Goal: Task Accomplishment & Management: Manage account settings

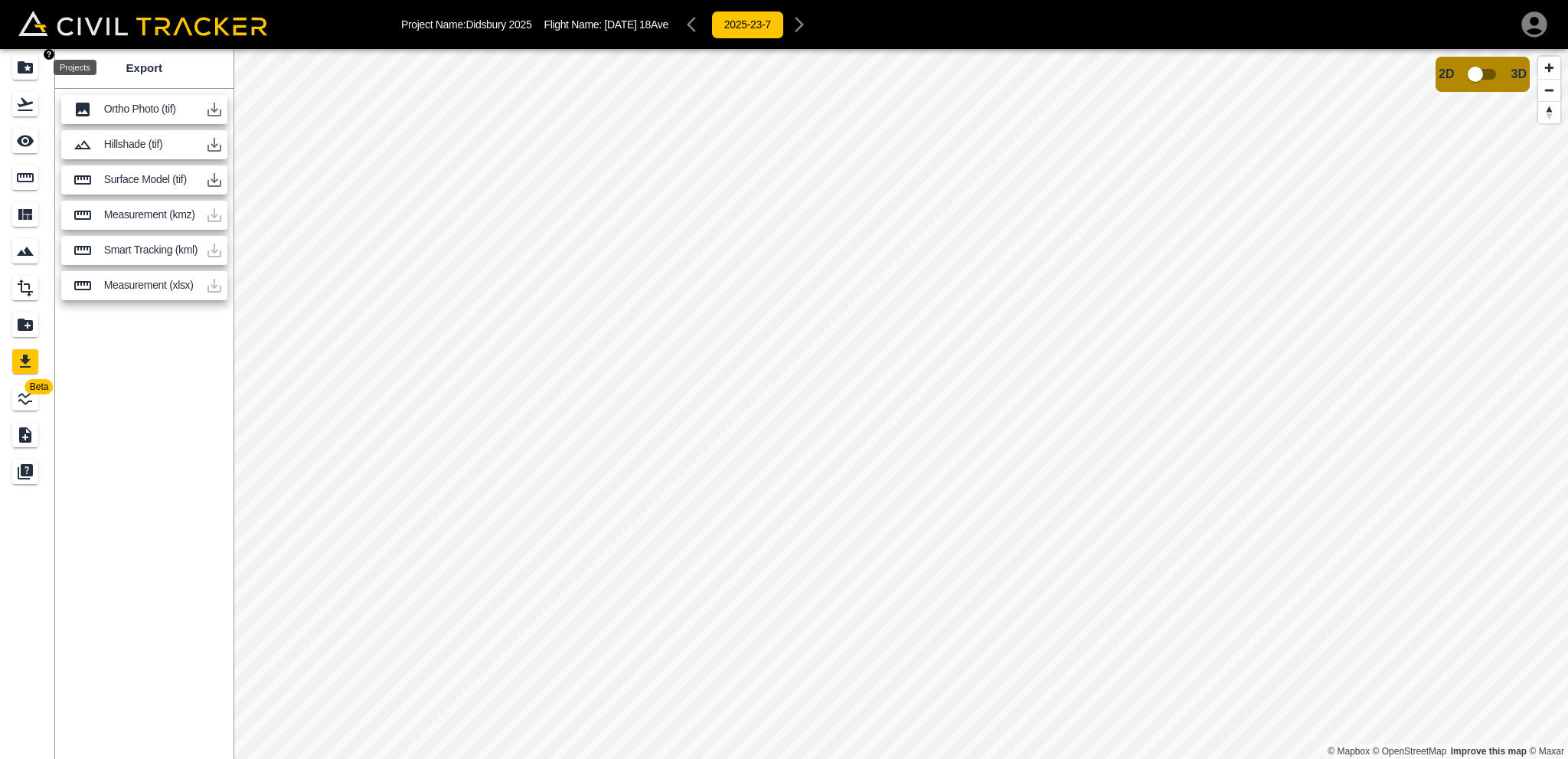
click at [24, 68] on icon "Projects" at bounding box center [25, 68] width 16 height 13
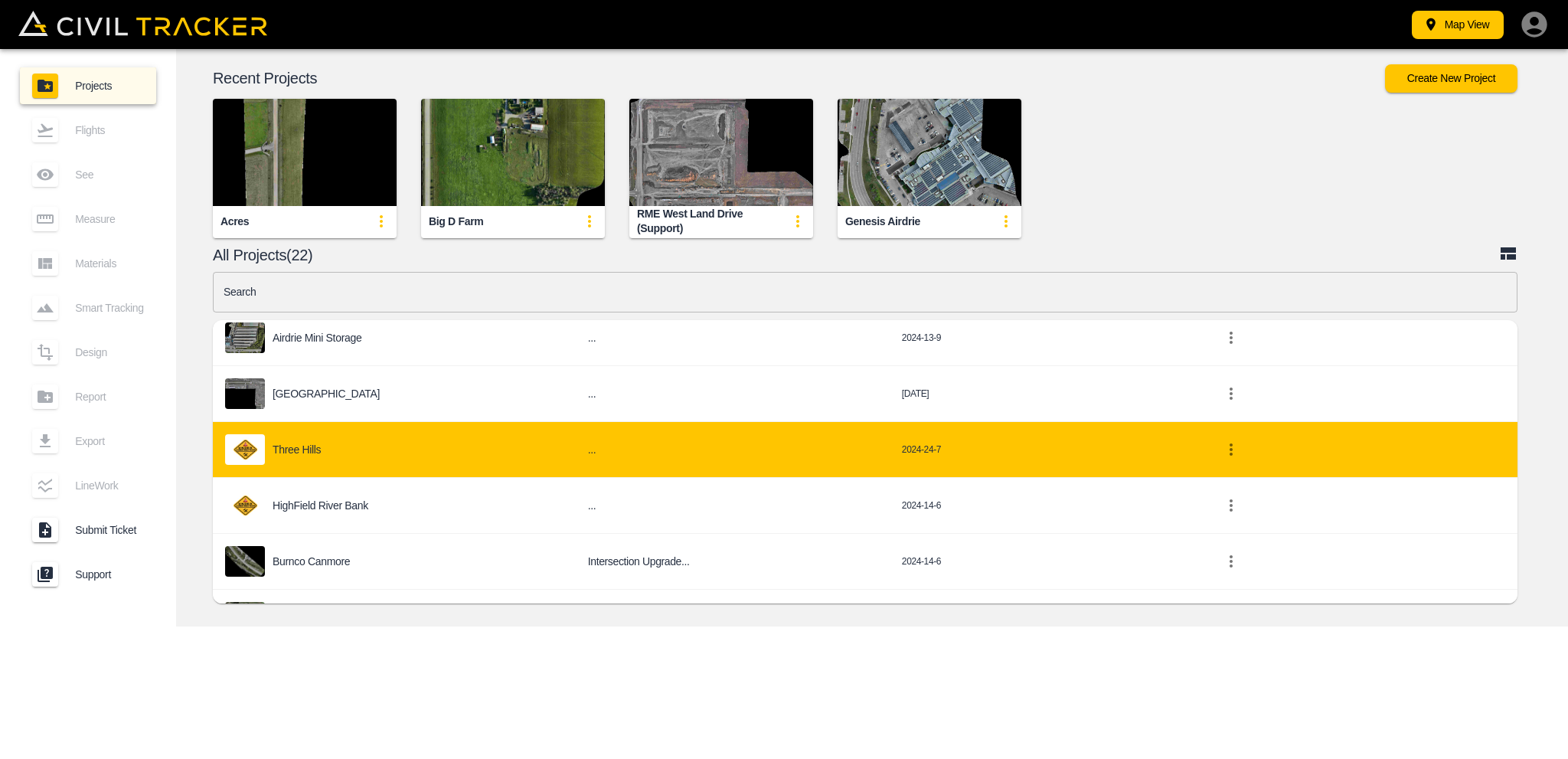
scroll to position [766, 0]
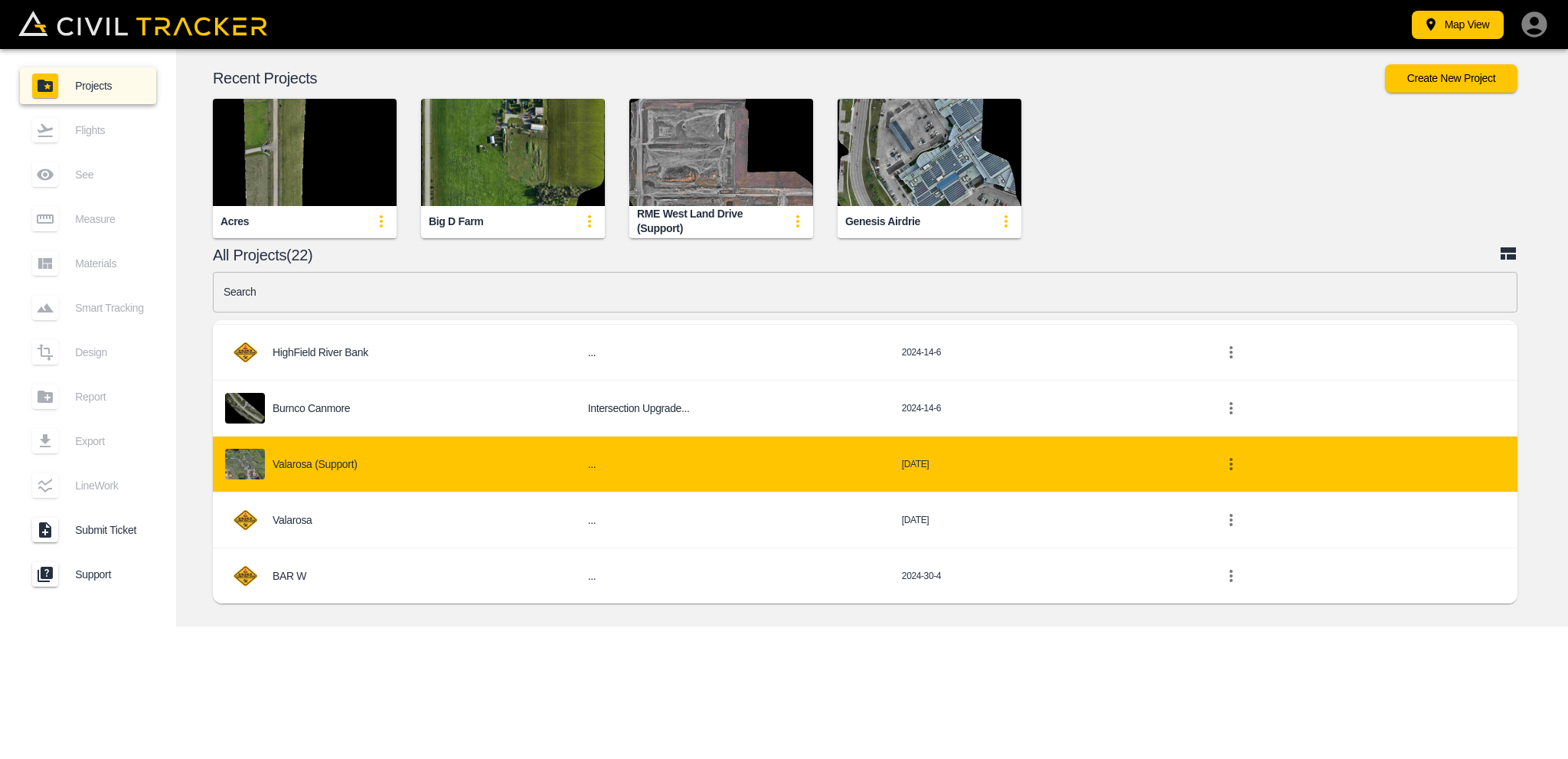
click at [467, 456] on div "Valarosa (Support)" at bounding box center [394, 464] width 338 height 31
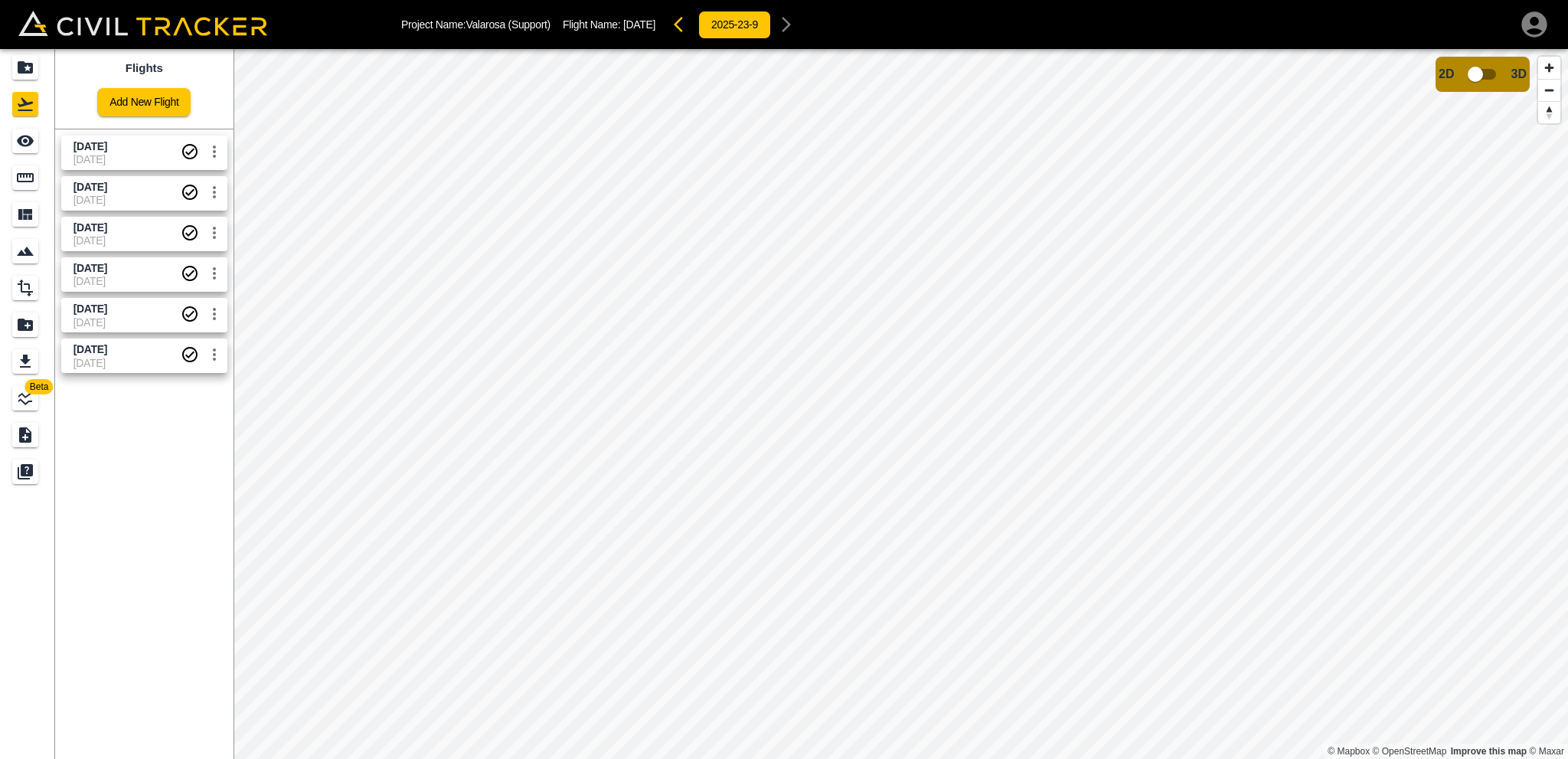
click at [136, 151] on span "[DATE]" at bounding box center [127, 147] width 107 height 15
click at [212, 155] on icon "settings" at bounding box center [214, 151] width 18 height 18
click at [135, 145] on div at bounding box center [784, 379] width 1568 height 759
click at [107, 148] on span "[DATE]" at bounding box center [90, 147] width 34 height 13
click at [139, 186] on span "[DATE]" at bounding box center [127, 187] width 107 height 15
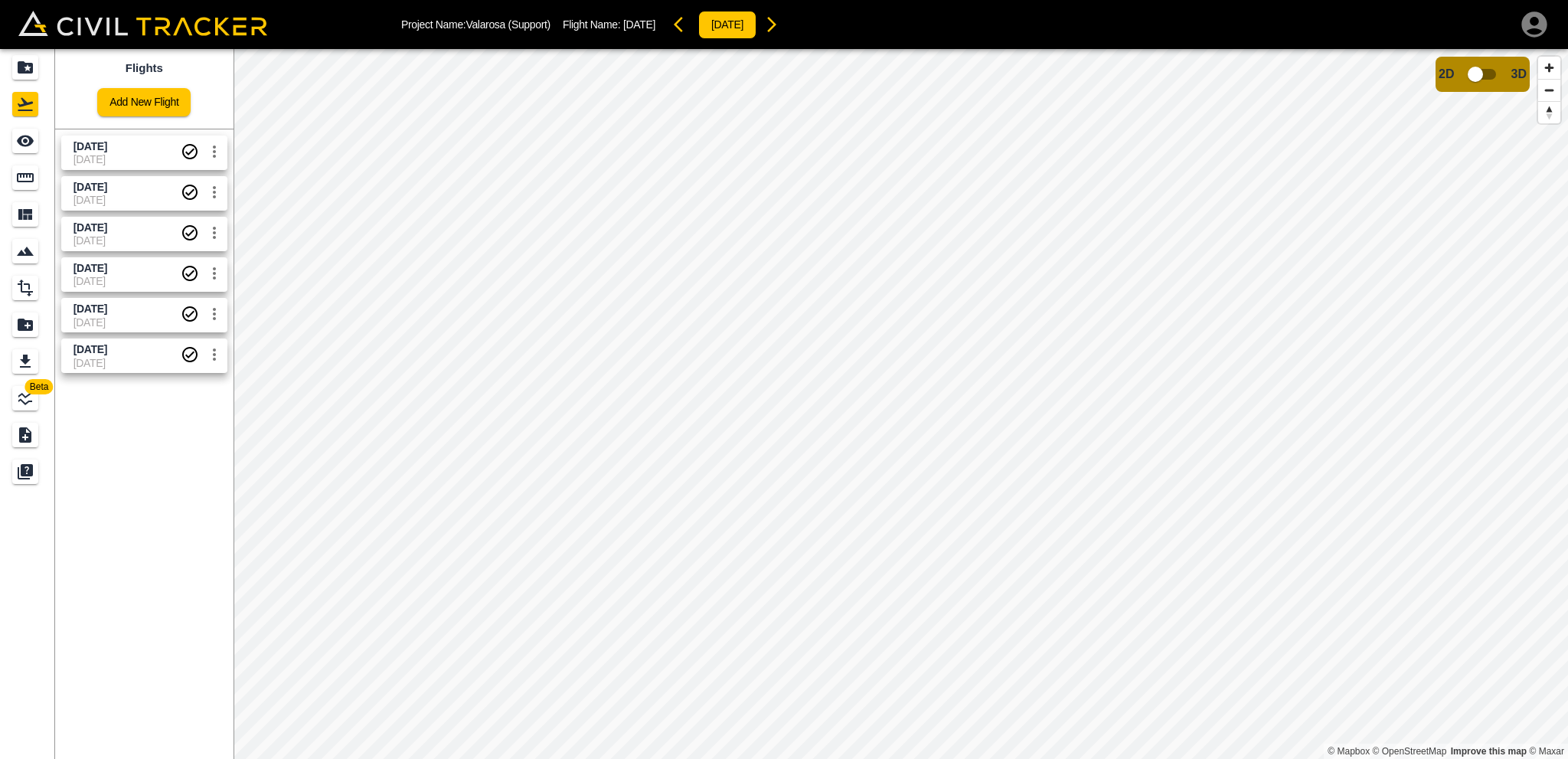
click at [136, 155] on span "[DATE]" at bounding box center [127, 159] width 107 height 13
click at [27, 181] on icon "Measure" at bounding box center [24, 178] width 16 height 9
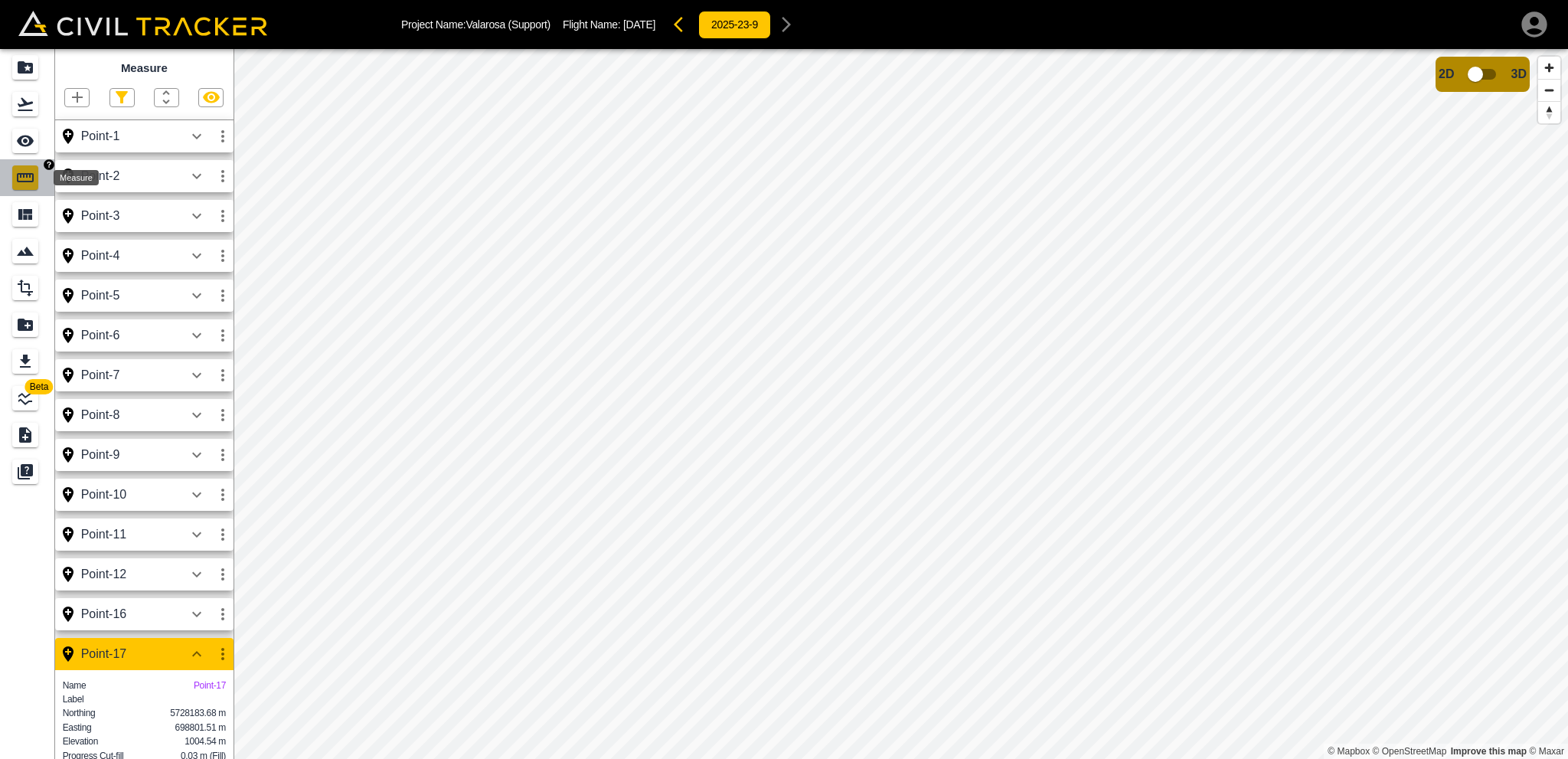
click at [24, 176] on icon "Measure" at bounding box center [24, 178] width 16 height 9
click at [70, 94] on icon "button" at bounding box center [77, 97] width 18 height 18
click at [78, 151] on p "Polyline" at bounding box center [72, 148] width 35 height 13
click at [79, 102] on icon "button" at bounding box center [77, 97] width 18 height 18
click at [199, 659] on div at bounding box center [784, 379] width 1568 height 759
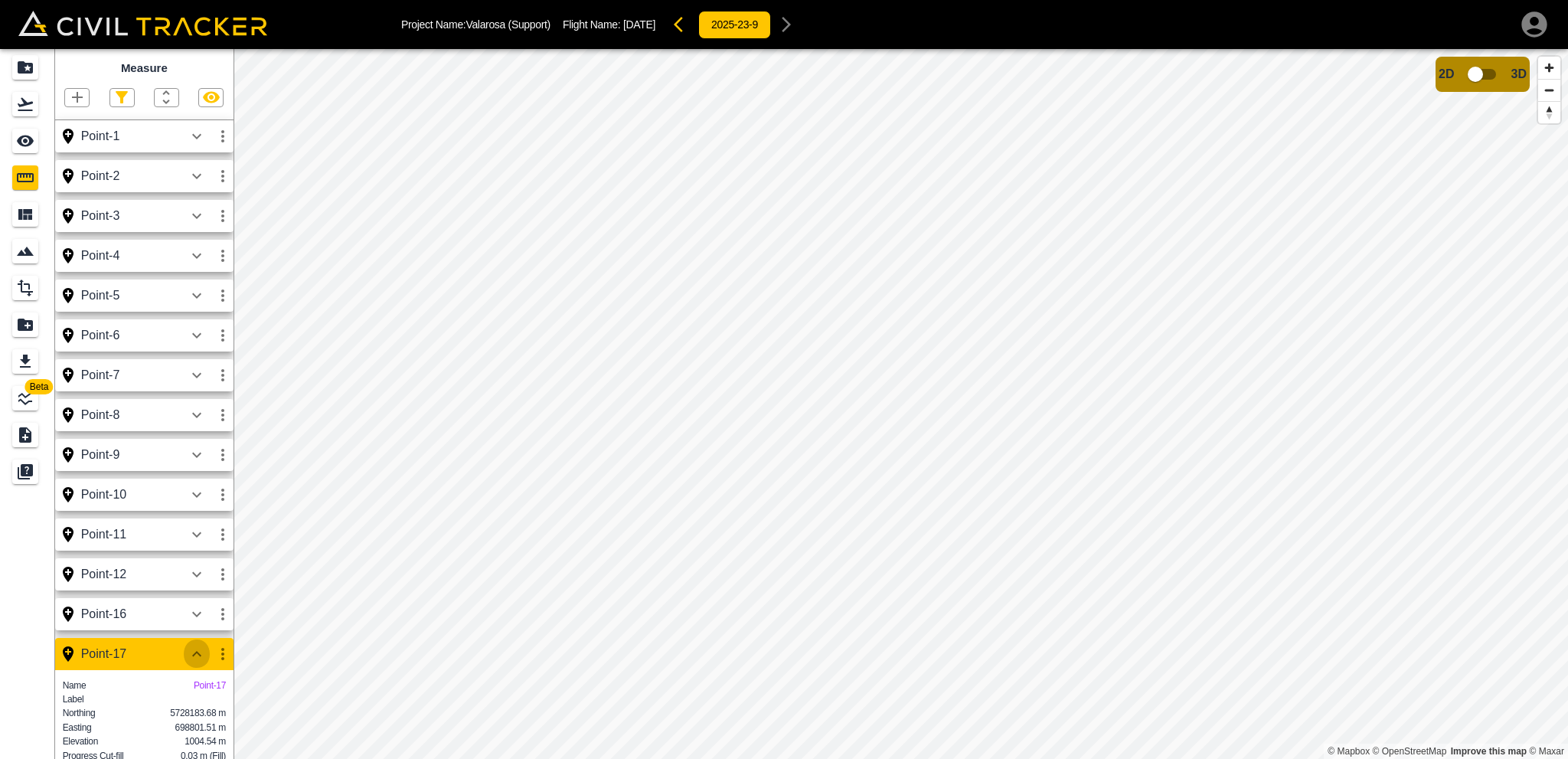
click at [198, 655] on icon "button" at bounding box center [197, 654] width 9 height 5
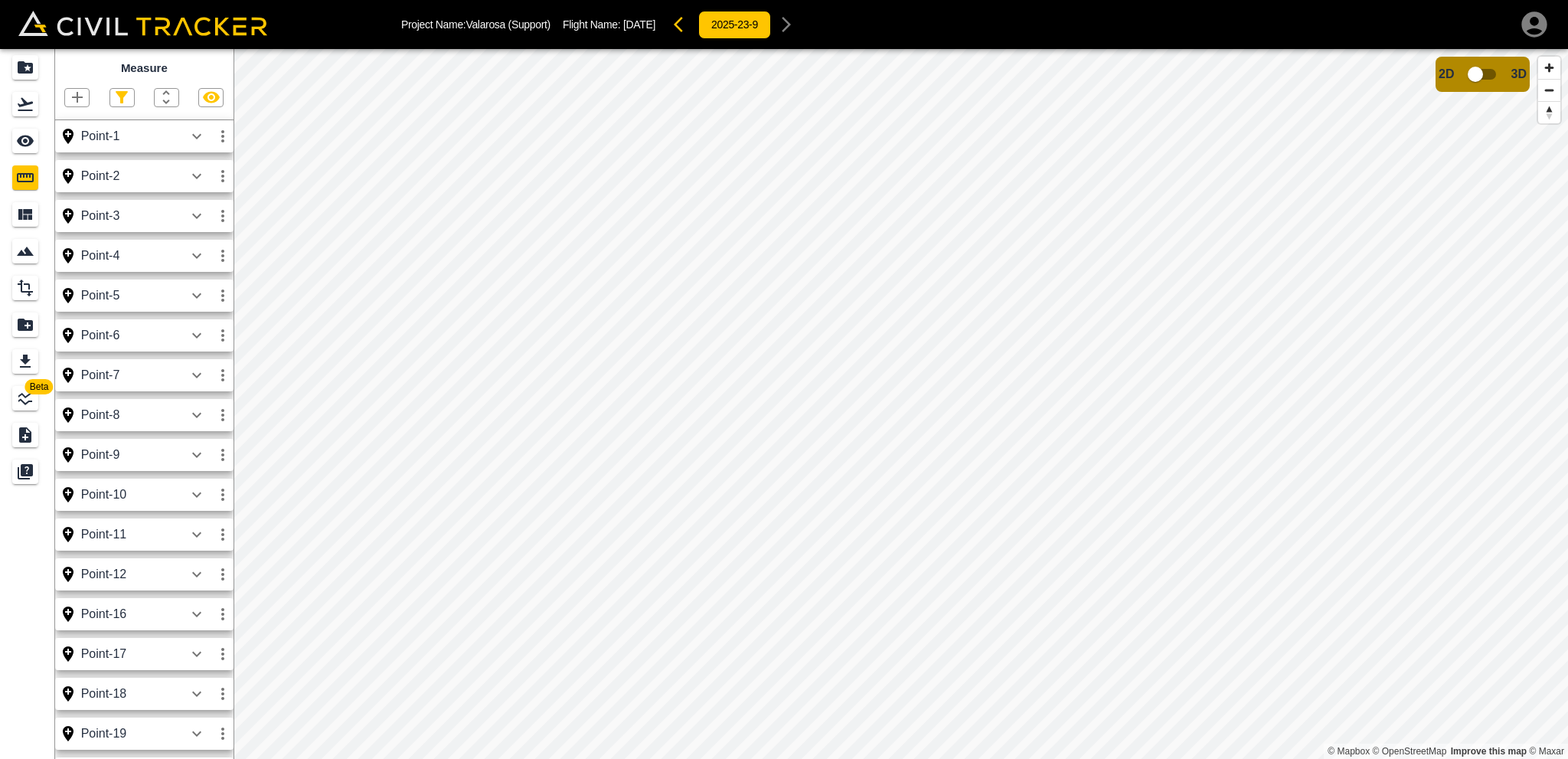
click at [78, 101] on icon "button" at bounding box center [77, 97] width 18 height 18
click at [75, 146] on p "Polyline" at bounding box center [72, 148] width 35 height 13
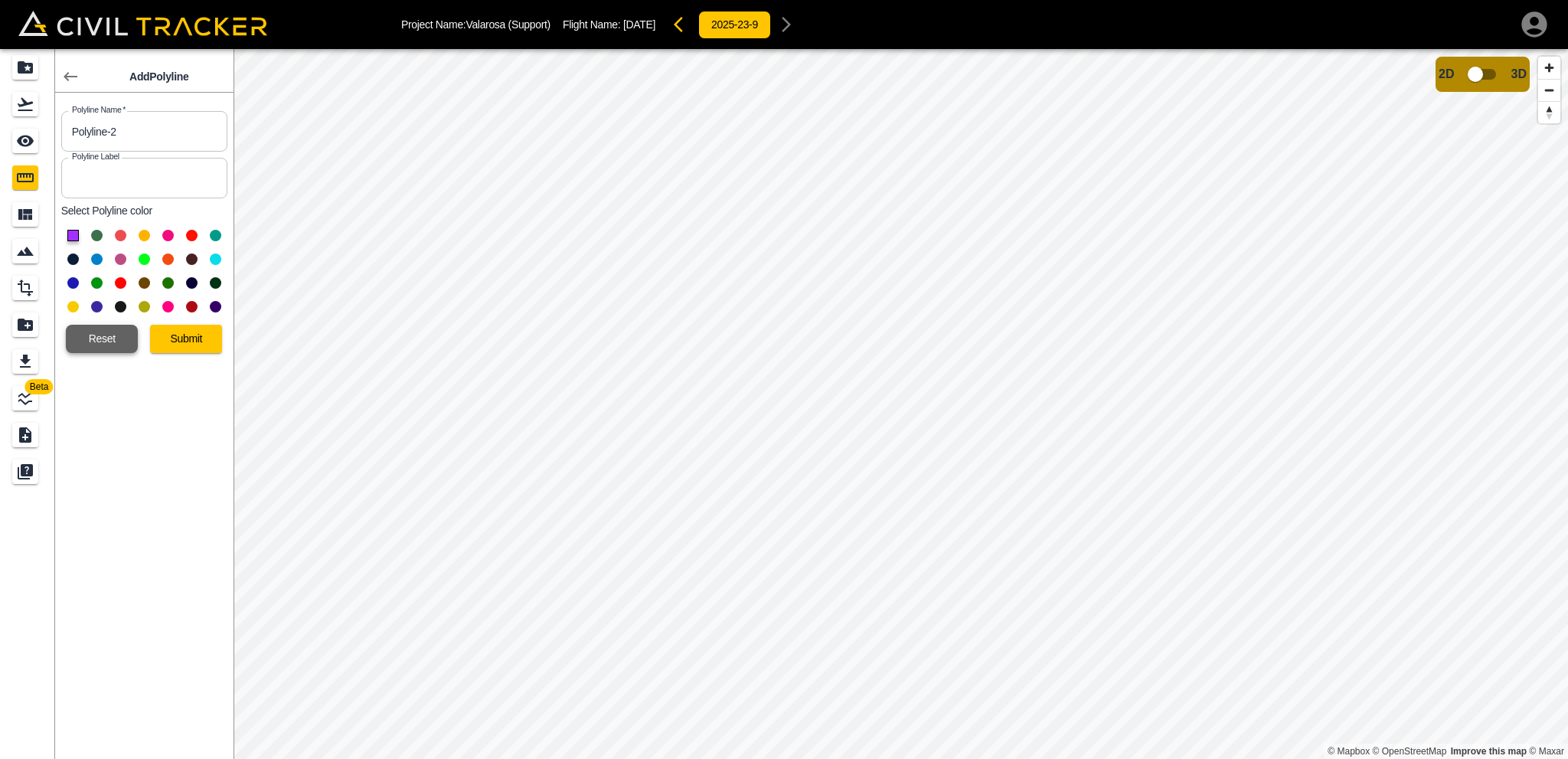
click at [98, 342] on button "Reset" at bounding box center [102, 339] width 72 height 28
click at [114, 338] on button "Reset" at bounding box center [102, 339] width 72 height 28
click at [70, 71] on icon "button" at bounding box center [70, 76] width 18 height 18
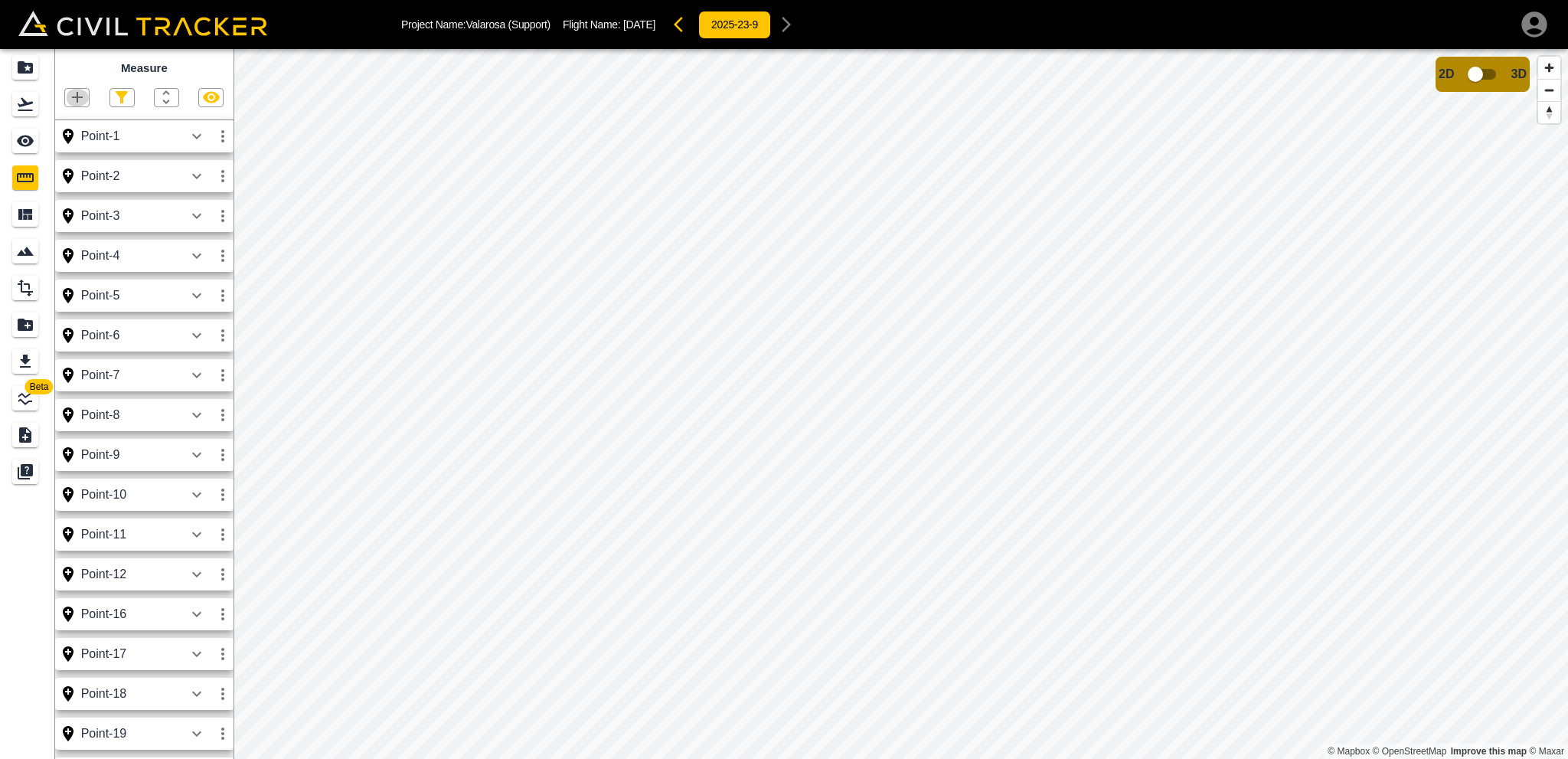
click at [79, 103] on icon "button" at bounding box center [77, 97] width 18 height 18
click at [75, 146] on p "Polyline" at bounding box center [72, 148] width 35 height 13
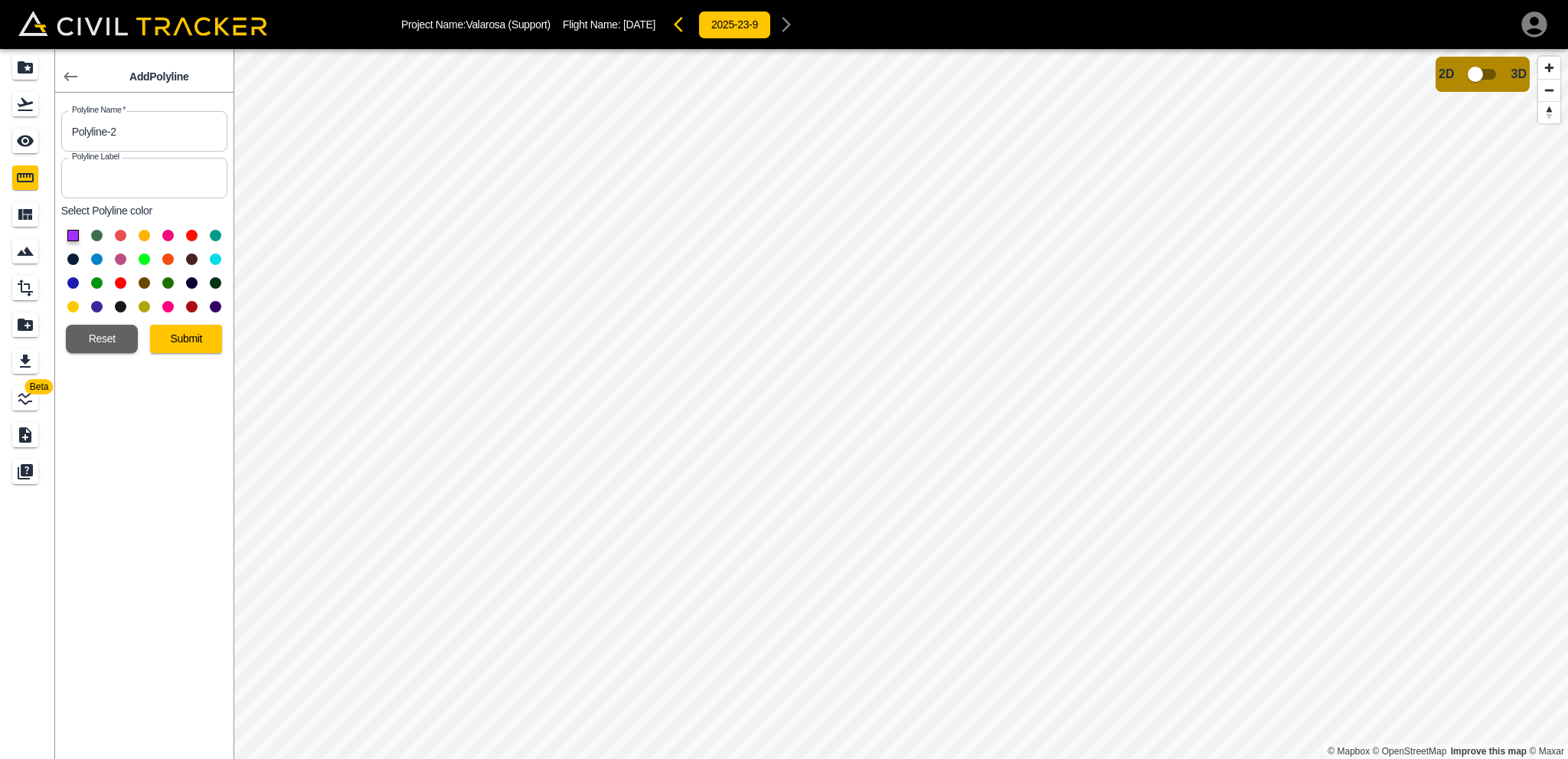
click at [140, 257] on button at bounding box center [144, 259] width 12 height 12
click at [126, 128] on input "Polyline-2" at bounding box center [144, 132] width 166 height 41
click at [141, 256] on button at bounding box center [144, 259] width 12 height 12
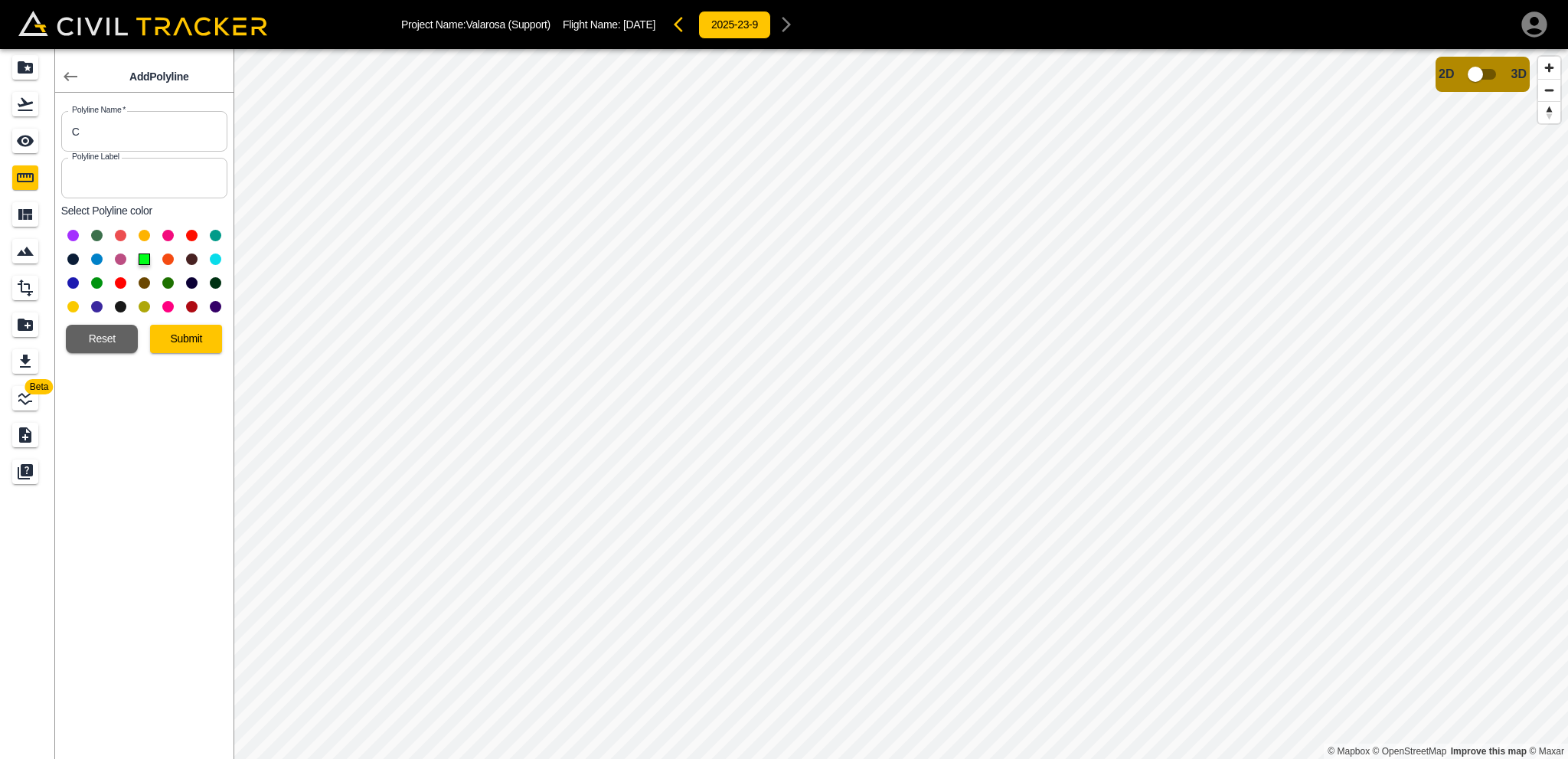
click at [104, 119] on input "C" at bounding box center [144, 132] width 166 height 41
click at [101, 123] on input "C" at bounding box center [144, 132] width 166 height 41
type input "Ph 2 - C&G 1"
click at [185, 333] on button "Submit" at bounding box center [186, 339] width 72 height 28
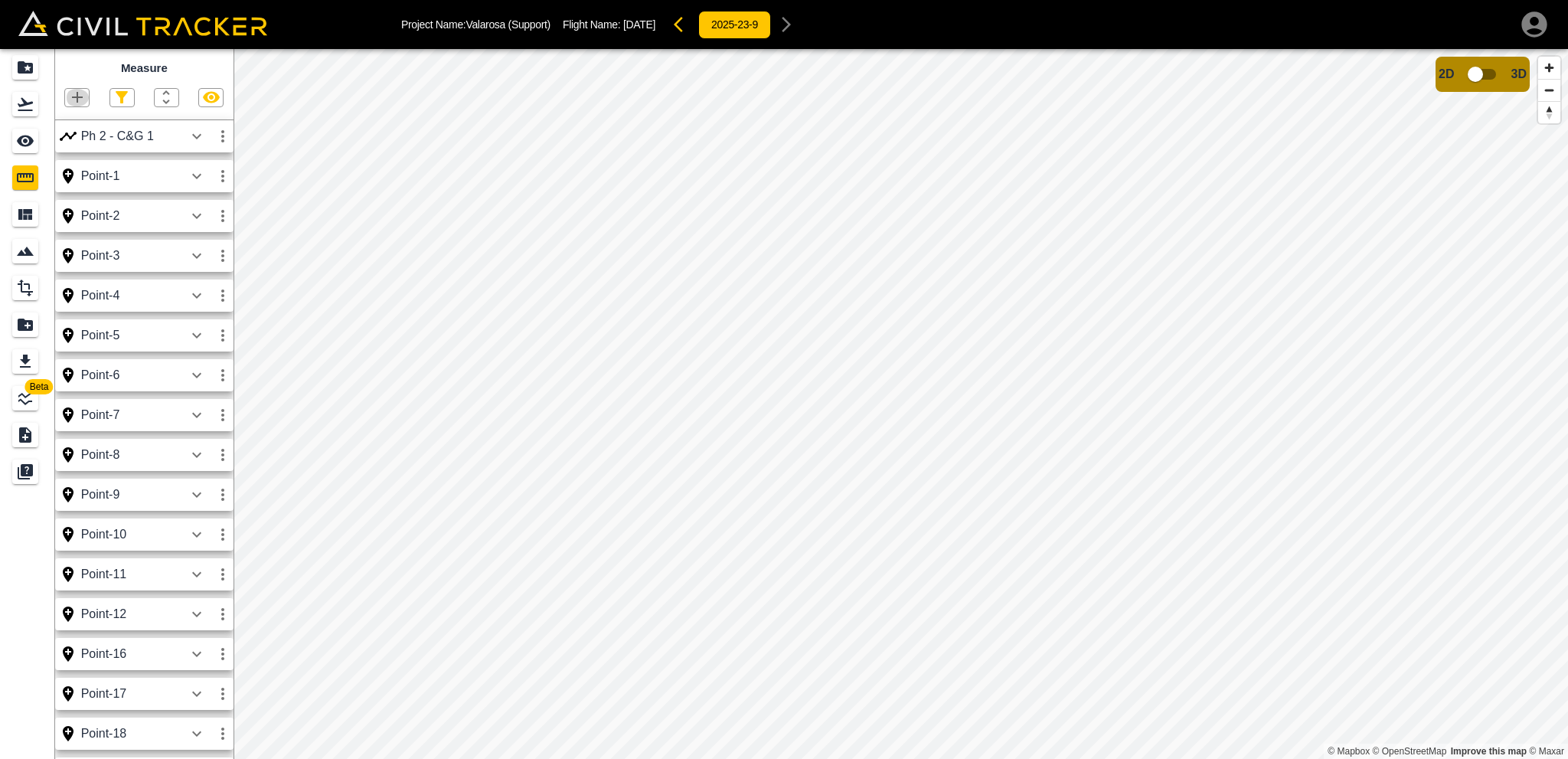
click at [76, 100] on icon "button" at bounding box center [77, 97] width 18 height 18
click at [67, 147] on p "Polyline" at bounding box center [72, 148] width 35 height 13
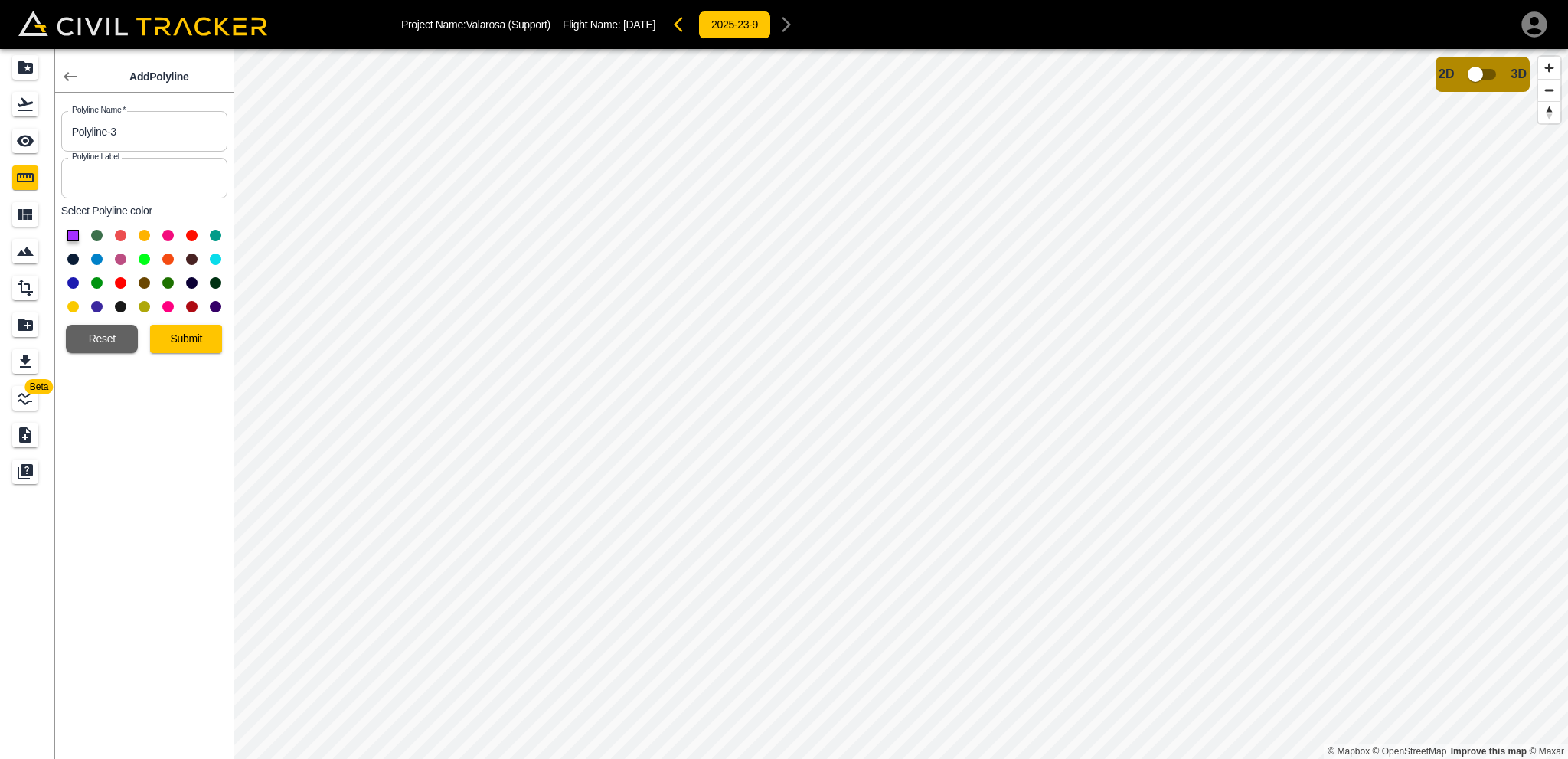
click at [140, 257] on button at bounding box center [144, 259] width 12 height 12
click at [150, 133] on input "Polyline-3" at bounding box center [144, 132] width 166 height 41
type input "Phase 2 C&G 2"
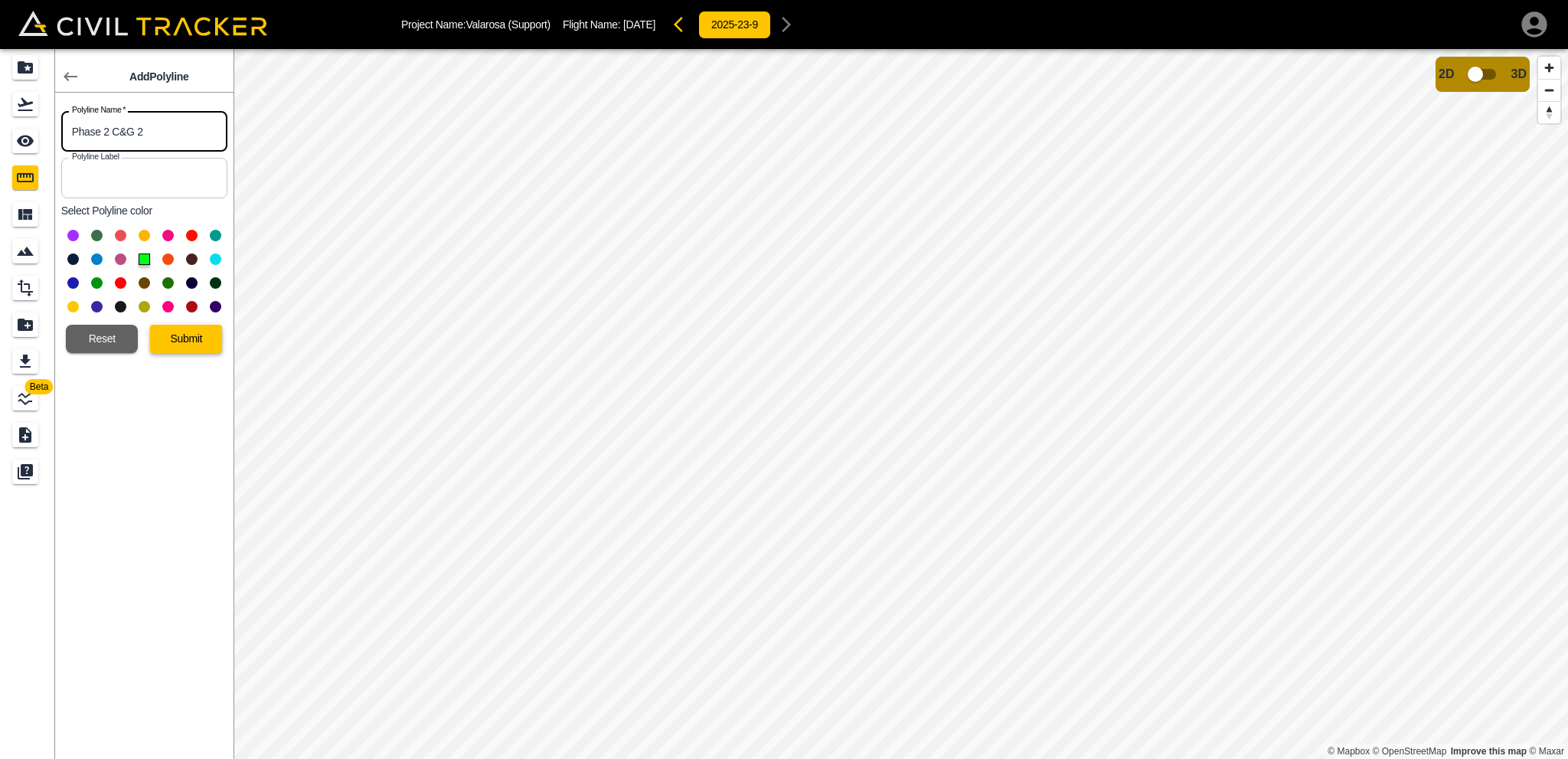
click at [198, 341] on button "Submit" at bounding box center [186, 339] width 72 height 28
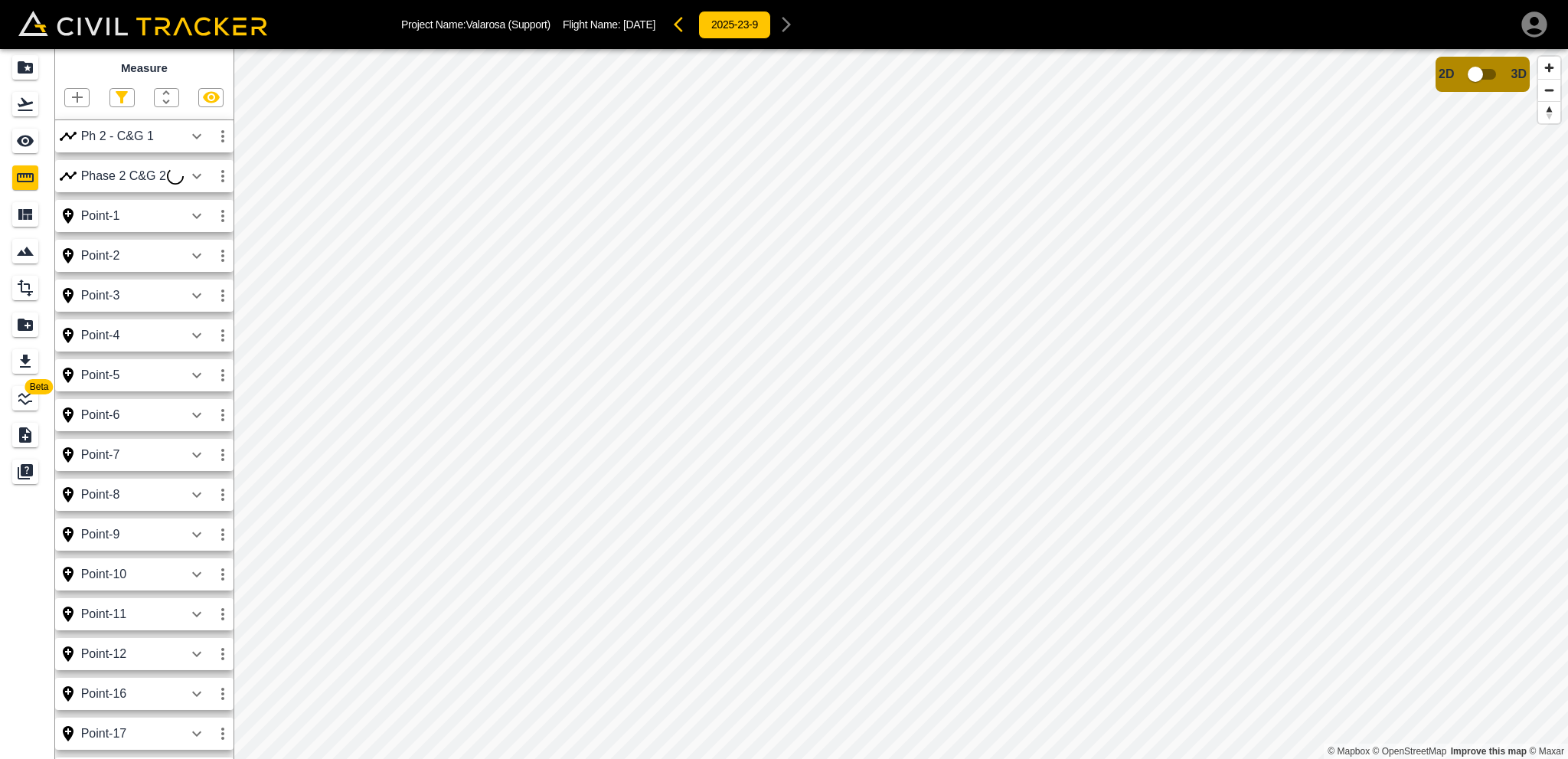
click at [176, 180] on icon at bounding box center [175, 176] width 19 height 19
click at [224, 178] on icon "button" at bounding box center [222, 176] width 18 height 18
click at [195, 231] on h6 "Edit" at bounding box center [208, 235] width 31 height 9
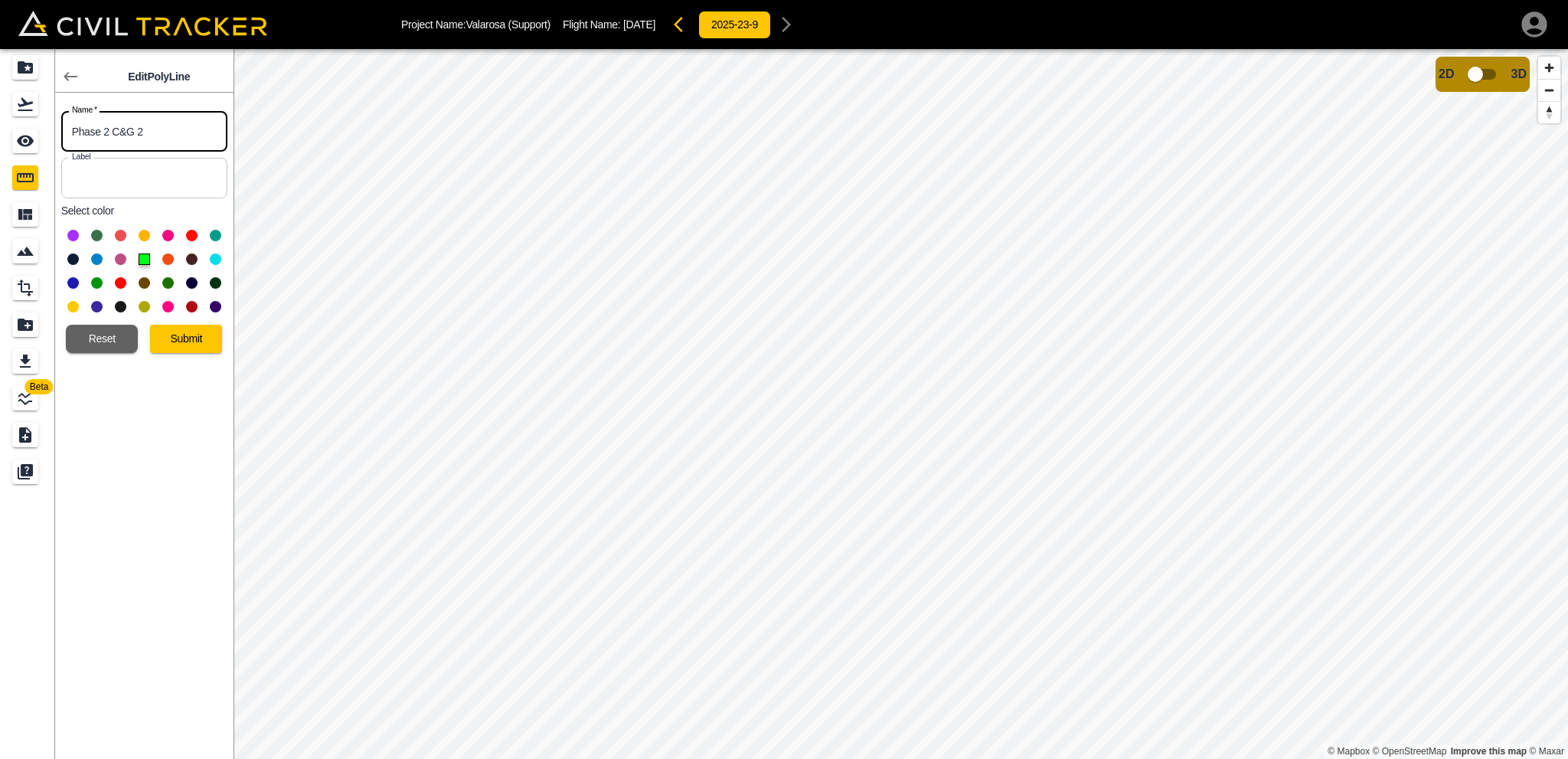
drag, startPoint x: 100, startPoint y: 133, endPoint x: 144, endPoint y: 134, distance: 44.0
click at [100, 133] on input "Phase 2 C&G 2" at bounding box center [144, 132] width 166 height 41
type input "Ph 2 - C&G 2"
click at [201, 339] on button "Submit" at bounding box center [186, 339] width 72 height 28
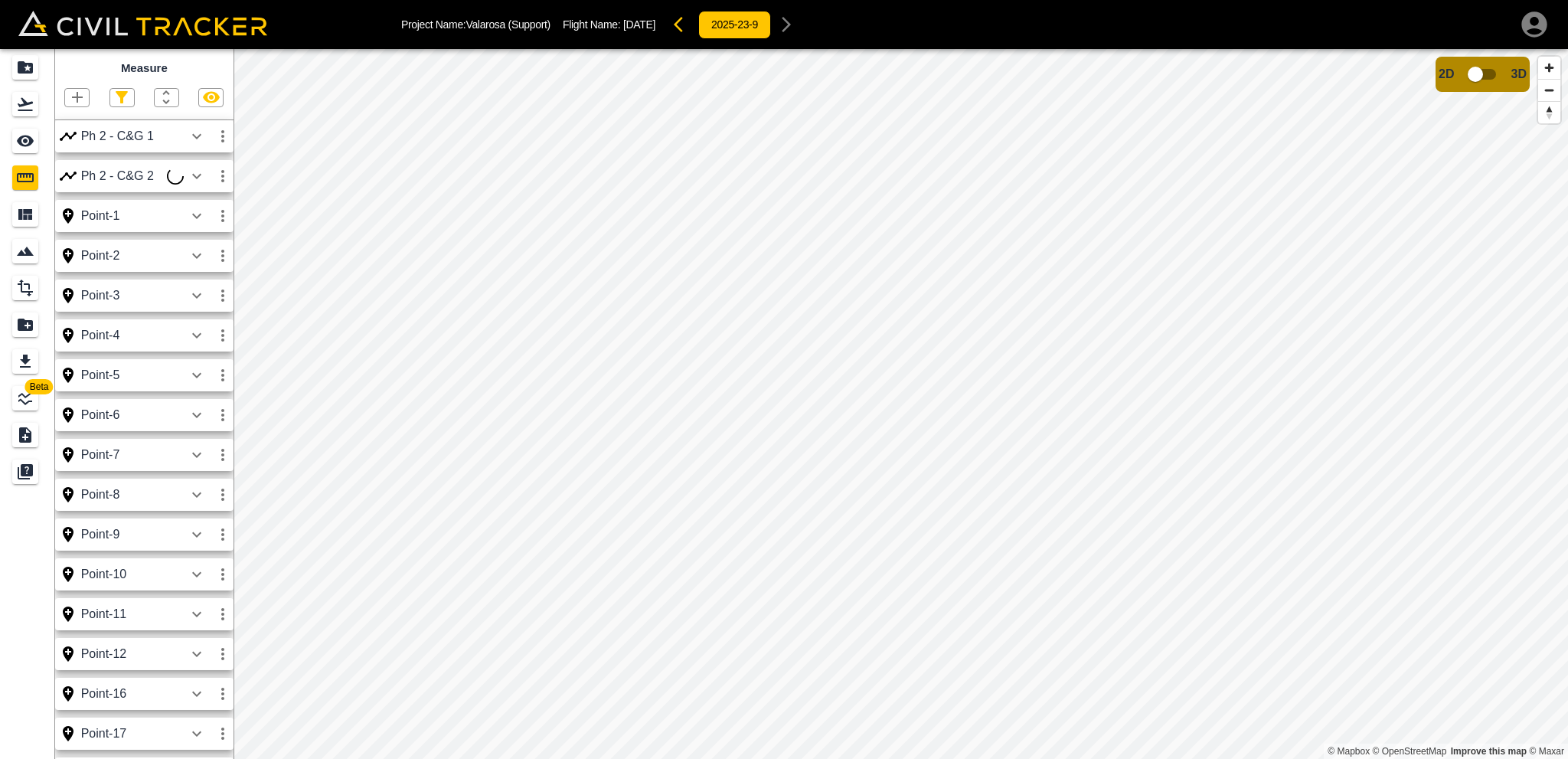
click at [193, 139] on icon "button" at bounding box center [196, 136] width 18 height 18
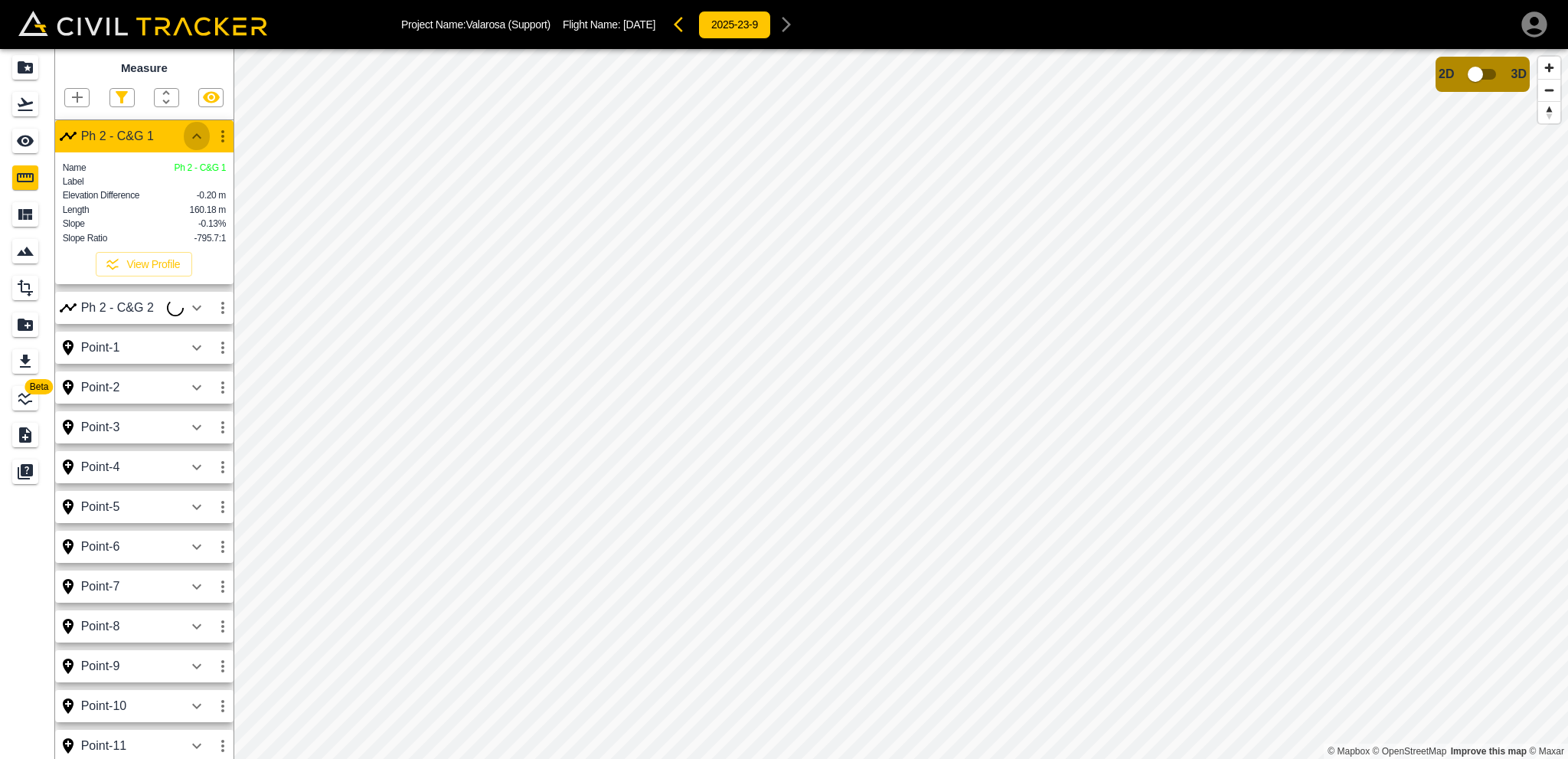
click at [195, 139] on icon "button" at bounding box center [196, 136] width 18 height 18
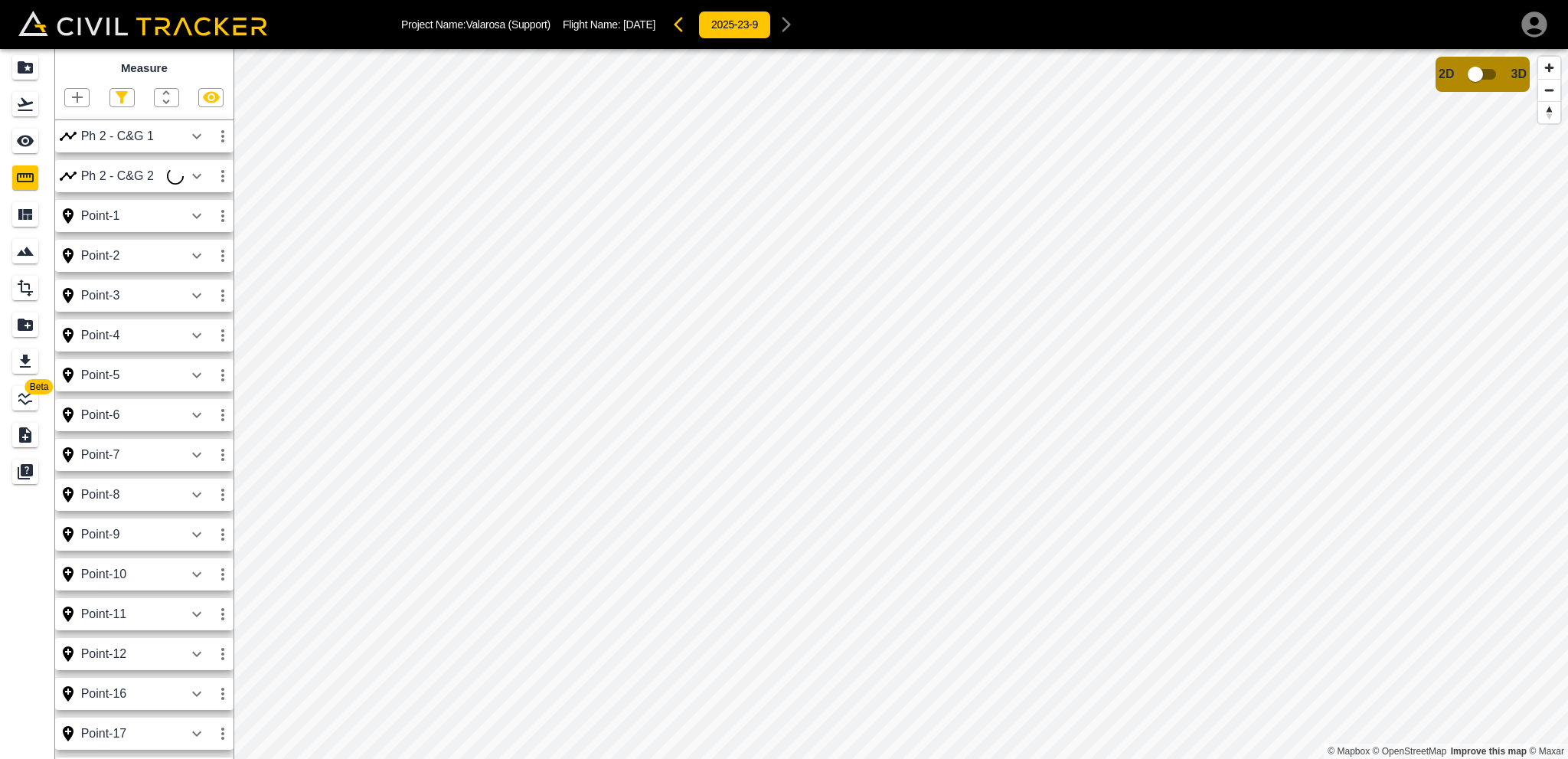
click at [197, 180] on icon "button" at bounding box center [196, 176] width 18 height 18
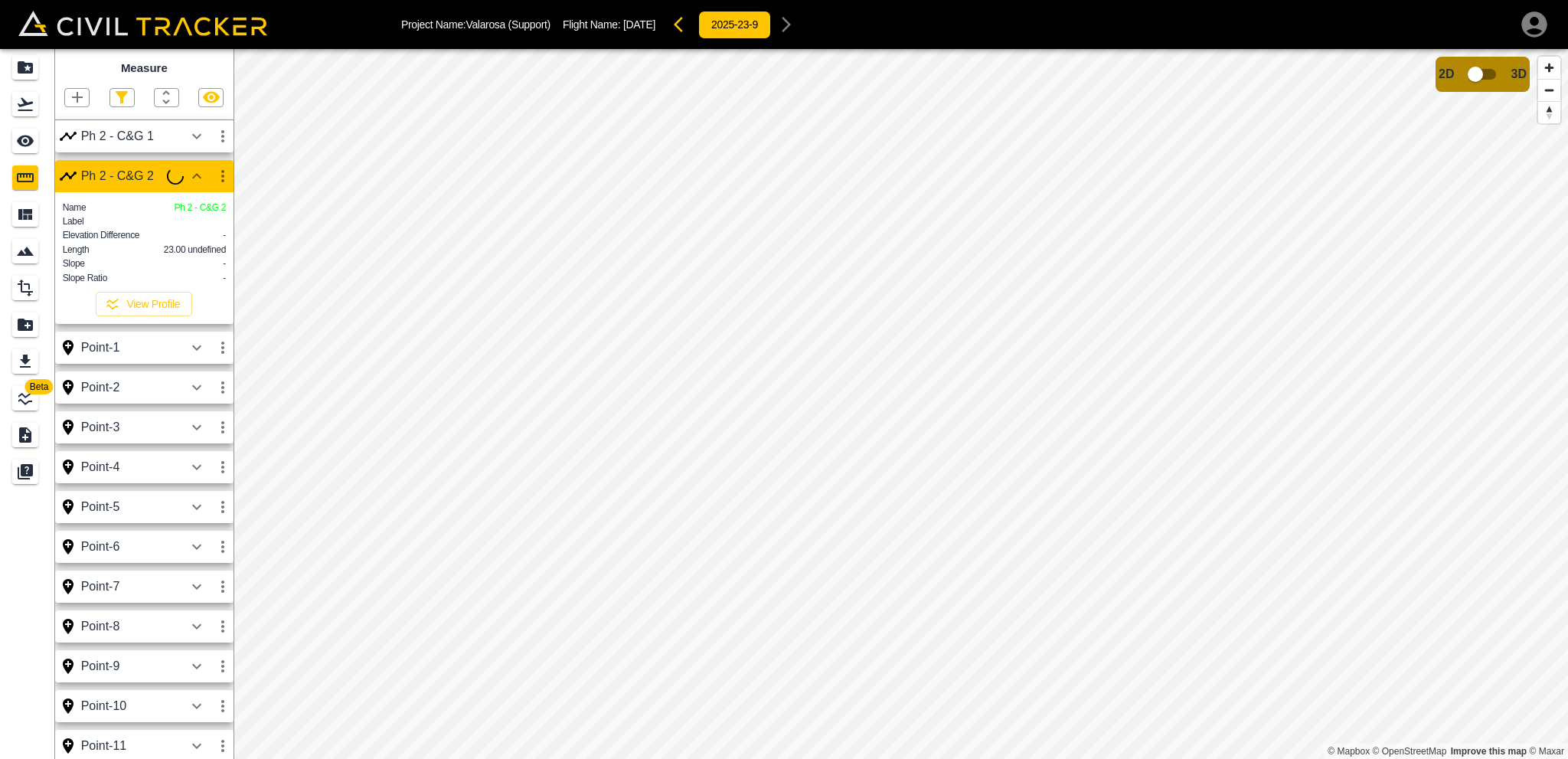
click at [191, 174] on icon "button" at bounding box center [196, 176] width 18 height 18
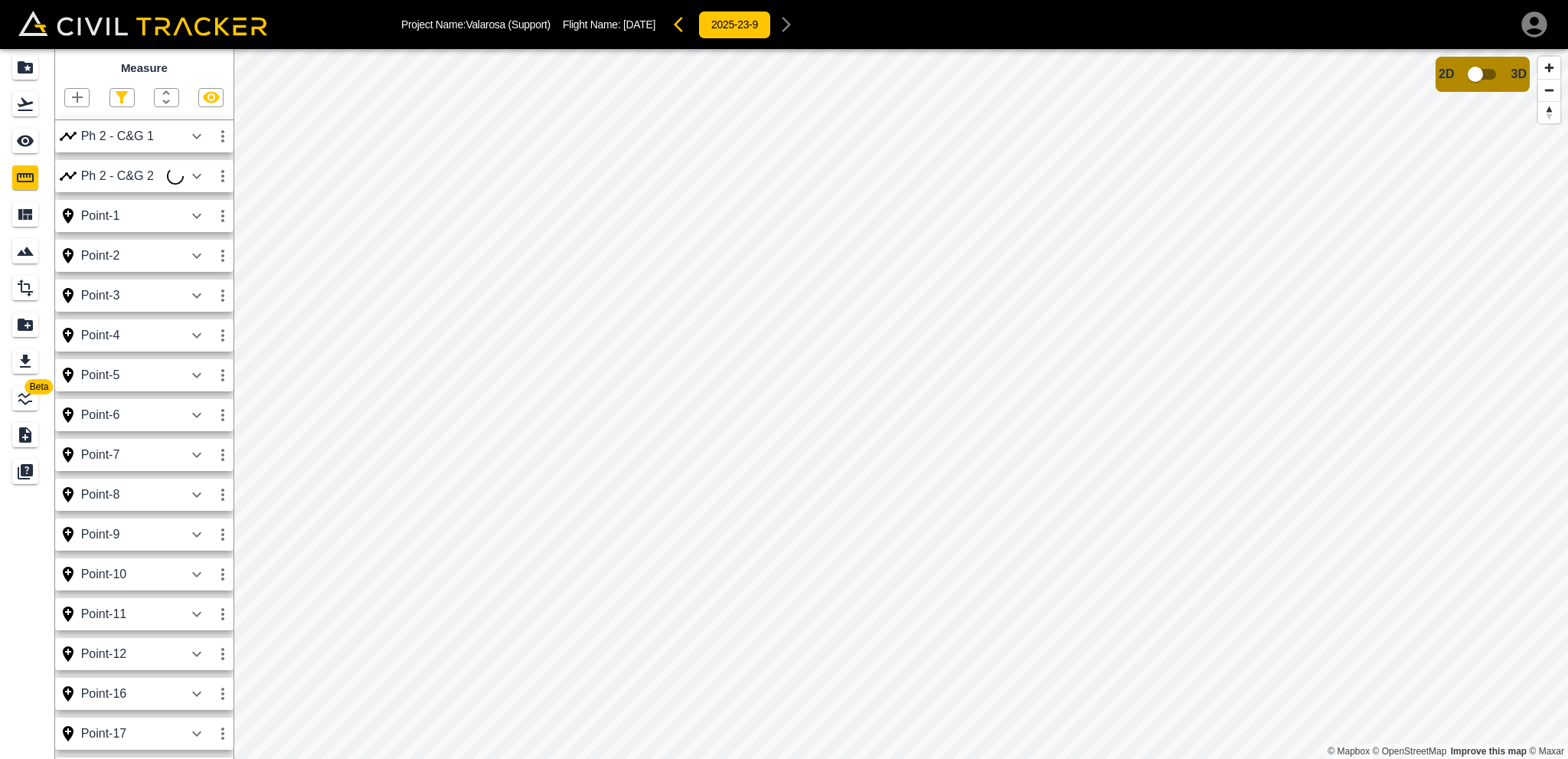
click at [69, 96] on icon "button" at bounding box center [77, 97] width 18 height 18
click at [74, 143] on p "Polyline" at bounding box center [72, 148] width 35 height 13
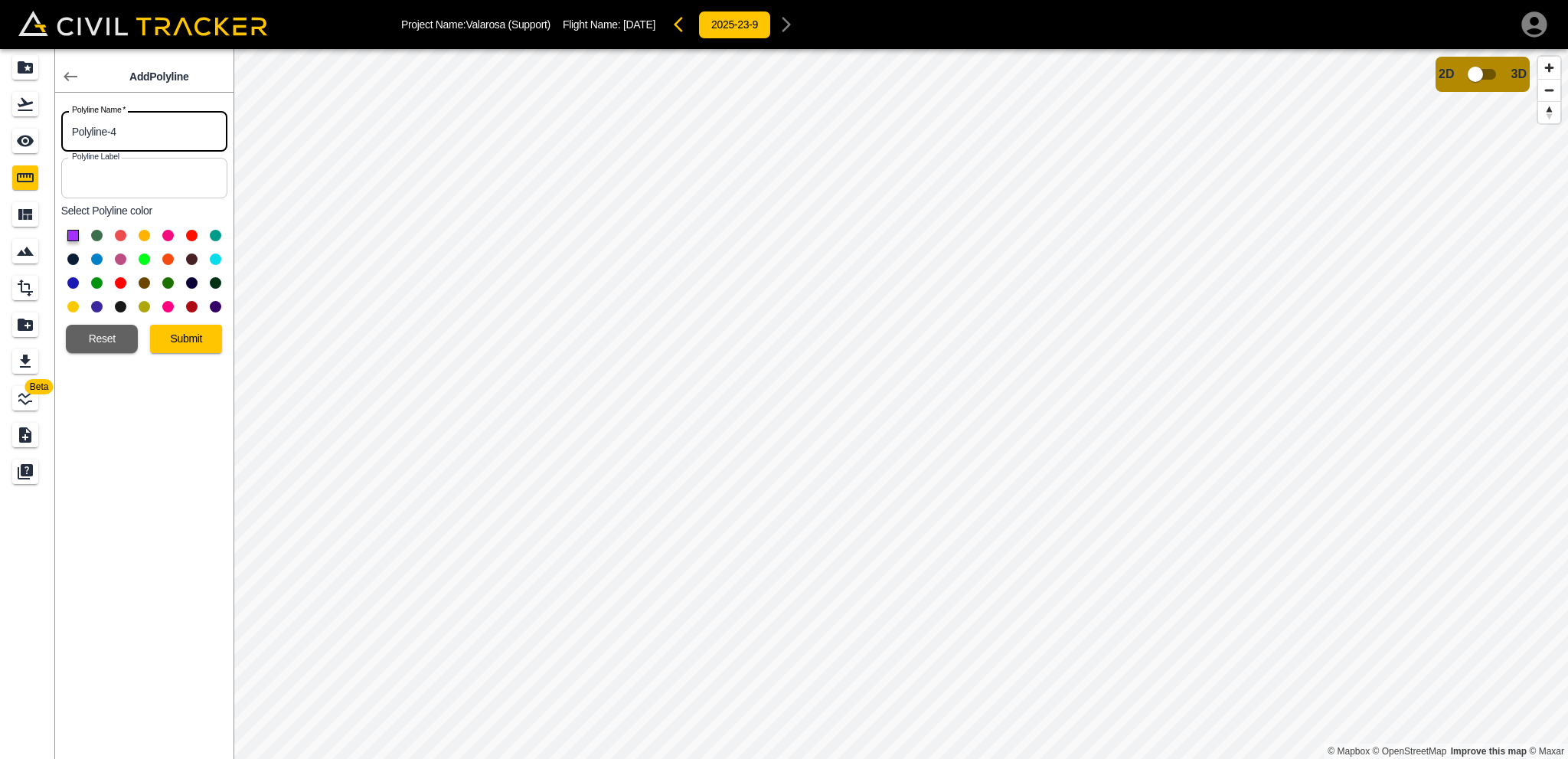
click at [119, 140] on input "Polyline-4" at bounding box center [144, 132] width 166 height 41
click at [142, 143] on input "Polyline-4" at bounding box center [144, 132] width 166 height 41
drag, startPoint x: 19, startPoint y: 125, endPoint x: 0, endPoint y: 123, distance: 19.1
click at [0, 123] on div "Beta Add Polyline Polyline Name   * Polyline-4 Polyline Name * Polyline Label P…" at bounding box center [117, 403] width 234 height 710
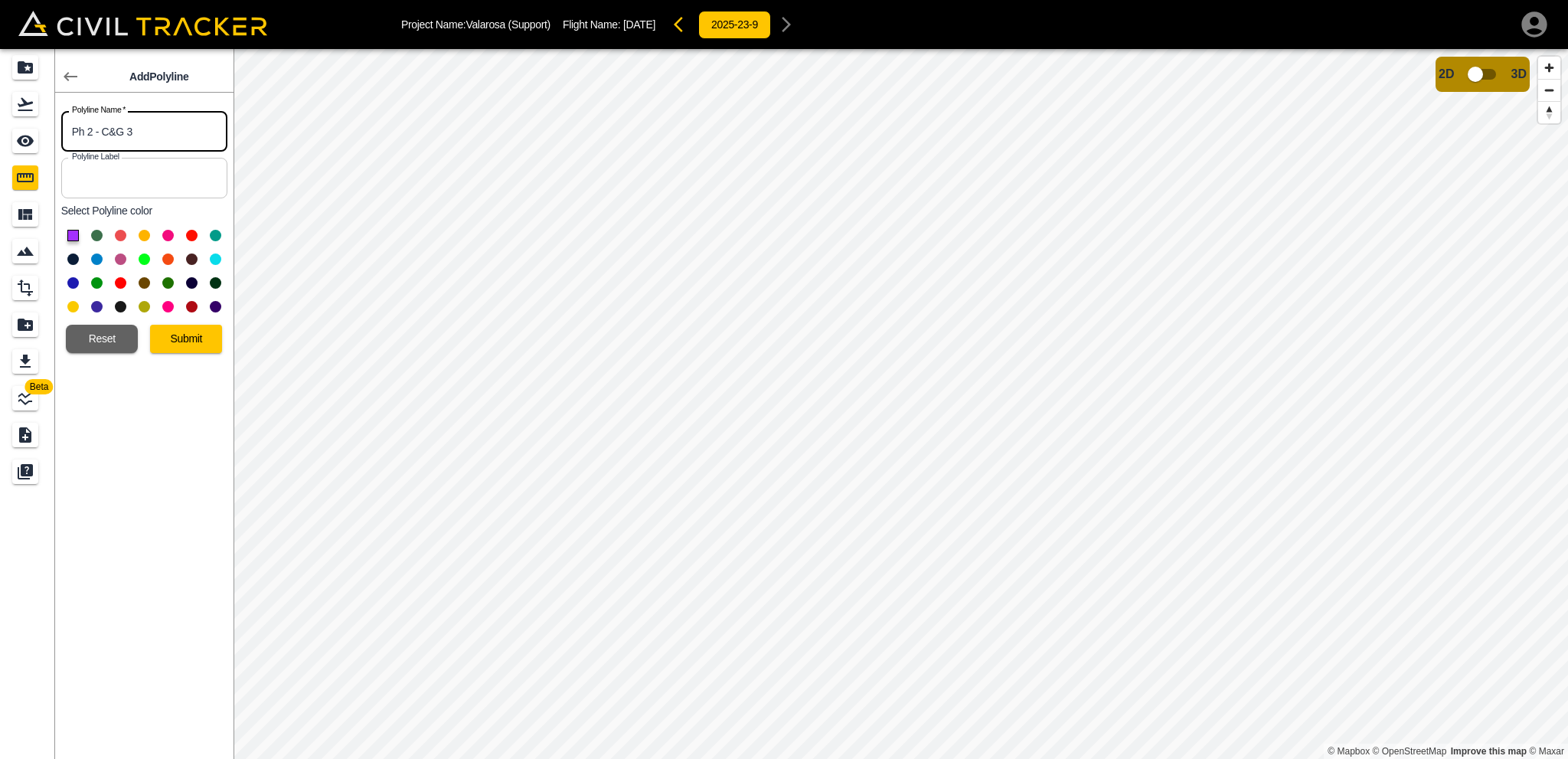
type input "Ph 2 - C&G 3"
click at [144, 254] on button at bounding box center [144, 259] width 12 height 12
click at [180, 342] on button "Submit" at bounding box center [186, 339] width 72 height 28
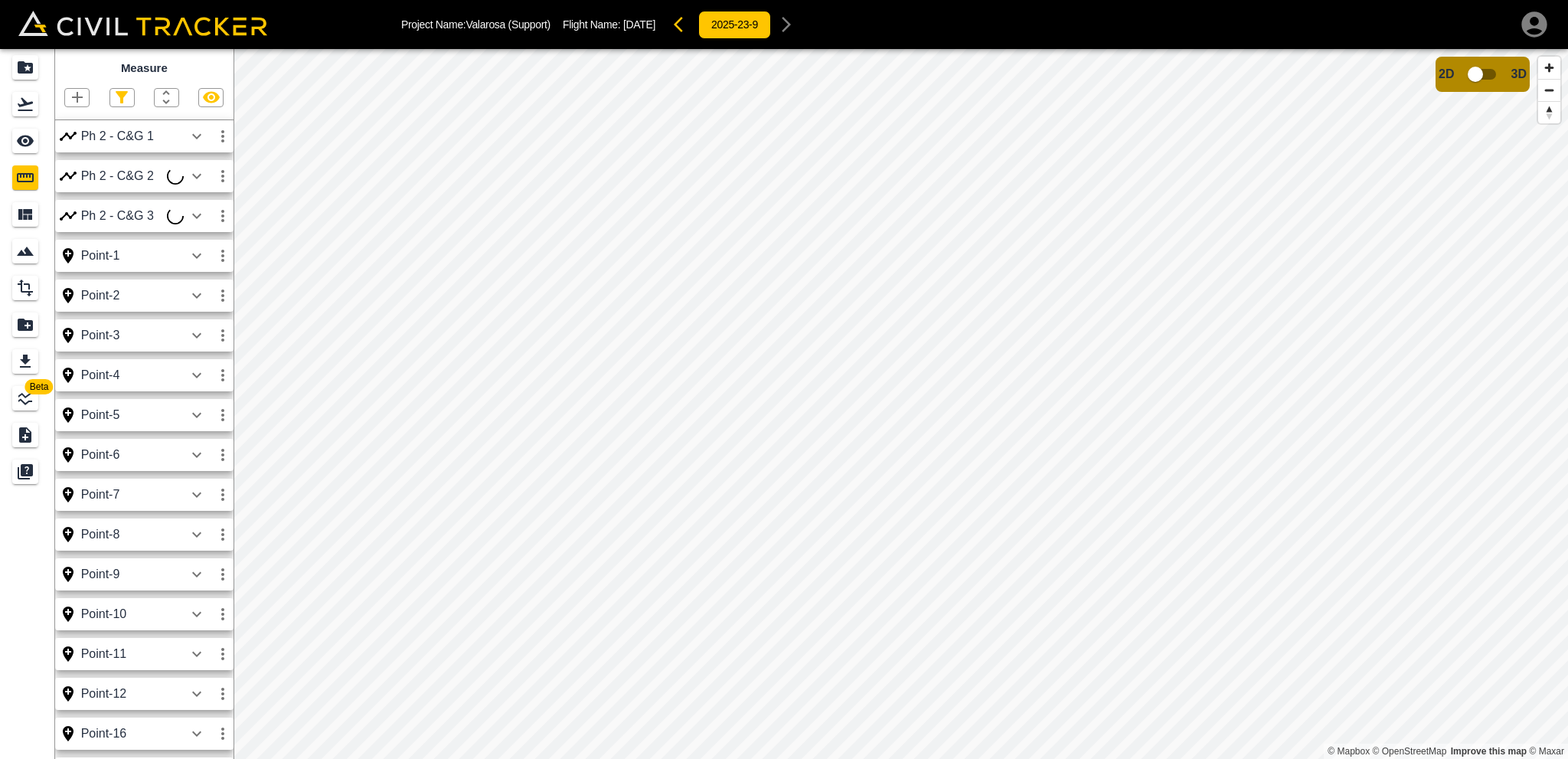
click at [199, 175] on icon "button" at bounding box center [197, 176] width 9 height 5
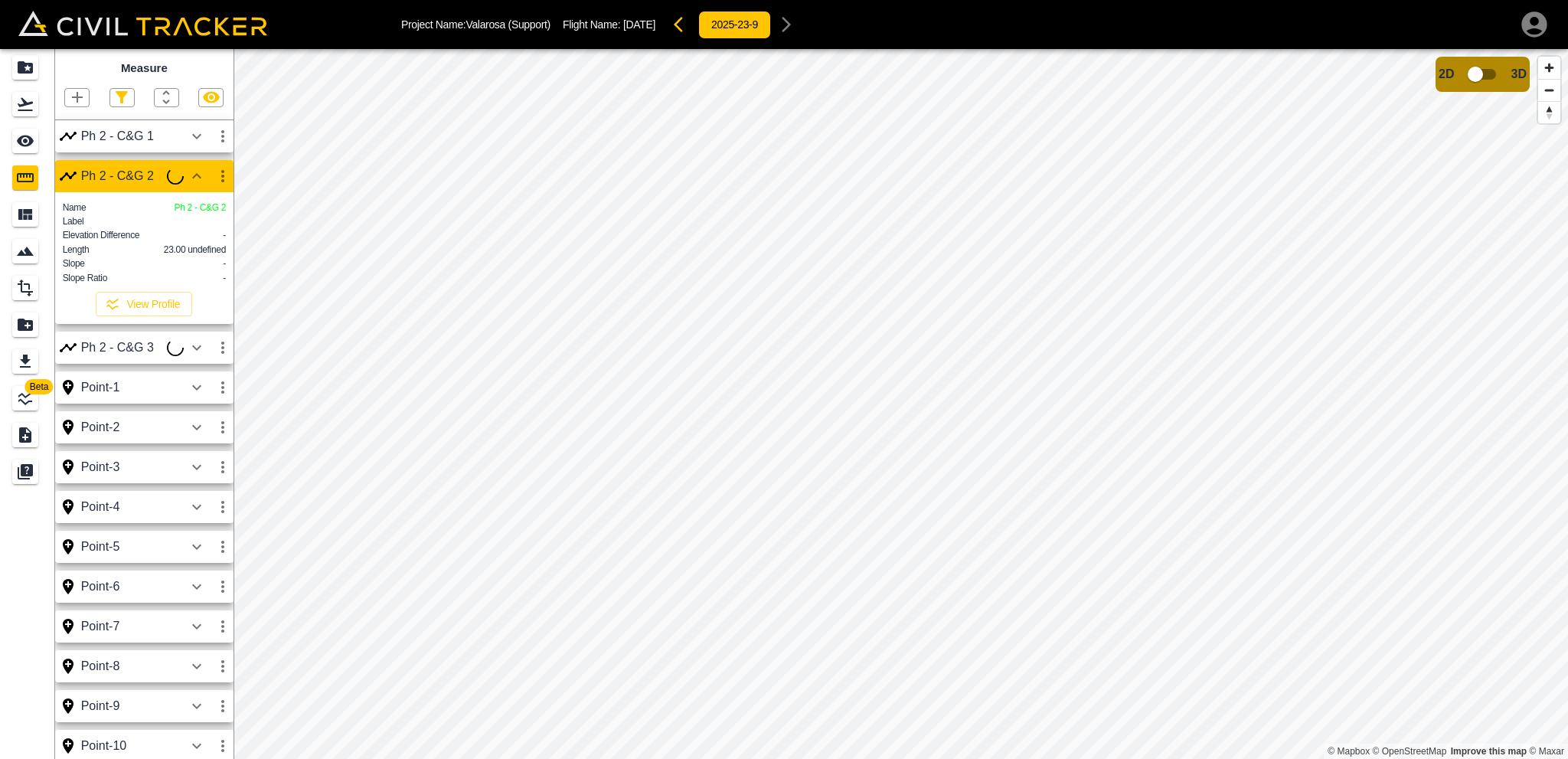
click at [205, 254] on div "Length 23.00 undefined" at bounding box center [144, 249] width 163 height 14
click at [196, 357] on icon "button" at bounding box center [196, 347] width 18 height 18
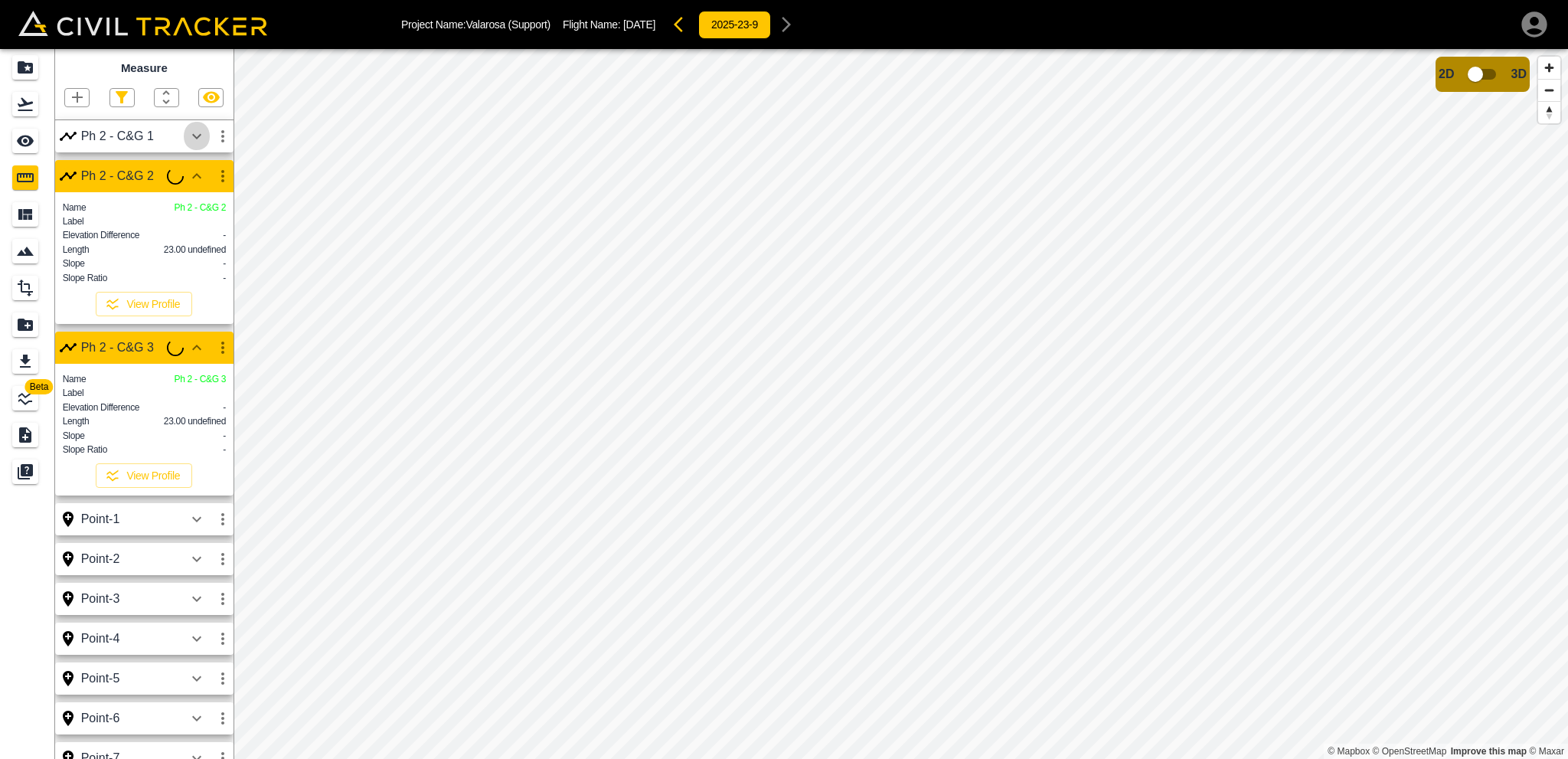
click at [196, 140] on icon "button" at bounding box center [196, 136] width 18 height 18
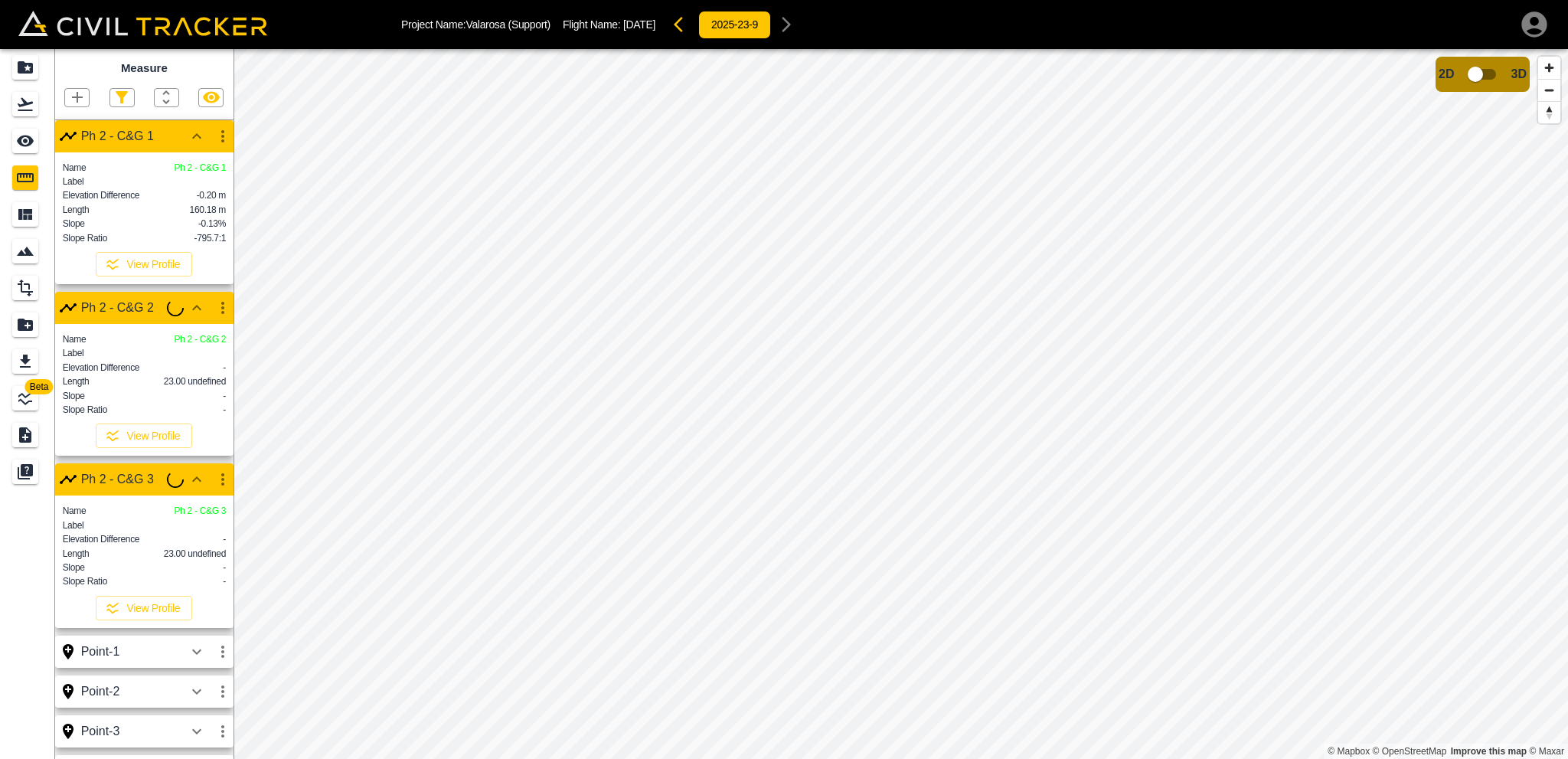
click at [196, 140] on icon "button" at bounding box center [196, 136] width 18 height 18
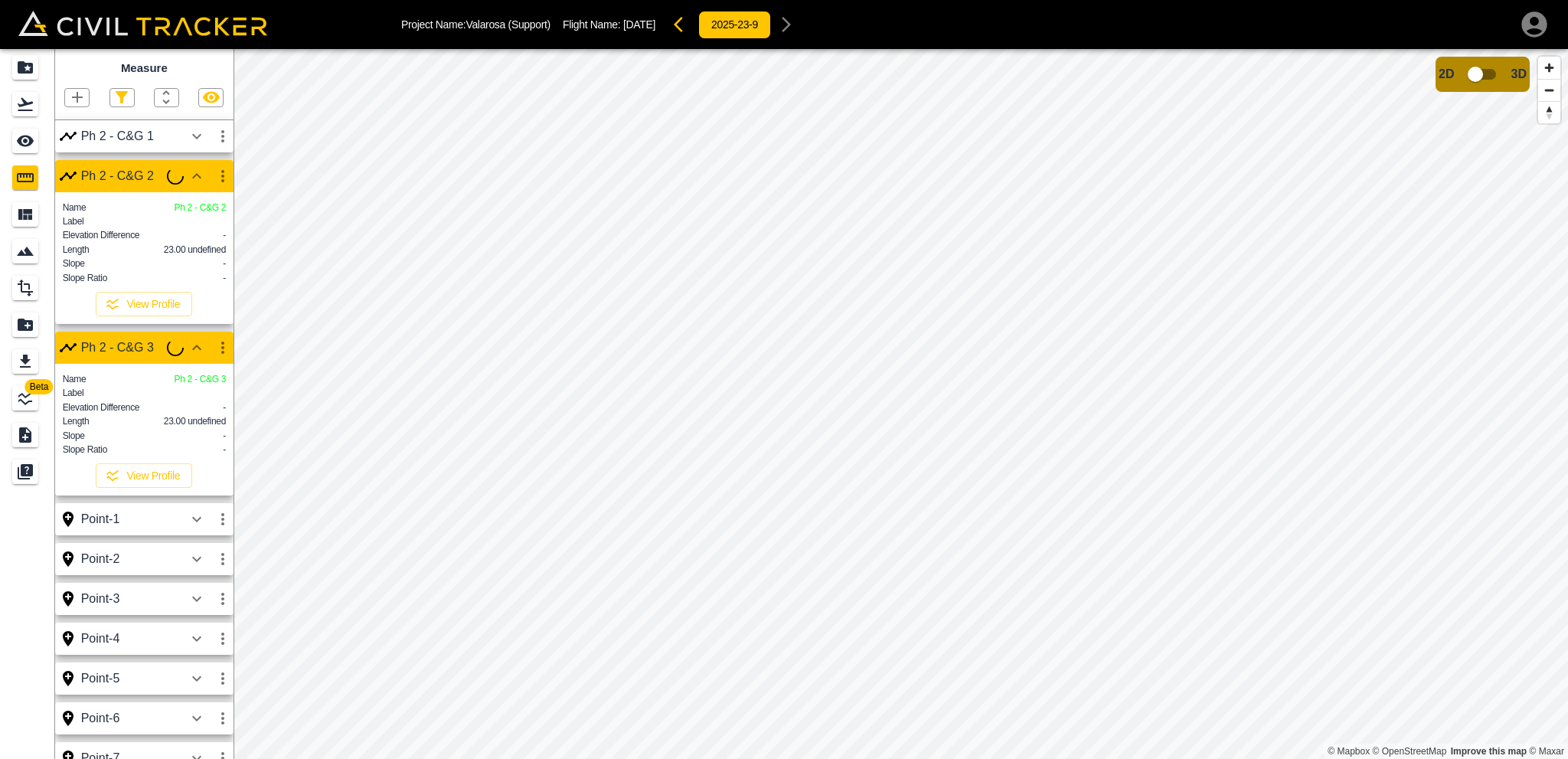
click at [81, 97] on icon "button" at bounding box center [77, 97] width 18 height 18
click at [77, 149] on p "Polyline" at bounding box center [72, 148] width 35 height 13
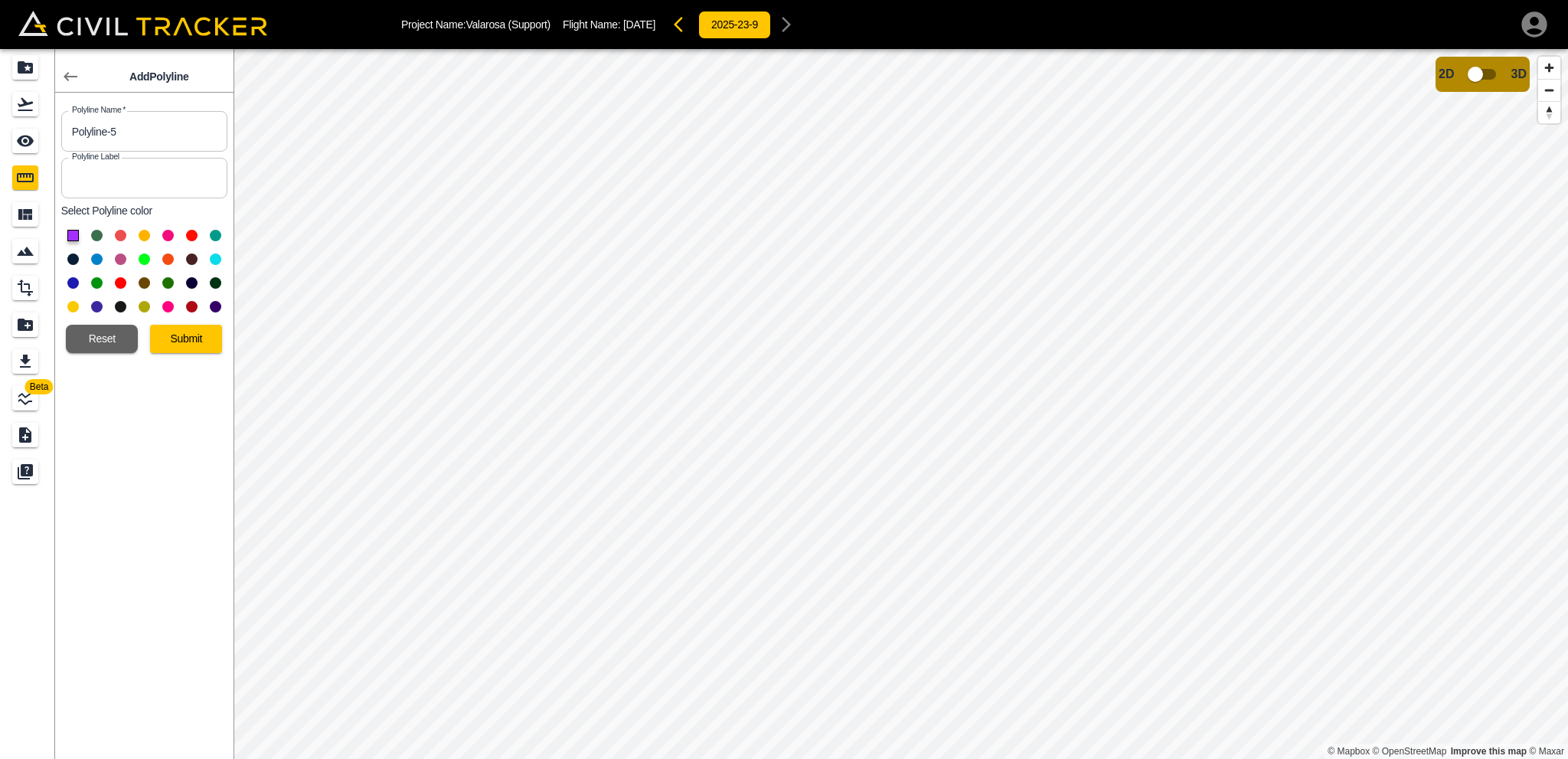
click at [142, 232] on button at bounding box center [144, 235] width 12 height 12
click at [213, 257] on button at bounding box center [215, 259] width 12 height 12
click at [129, 143] on input "Polyline-5" at bounding box center [144, 132] width 166 height 41
click at [135, 137] on input "Polyline-5" at bounding box center [144, 132] width 166 height 41
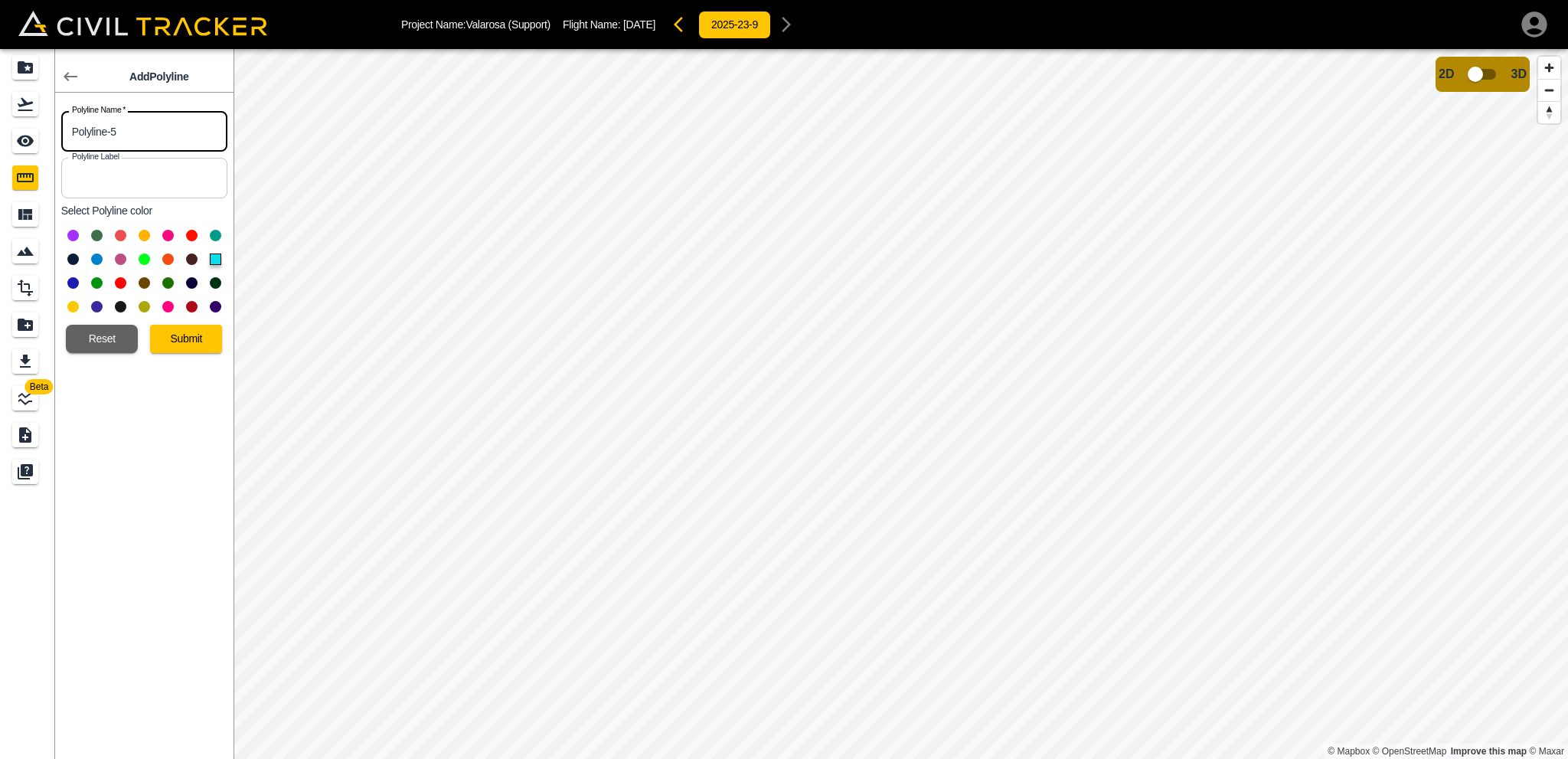
click at [135, 137] on input "Polyline-5" at bounding box center [144, 132] width 166 height 41
type input "Ph 2 - Mono 1"
click at [198, 341] on button "Submit" at bounding box center [186, 339] width 72 height 28
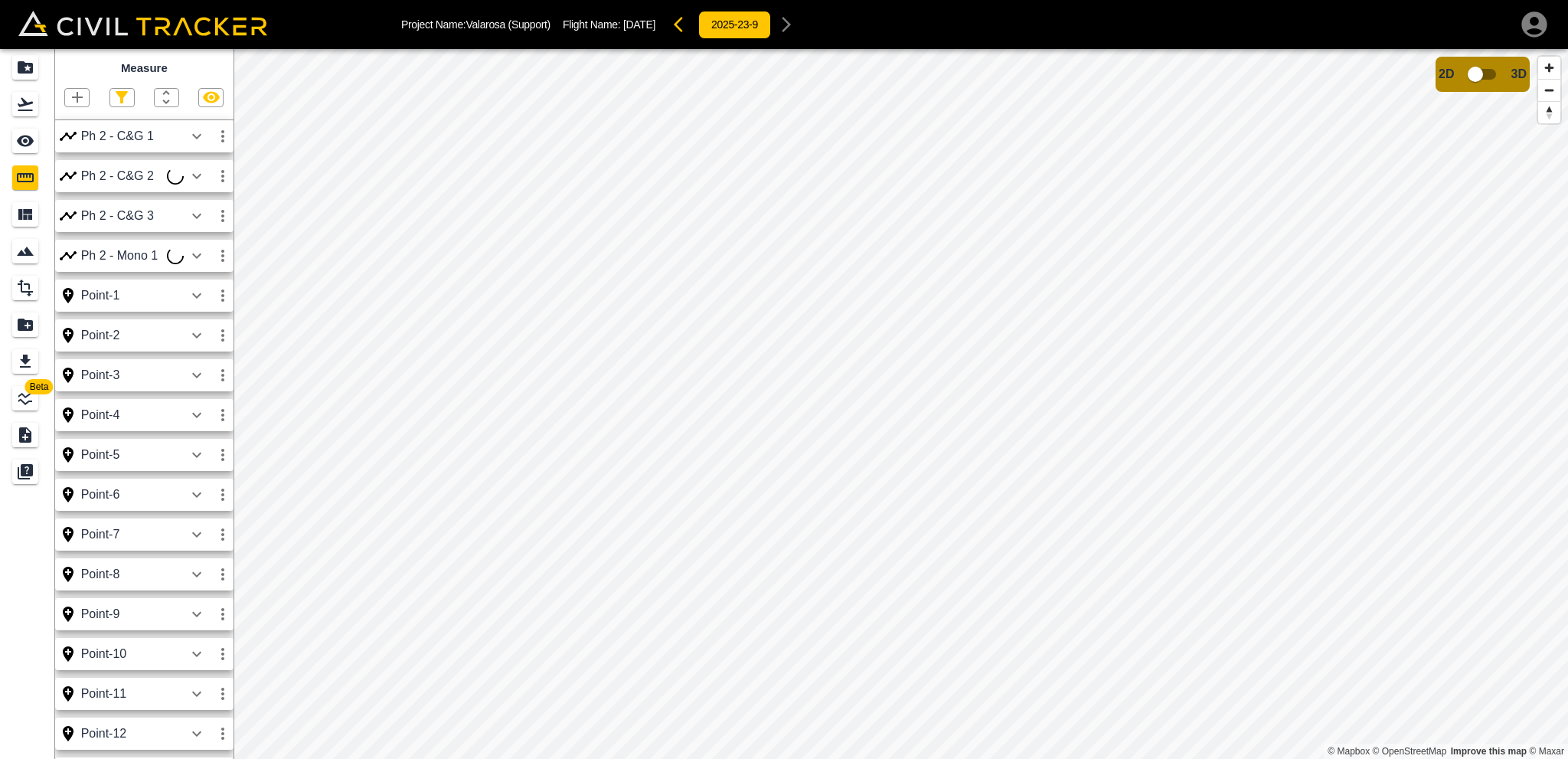
click at [71, 97] on icon "button" at bounding box center [77, 97] width 18 height 18
click at [77, 149] on p "Polyline" at bounding box center [72, 148] width 35 height 13
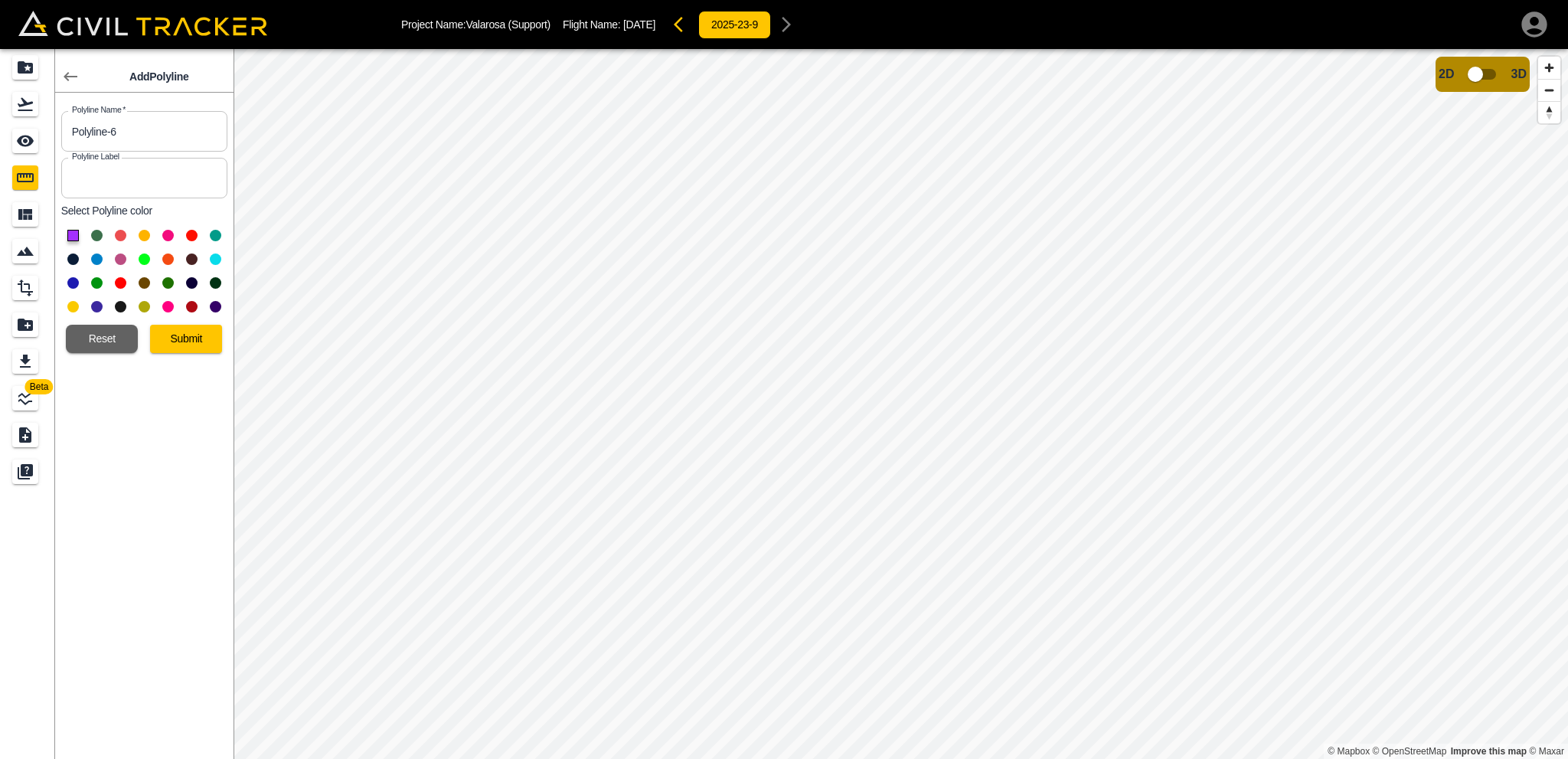
click at [216, 257] on button at bounding box center [215, 259] width 12 height 12
click at [134, 137] on input "Polyline-6" at bounding box center [144, 132] width 166 height 41
drag, startPoint x: 134, startPoint y: 137, endPoint x: 119, endPoint y: 140, distance: 15.3
click at [119, 140] on input "Polyline-6" at bounding box center [144, 132] width 166 height 41
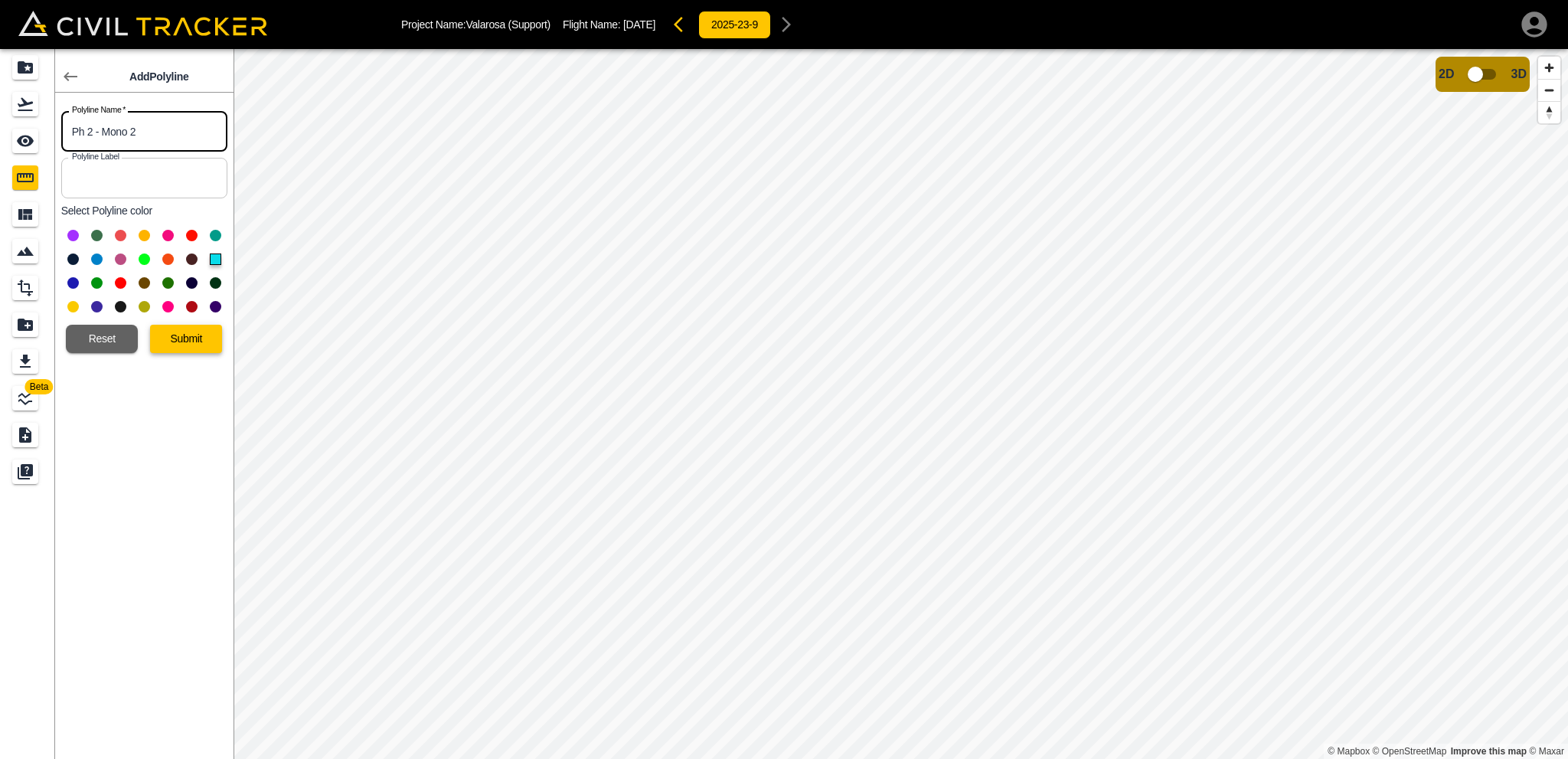
type input "Ph 2 - Mono 2"
click at [187, 341] on button "Submit" at bounding box center [186, 339] width 72 height 28
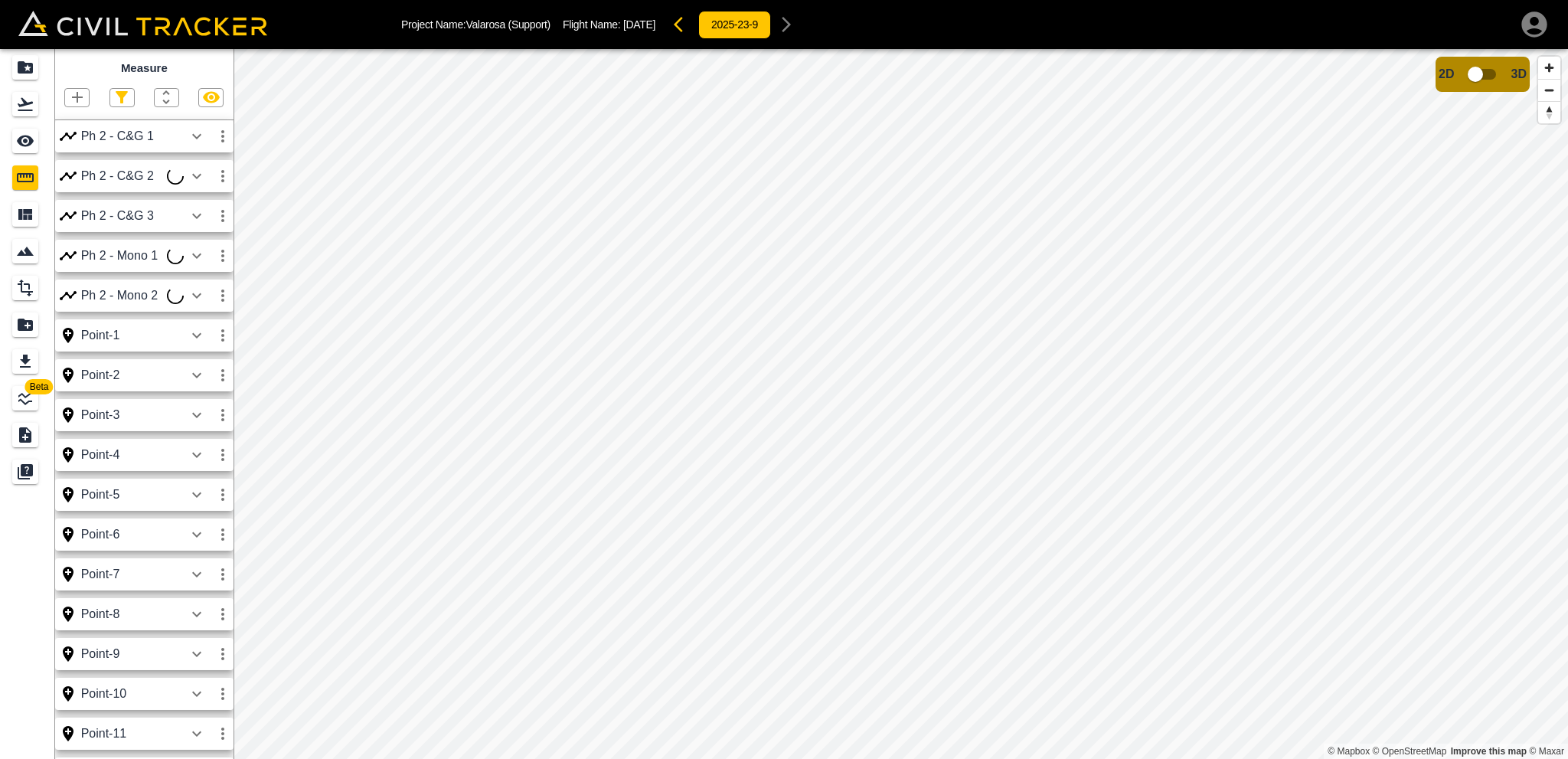
click at [82, 95] on icon "button" at bounding box center [77, 97] width 18 height 18
click at [79, 144] on p "Polyline" at bounding box center [72, 148] width 35 height 13
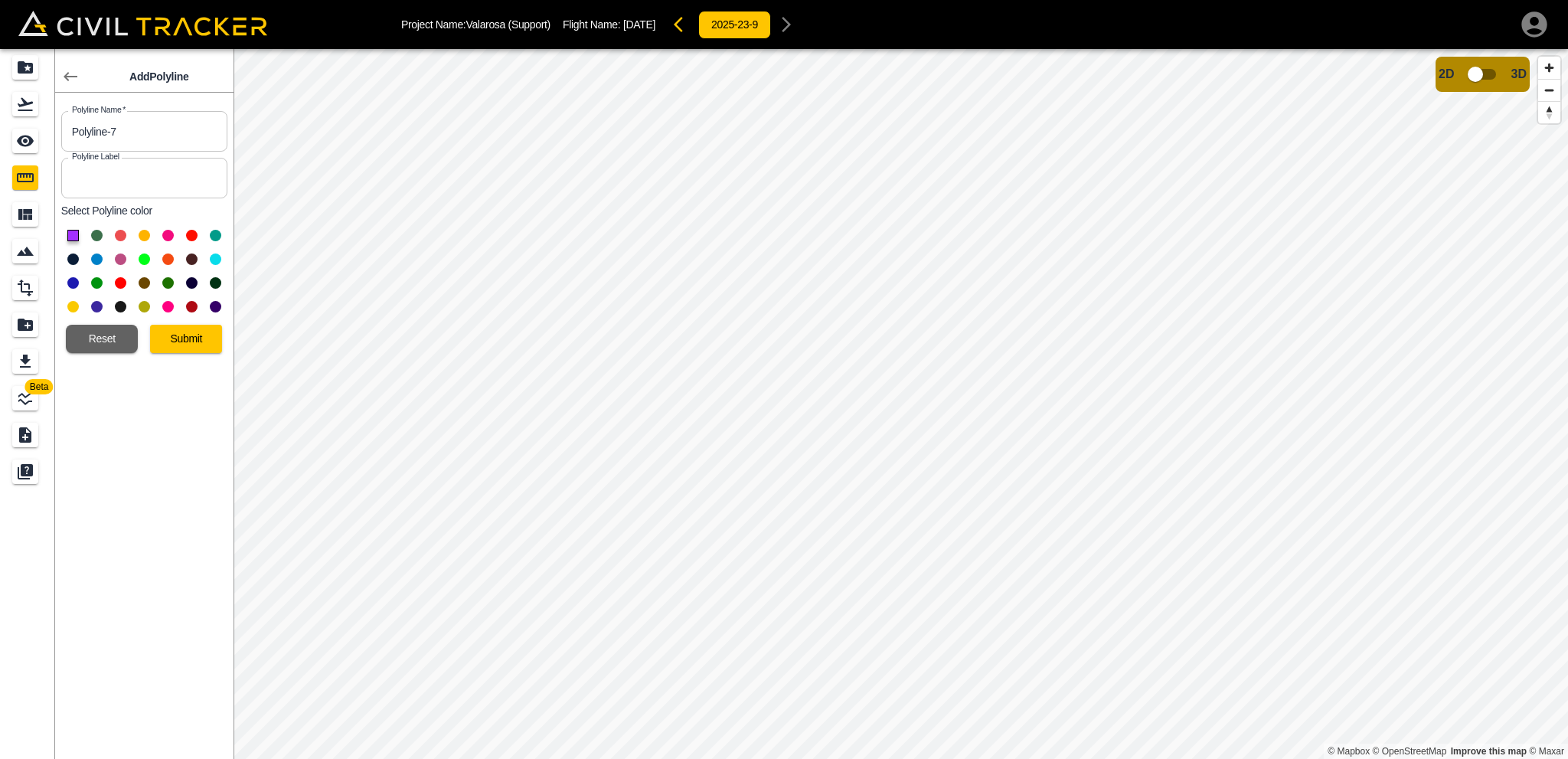
click at [114, 123] on input "Polyline-7" at bounding box center [144, 132] width 166 height 41
drag, startPoint x: 129, startPoint y: 128, endPoint x: 2, endPoint y: 146, distance: 128.3
click at [0, 148] on div "Beta Add Polyline Polyline Name   * Polyline-7 Polyline Name * Polyline Label P…" at bounding box center [117, 403] width 234 height 710
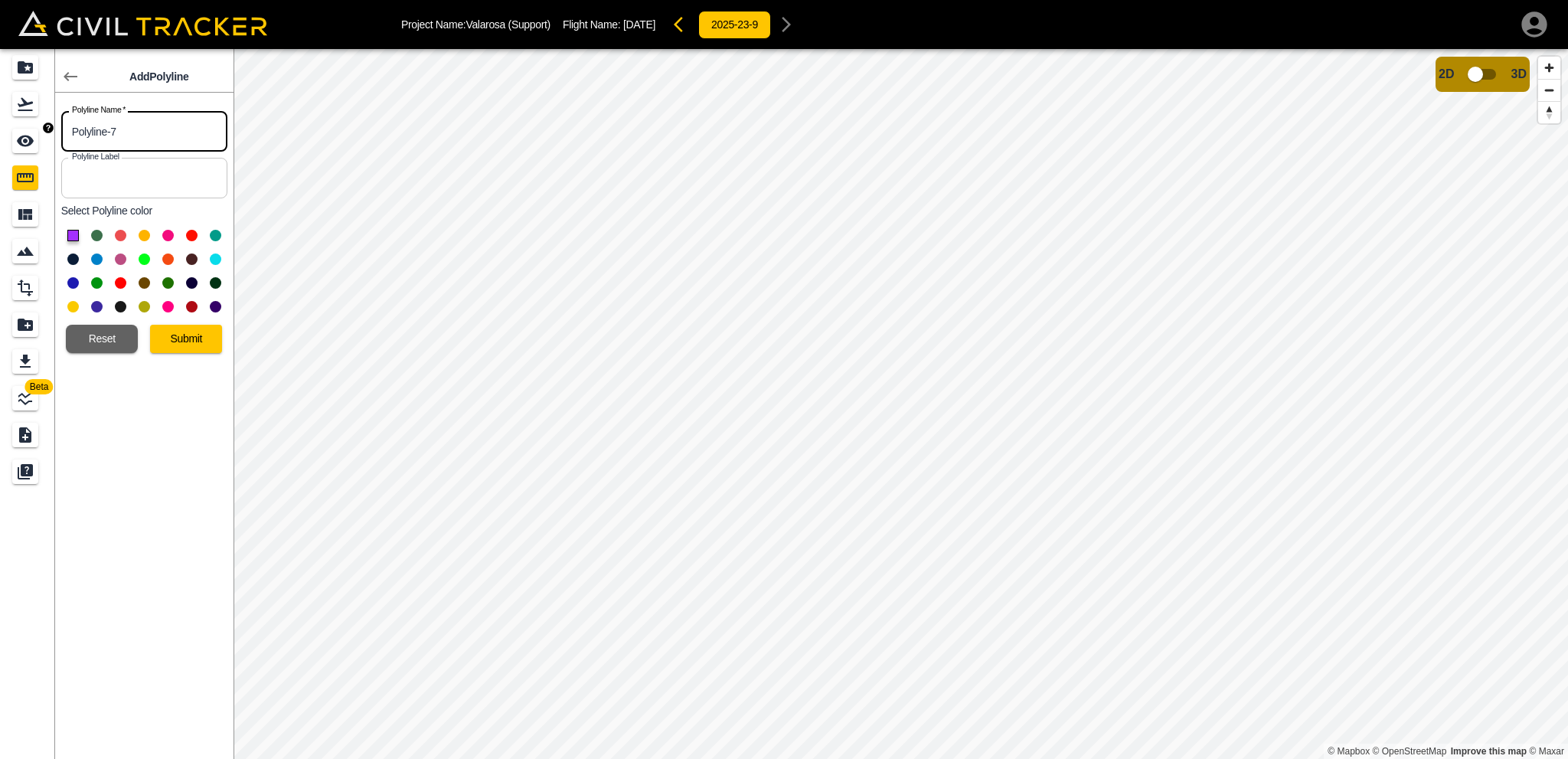
type input "O"
type input "Ph 2 - C&G 4"
click at [144, 255] on button at bounding box center [144, 259] width 12 height 12
click at [184, 335] on button "Submit" at bounding box center [186, 339] width 72 height 28
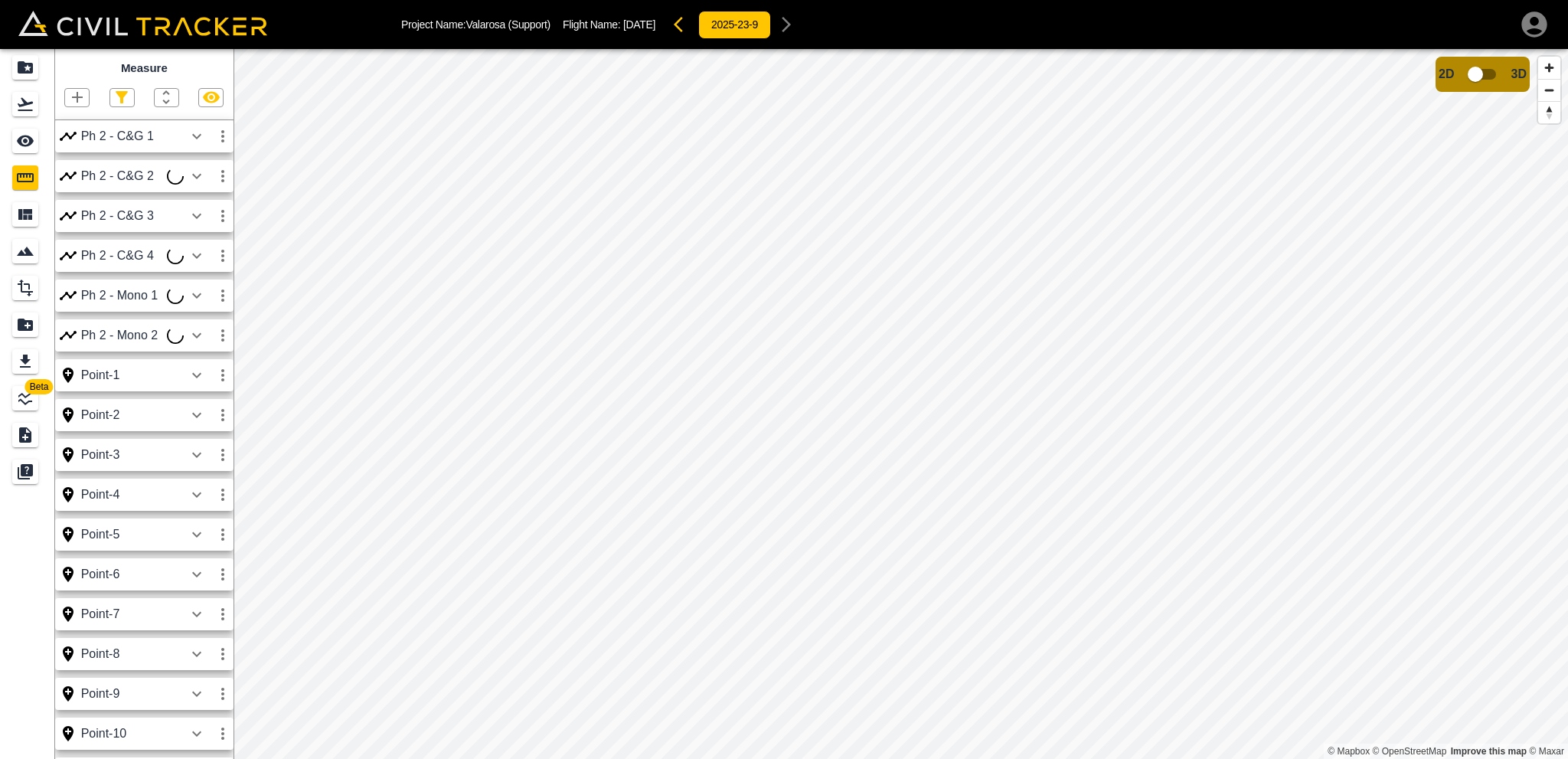
click at [79, 99] on icon "button" at bounding box center [78, 97] width 11 height 11
click at [82, 149] on p "Polyline" at bounding box center [72, 148] width 35 height 13
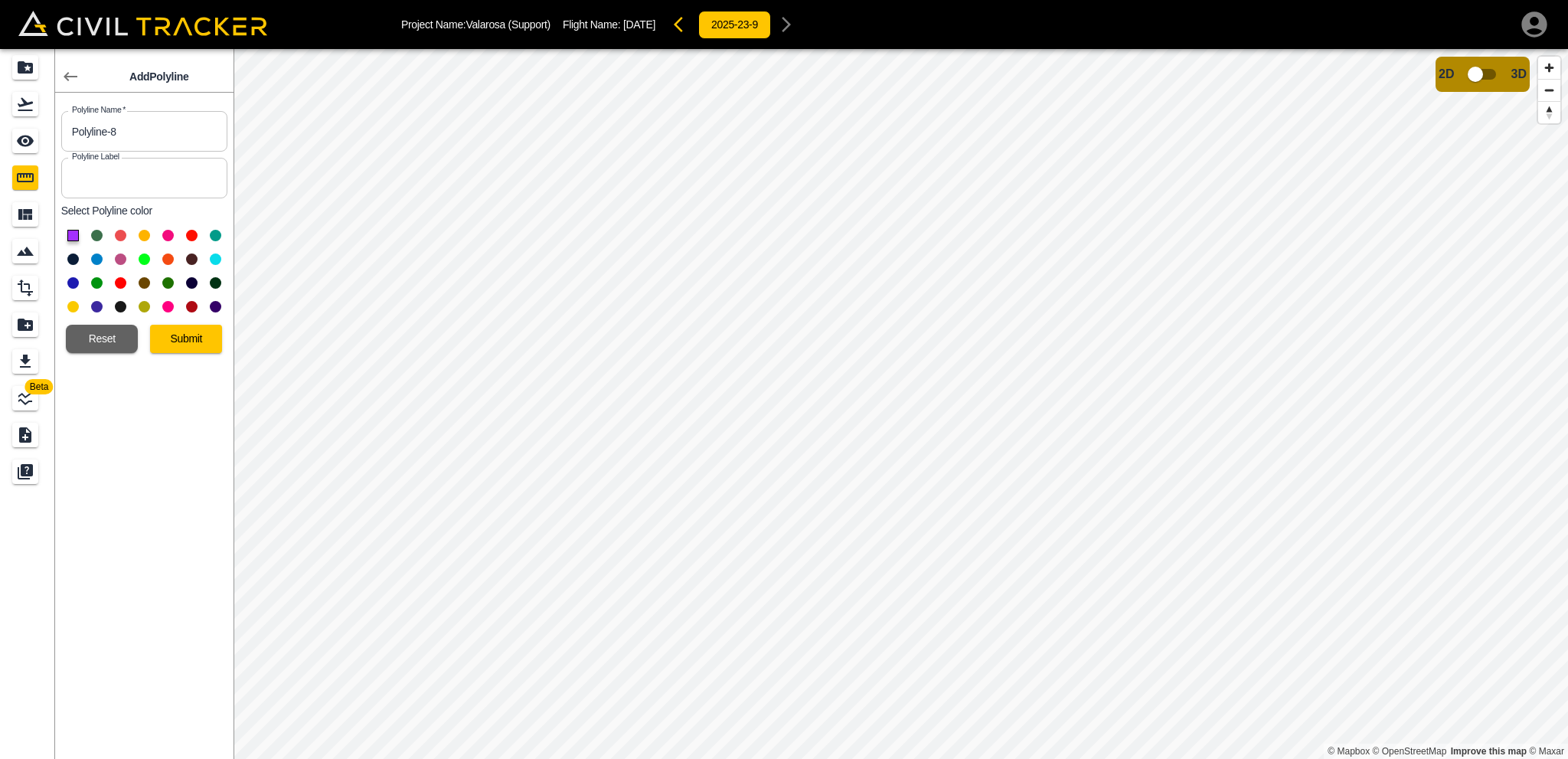
click at [213, 260] on button at bounding box center [215, 259] width 12 height 12
click at [131, 131] on input "Polyline-8" at bounding box center [144, 132] width 166 height 41
type input "Ph 2 - Mono 2"
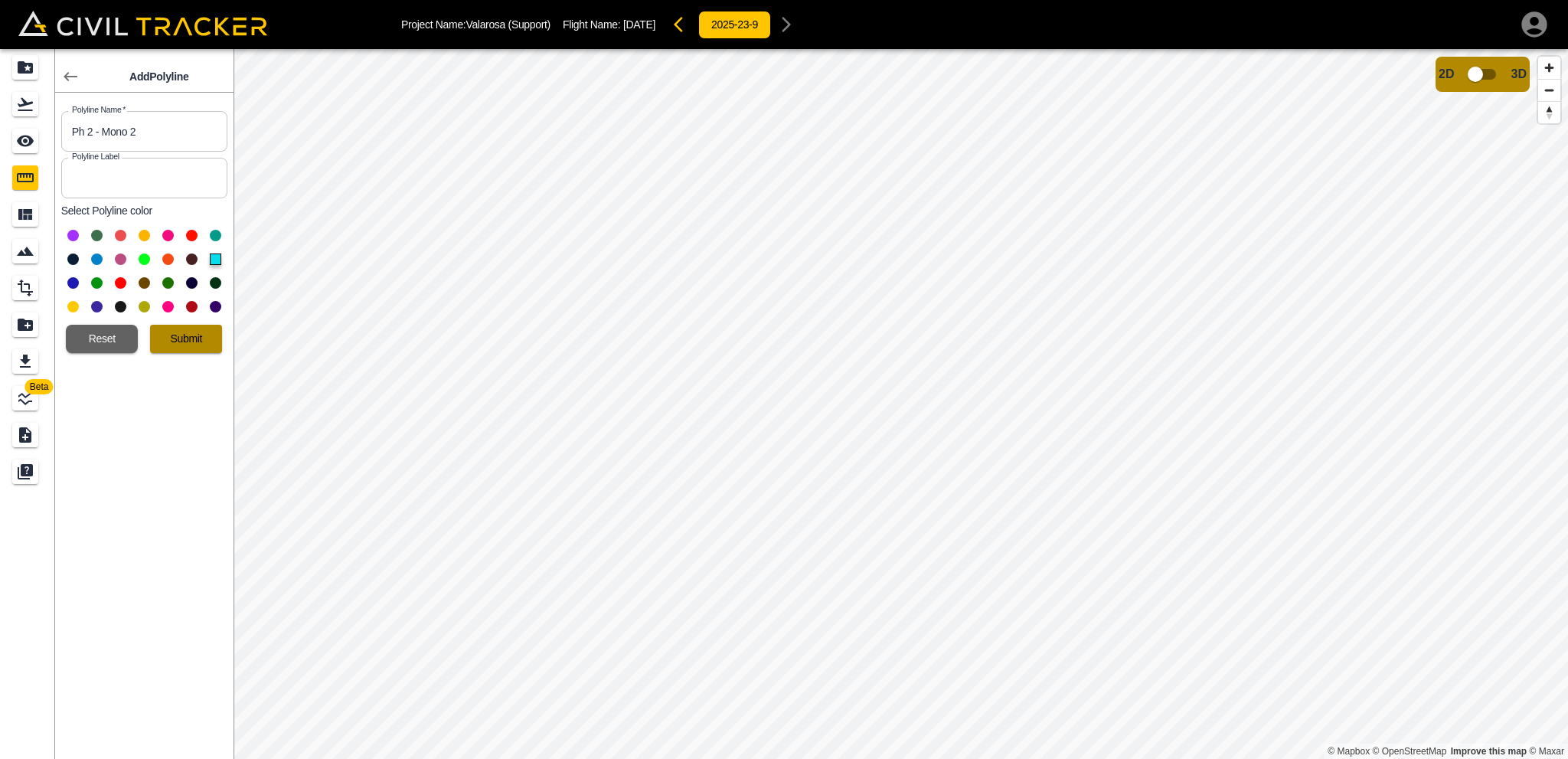
click at [185, 341] on button "Submit" at bounding box center [186, 339] width 72 height 28
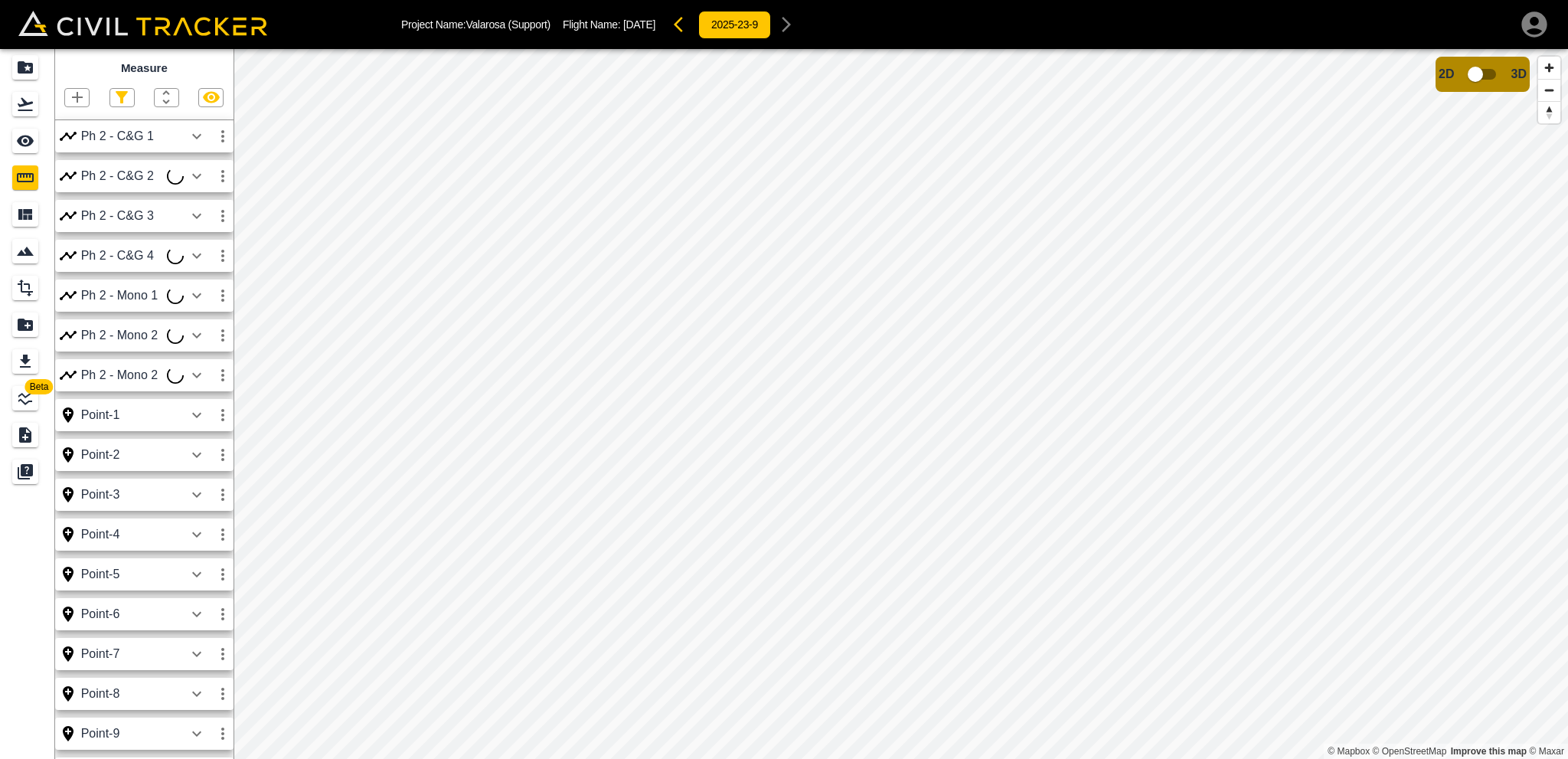
click at [220, 377] on icon "button" at bounding box center [222, 374] width 18 height 18
click at [207, 434] on h6 "Edit" at bounding box center [208, 434] width 31 height 9
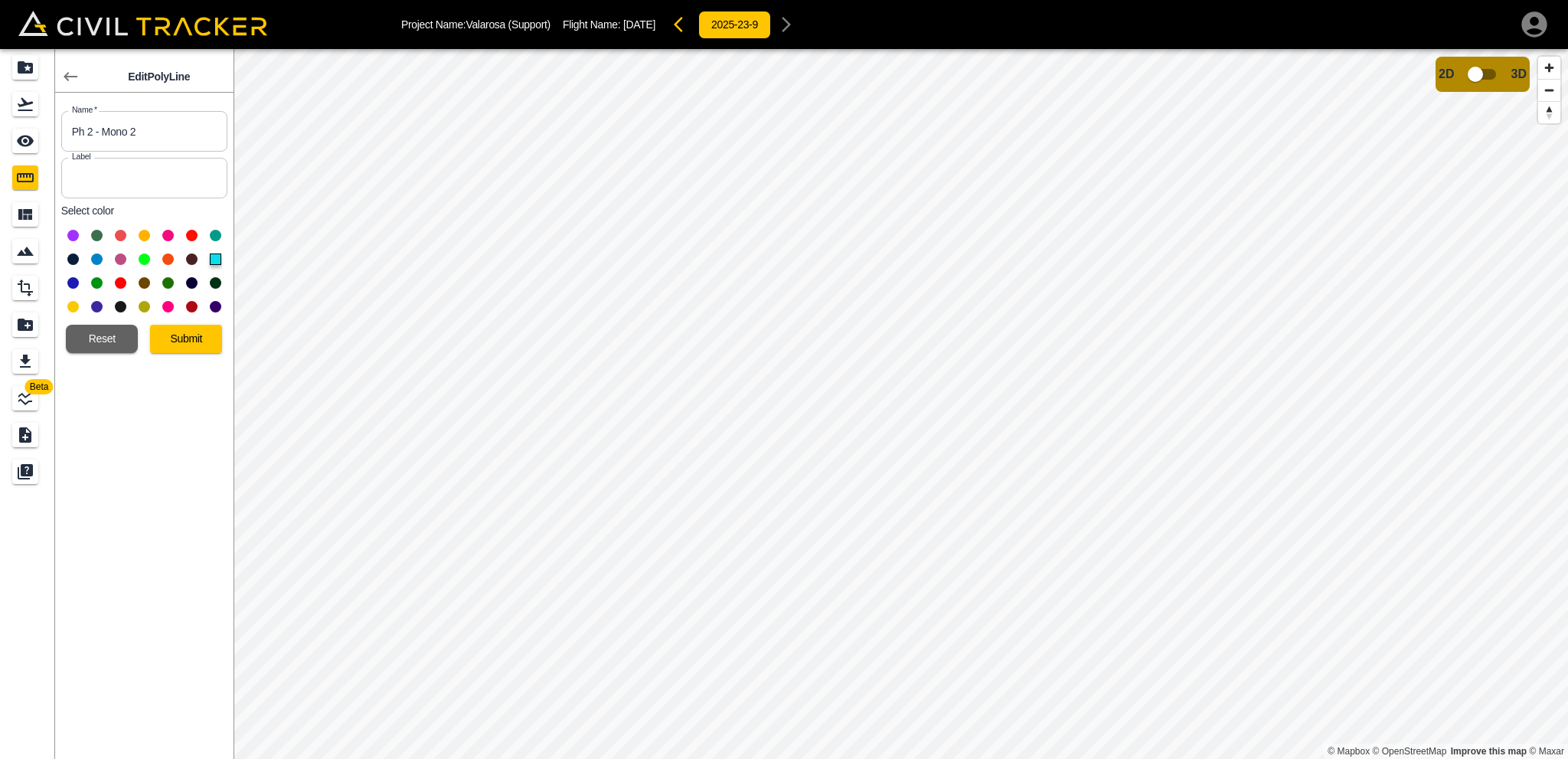
click at [141, 139] on input "Ph 2 - Mono 2" at bounding box center [144, 132] width 166 height 41
type input "Ph 2 - Mono 3"
click at [197, 346] on button "Submit" at bounding box center [186, 339] width 72 height 28
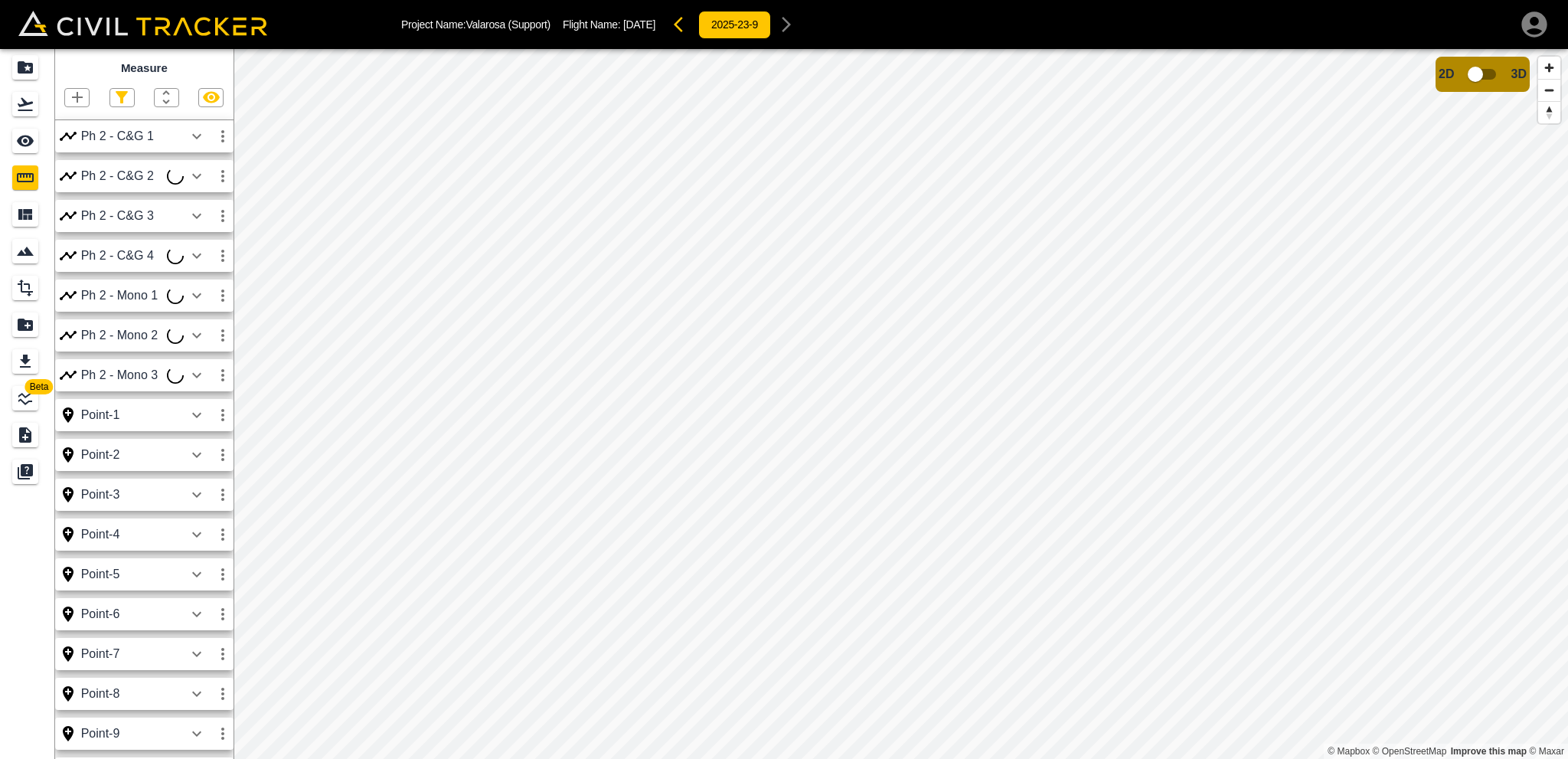
click at [75, 95] on icon "button" at bounding box center [77, 97] width 18 height 18
drag, startPoint x: 525, startPoint y: 413, endPoint x: 766, endPoint y: 462, distance: 245.9
click at [766, 462] on div at bounding box center [784, 379] width 1568 height 759
click at [79, 93] on icon "button" at bounding box center [77, 97] width 18 height 18
click at [82, 147] on p "Polyline" at bounding box center [72, 148] width 35 height 13
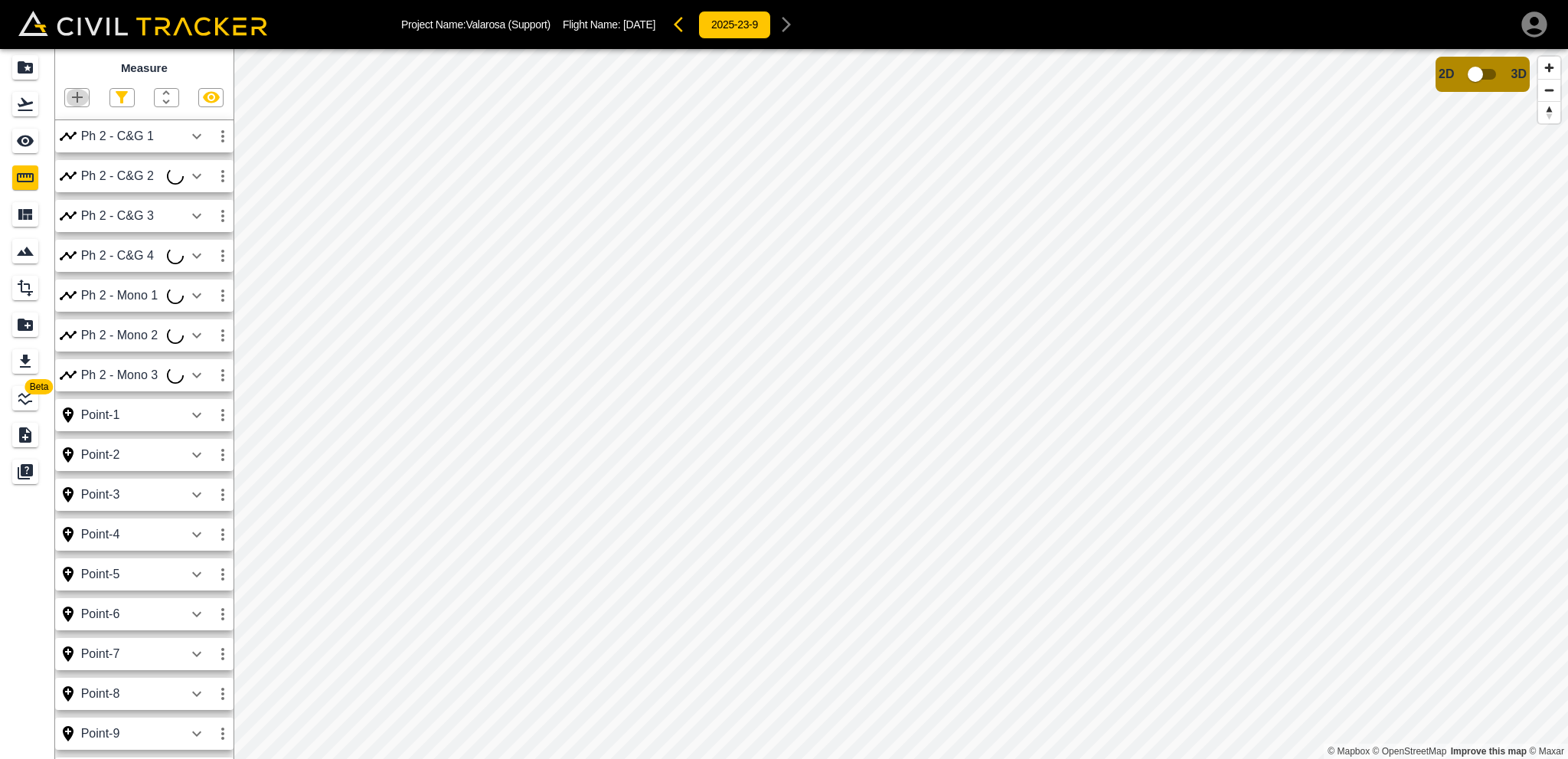
click at [81, 106] on icon "button" at bounding box center [77, 97] width 18 height 18
click at [85, 147] on p "Polyline" at bounding box center [72, 148] width 35 height 13
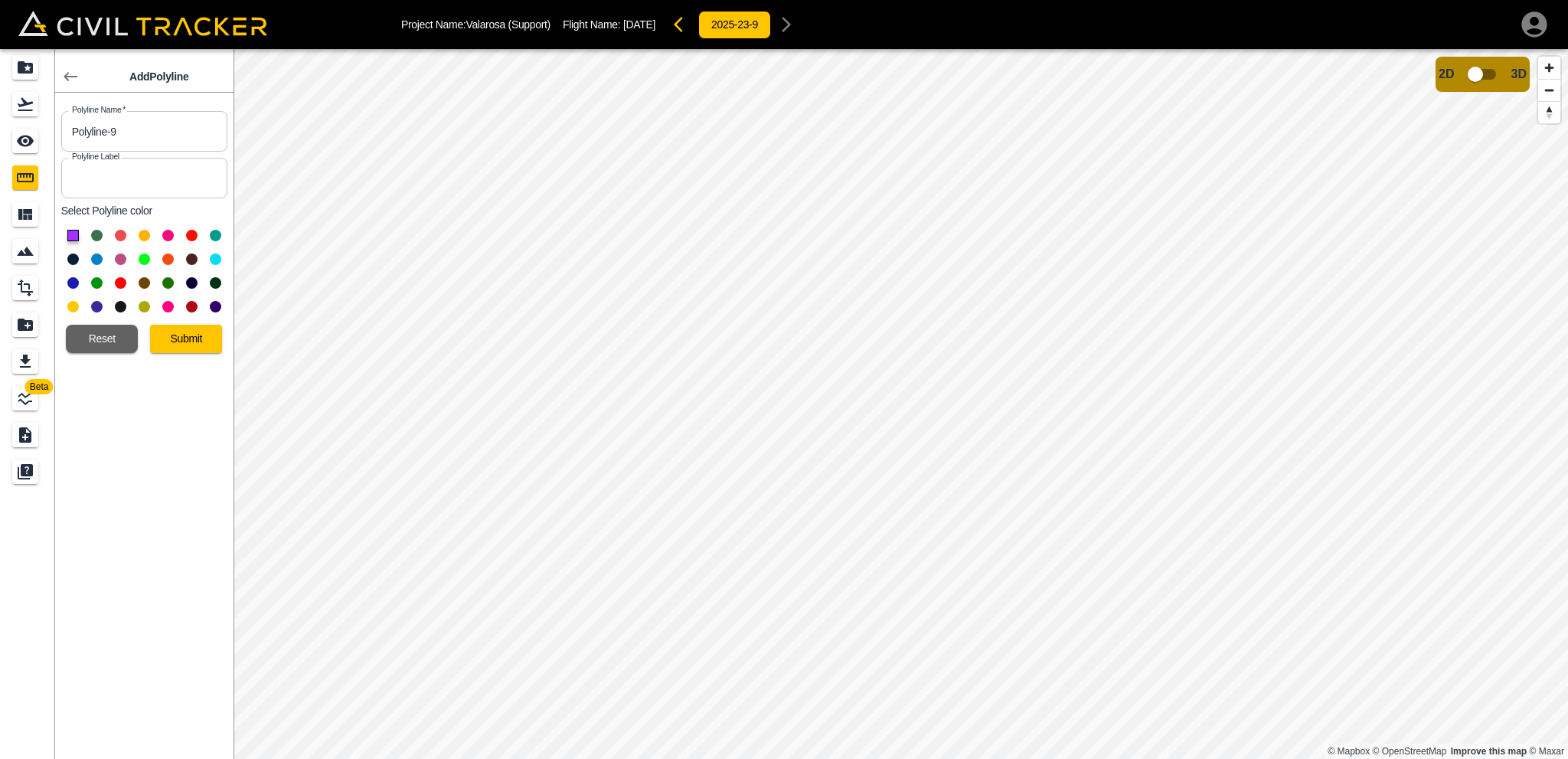
click at [96, 278] on button at bounding box center [96, 283] width 12 height 12
click at [119, 139] on input "Polyline-9" at bounding box center [144, 132] width 166 height 41
type input "Ph 1 - G&G 1"
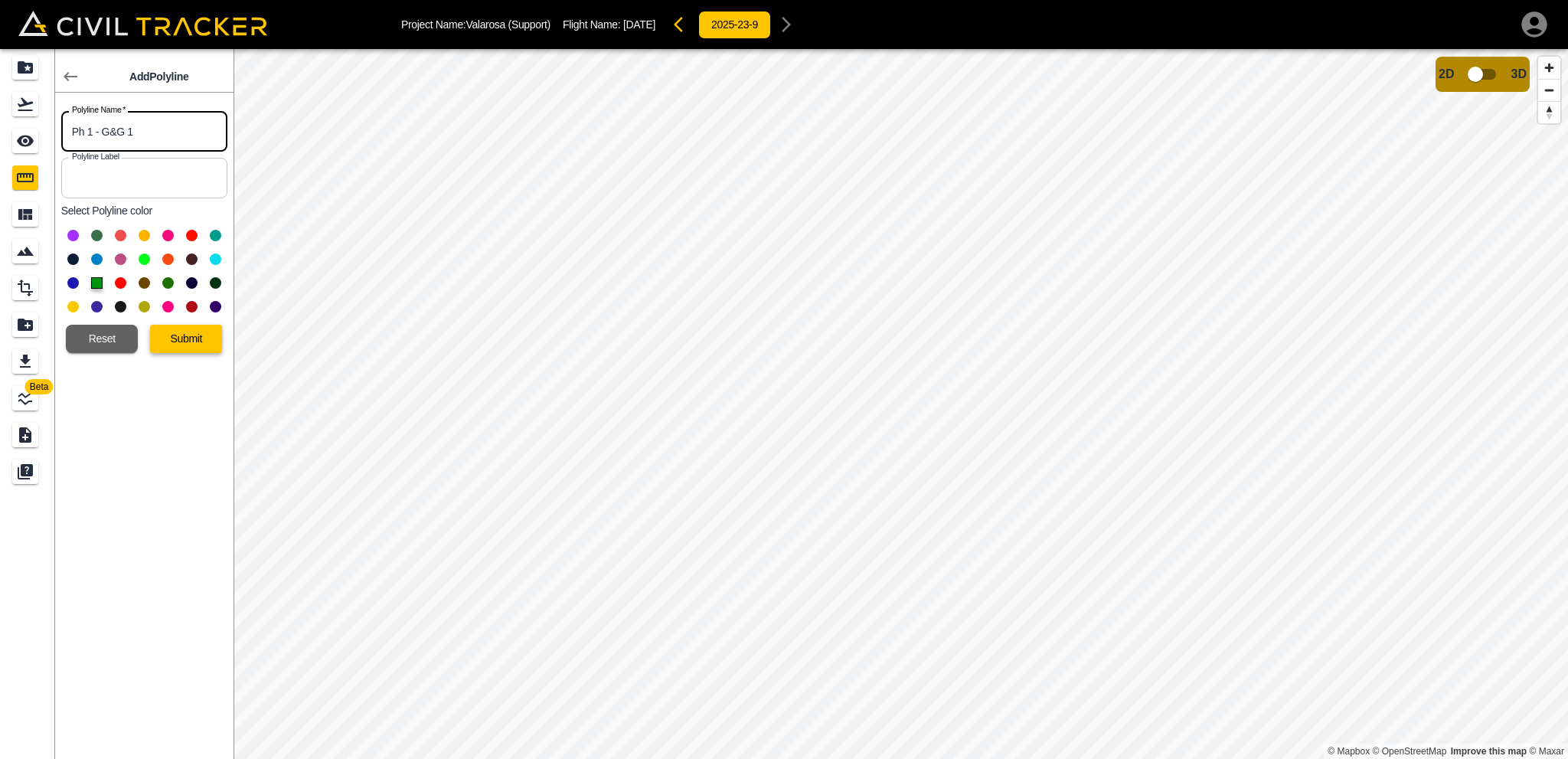
click at [184, 341] on button "Submit" at bounding box center [186, 339] width 72 height 28
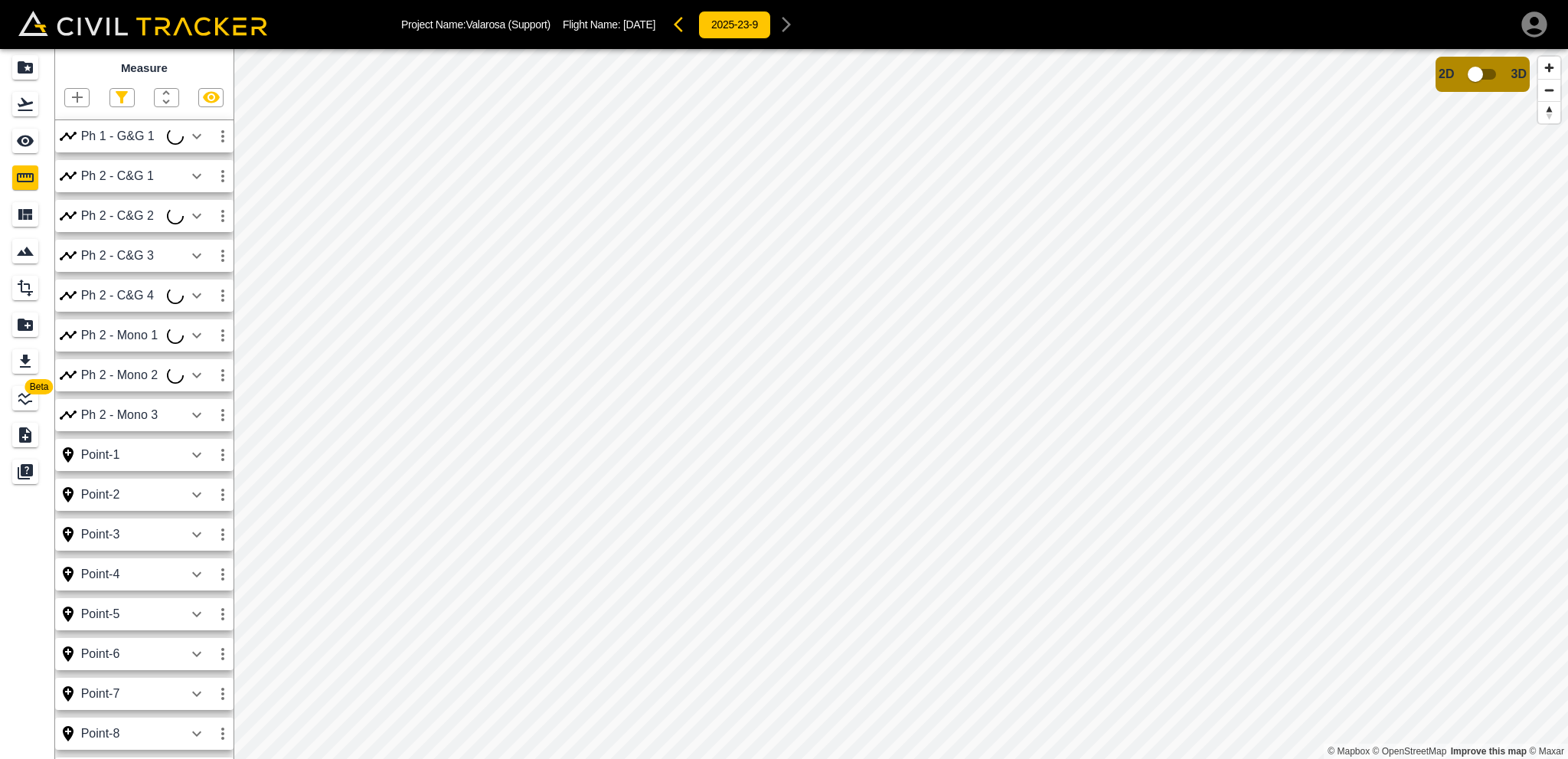
click at [78, 101] on icon "button" at bounding box center [77, 97] width 18 height 18
click at [85, 144] on p "Polyline" at bounding box center [72, 148] width 35 height 13
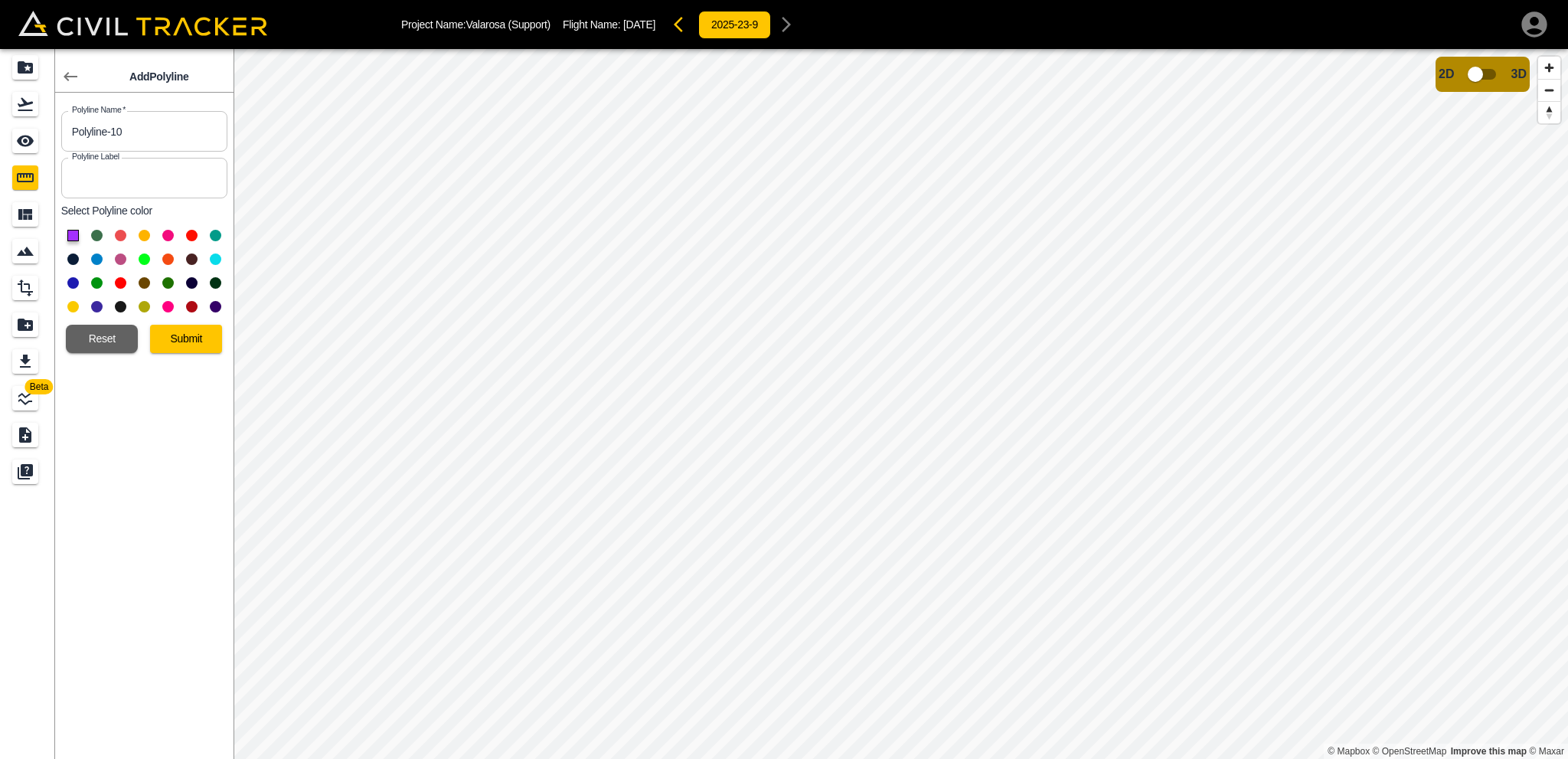
click at [97, 281] on button at bounding box center [96, 283] width 12 height 12
click at [104, 126] on input "Polyline-10" at bounding box center [144, 132] width 166 height 41
click at [107, 133] on input "Ph 1 - G&G 2" at bounding box center [144, 132] width 166 height 41
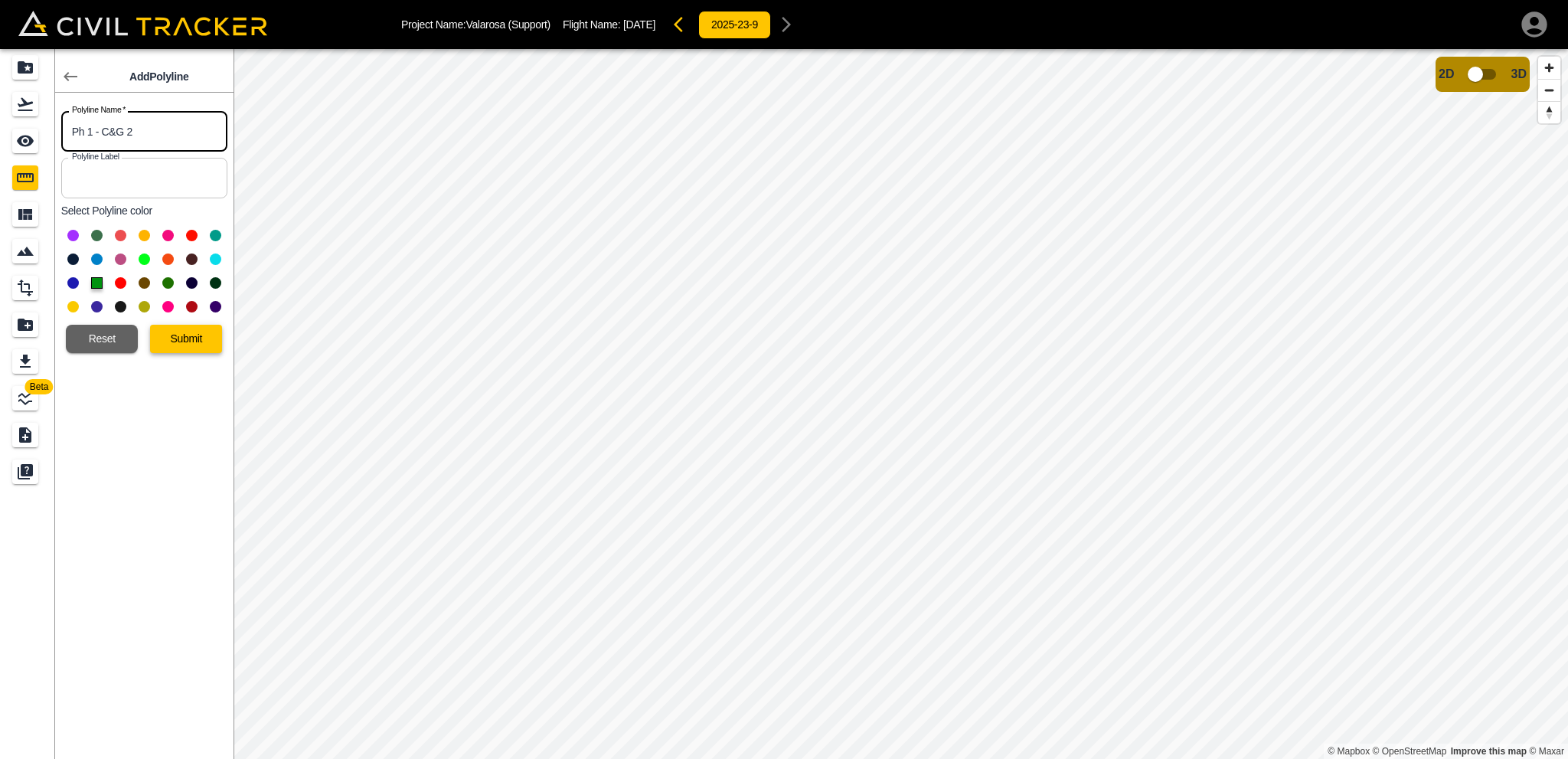
type input "Ph 1 - C&G 2"
click at [187, 334] on button "Submit" at bounding box center [186, 339] width 72 height 28
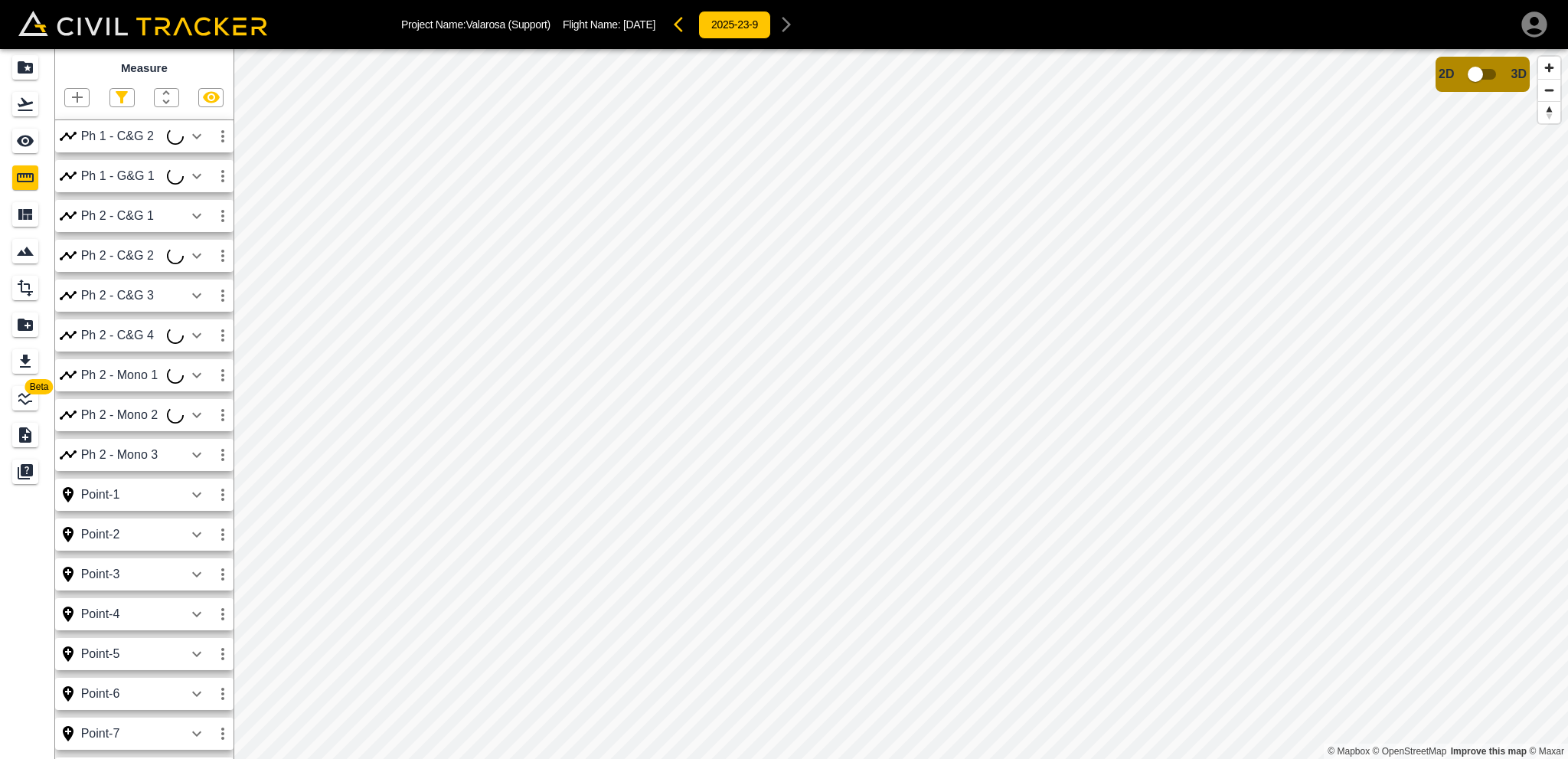
click at [77, 93] on icon "button" at bounding box center [78, 97] width 11 height 11
click at [72, 149] on p "Polyline" at bounding box center [72, 148] width 35 height 13
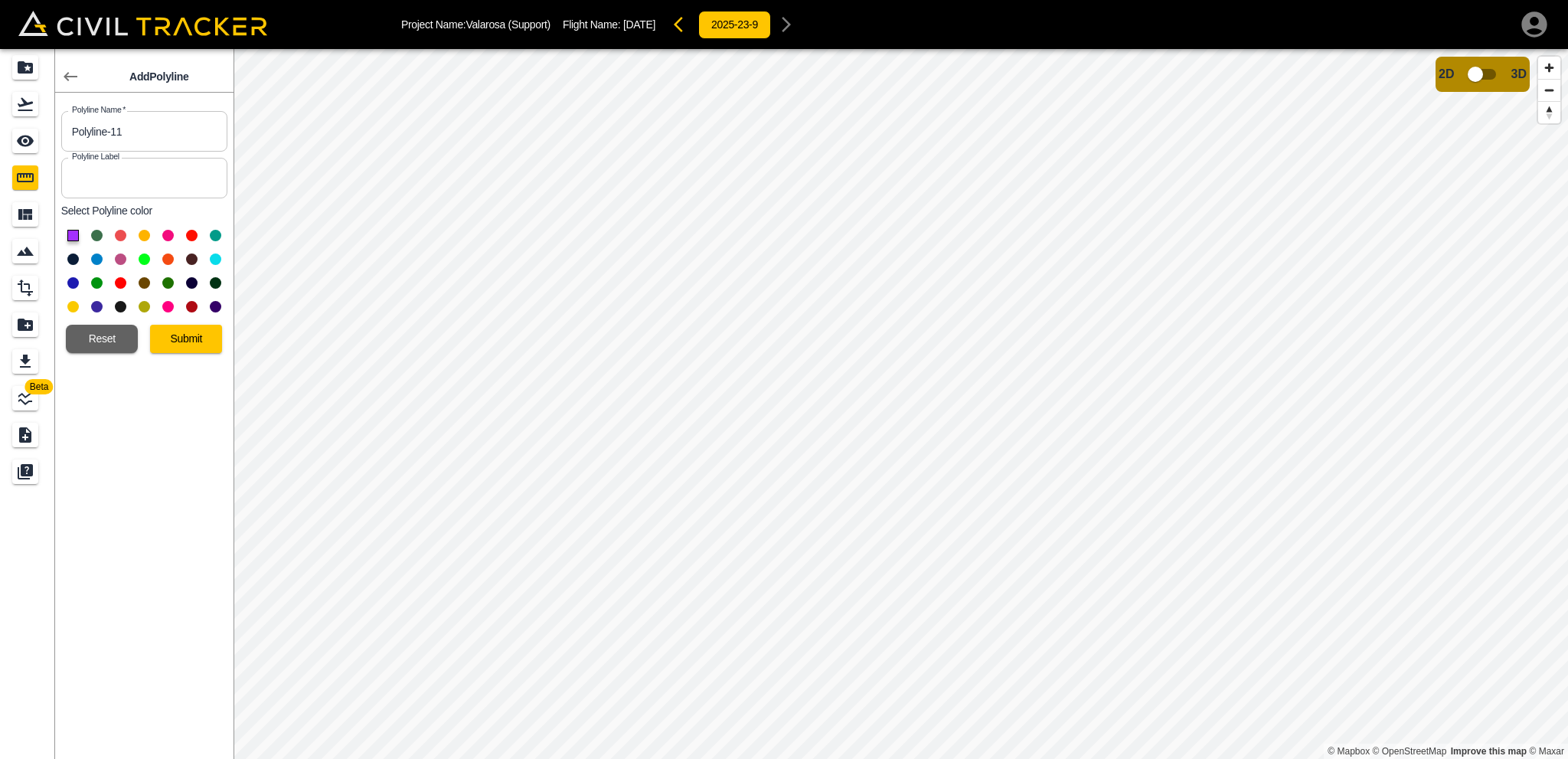
click at [96, 281] on button at bounding box center [96, 283] width 12 height 12
click at [96, 135] on input "Polyline-11" at bounding box center [144, 132] width 166 height 41
type input "Ph 1 - C&G 3"
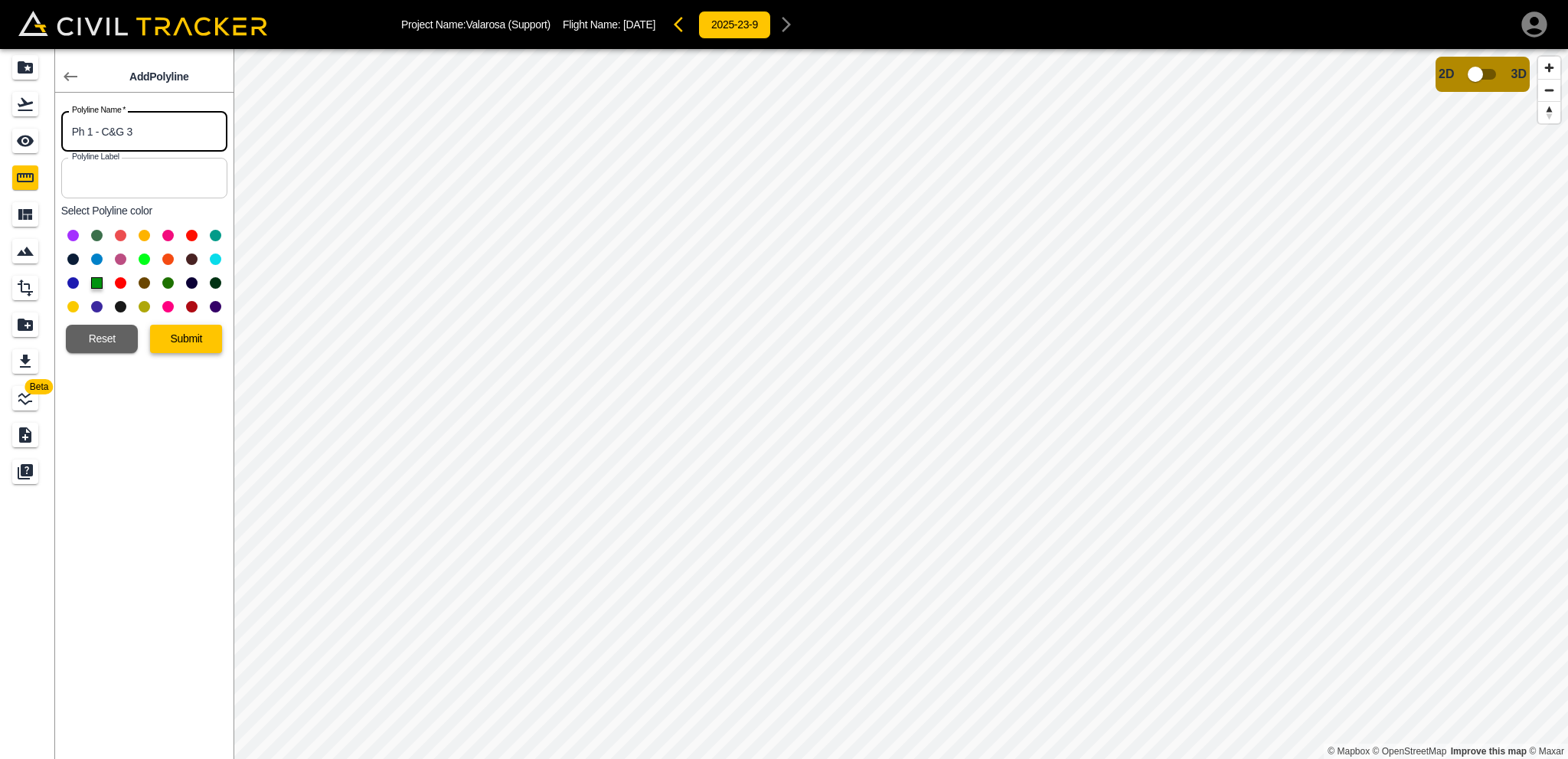
click at [177, 344] on button "Submit" at bounding box center [186, 339] width 72 height 28
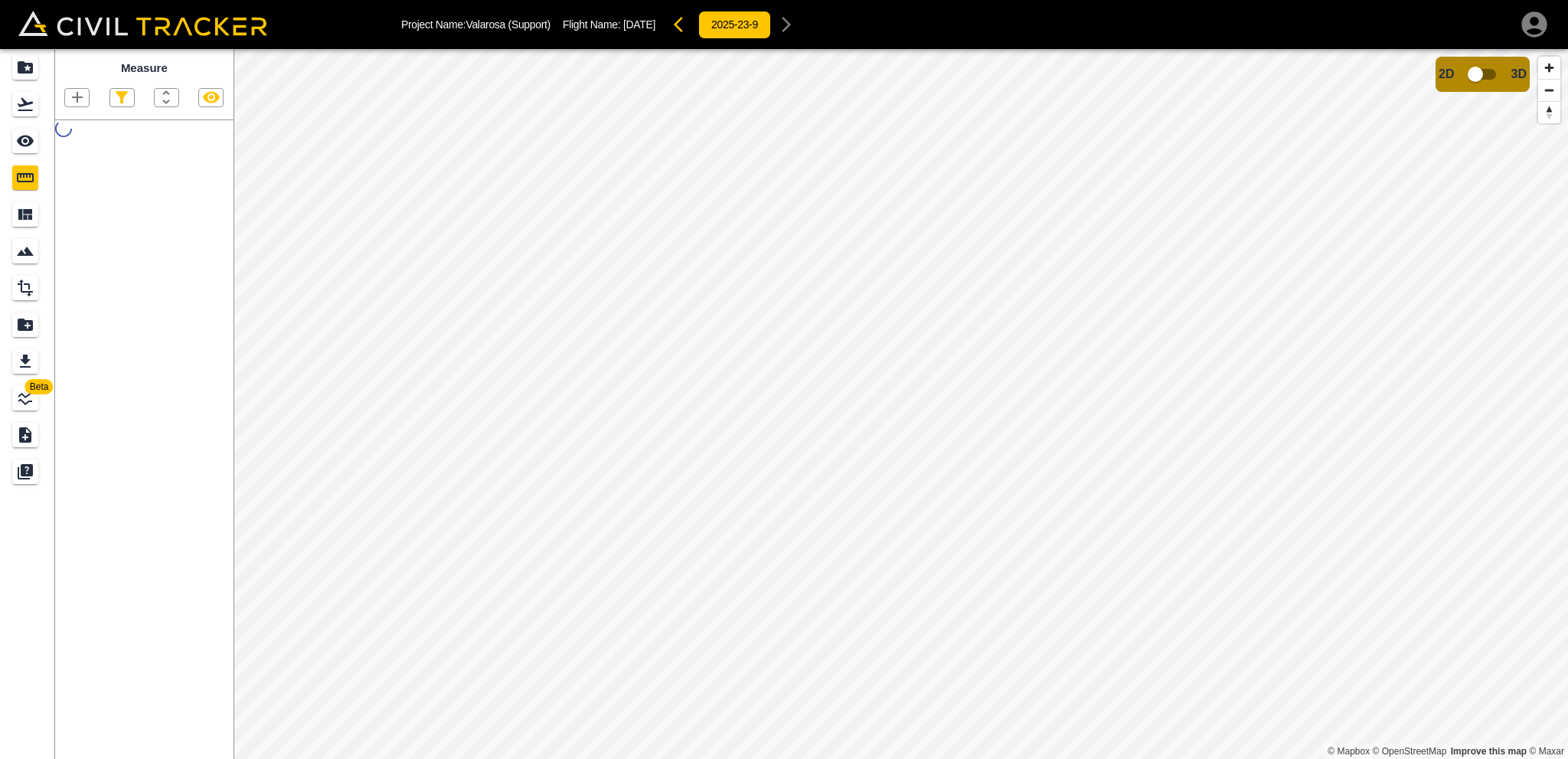
click at [19, 170] on icon "Measure" at bounding box center [24, 177] width 18 height 18
click at [20, 140] on icon "See" at bounding box center [24, 141] width 16 height 12
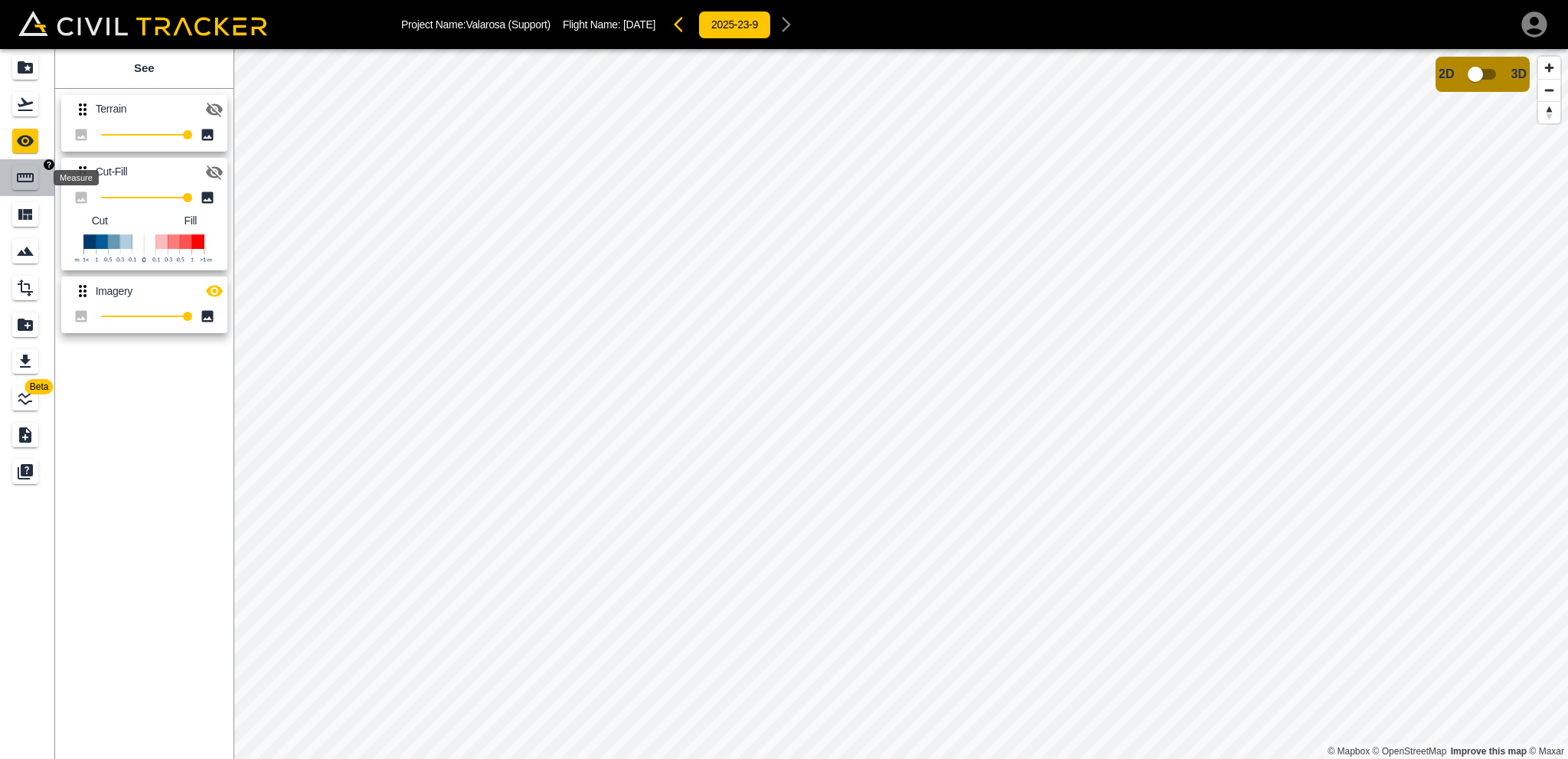
click at [16, 176] on div "Measure" at bounding box center [25, 177] width 26 height 24
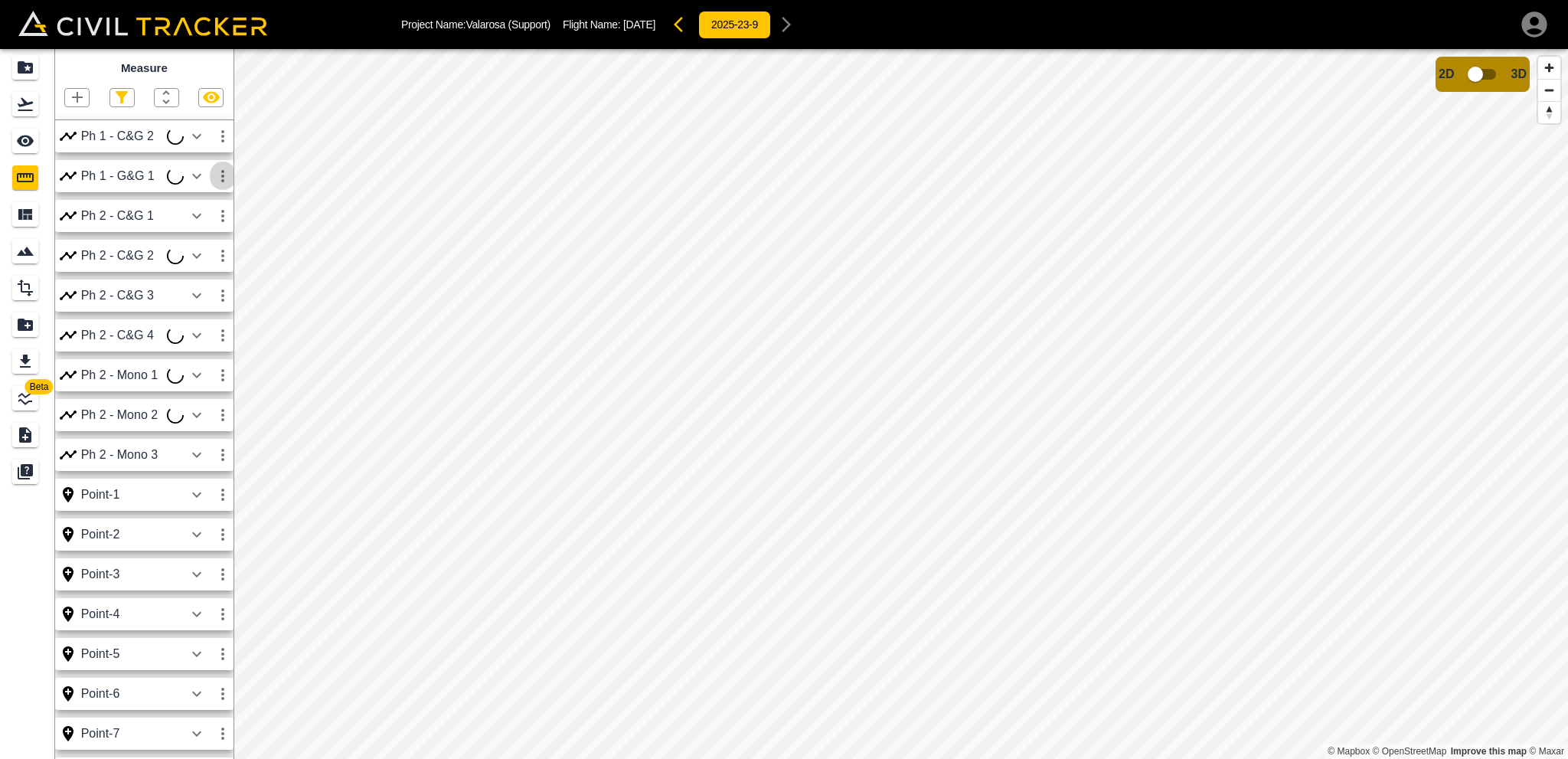
click at [221, 178] on icon "button" at bounding box center [222, 176] width 18 height 18
click at [195, 232] on h6 "Edit" at bounding box center [208, 235] width 31 height 9
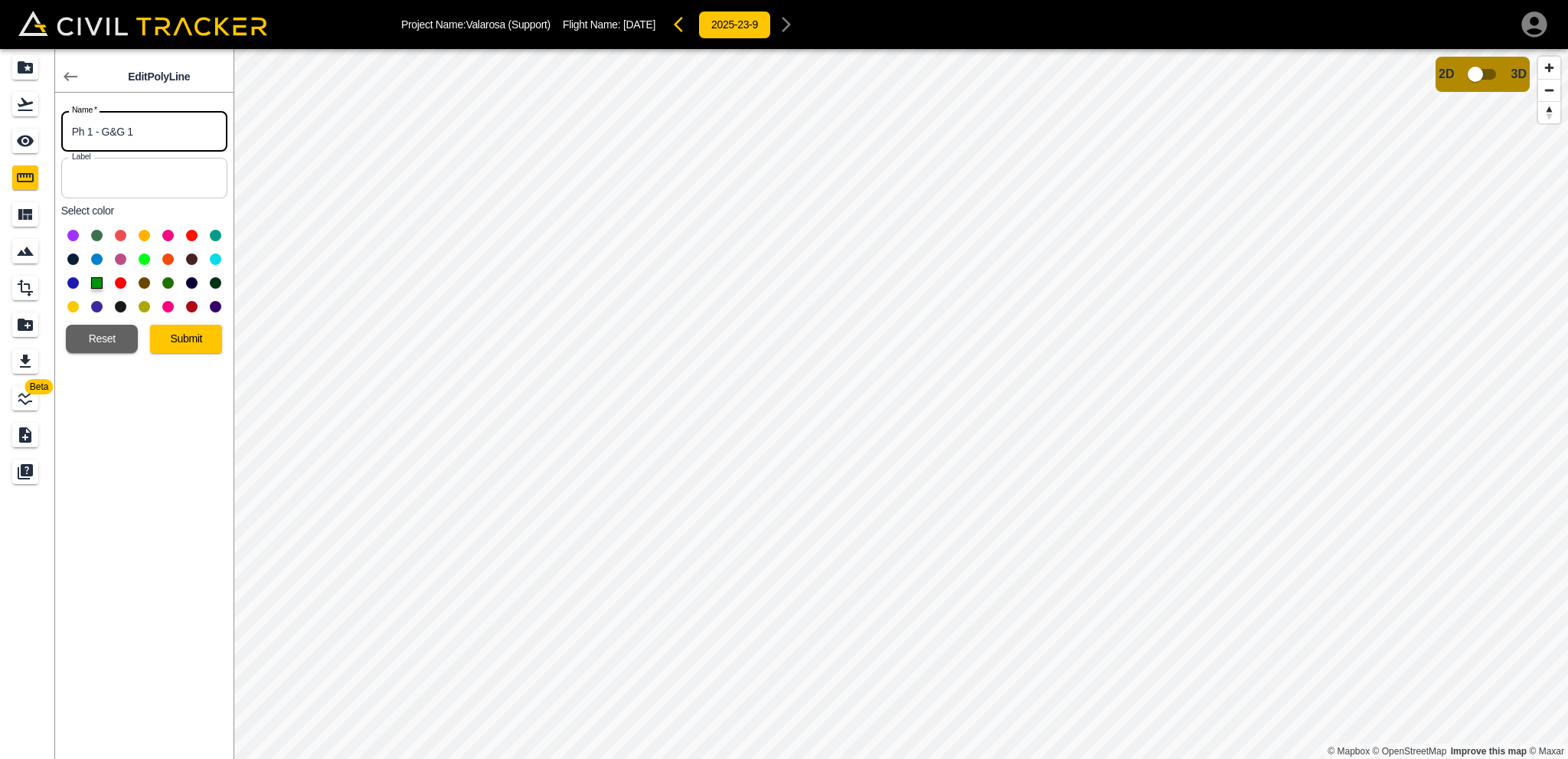
click at [107, 130] on input "Ph 1 - G&G 1" at bounding box center [144, 132] width 166 height 41
type input "Ph 1 - C&G 1"
click at [196, 338] on button "Submit" at bounding box center [186, 339] width 72 height 28
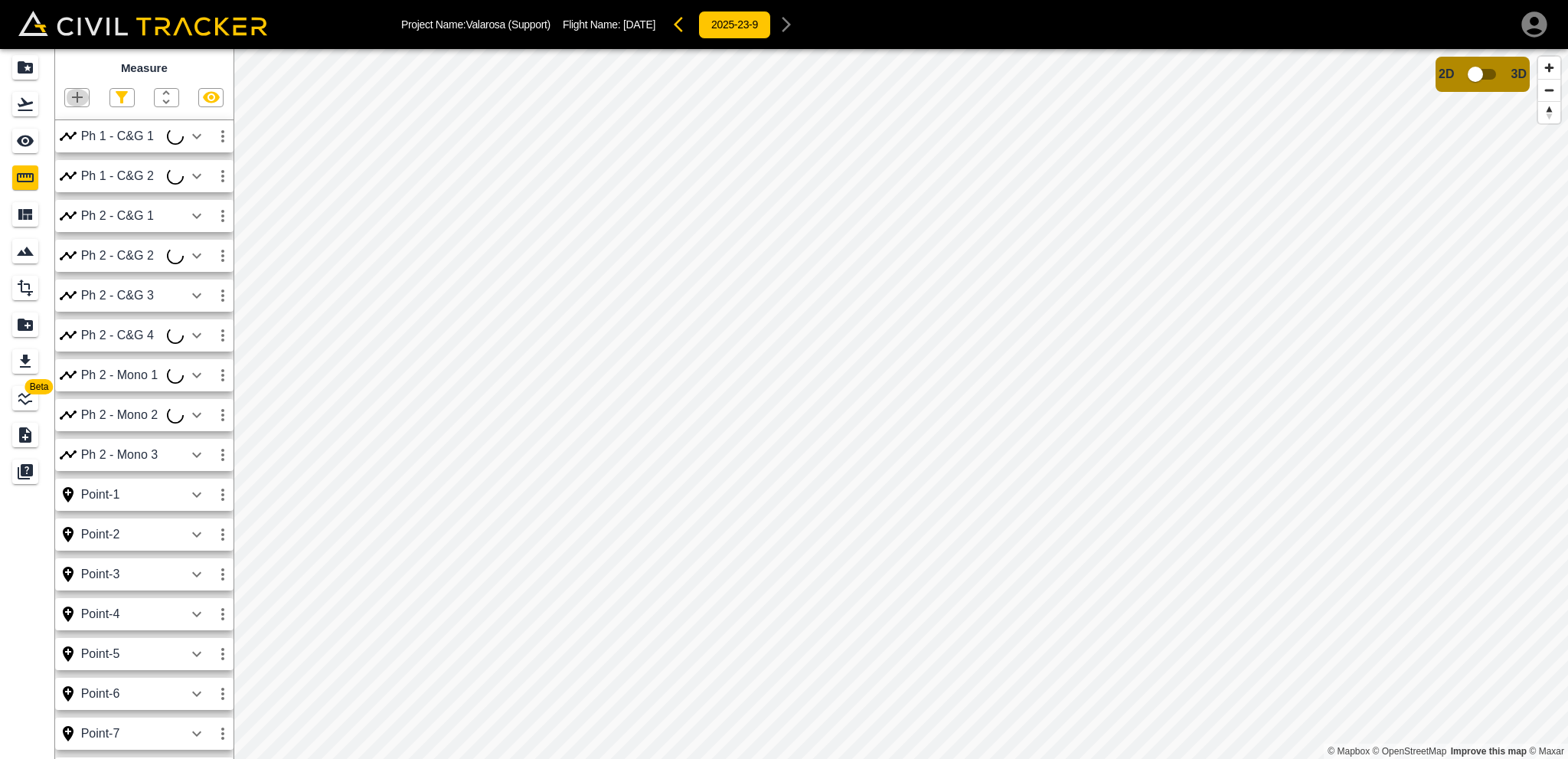
click at [79, 97] on icon "button" at bounding box center [77, 97] width 18 height 18
click at [62, 148] on p "Polyline" at bounding box center [72, 148] width 35 height 13
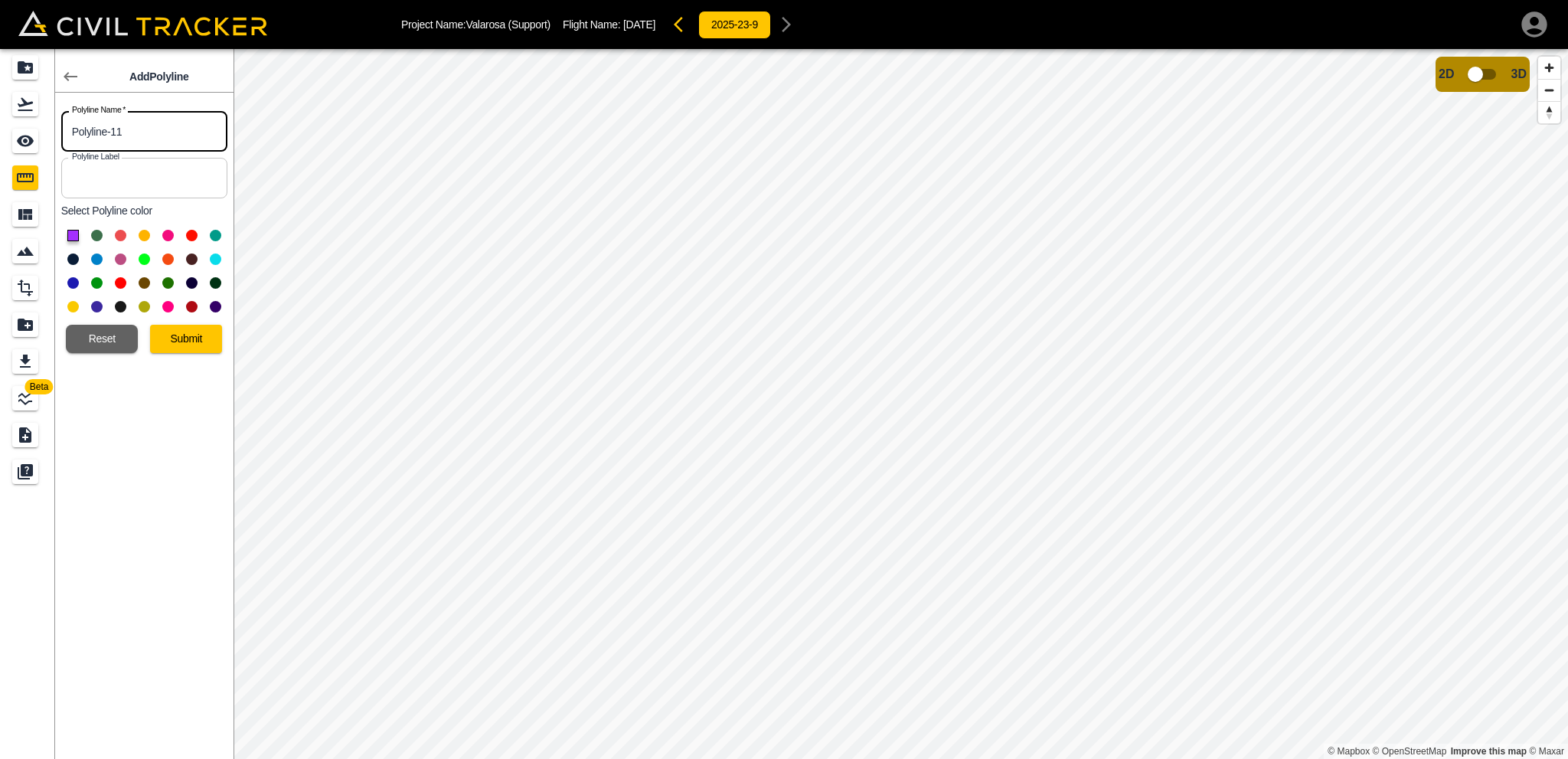
click at [120, 119] on input "Polyline-11" at bounding box center [144, 132] width 166 height 41
type input "Ph 2 - C&G 3"
click at [92, 278] on button at bounding box center [96, 283] width 12 height 12
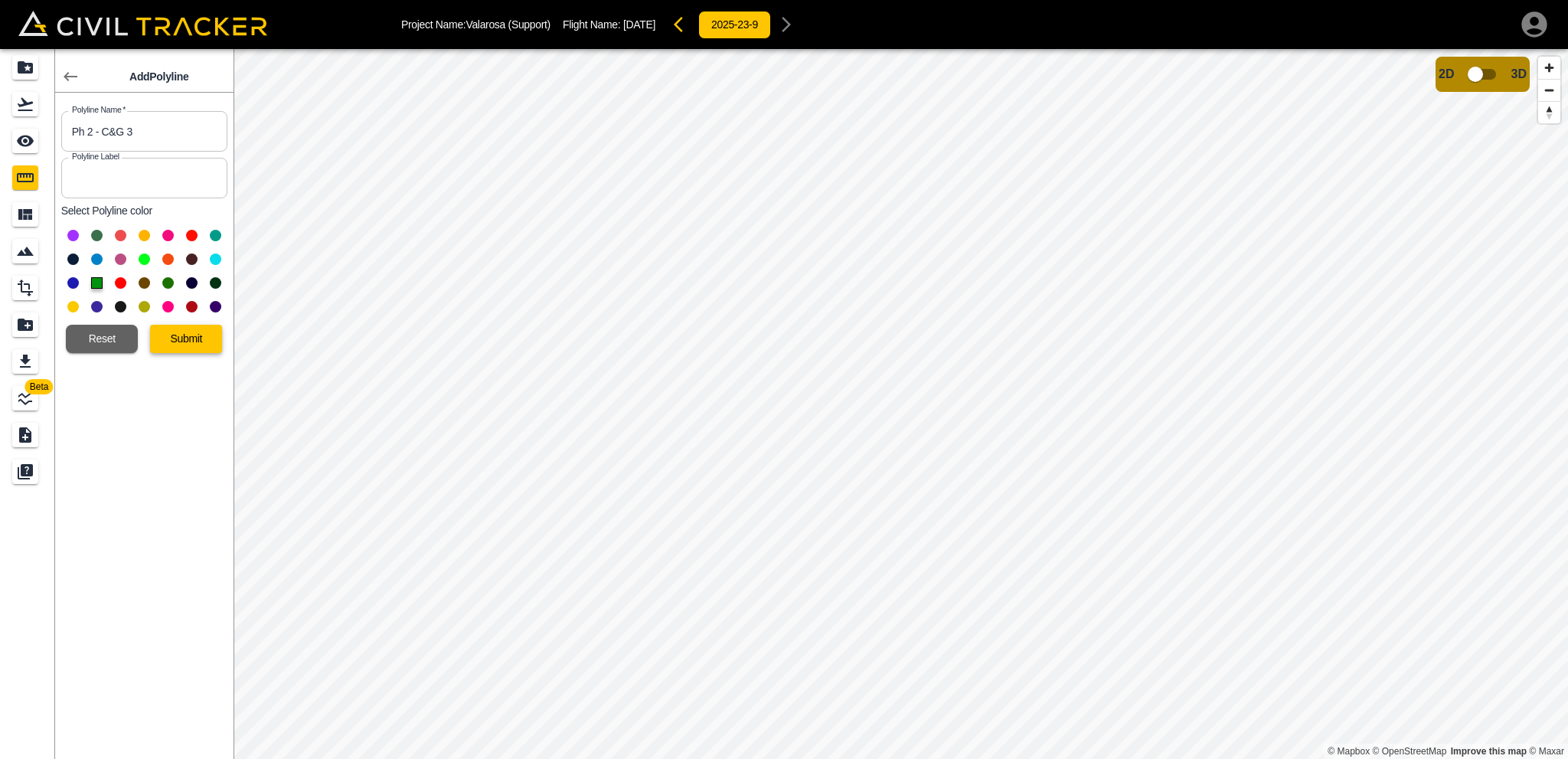
click at [189, 335] on button "Submit" at bounding box center [186, 339] width 72 height 28
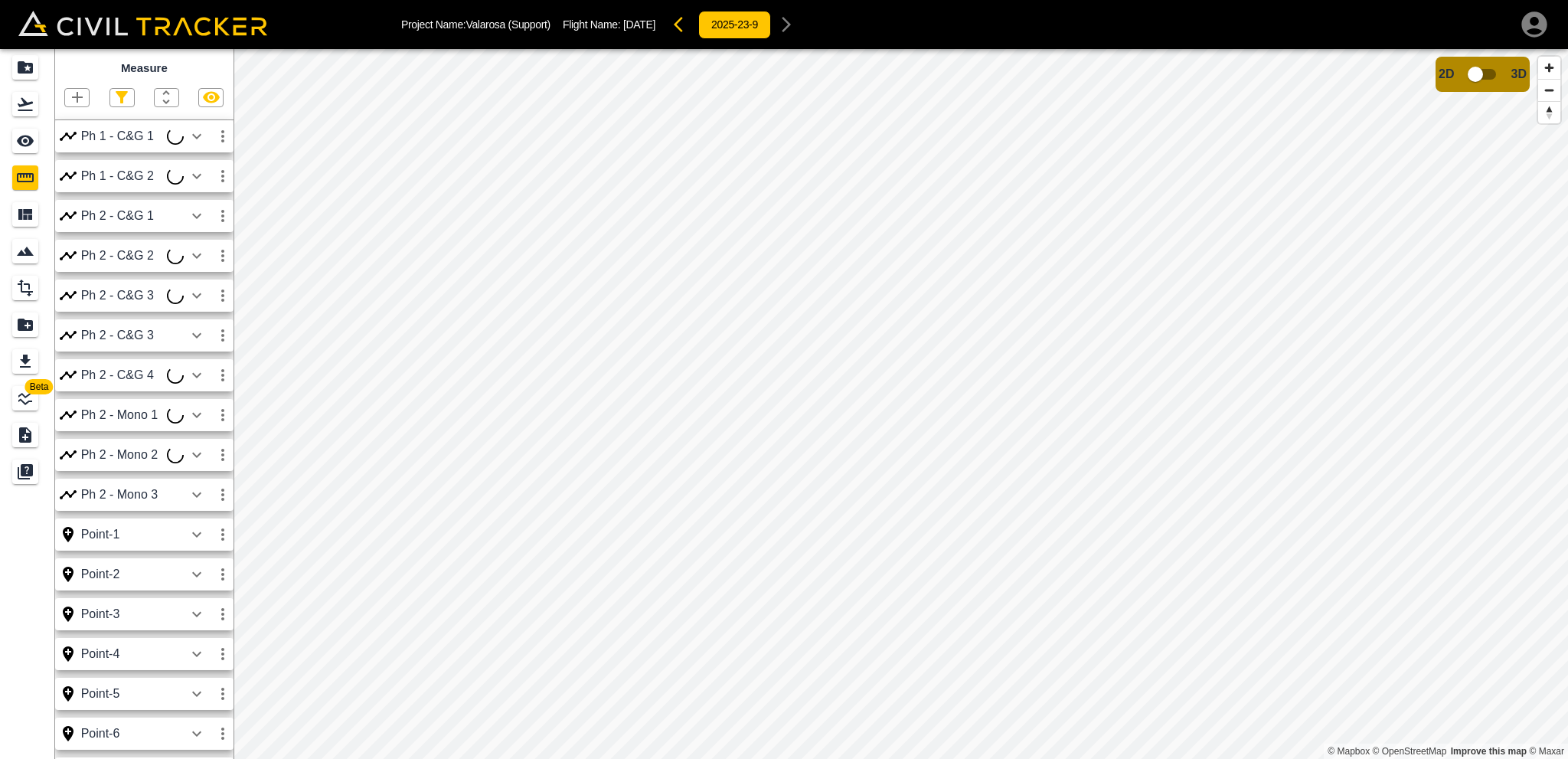
click at [75, 91] on icon "button" at bounding box center [77, 97] width 18 height 18
click at [65, 145] on p "Polyline" at bounding box center [72, 148] width 35 height 13
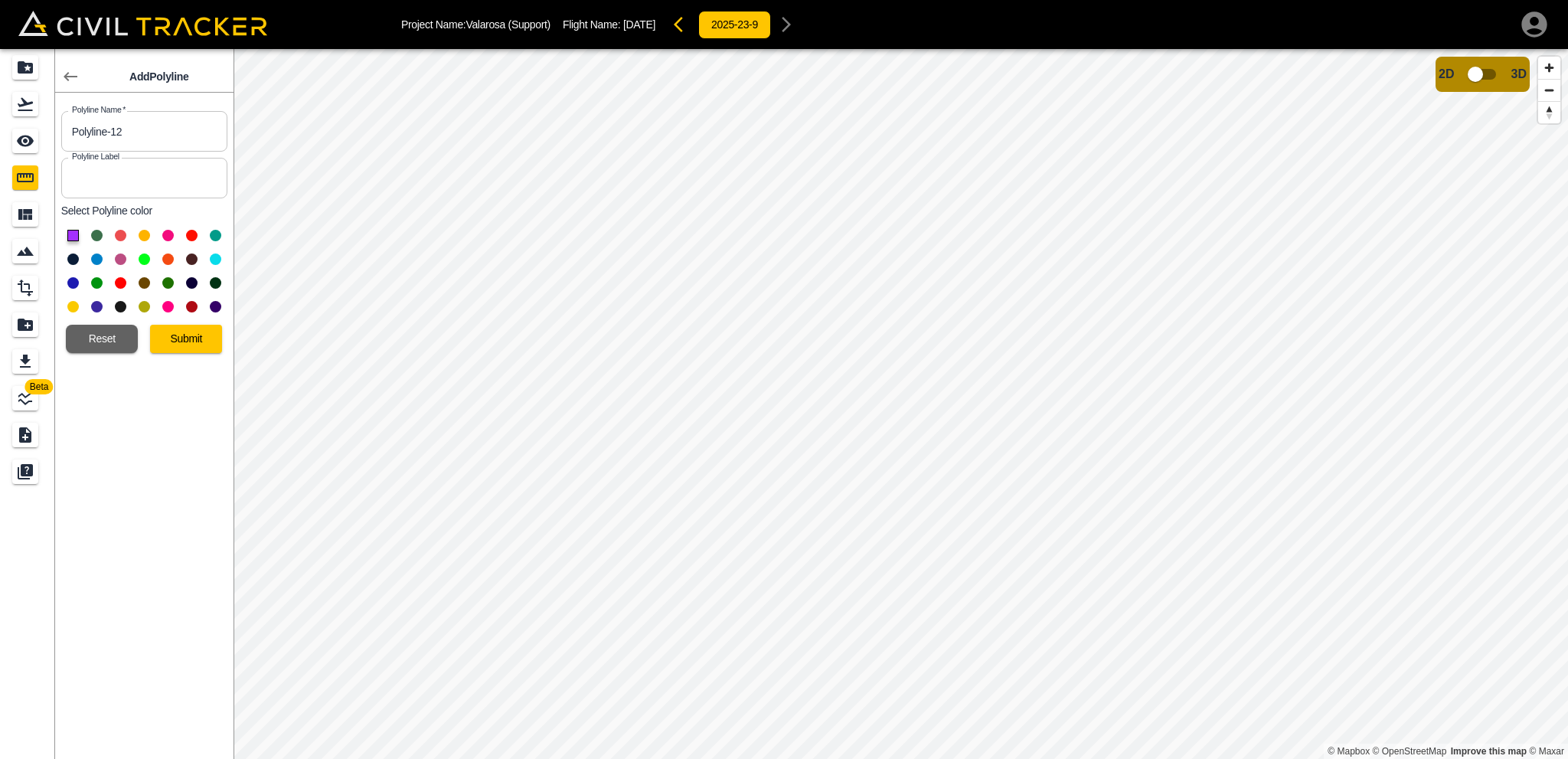
click at [104, 122] on input "Polyline-12" at bounding box center [144, 132] width 166 height 41
type input "Ph 1 - C&G 4"
click at [93, 280] on button at bounding box center [96, 283] width 12 height 12
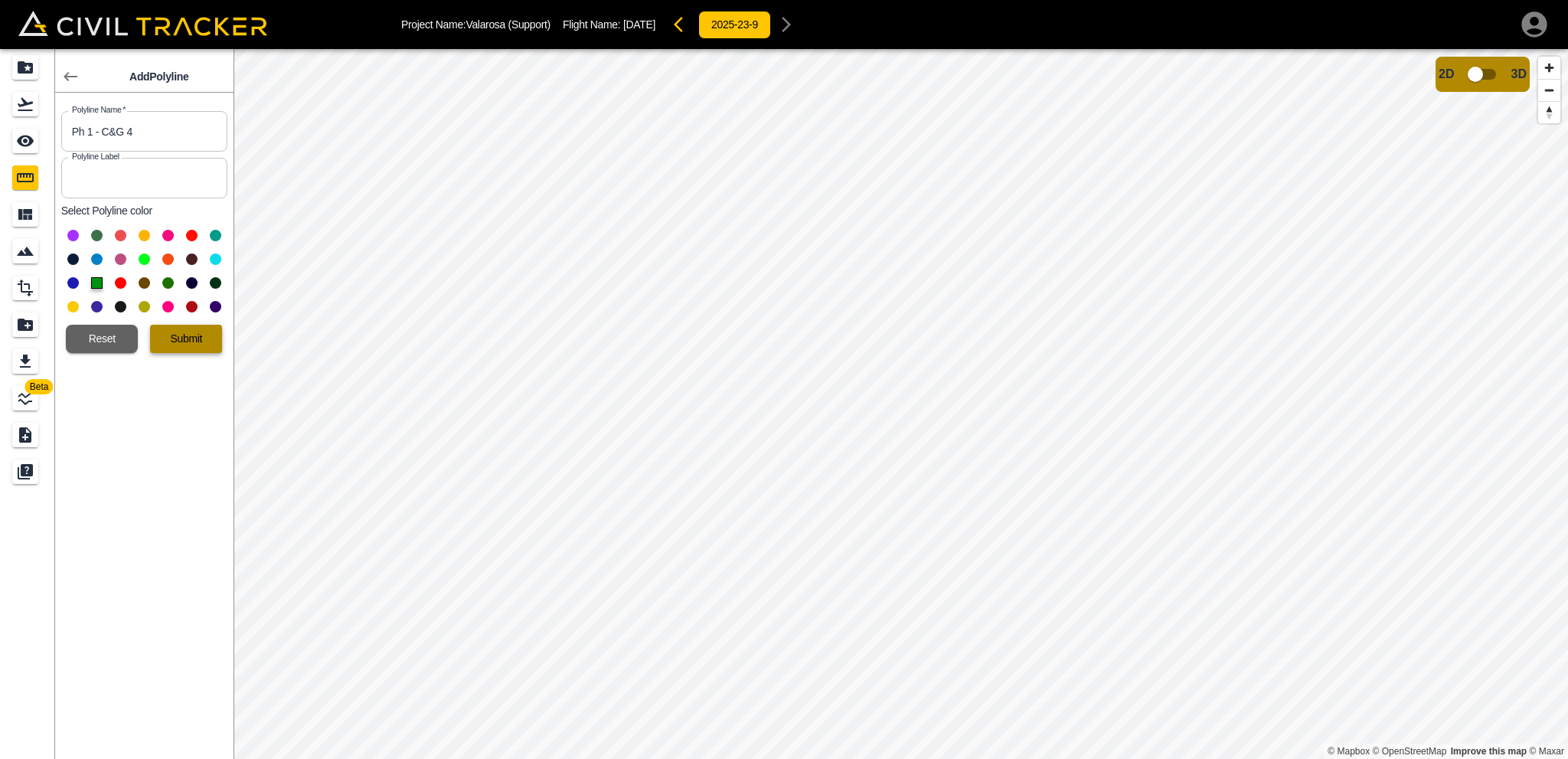
click at [182, 342] on button "Submit" at bounding box center [186, 339] width 72 height 28
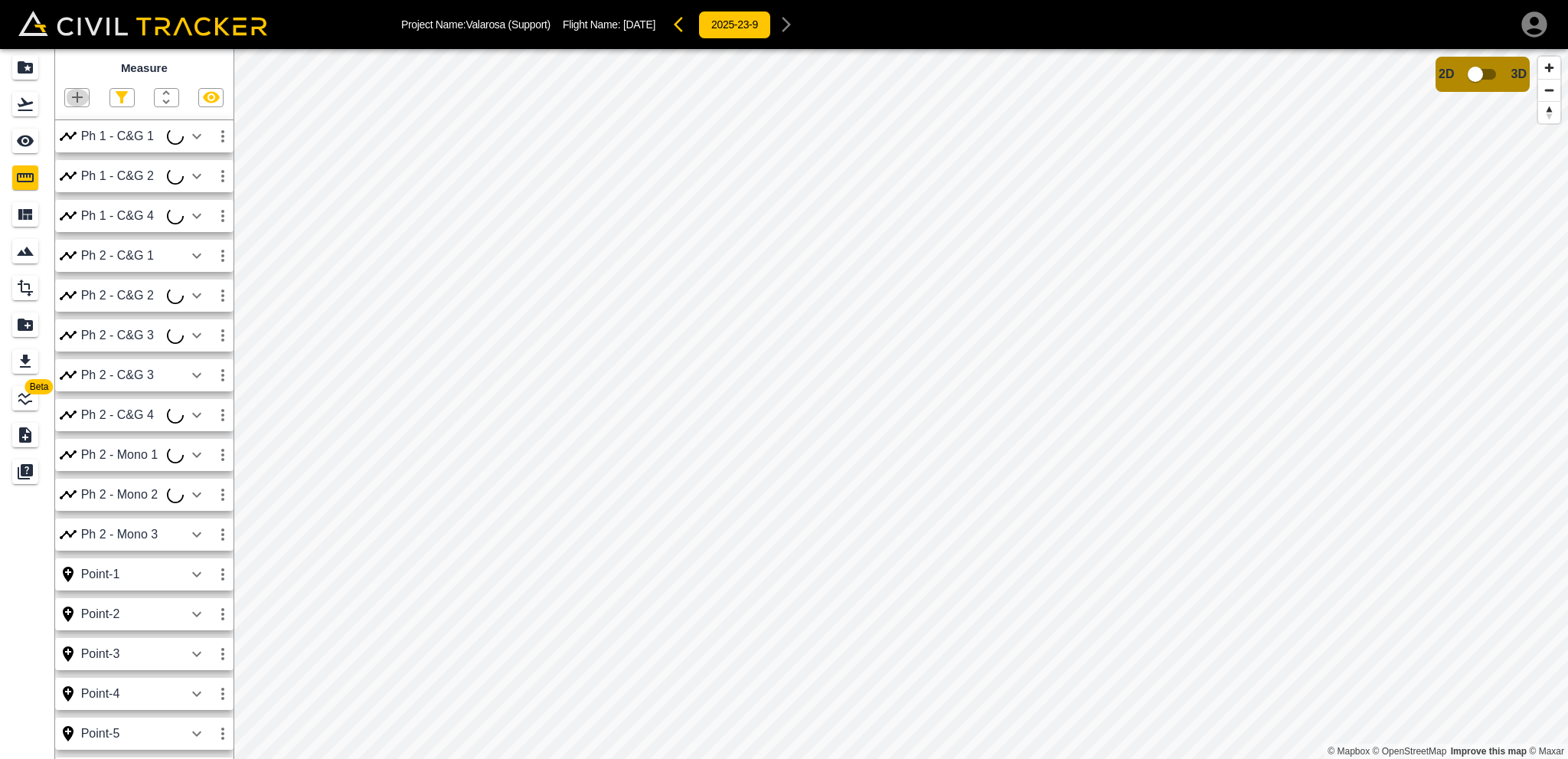
click at [79, 94] on icon "button" at bounding box center [77, 97] width 18 height 18
click at [77, 143] on p "Polyline" at bounding box center [72, 148] width 35 height 13
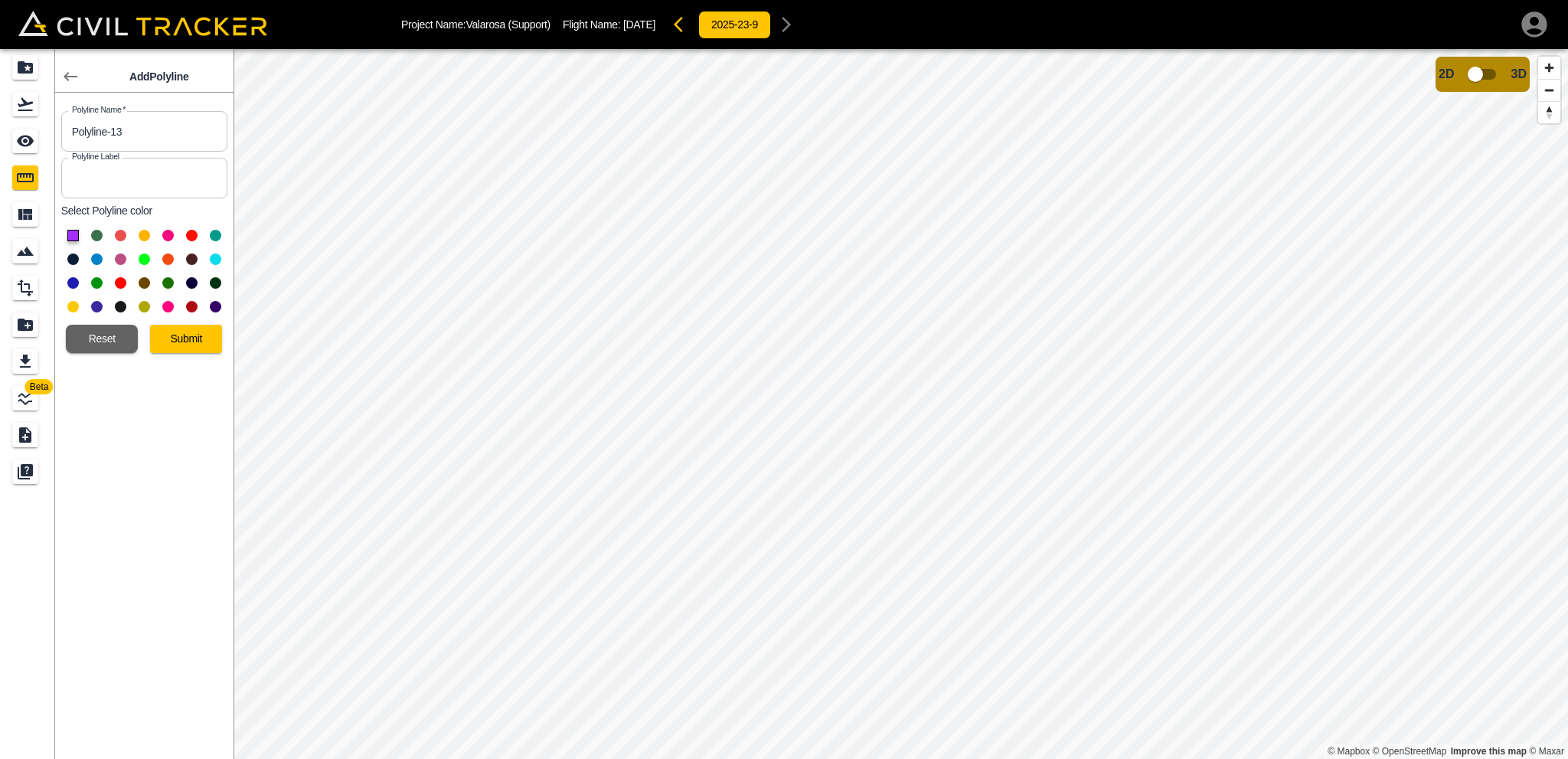
click at [90, 276] on div at bounding box center [144, 271] width 166 height 95
click at [91, 276] on div at bounding box center [144, 271] width 166 height 95
click at [93, 276] on div at bounding box center [144, 271] width 166 height 95
click at [96, 278] on button at bounding box center [96, 283] width 12 height 12
drag, startPoint x: 139, startPoint y: 137, endPoint x: 0, endPoint y: 132, distance: 139.1
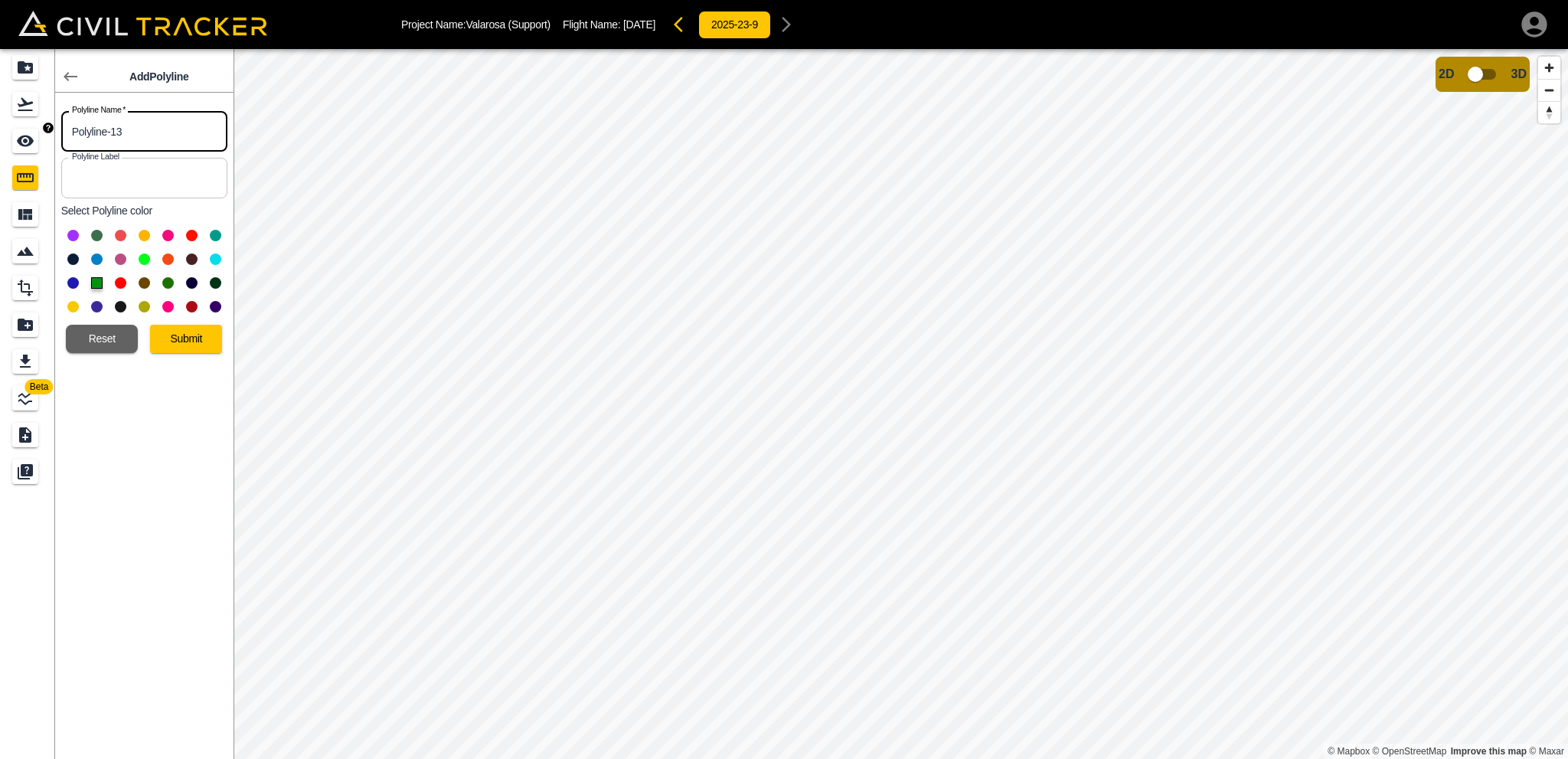
click at [0, 132] on div "Beta Add Polyline Polyline Name   * Polyline-13 Polyline Name * Polyline Label …" at bounding box center [117, 403] width 234 height 710
type input "Ph 1 - C&G 5"
click at [184, 345] on button "Submit" at bounding box center [186, 339] width 72 height 28
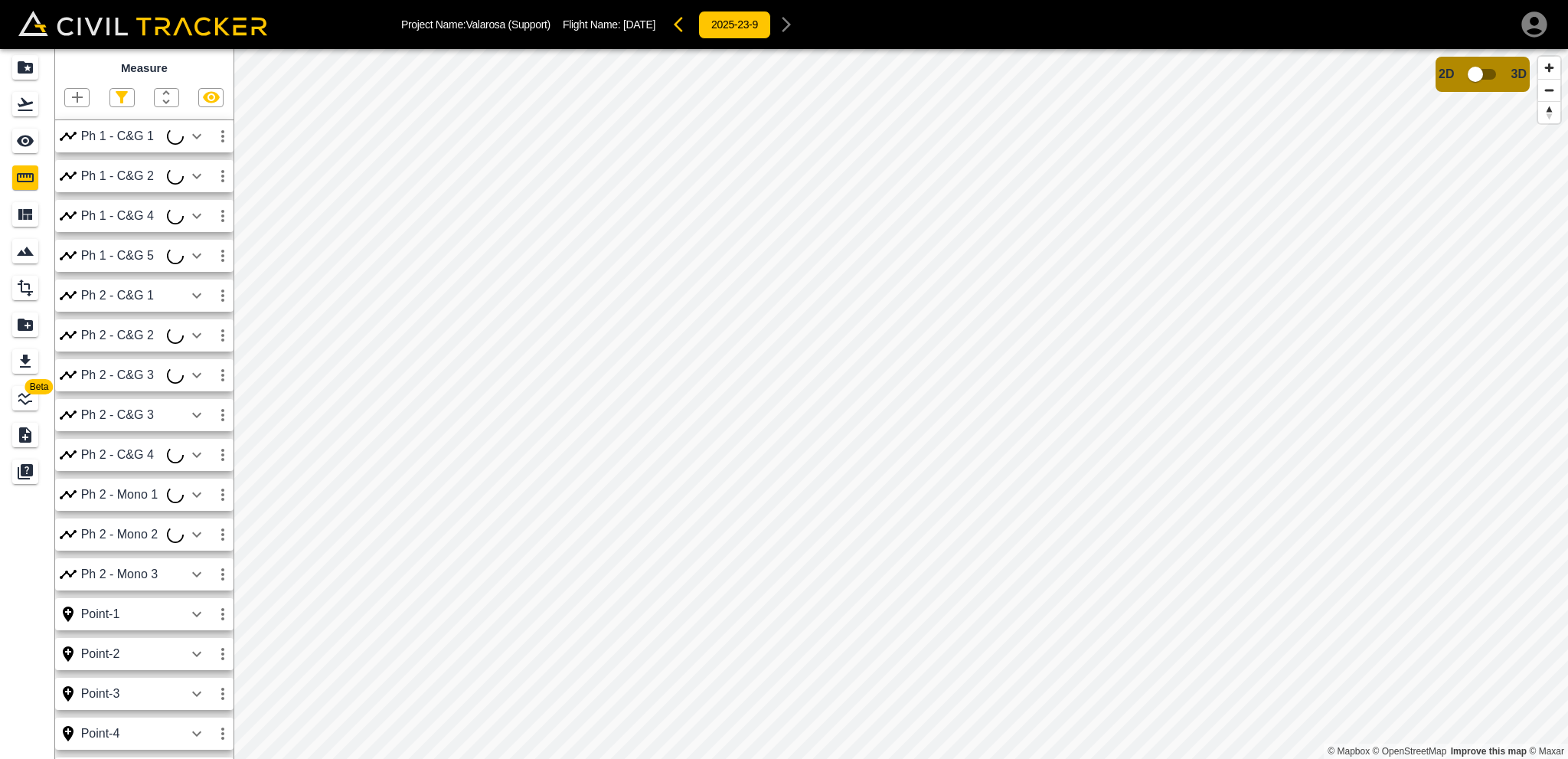
click at [77, 100] on icon "button" at bounding box center [78, 97] width 11 height 11
click at [76, 149] on p "Polyline" at bounding box center [72, 148] width 35 height 13
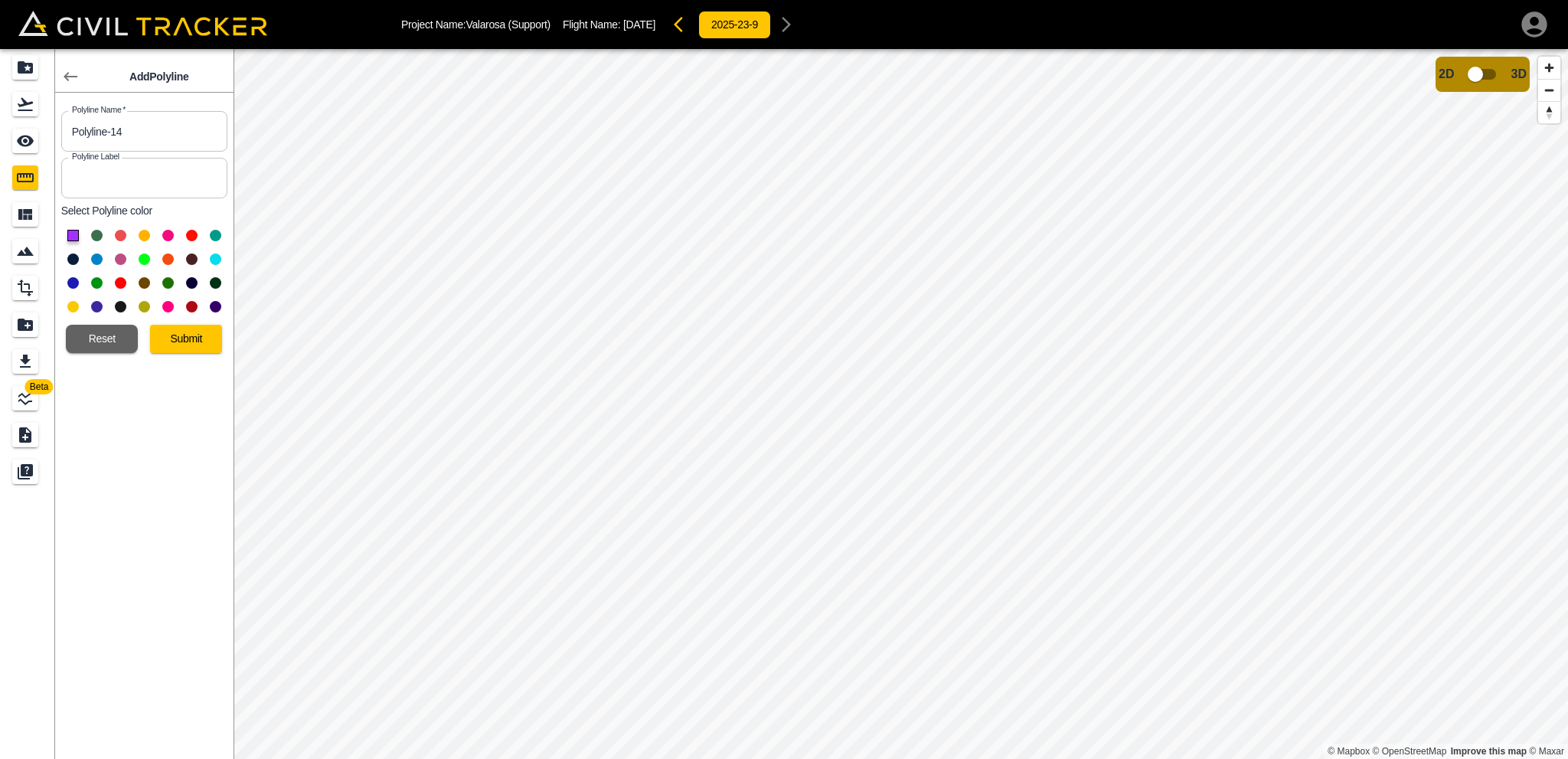
click at [98, 279] on button at bounding box center [96, 283] width 12 height 12
drag, startPoint x: 141, startPoint y: 128, endPoint x: 10, endPoint y: 142, distance: 131.7
click at [0, 146] on div "Beta Add Polyline Polyline Name   * Polyline-14 Polyline Name * Polyline Label …" at bounding box center [117, 403] width 234 height 710
type input "Ph 1 - G&G 6"
click at [176, 342] on button "Submit" at bounding box center [186, 339] width 72 height 28
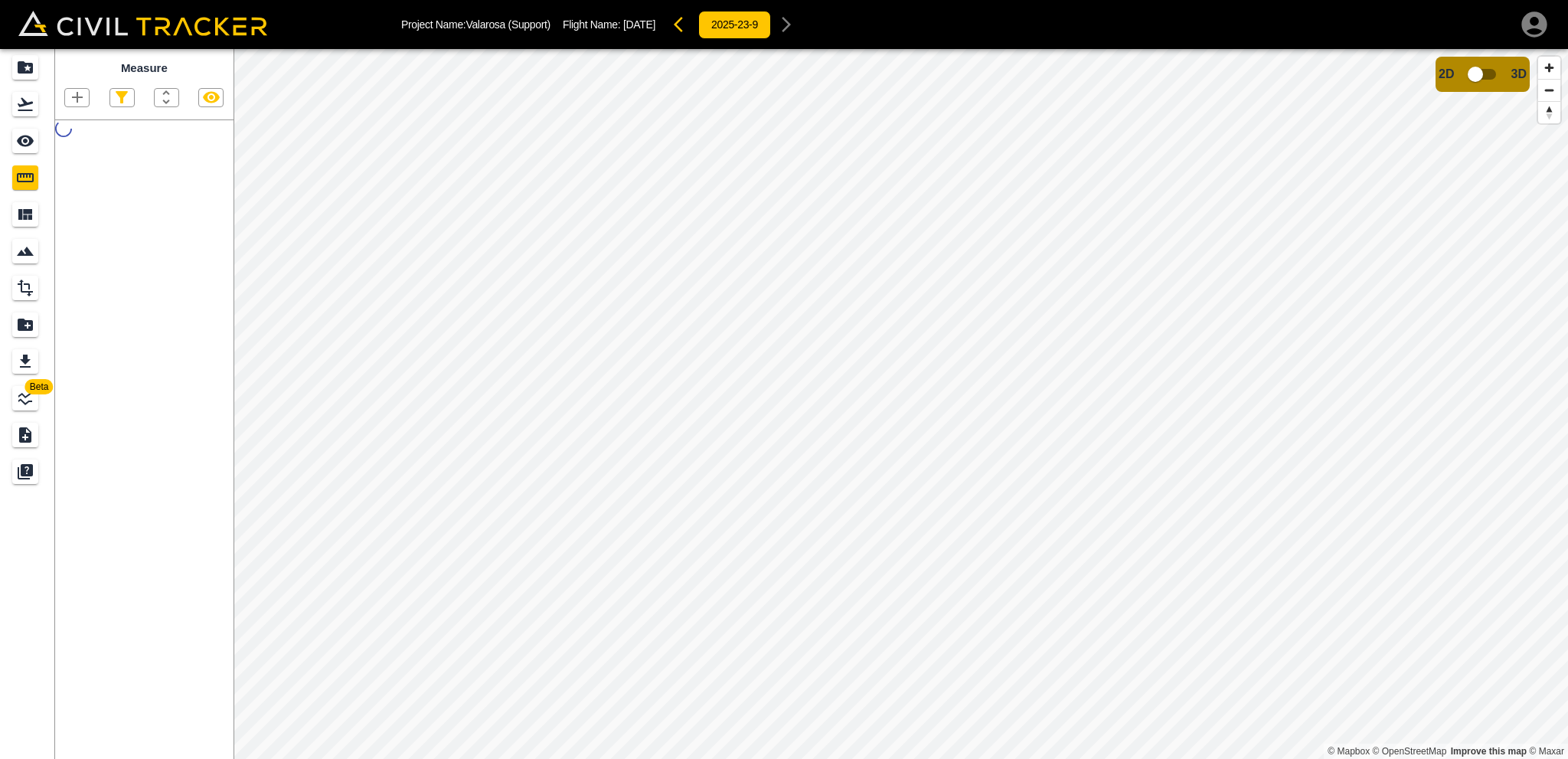
click at [35, 143] on div "See" at bounding box center [25, 140] width 26 height 24
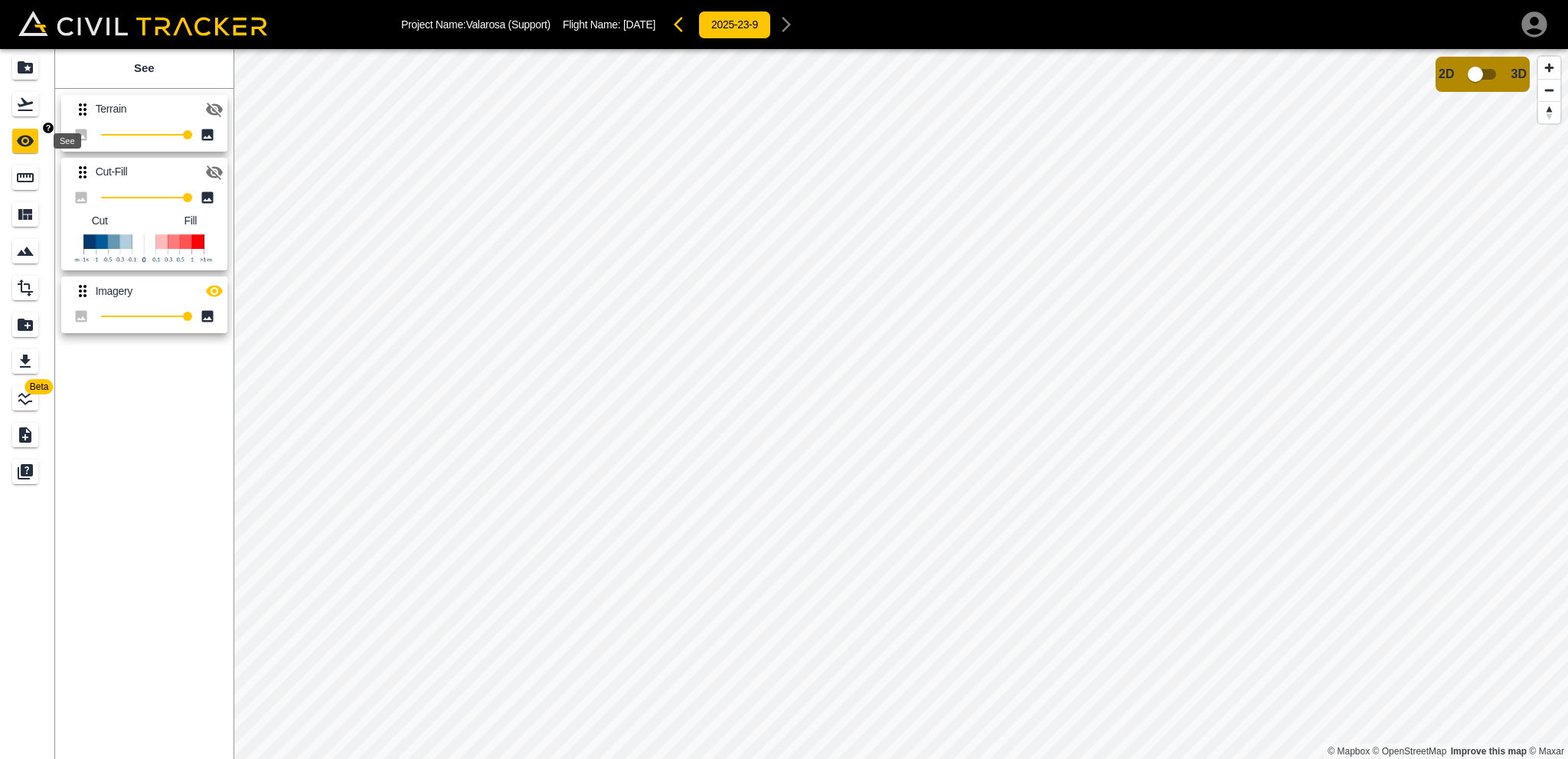
click at [24, 181] on icon "Measure" at bounding box center [24, 178] width 16 height 9
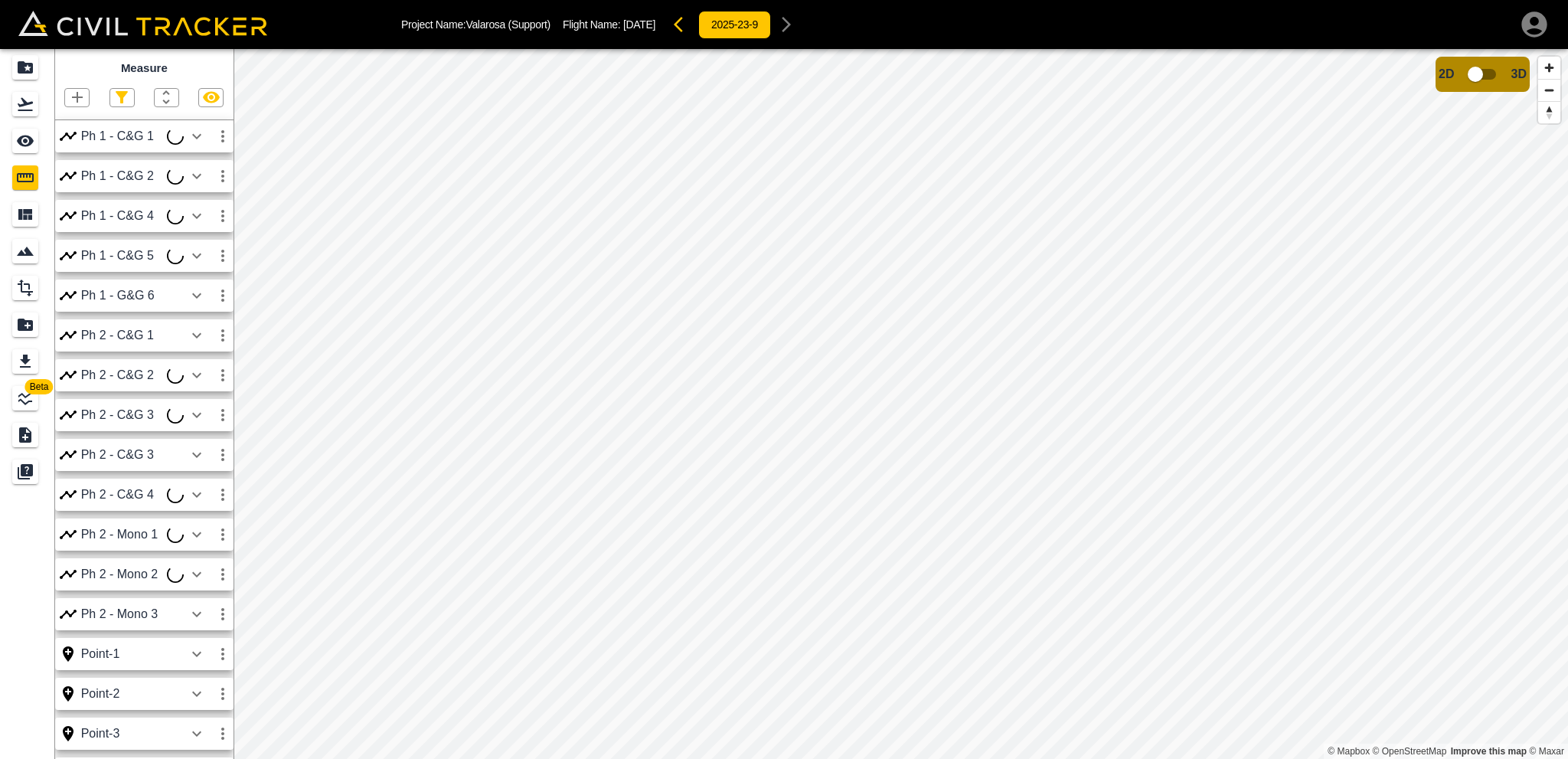
click at [73, 97] on icon "button" at bounding box center [77, 97] width 18 height 18
click at [71, 143] on p "Polyline" at bounding box center [72, 148] width 35 height 13
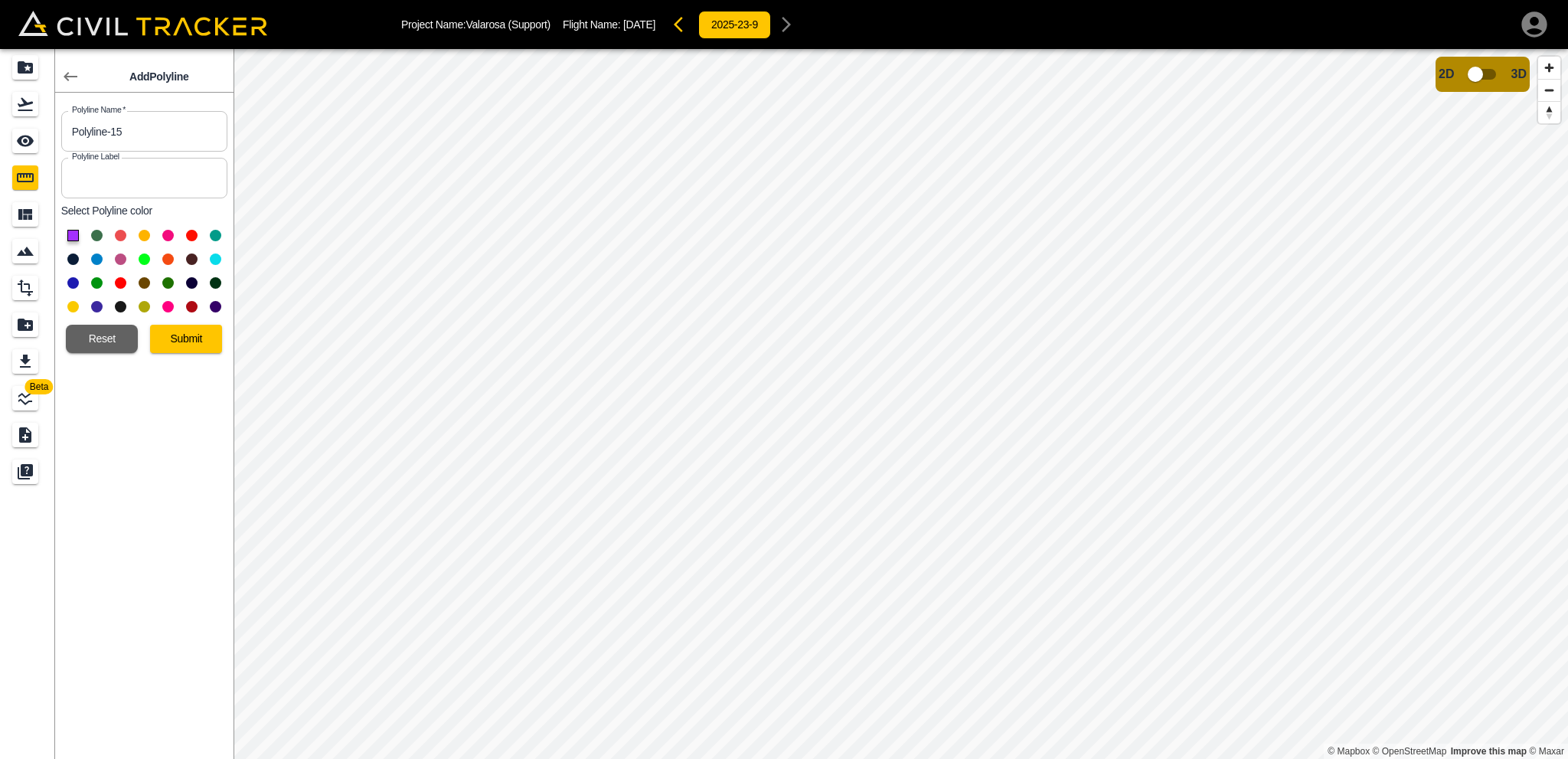
click at [98, 260] on button at bounding box center [96, 259] width 12 height 12
drag, startPoint x: 133, startPoint y: 134, endPoint x: 0, endPoint y: 135, distance: 133.0
click at [0, 135] on div "Beta Add Polyline Polyline Name   * Polyline-15 Polyline Name * Polyline Label …" at bounding box center [117, 403] width 234 height 710
type input "Ph 1 - Mono 1"
click at [187, 340] on button "Submit" at bounding box center [186, 339] width 72 height 28
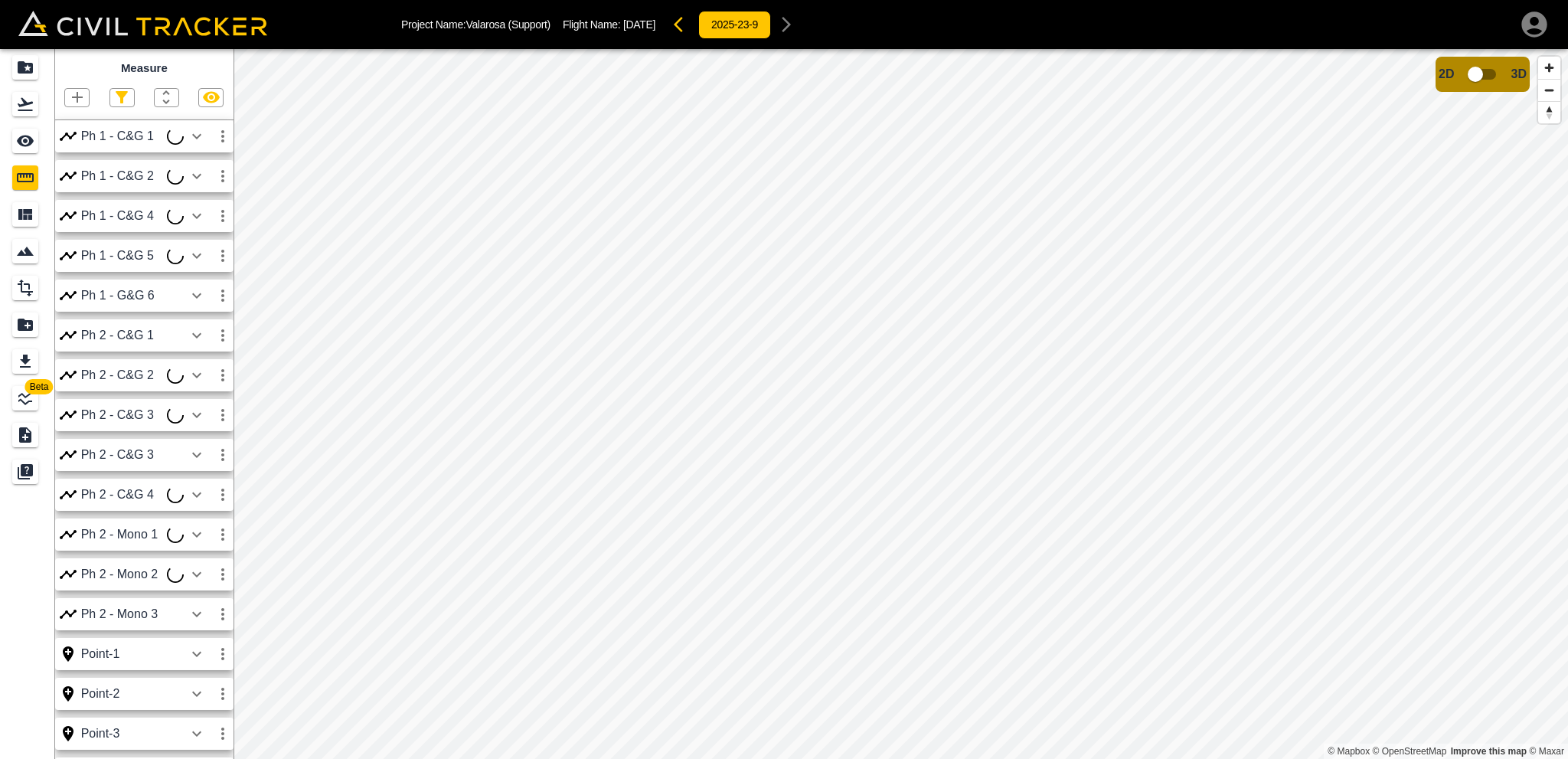
click at [79, 97] on icon "button" at bounding box center [77, 97] width 18 height 18
click at [79, 147] on p "Polyline" at bounding box center [72, 148] width 35 height 13
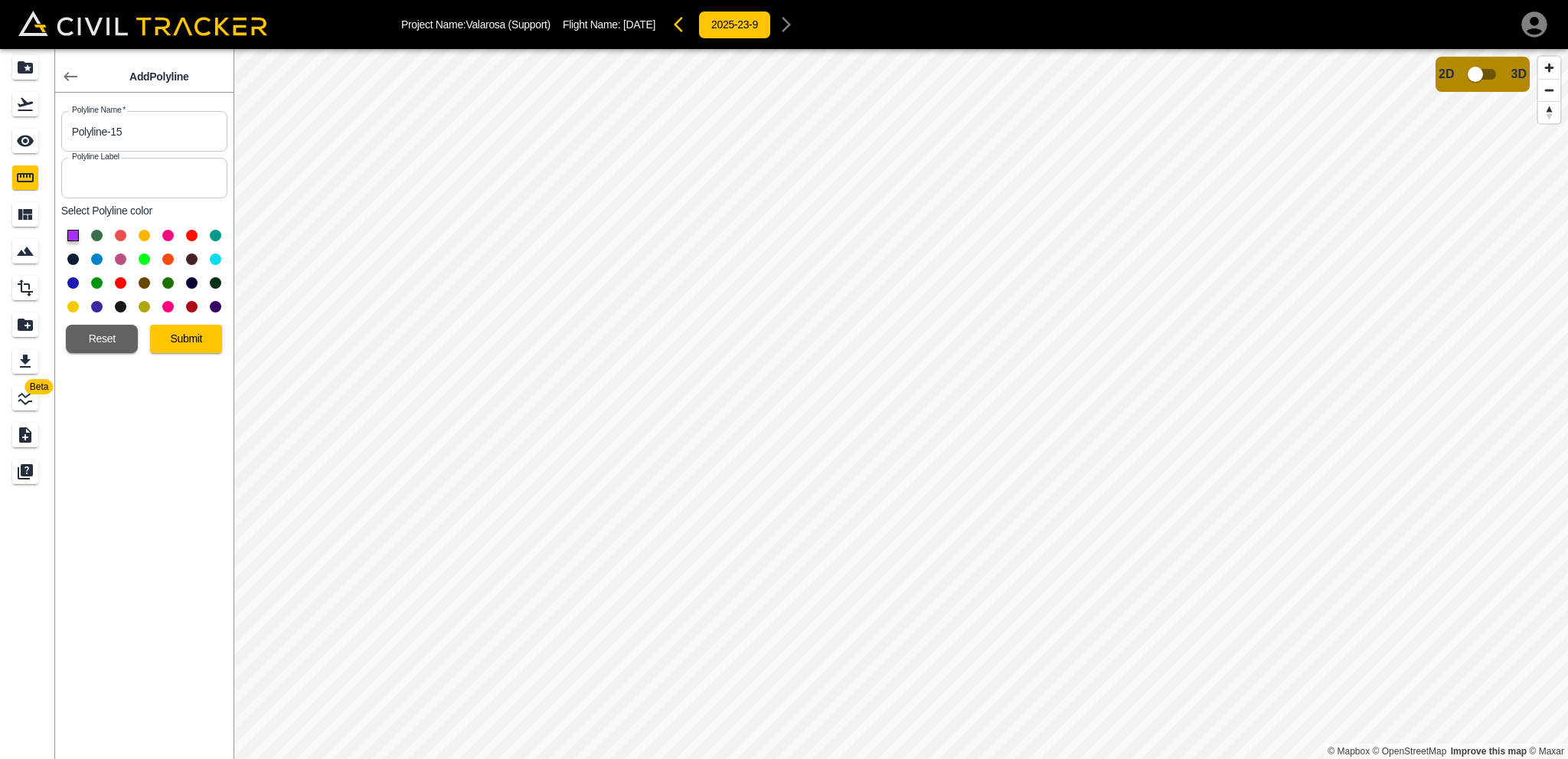
click at [95, 263] on button at bounding box center [96, 259] width 12 height 12
drag, startPoint x: 139, startPoint y: 135, endPoint x: 0, endPoint y: 131, distance: 139.1
click at [0, 131] on div "Beta Add Polyline Polyline Name   * Polyline-15 Polyline Name * Polyline Label …" at bounding box center [117, 403] width 234 height 710
type input "Ph 1 - Mono 2"
click at [176, 339] on button "Submit" at bounding box center [186, 339] width 72 height 28
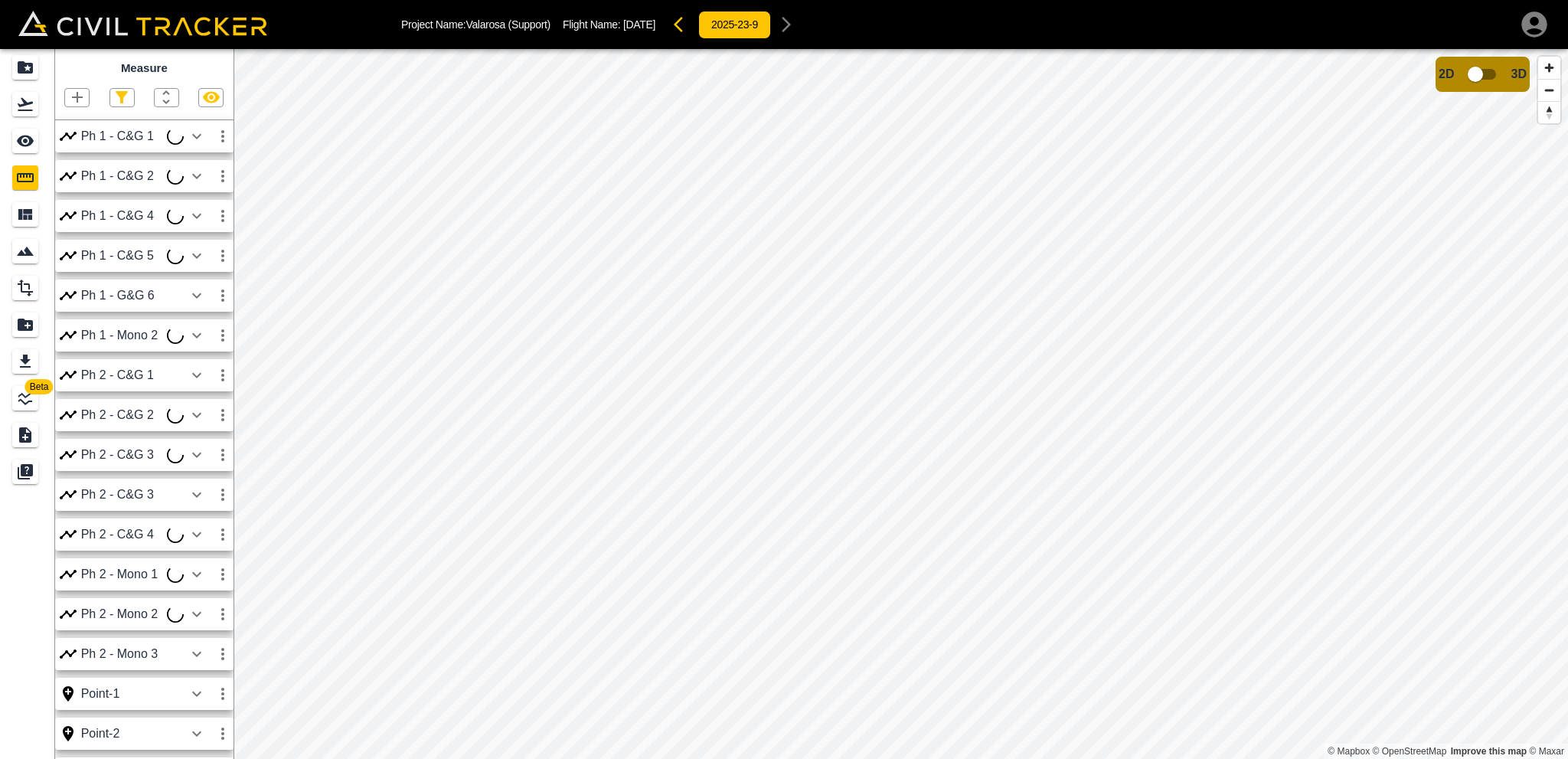
click at [70, 99] on icon "button" at bounding box center [77, 97] width 18 height 18
click at [83, 148] on p "Polyline" at bounding box center [72, 148] width 35 height 13
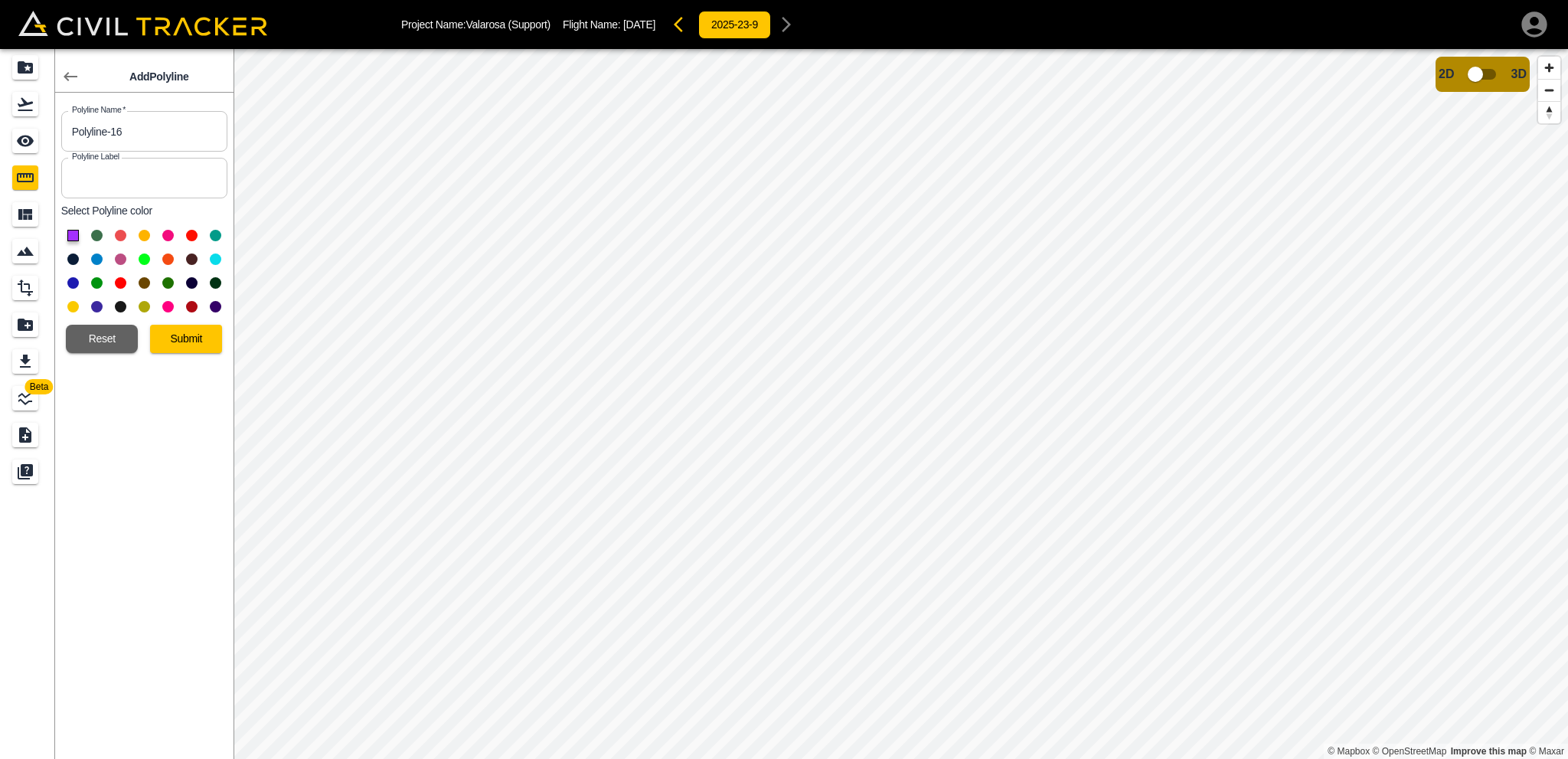
click at [97, 258] on button at bounding box center [96, 259] width 12 height 12
drag, startPoint x: 140, startPoint y: 121, endPoint x: 0, endPoint y: 122, distance: 140.0
click at [0, 122] on div "Beta Add Polyline Polyline Name   * Polyline-16 Polyline Name * Polyline Label …" at bounding box center [117, 403] width 234 height 710
type input "Ph 1 - Mono 3"
click at [187, 336] on button "Submit" at bounding box center [186, 339] width 72 height 28
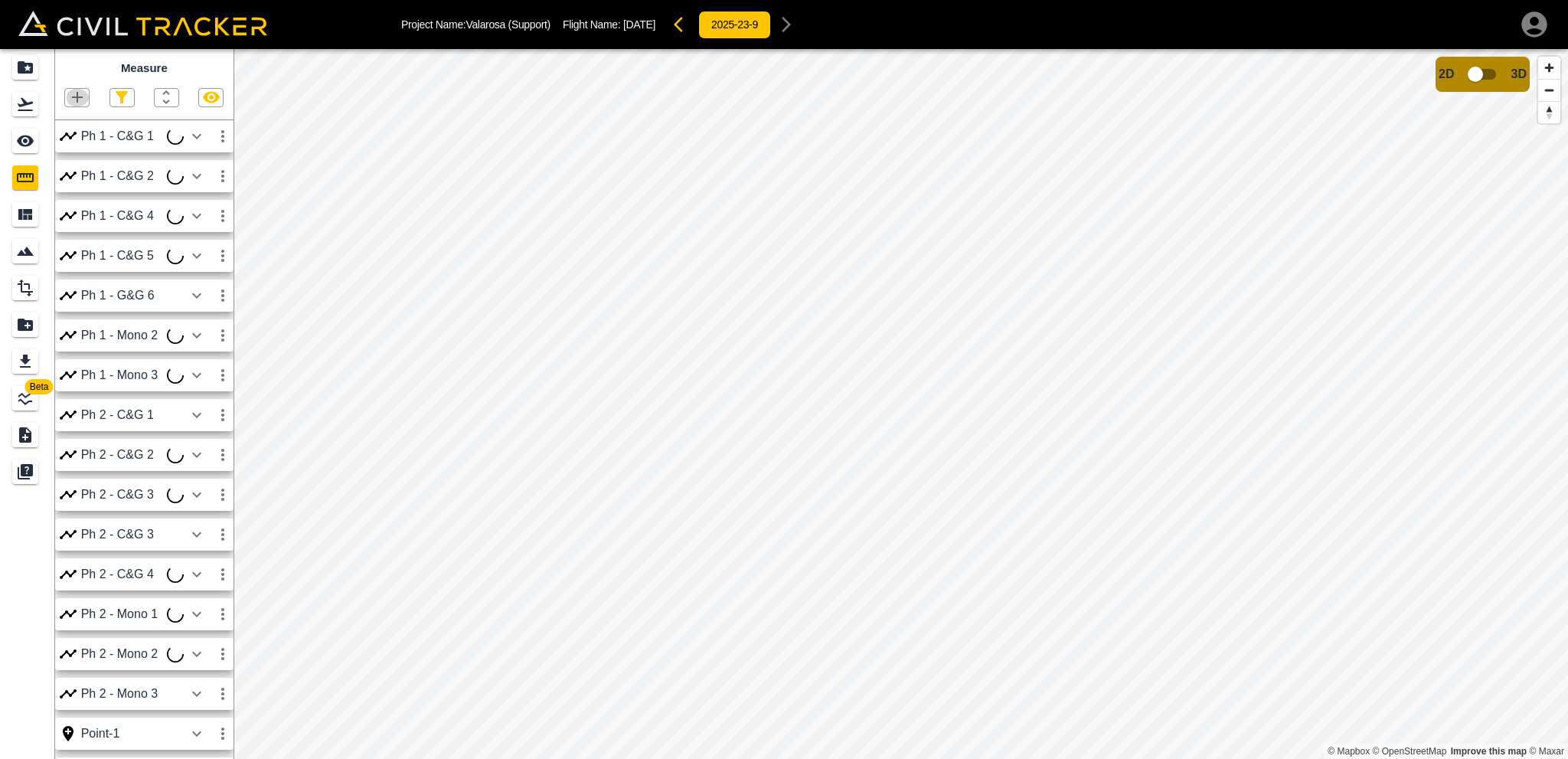
click at [79, 97] on icon "button" at bounding box center [77, 97] width 18 height 18
click at [75, 145] on p "Polyline" at bounding box center [72, 148] width 35 height 13
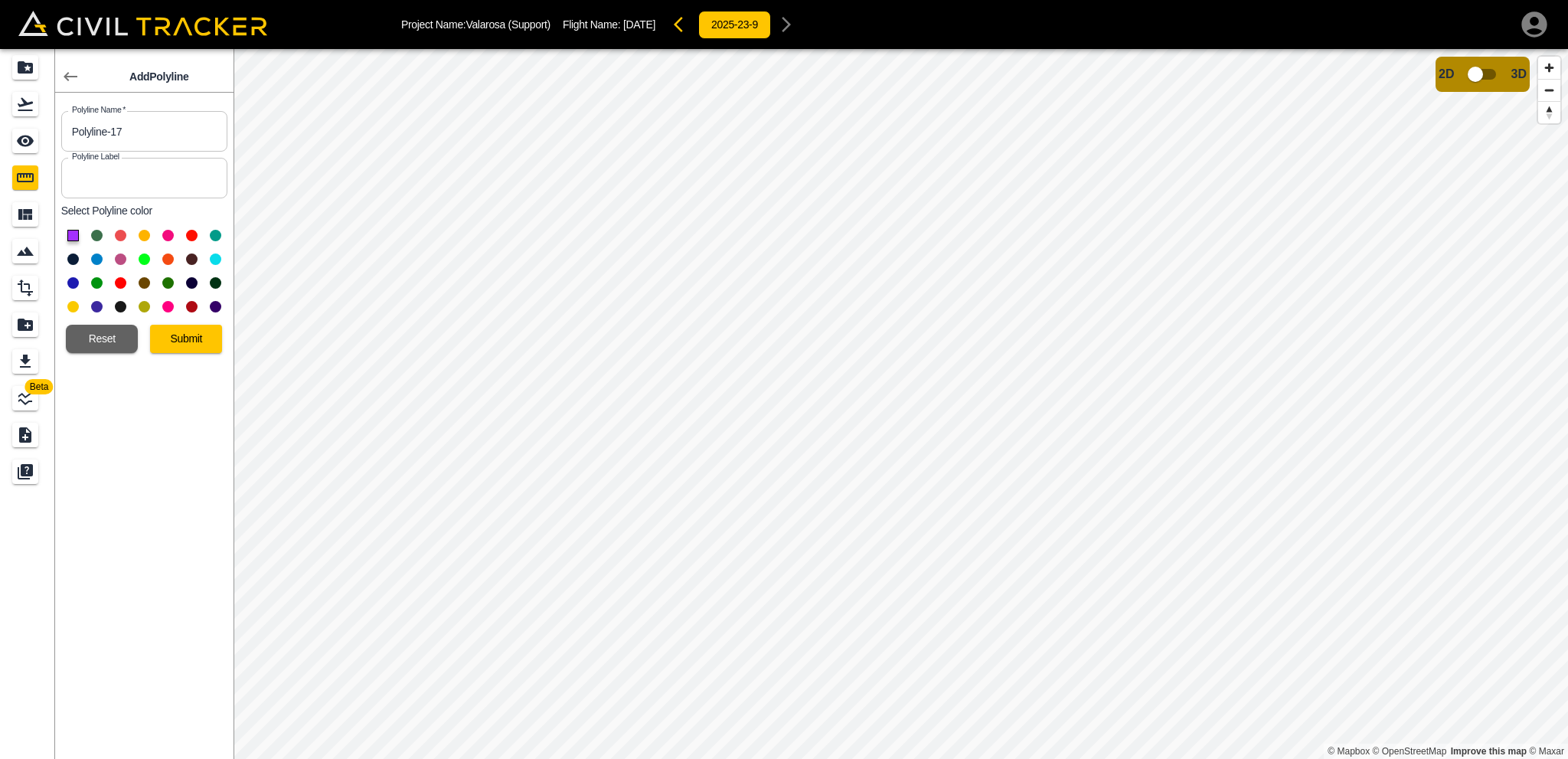
click at [96, 257] on button at bounding box center [96, 259] width 12 height 12
drag, startPoint x: 142, startPoint y: 128, endPoint x: 0, endPoint y: 110, distance: 143.1
click at [0, 110] on div "Beta Add Polyline Polyline Name   * Polyline-17 Polyline Name * Polyline Label …" at bounding box center [117, 403] width 234 height 710
type input "Ph 1 - Mono 1"
click at [96, 254] on button at bounding box center [96, 259] width 12 height 12
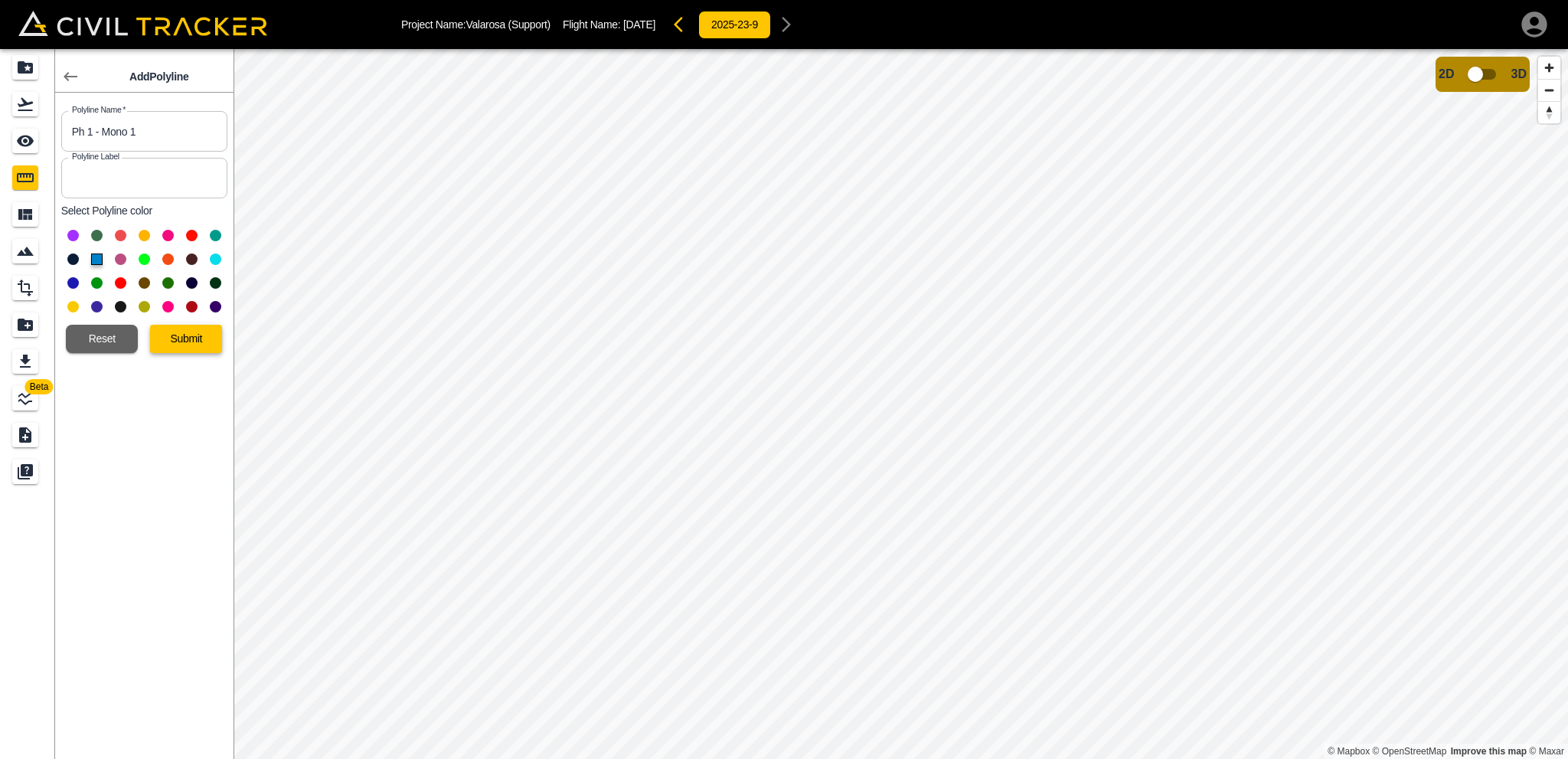
click at [191, 334] on button "Submit" at bounding box center [186, 339] width 72 height 28
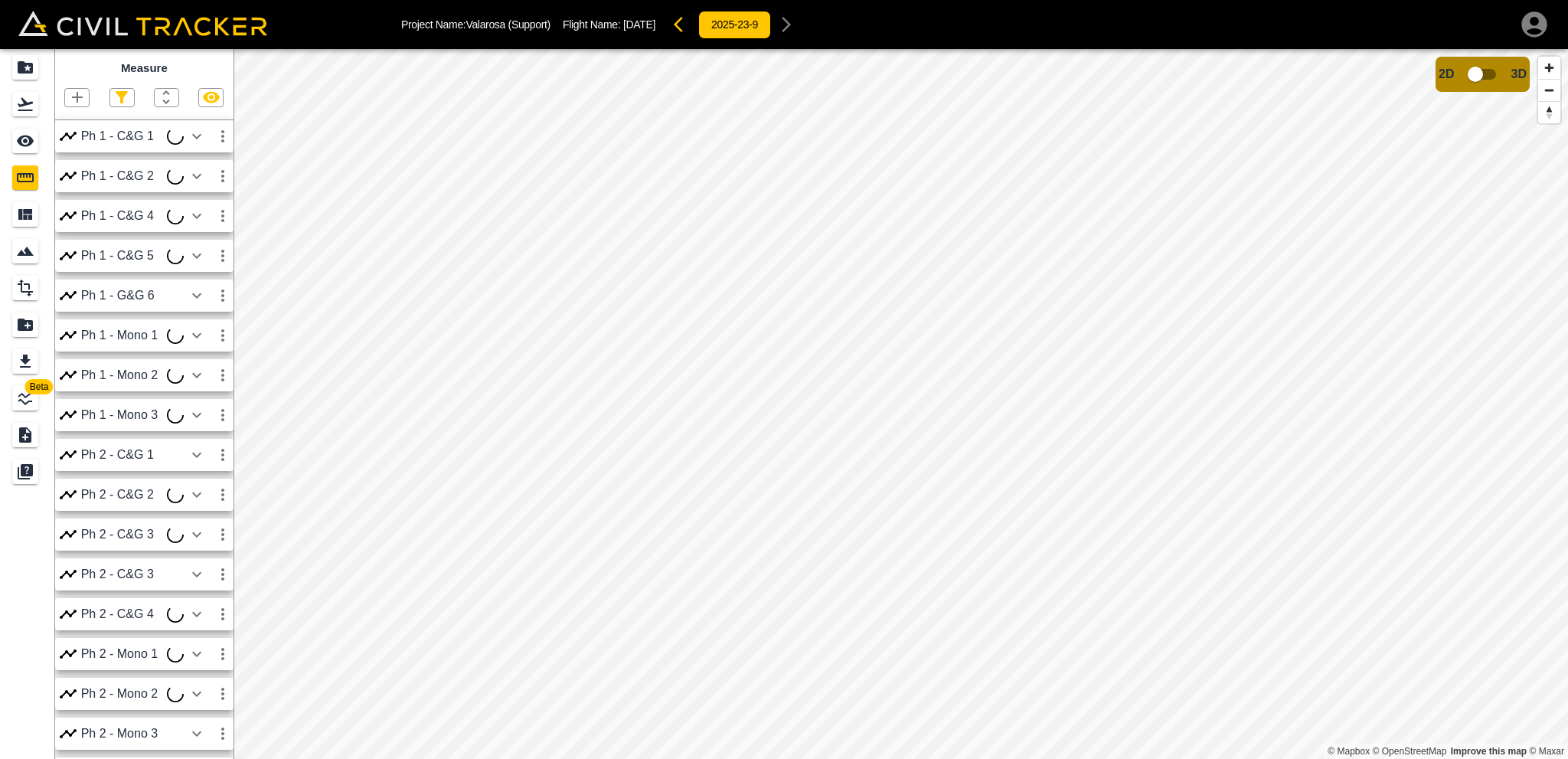
click at [79, 96] on icon "button" at bounding box center [77, 97] width 18 height 18
click at [85, 144] on p "Polyline" at bounding box center [72, 148] width 35 height 13
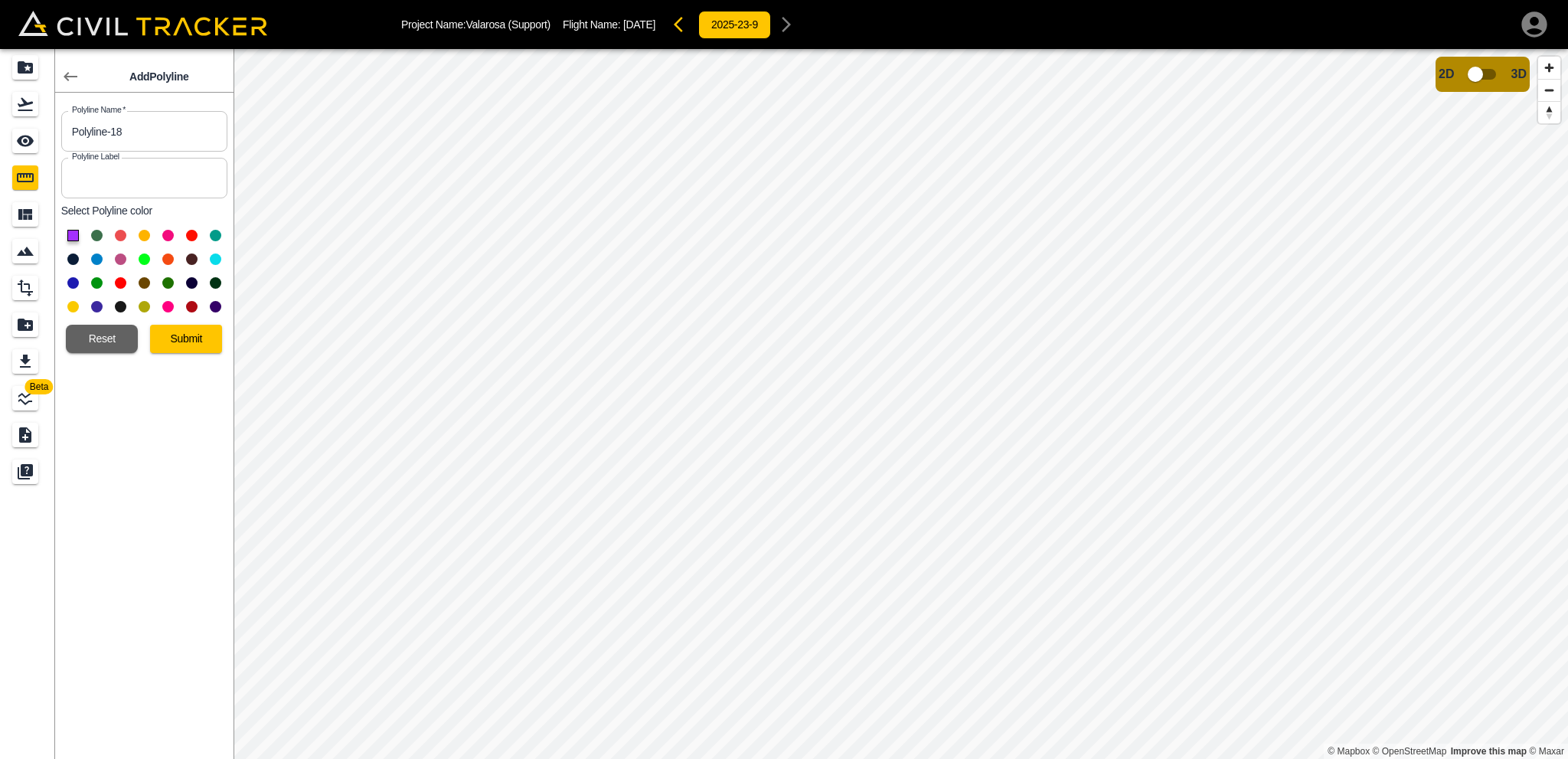
click at [91, 257] on button at bounding box center [96, 259] width 12 height 12
drag, startPoint x: 136, startPoint y: 132, endPoint x: 0, endPoint y: 140, distance: 136.2
click at [0, 140] on div "Beta Add Polyline Polyline Name   * Polyline-18 Polyline Name * Polyline Label …" at bounding box center [117, 403] width 234 height 710
type input "Ph 1 - Mono 4"
click at [183, 339] on button "Submit" at bounding box center [186, 339] width 72 height 28
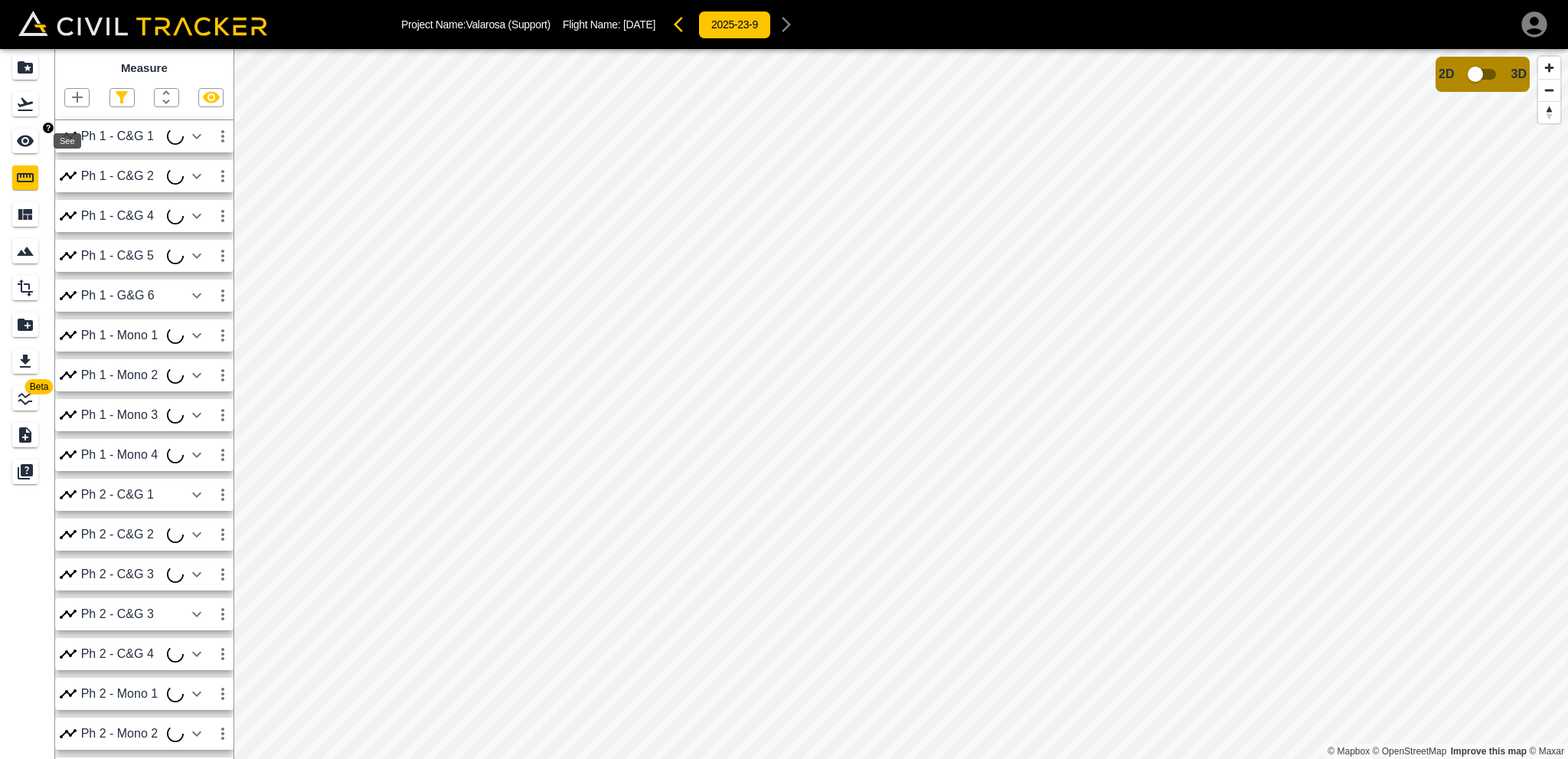
click at [77, 97] on icon "button" at bounding box center [78, 97] width 11 height 11
click at [87, 148] on p "Polyline" at bounding box center [72, 148] width 35 height 13
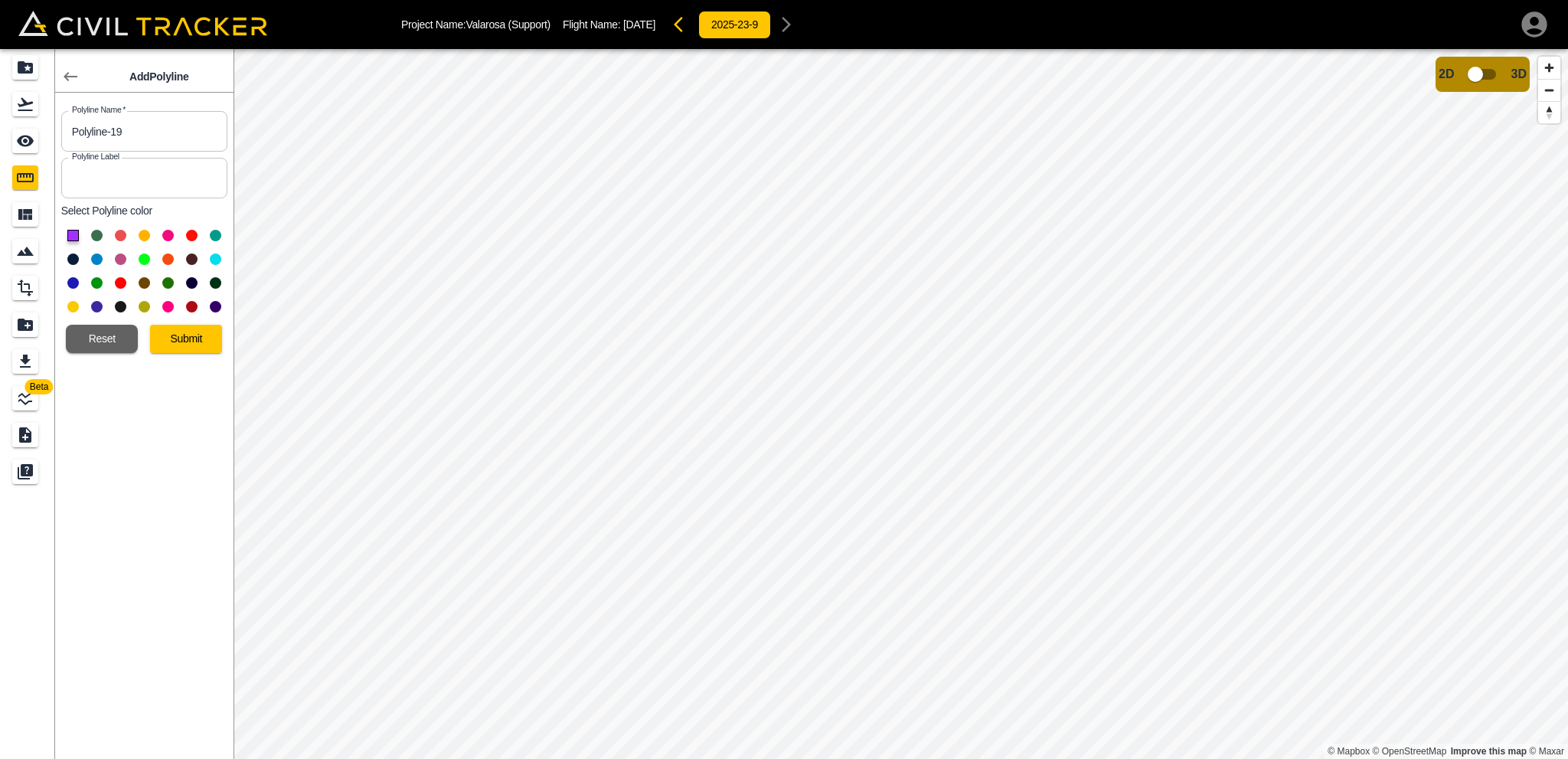
click at [100, 255] on button at bounding box center [96, 259] width 12 height 12
drag, startPoint x: 139, startPoint y: 133, endPoint x: 0, endPoint y: 128, distance: 139.1
click at [0, 128] on div "Beta Add Polyline Polyline Name   * Polyline-19 Polyline Name * Polyline Label …" at bounding box center [117, 403] width 234 height 710
type input "Ph 1 - Mono 5"
click at [177, 336] on button "Submit" at bounding box center [186, 339] width 72 height 28
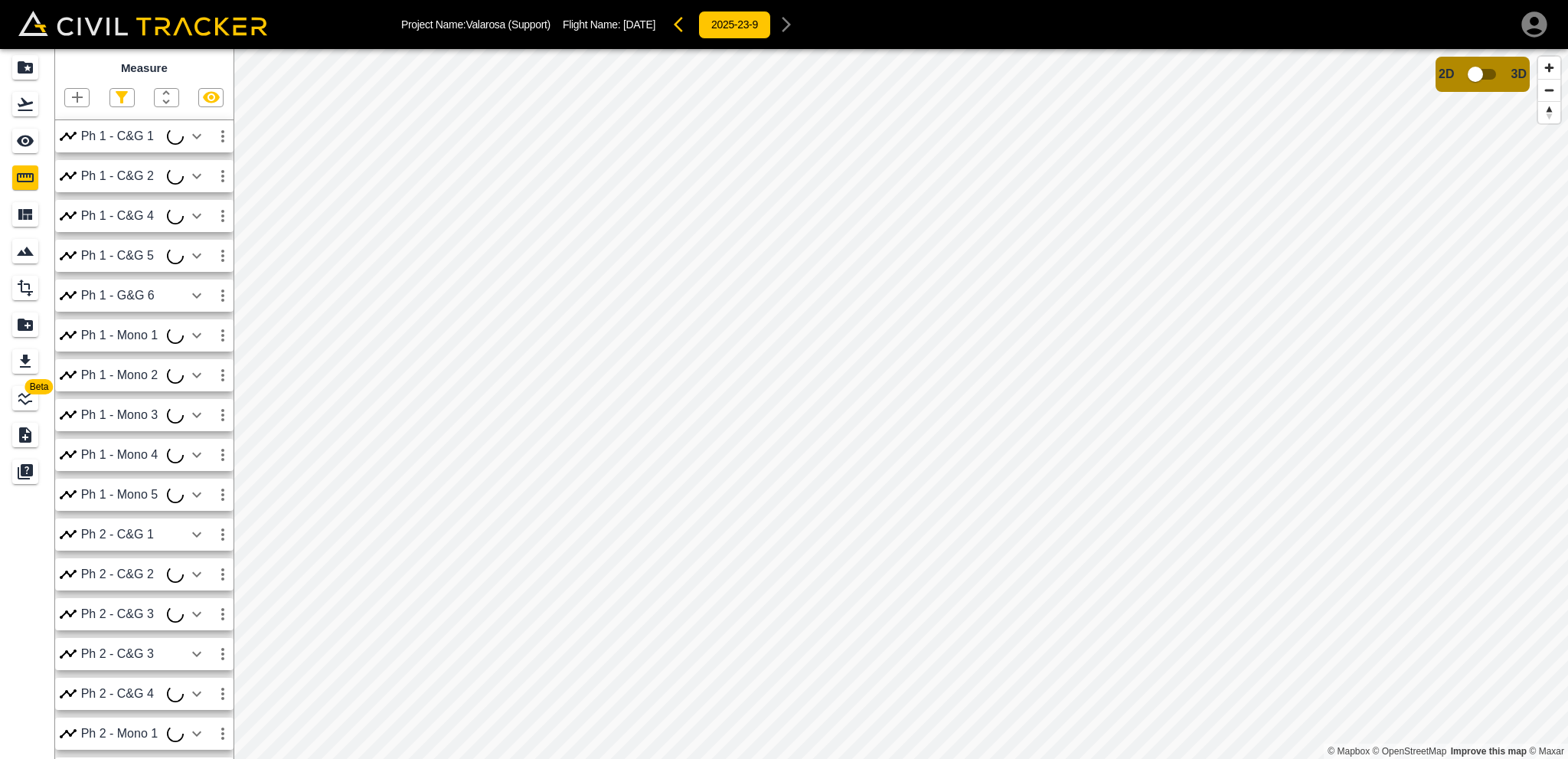
click at [78, 100] on icon "button" at bounding box center [77, 97] width 18 height 18
click at [74, 146] on p "Polyline" at bounding box center [72, 148] width 35 height 13
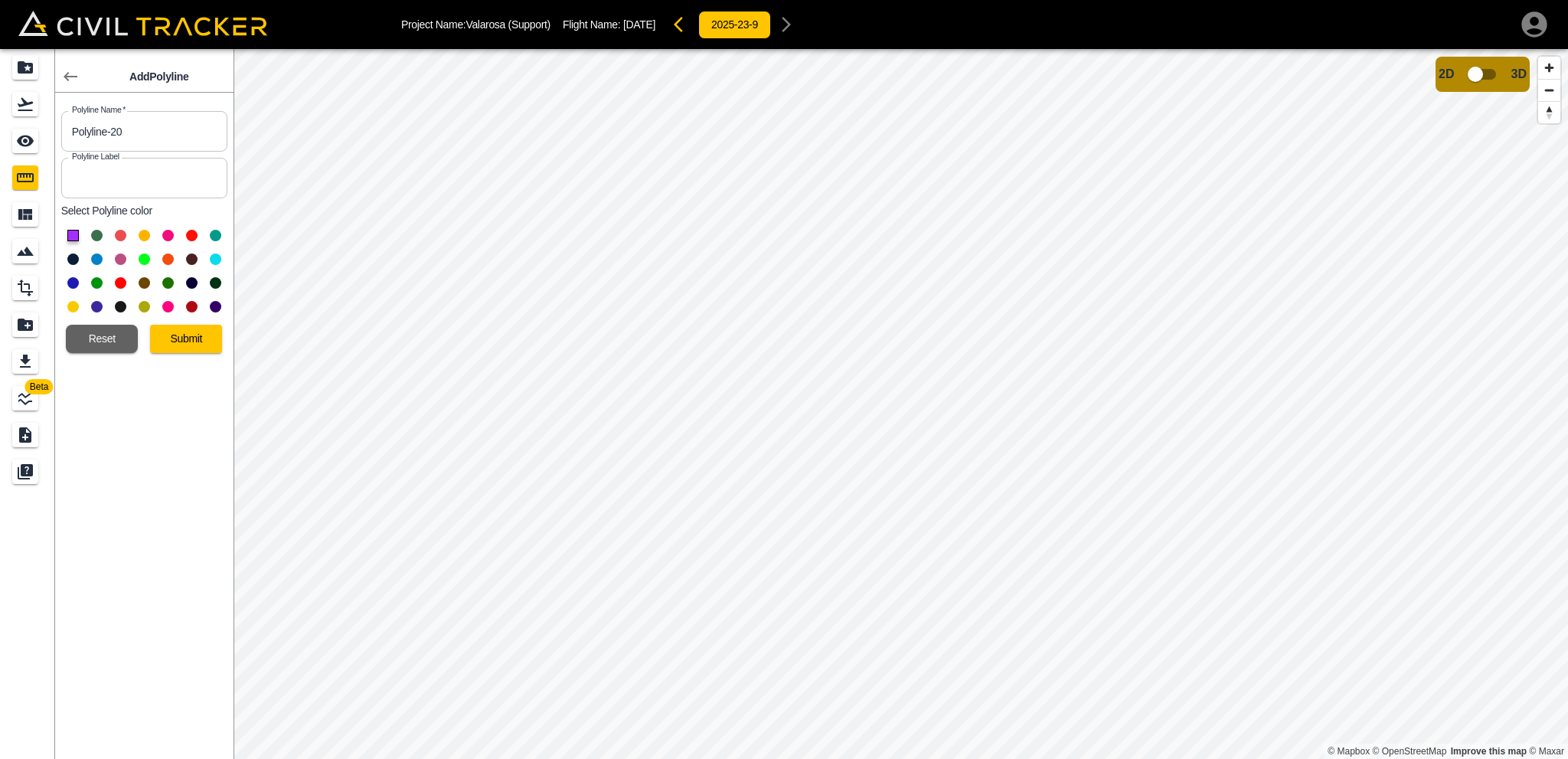
click at [92, 260] on button at bounding box center [96, 259] width 12 height 12
drag, startPoint x: 135, startPoint y: 127, endPoint x: 0, endPoint y: 125, distance: 135.0
click at [0, 125] on div "Beta Add Polyline Polyline Name   * Polyline-20 Polyline Name * Polyline Label …" at bounding box center [117, 403] width 234 height 710
type input "Ph 1 - Mono 6"
click at [187, 341] on button "Submit" at bounding box center [186, 339] width 72 height 28
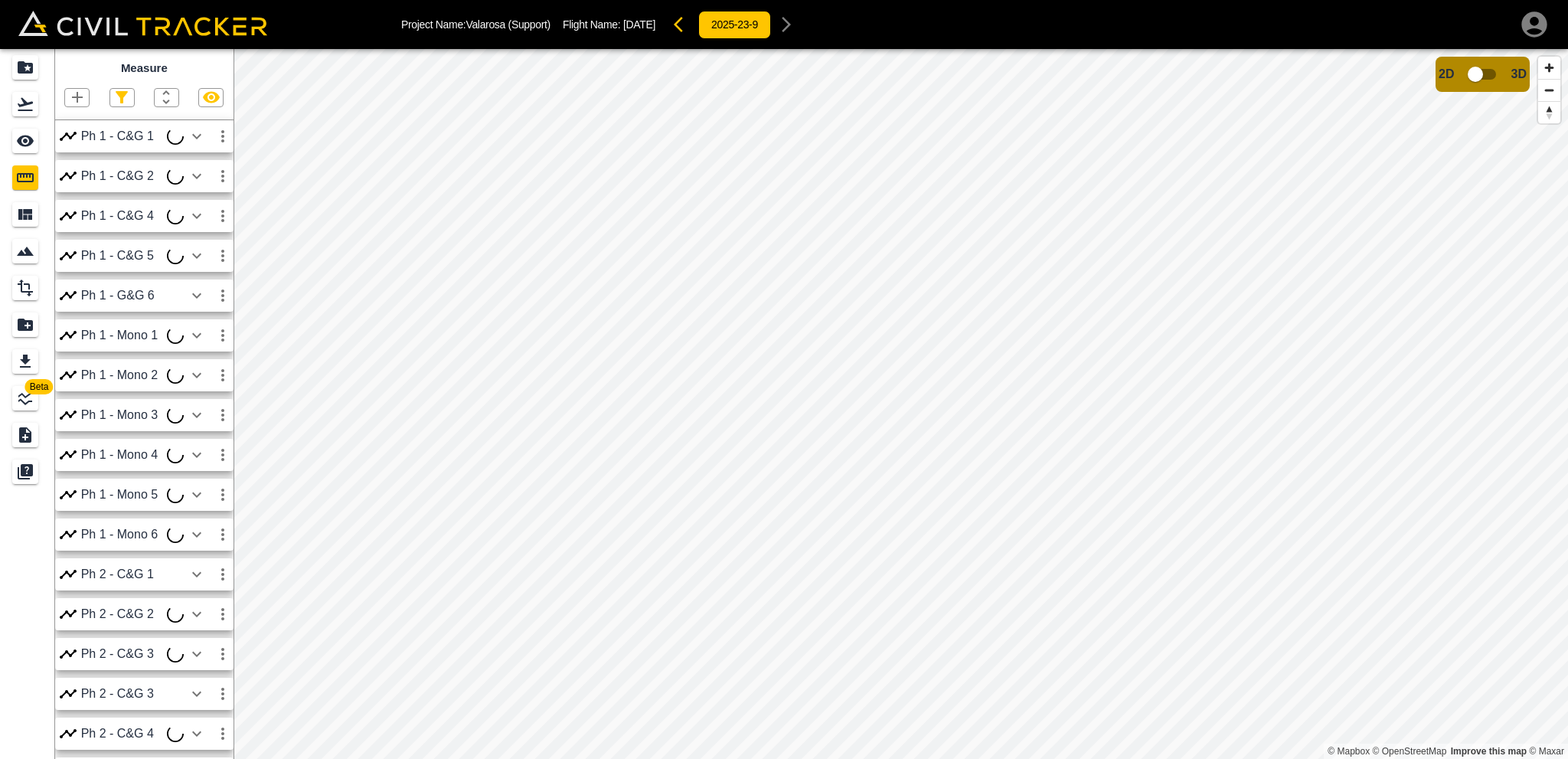
click at [82, 98] on icon "button" at bounding box center [78, 97] width 11 height 11
click at [70, 144] on p "Polyline" at bounding box center [72, 148] width 35 height 13
click at [78, 97] on icon "button" at bounding box center [77, 97] width 18 height 18
click at [85, 171] on p "Polygon" at bounding box center [73, 171] width 37 height 13
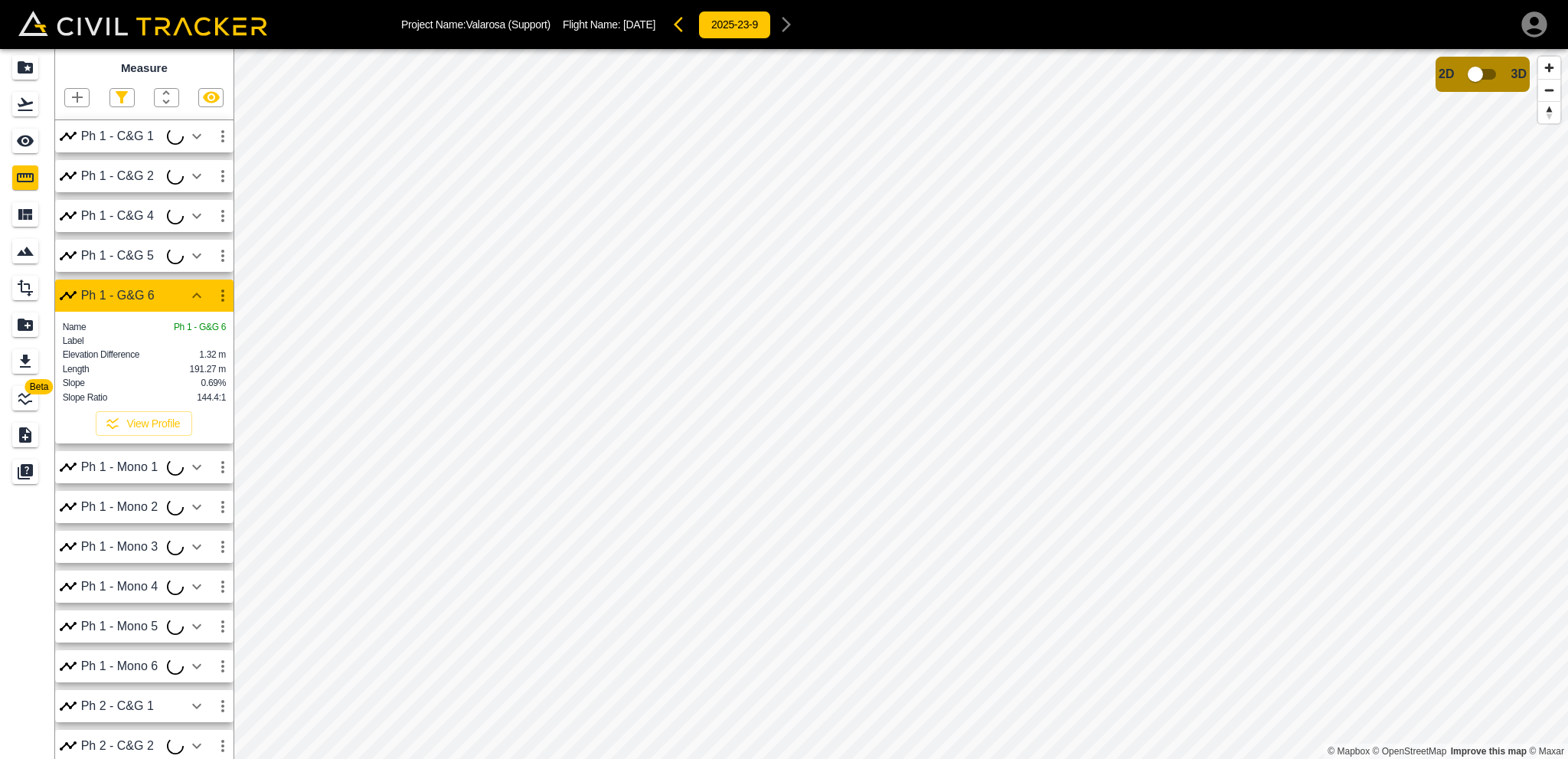
click at [806, 30] on div "Project Name: Valarosa (Support) Flight Name: [DATE] 2025-23-9 Beta Measure Ph …" at bounding box center [784, 379] width 1568 height 759
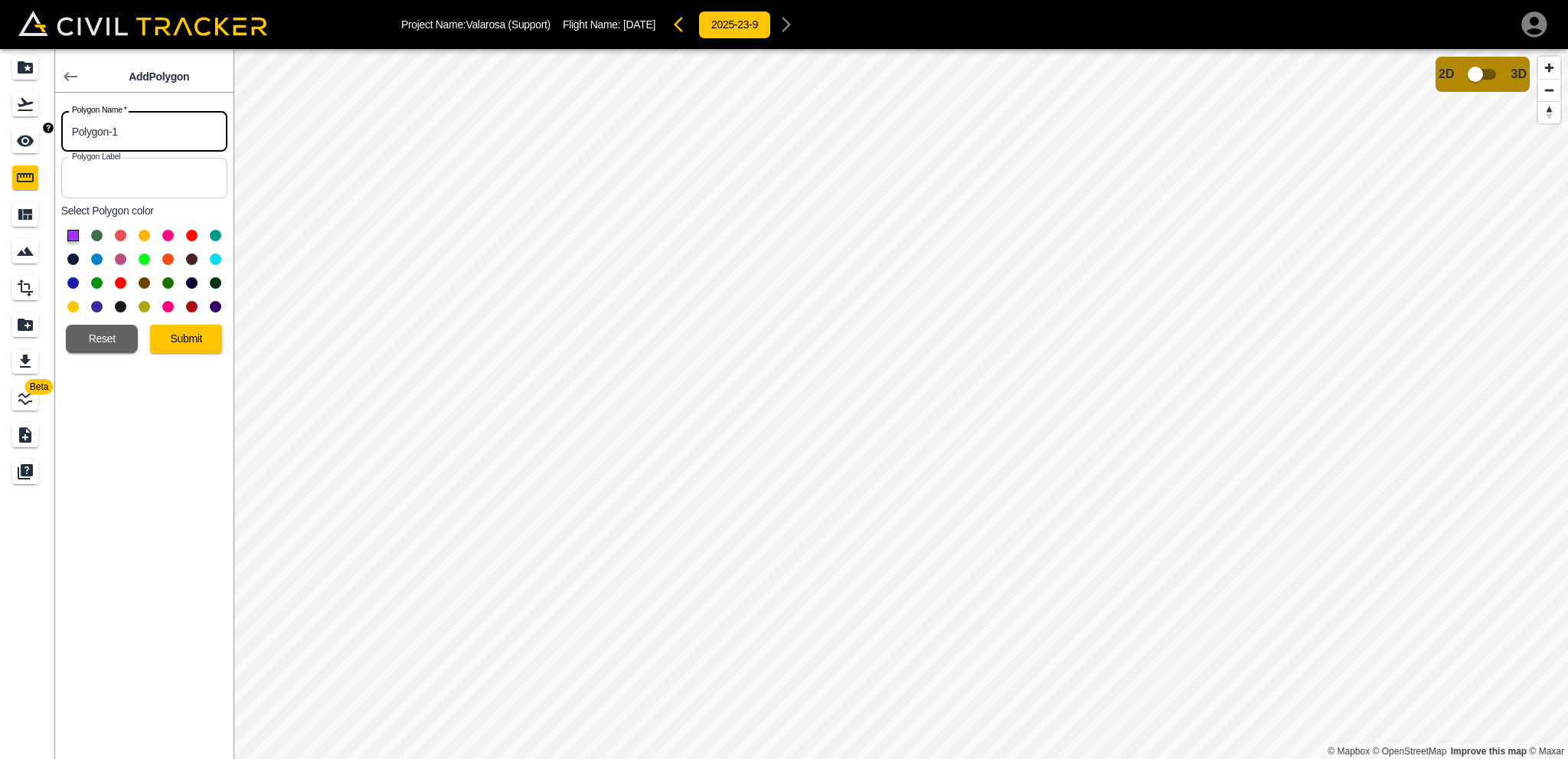
drag, startPoint x: 144, startPoint y: 140, endPoint x: 0, endPoint y: 135, distance: 144.1
click at [0, 135] on div "Beta Add Polygon Polygon Name   * Polygon-1 Polygon Name * Polygon Label Polygo…" at bounding box center [117, 403] width 234 height 710
type input "Ph 1 - Valarosa Drive"
click at [195, 336] on button "Submit" at bounding box center [186, 339] width 72 height 28
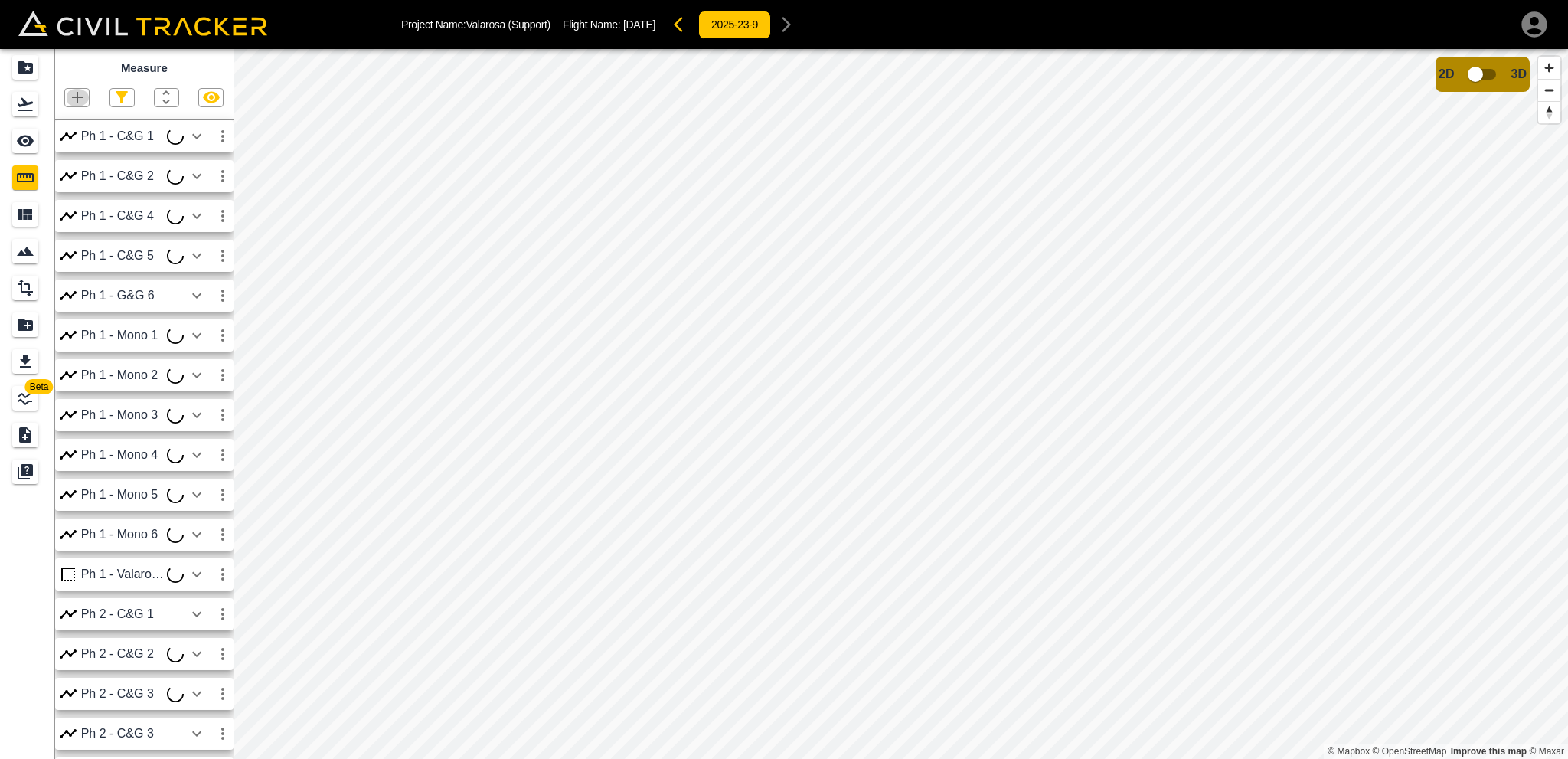
click at [80, 100] on icon "button" at bounding box center [77, 97] width 18 height 18
click at [75, 171] on p "Polygon" at bounding box center [73, 171] width 37 height 13
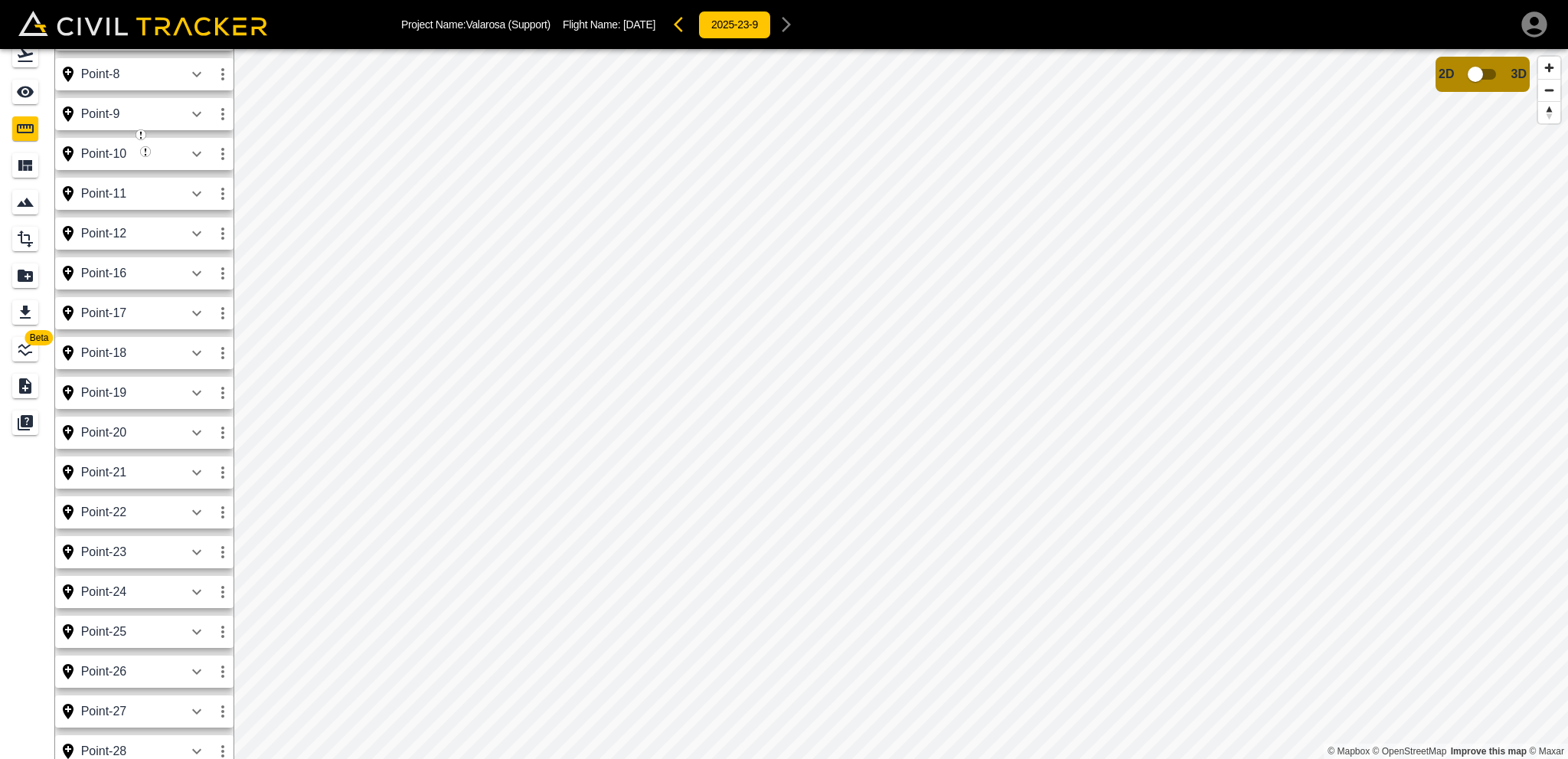
scroll to position [510, 0]
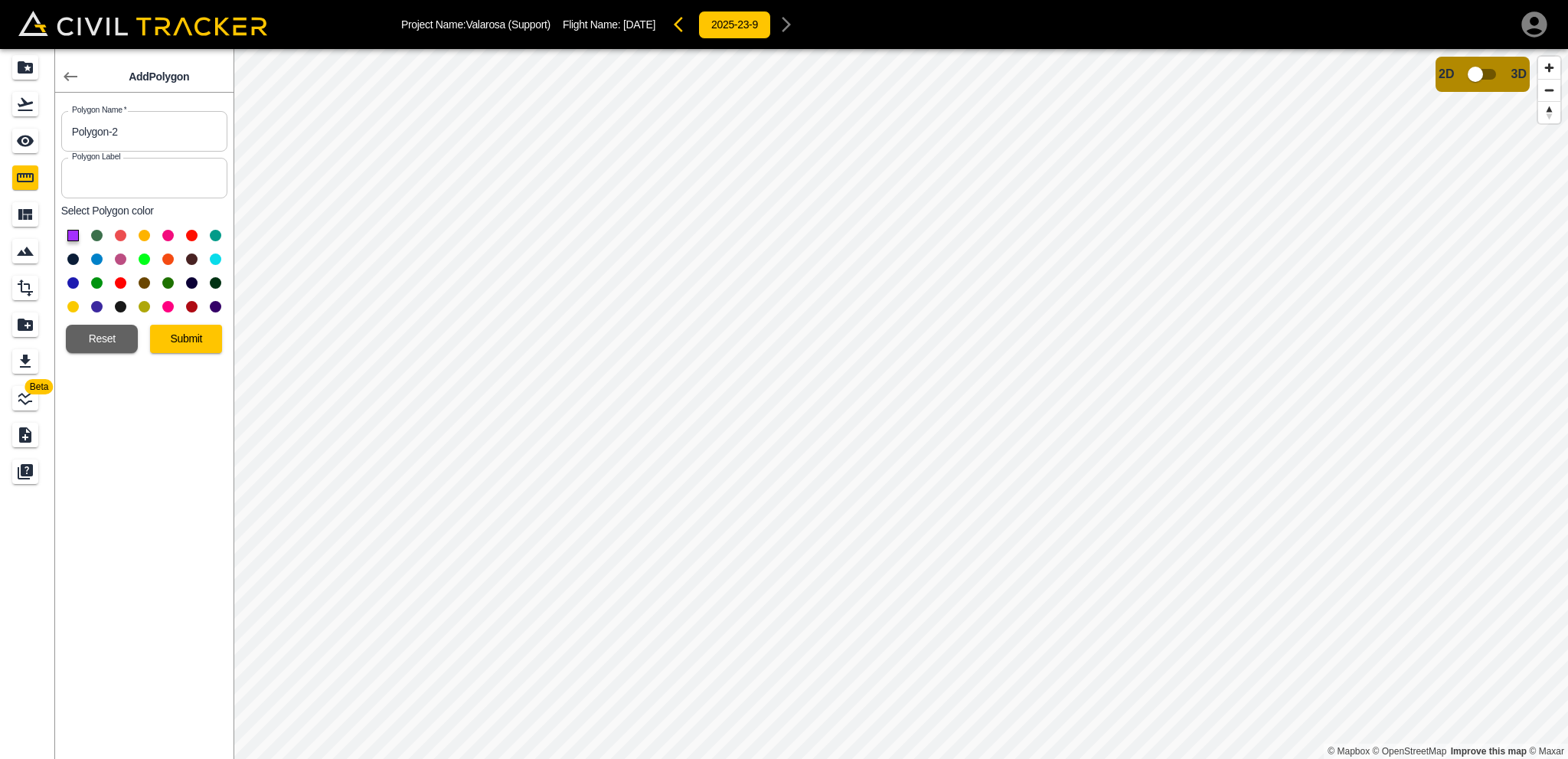
click at [75, 233] on button at bounding box center [73, 235] width 12 height 12
drag, startPoint x: 113, startPoint y: 139, endPoint x: 0, endPoint y: 126, distance: 113.7
click at [0, 126] on div "Beta Add Polygon Polygon Name   * Polygon-2 Polygon Name * Polygon Label Polygo…" at bounding box center [117, 403] width 234 height 710
type input "Ph [STREET_ADDRESS]"
click at [203, 343] on button "Submit" at bounding box center [186, 339] width 72 height 28
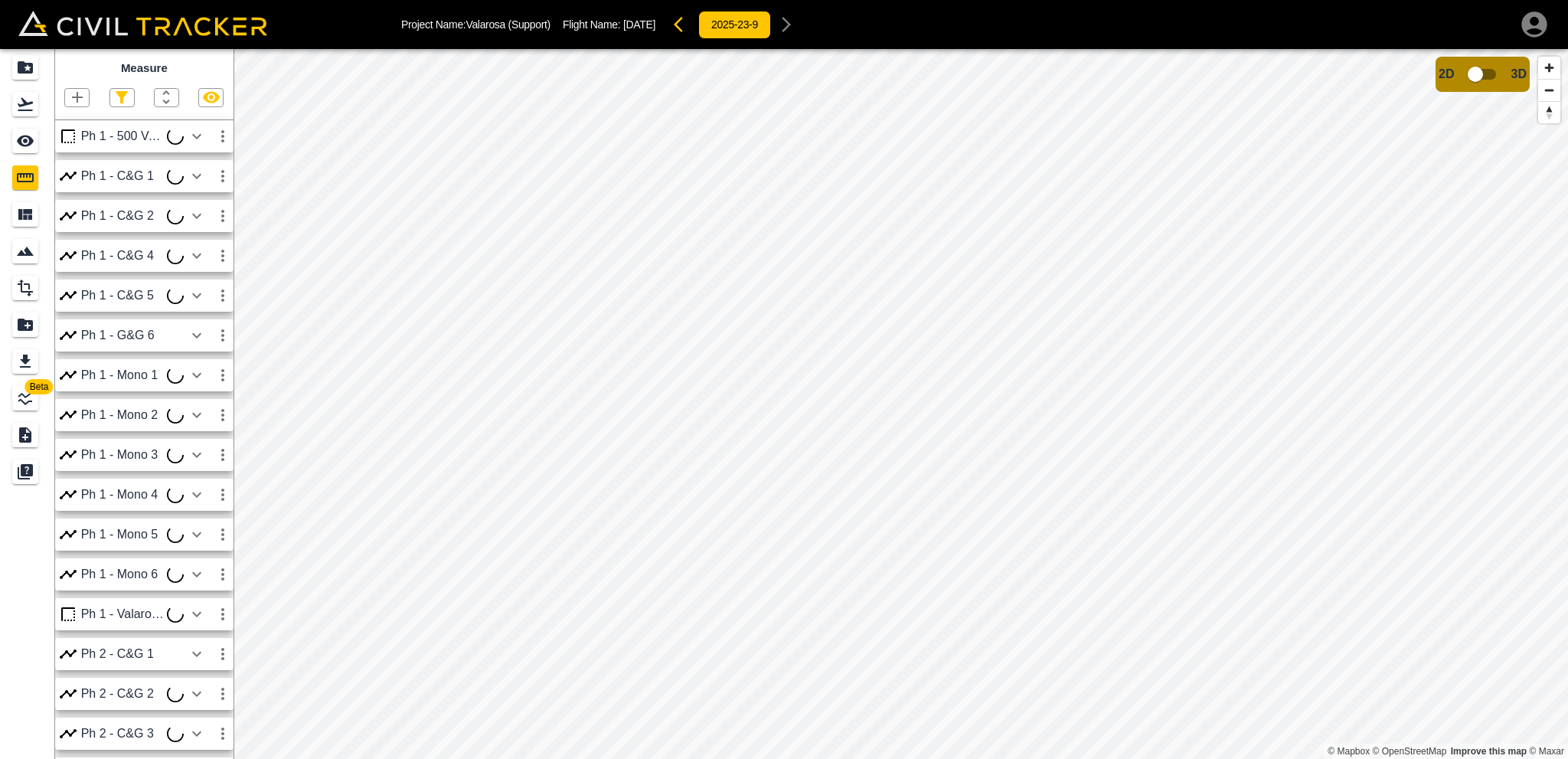
scroll to position [21, 0]
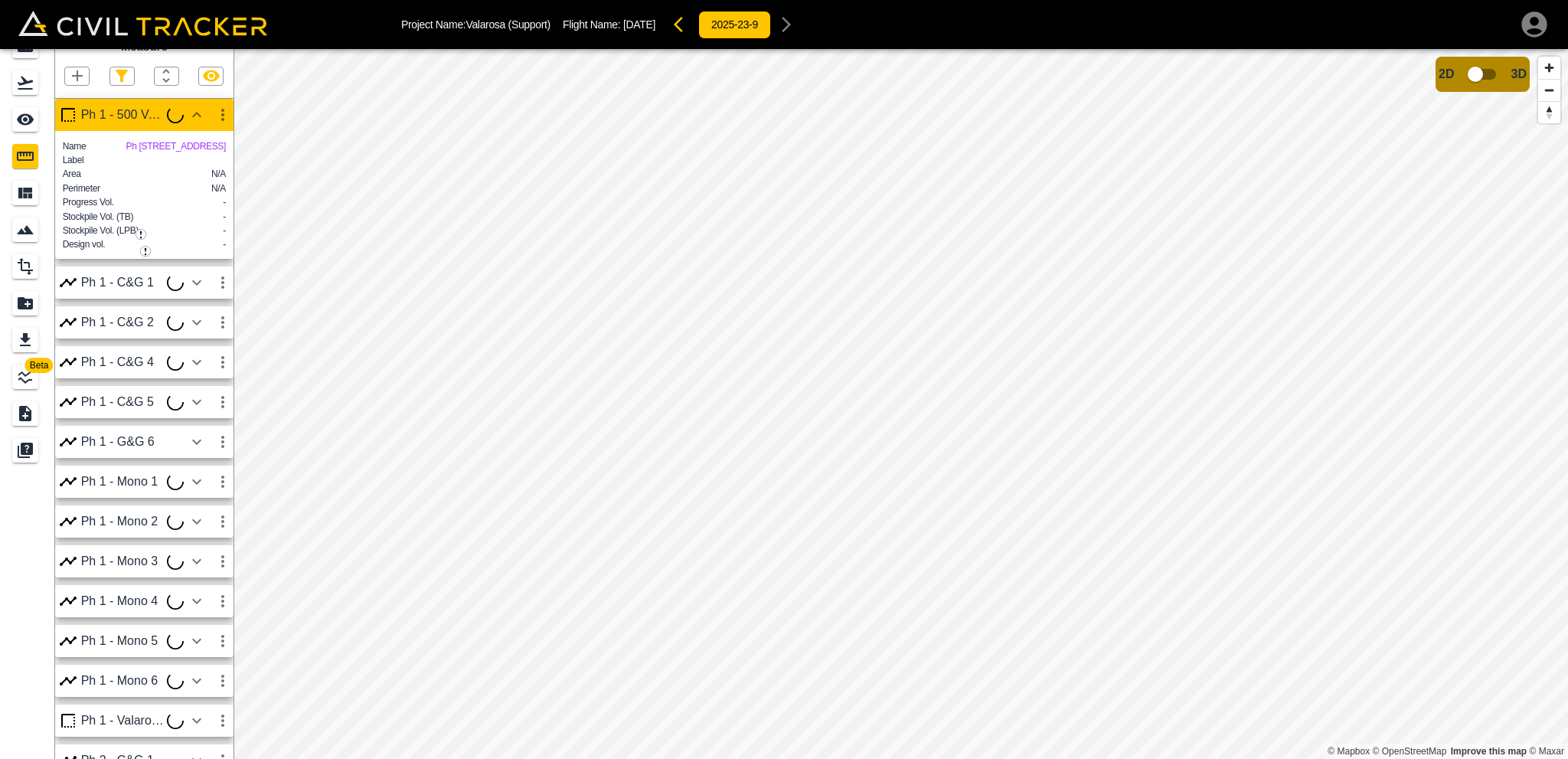
click at [222, 108] on icon "button" at bounding box center [222, 115] width 18 height 18
click at [198, 175] on h6 "Edit" at bounding box center [208, 173] width 31 height 9
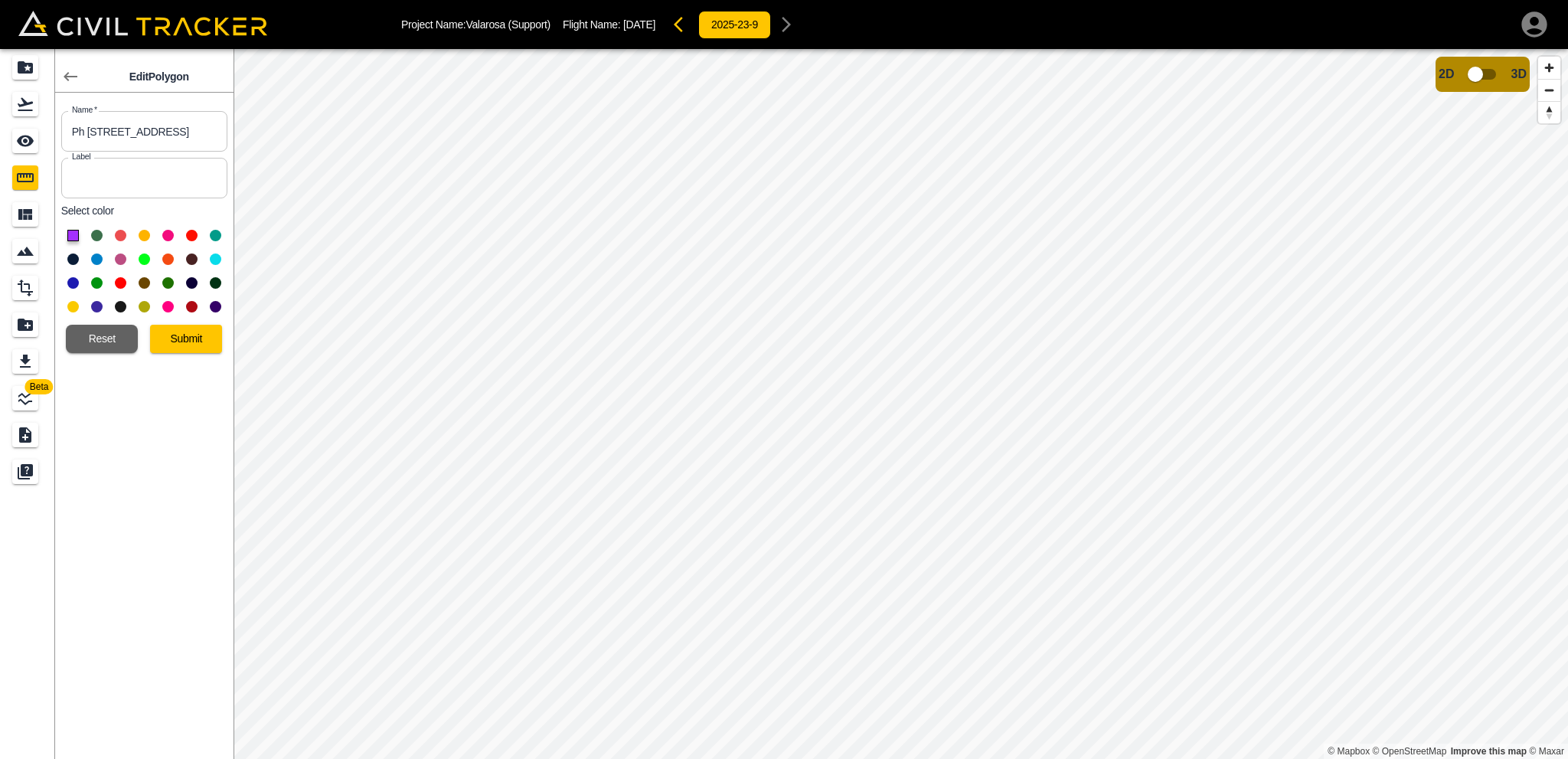
click at [116, 260] on button at bounding box center [120, 259] width 12 height 12
click at [184, 339] on button "Submit" at bounding box center [186, 339] width 72 height 28
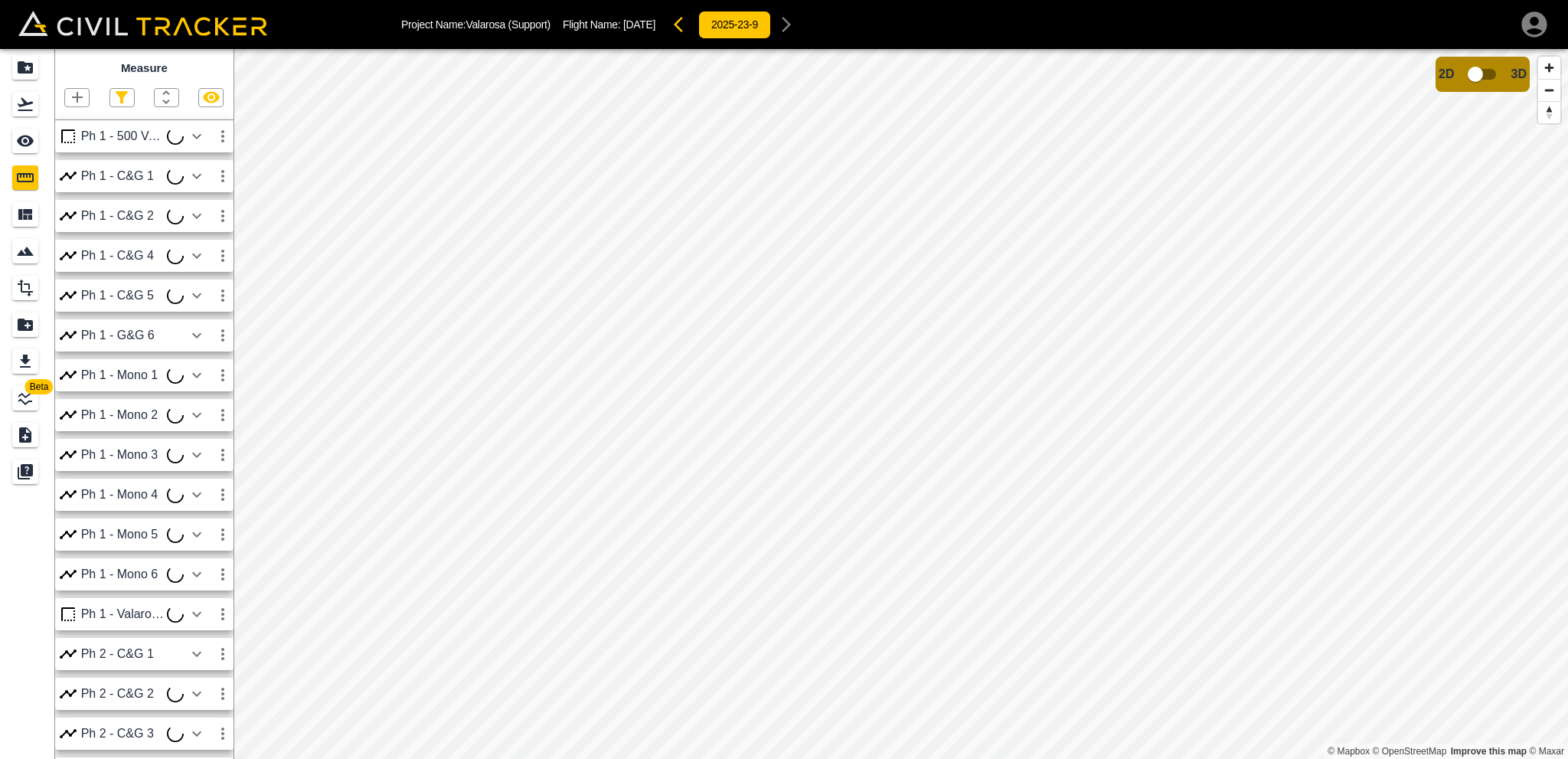
click at [72, 96] on icon "button" at bounding box center [77, 97] width 18 height 18
click at [79, 146] on p "Polyline" at bounding box center [72, 148] width 35 height 13
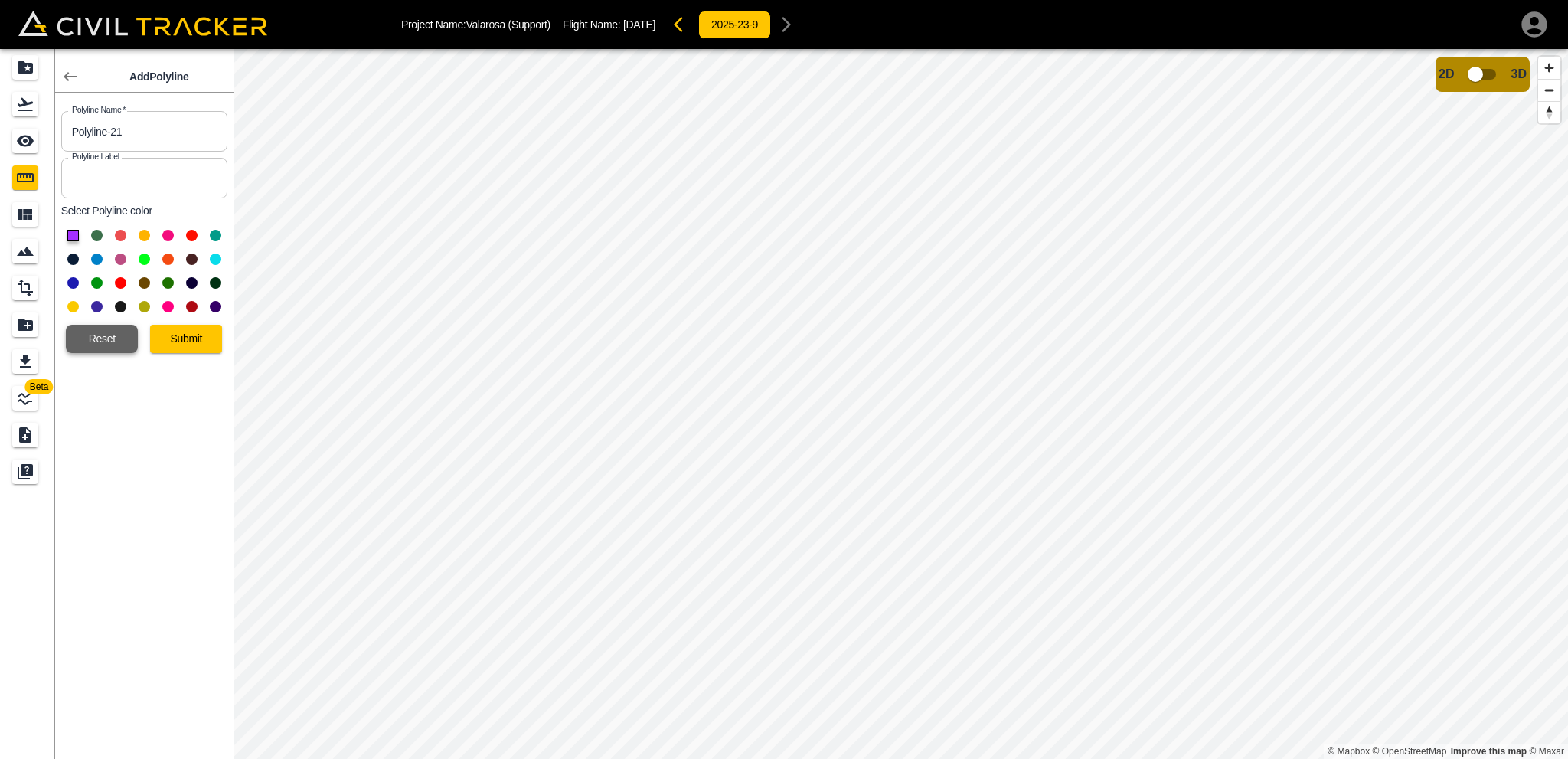
click at [96, 340] on button "Reset" at bounding box center [102, 339] width 72 height 28
click at [116, 338] on button "Reset" at bounding box center [102, 339] width 72 height 28
click at [75, 77] on icon "button" at bounding box center [71, 77] width 14 height 9
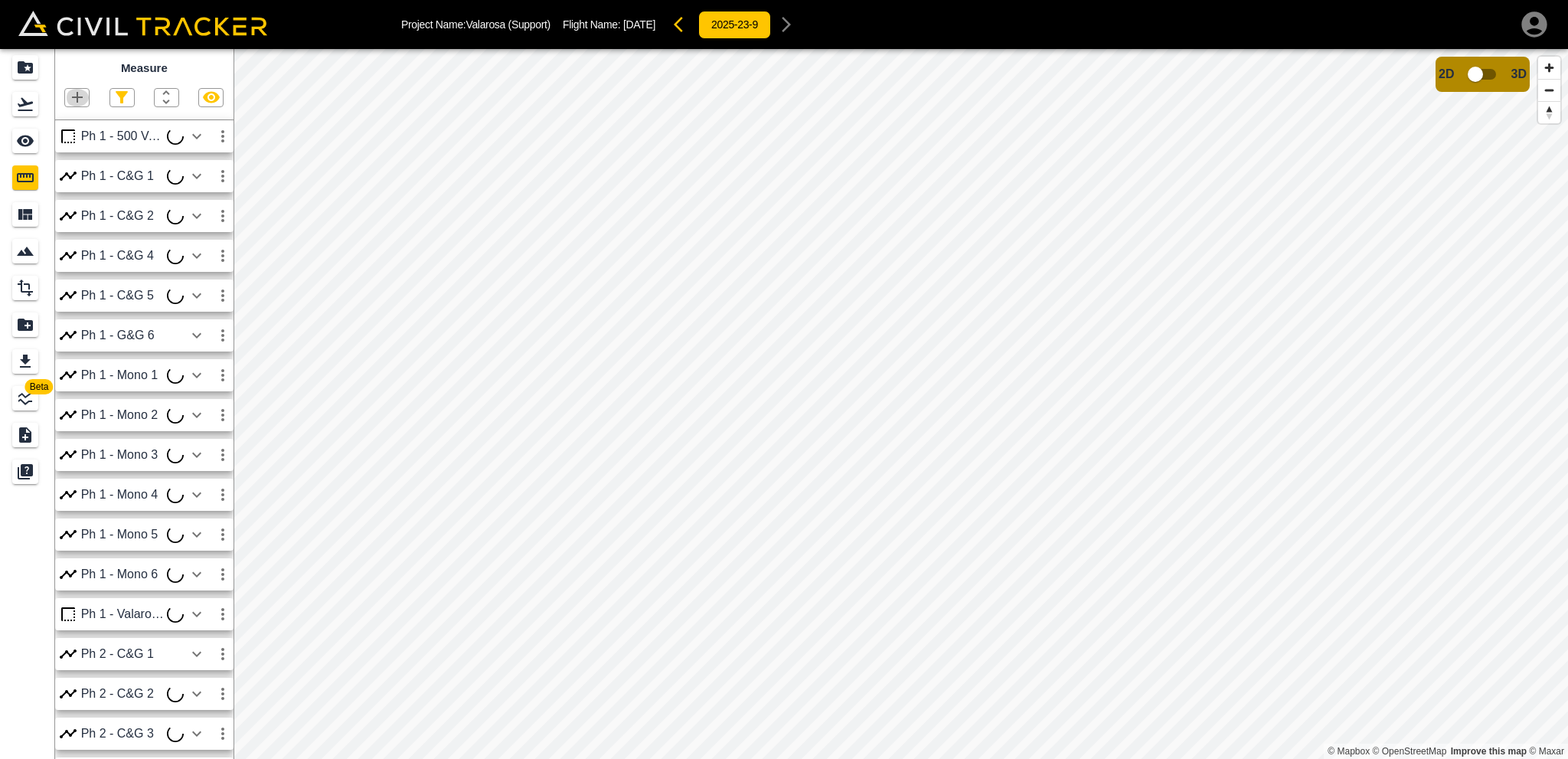
click at [79, 97] on icon "button" at bounding box center [77, 97] width 18 height 18
click at [75, 173] on p "Polygon" at bounding box center [73, 171] width 37 height 13
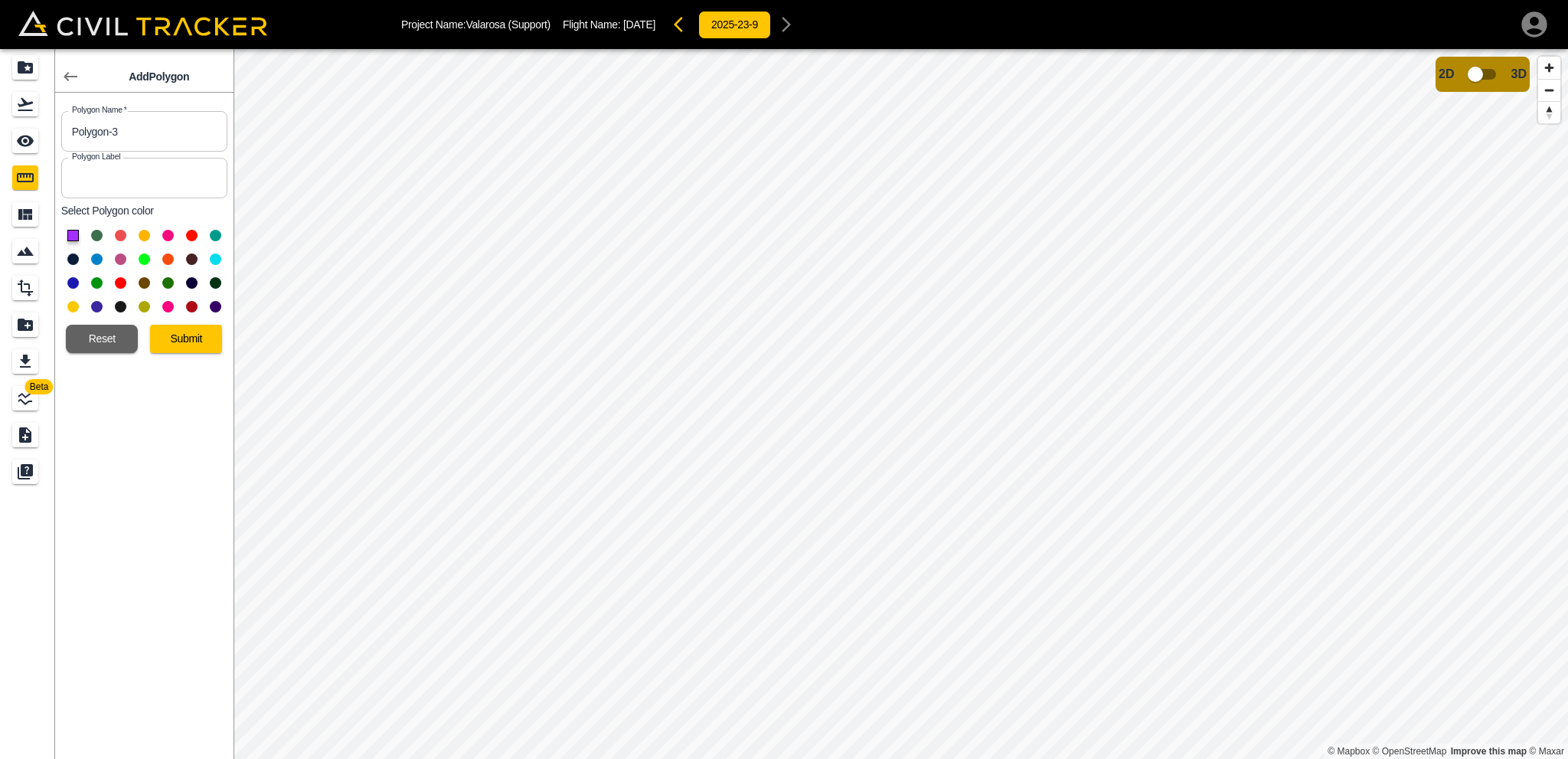
click at [118, 261] on button at bounding box center [120, 259] width 12 height 12
drag, startPoint x: 78, startPoint y: 140, endPoint x: 0, endPoint y: 174, distance: 85.1
click at [0, 174] on div "Beta Add Polygon Polygon Name   * Polygon-3 Polygon Name * Polygon Label Polygo…" at bounding box center [117, 403] width 234 height 710
type input "Ph 1 - [STREET_ADDRESS]"
click at [195, 339] on button "Submit" at bounding box center [186, 339] width 72 height 28
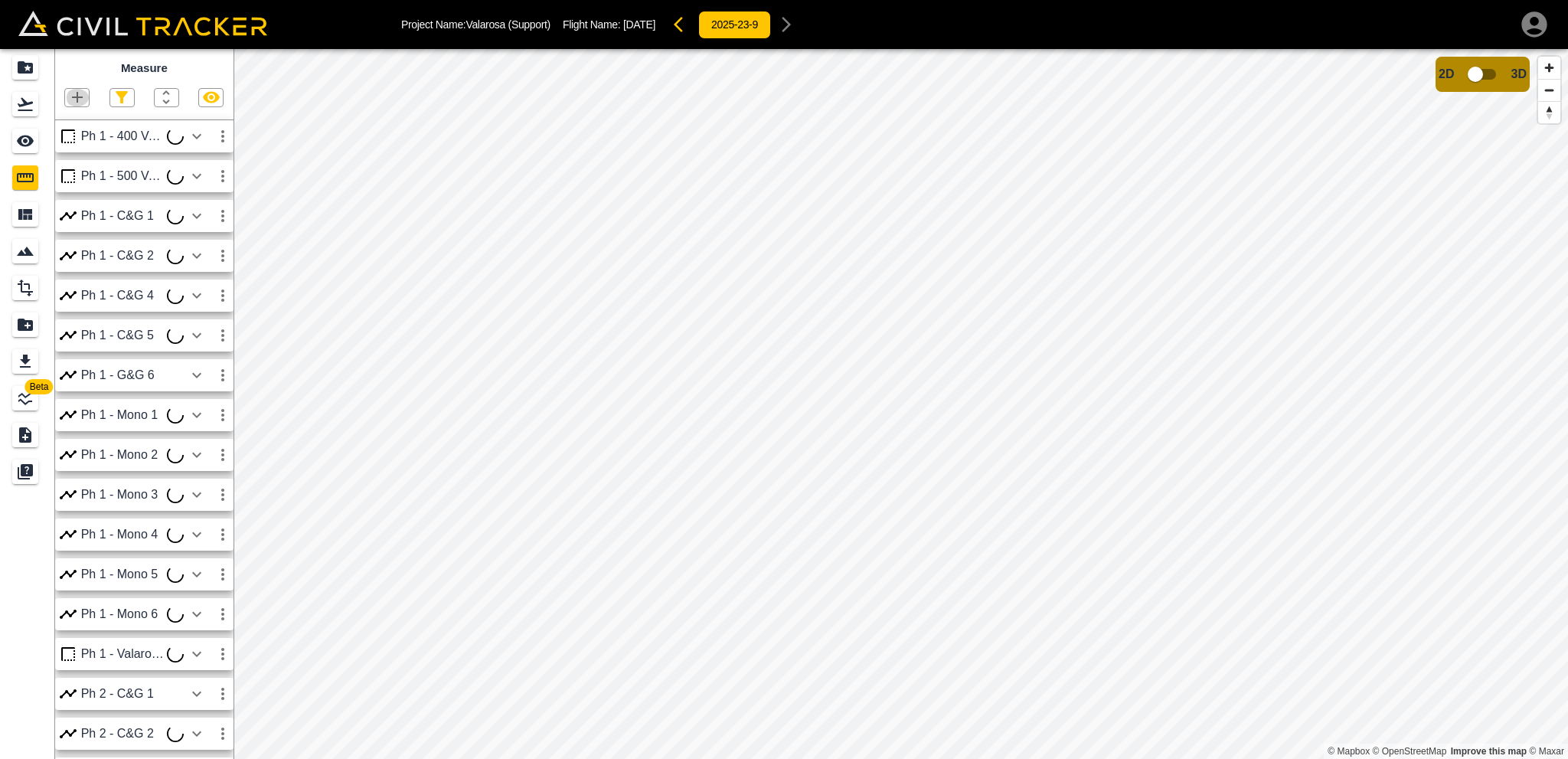
click at [75, 94] on icon "button" at bounding box center [77, 97] width 18 height 18
click at [77, 166] on p "Polygon" at bounding box center [73, 171] width 37 height 13
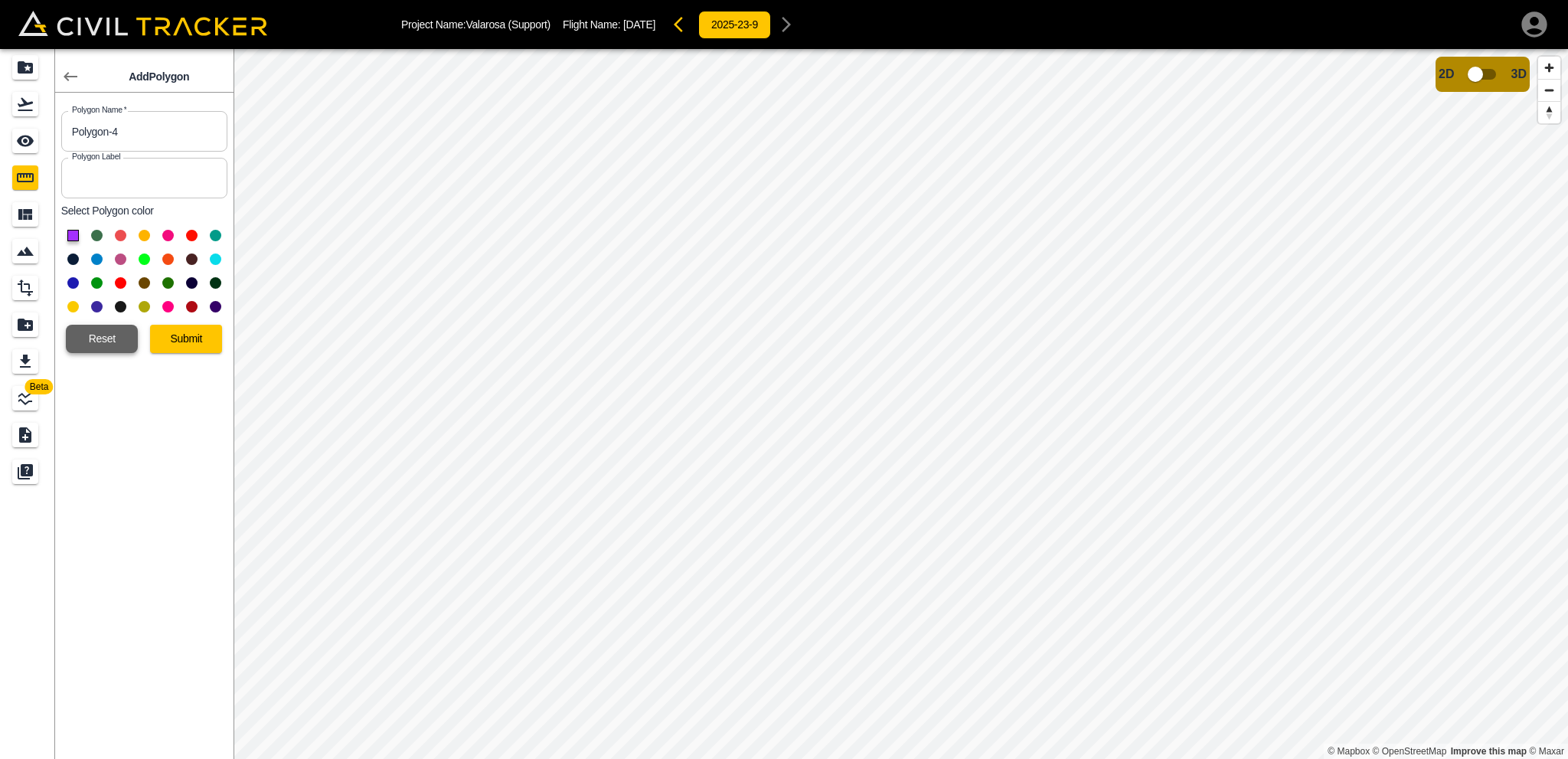
click at [103, 348] on button "Reset" at bounding box center [102, 339] width 72 height 28
click at [71, 72] on icon "button" at bounding box center [70, 76] width 18 height 18
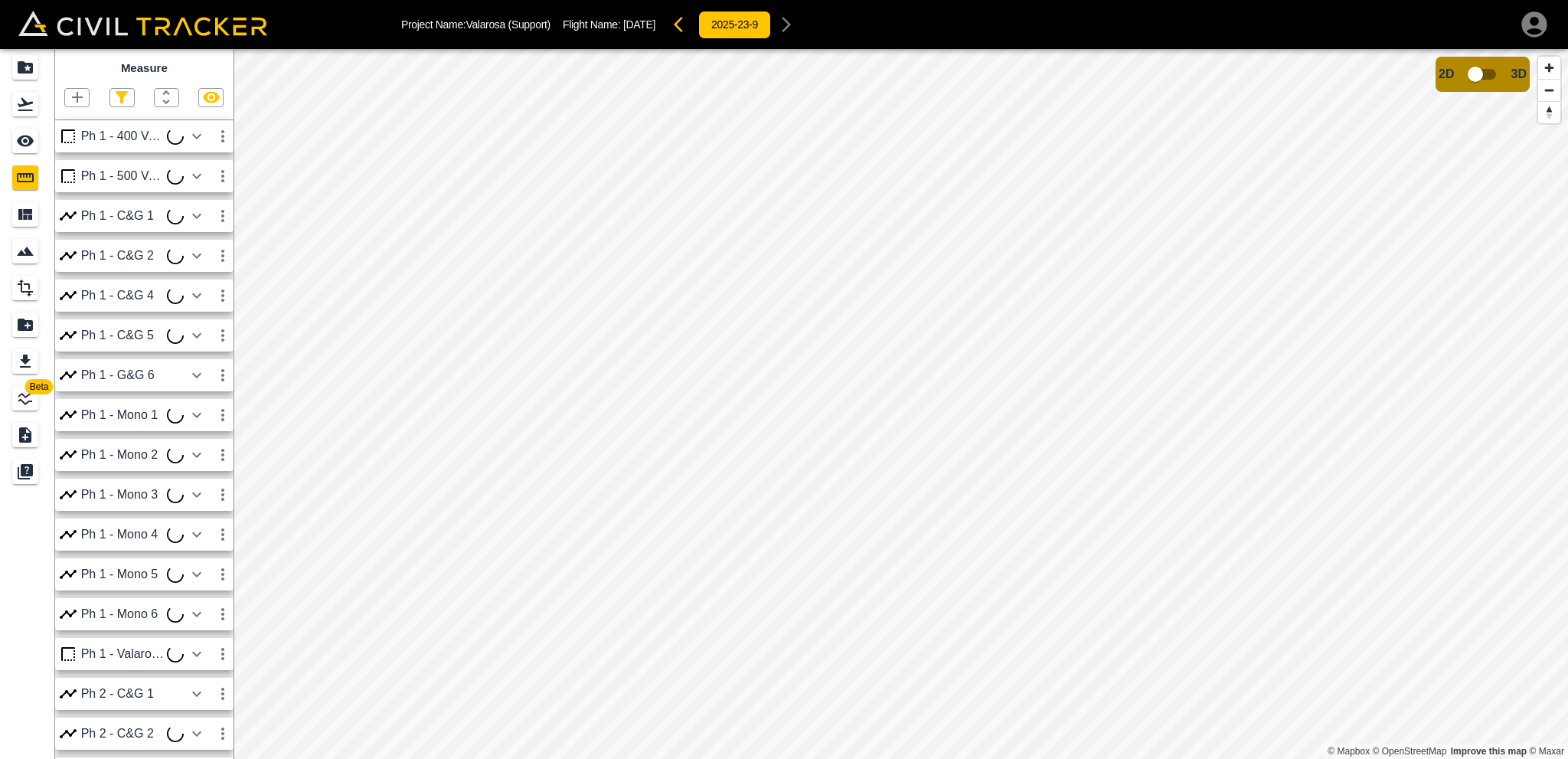
click at [74, 120] on div "Ph 1 - 400 Valarosa" at bounding box center [144, 140] width 178 height 40
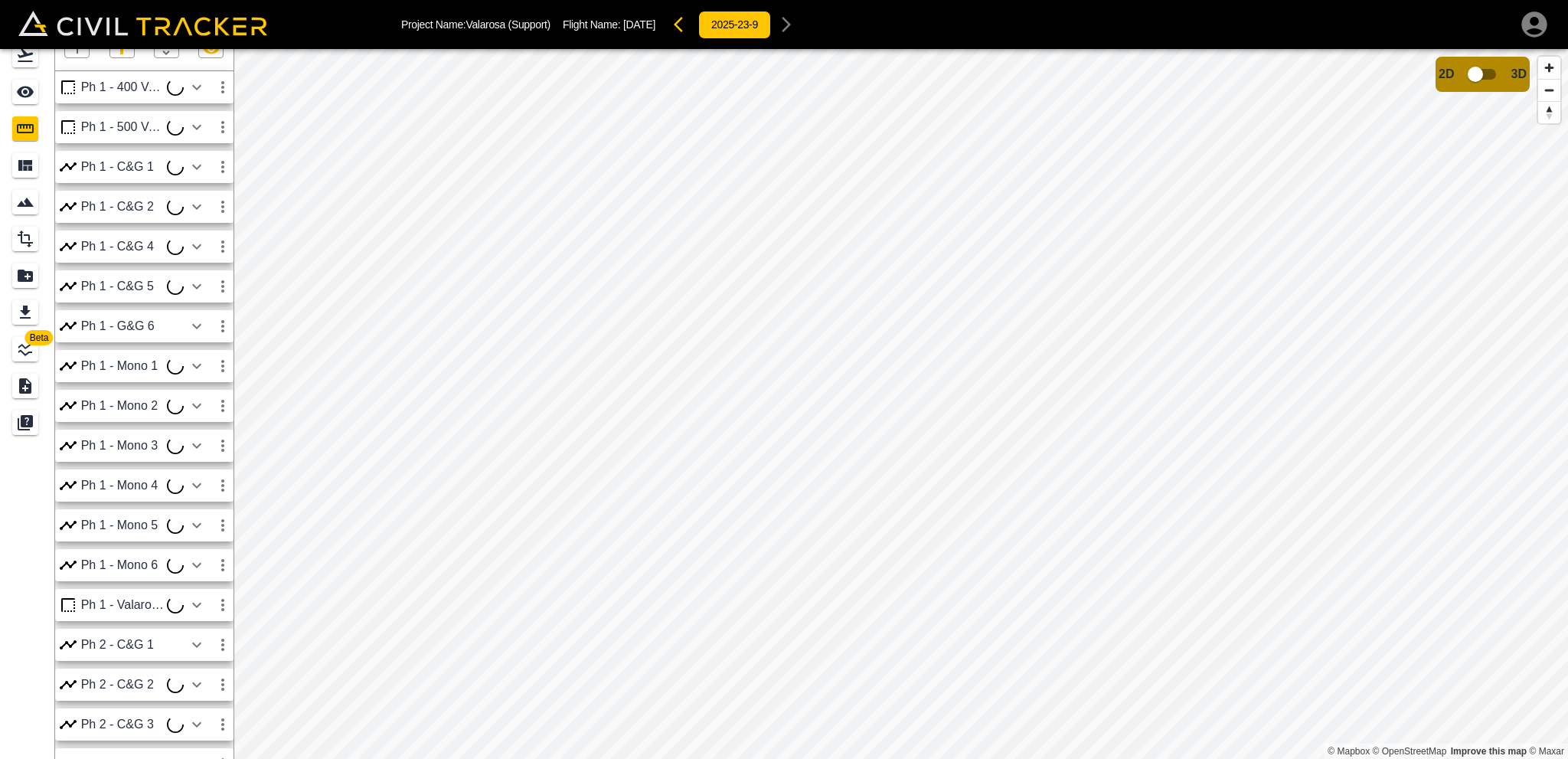
click at [79, 57] on icon "button" at bounding box center [77, 48] width 18 height 18
click at [89, 122] on p "Polygon" at bounding box center [73, 122] width 37 height 13
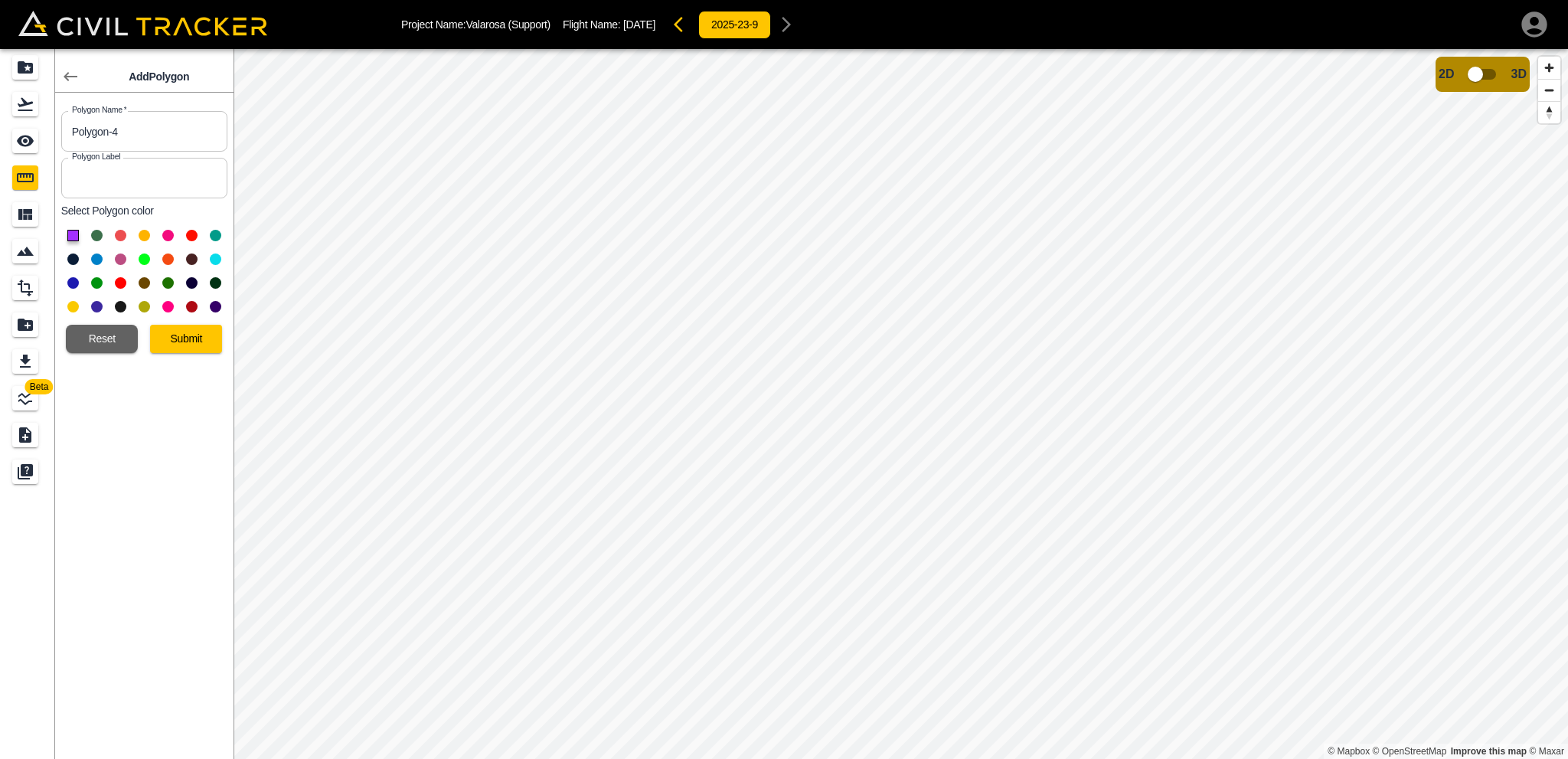
click at [119, 258] on button at bounding box center [120, 259] width 12 height 12
drag, startPoint x: 162, startPoint y: 137, endPoint x: 0, endPoint y: 137, distance: 162.0
click at [0, 137] on div "Beta Add Polygon Polygon Name   * Polygon-4 Polygon Name * Polygon Label Polygo…" at bounding box center [117, 403] width 234 height 710
type input "Ph 1 - [GEOGRAPHIC_DATA]"
click at [175, 336] on button "Submit" at bounding box center [186, 339] width 72 height 28
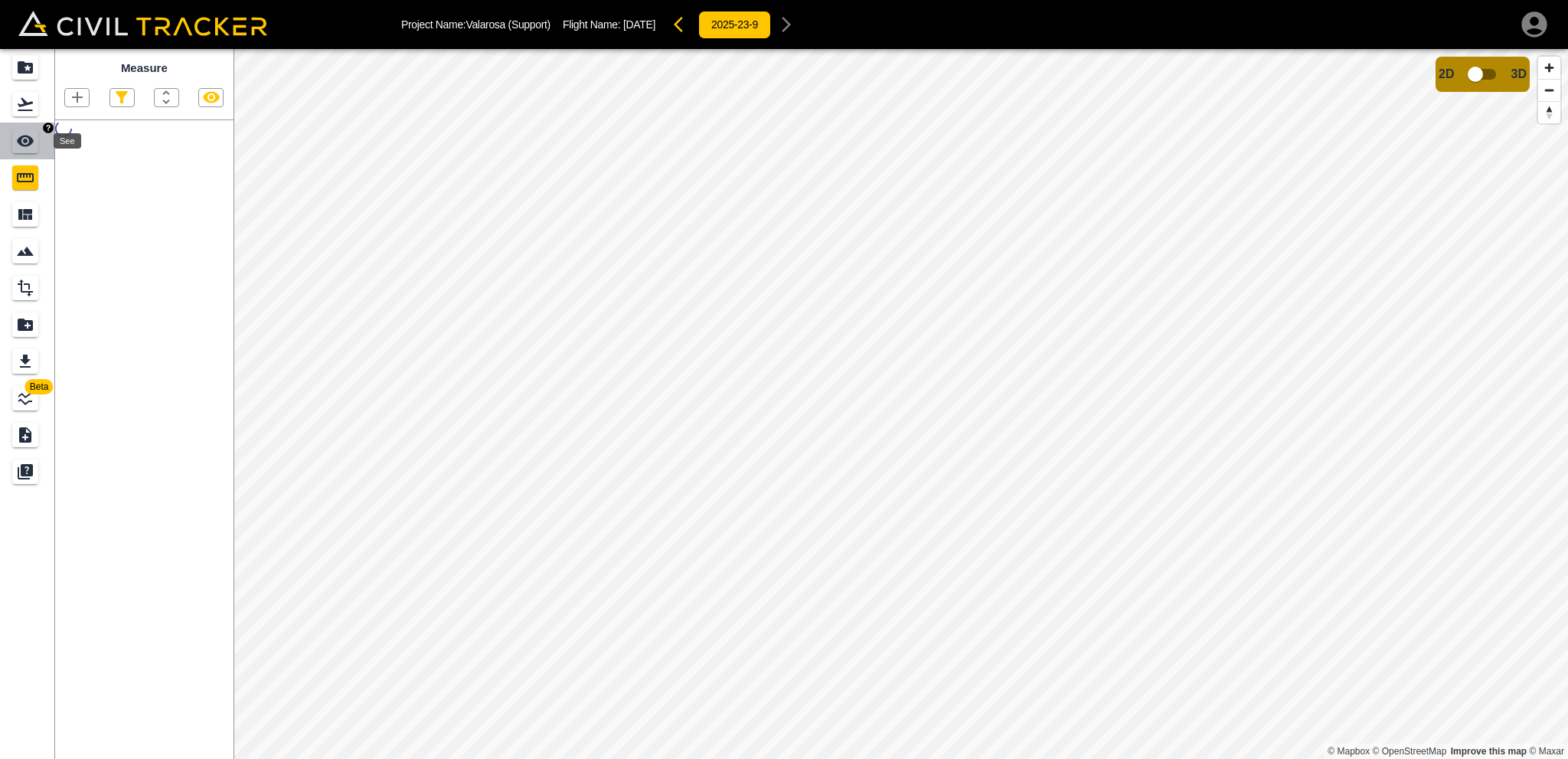
click at [16, 143] on icon "See" at bounding box center [24, 140] width 18 height 18
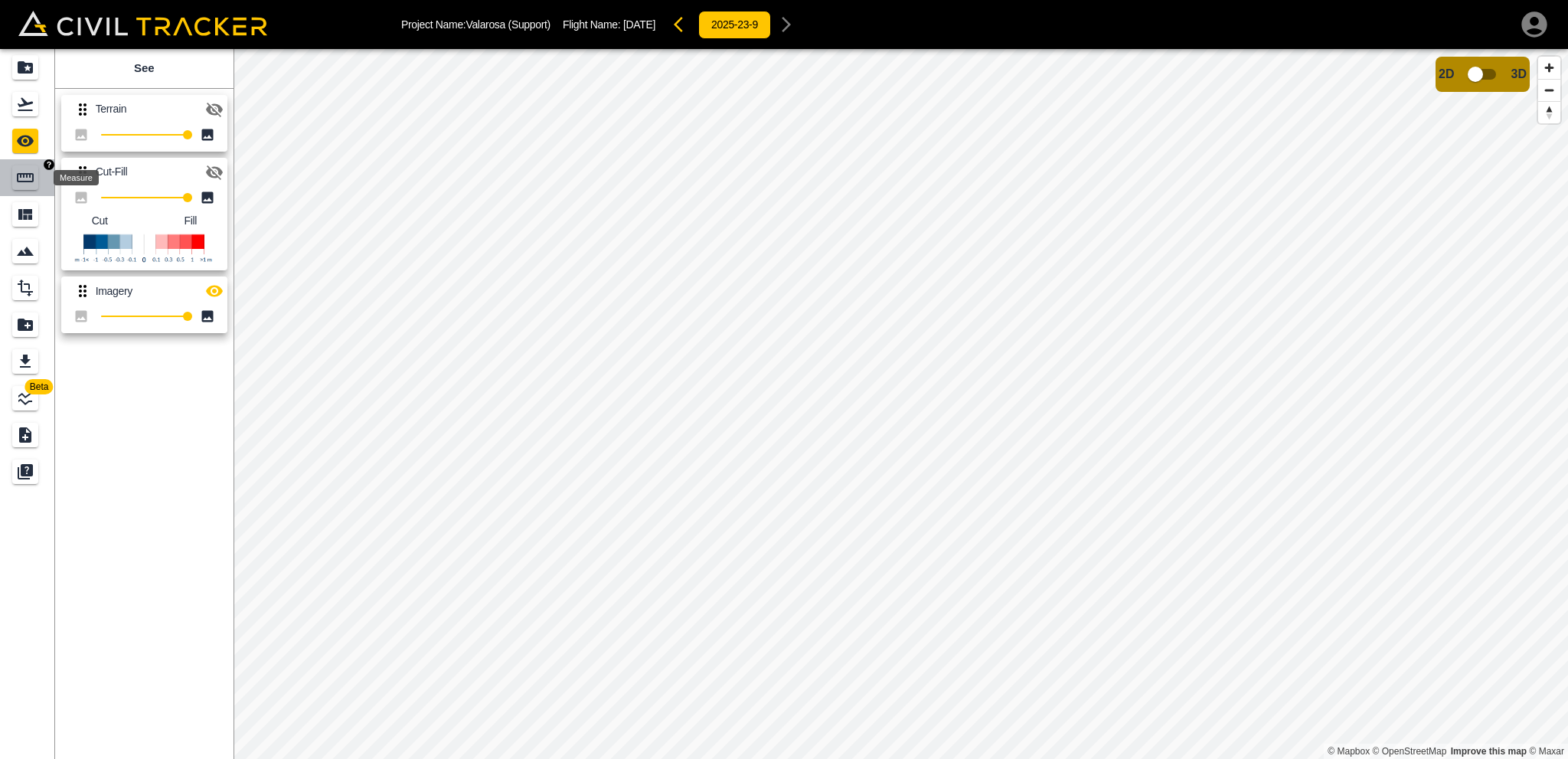
click at [20, 175] on icon "Measure" at bounding box center [24, 178] width 16 height 9
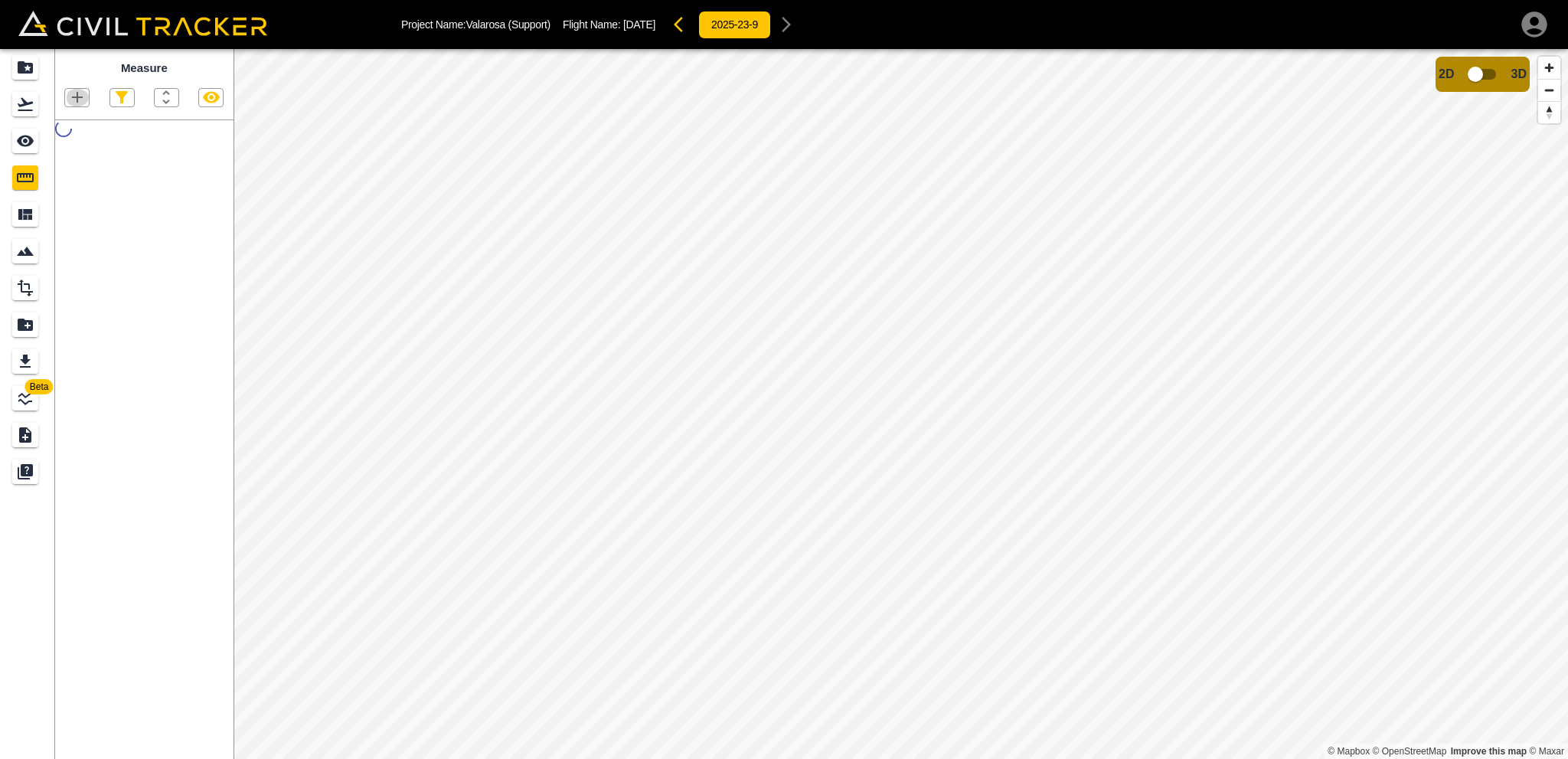
click at [84, 97] on icon "button" at bounding box center [77, 97] width 18 height 18
click at [84, 97] on div at bounding box center [784, 379] width 1568 height 759
click at [24, 143] on icon "See" at bounding box center [24, 140] width 18 height 18
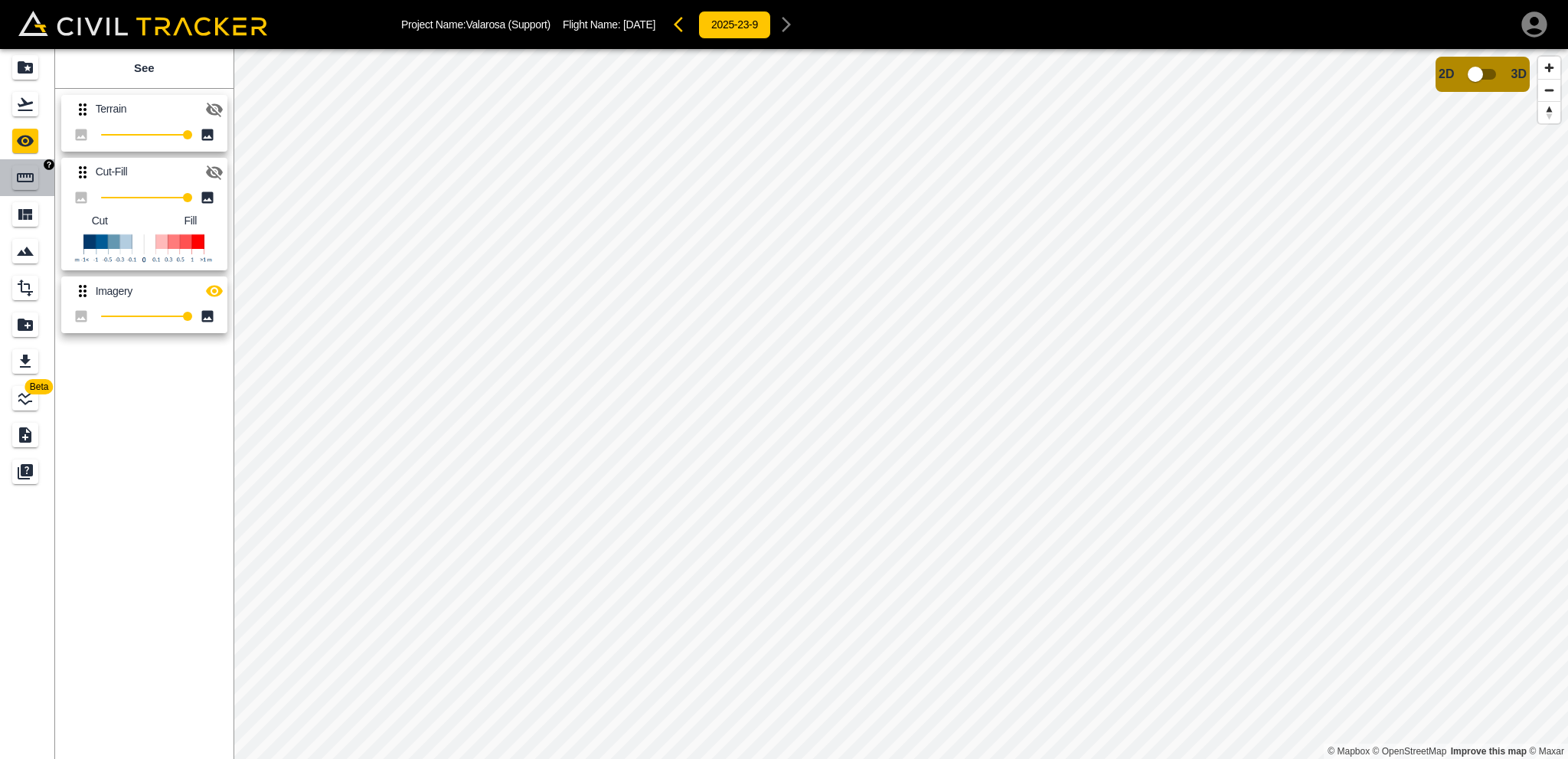
click at [24, 173] on icon "Measure" at bounding box center [24, 177] width 18 height 18
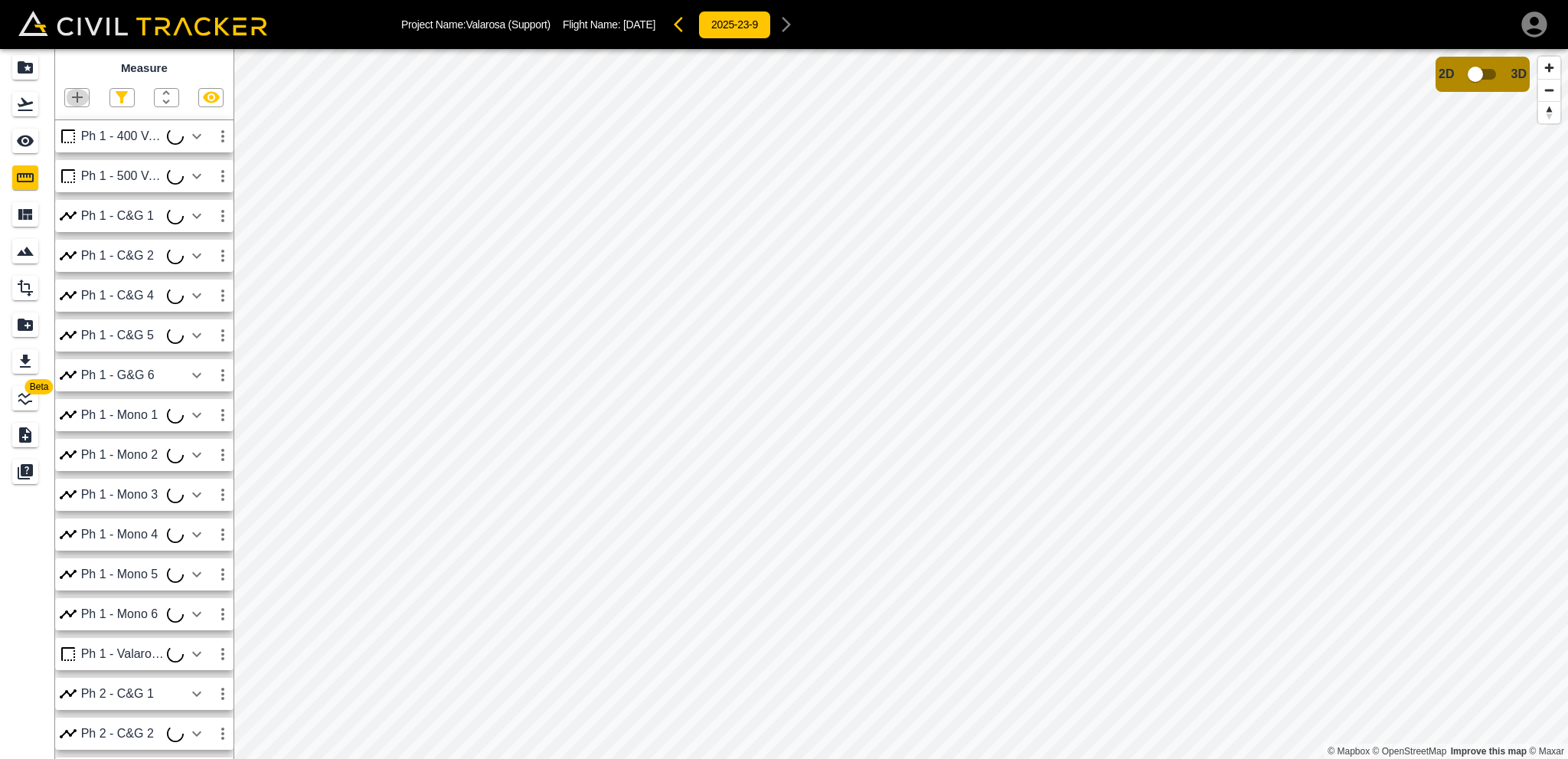
click at [73, 97] on icon "button" at bounding box center [77, 97] width 18 height 18
click at [75, 168] on p "Polygon" at bounding box center [73, 171] width 37 height 13
click at [73, 102] on icon "button" at bounding box center [77, 97] width 18 height 18
click at [79, 169] on p "Polygon" at bounding box center [73, 171] width 37 height 13
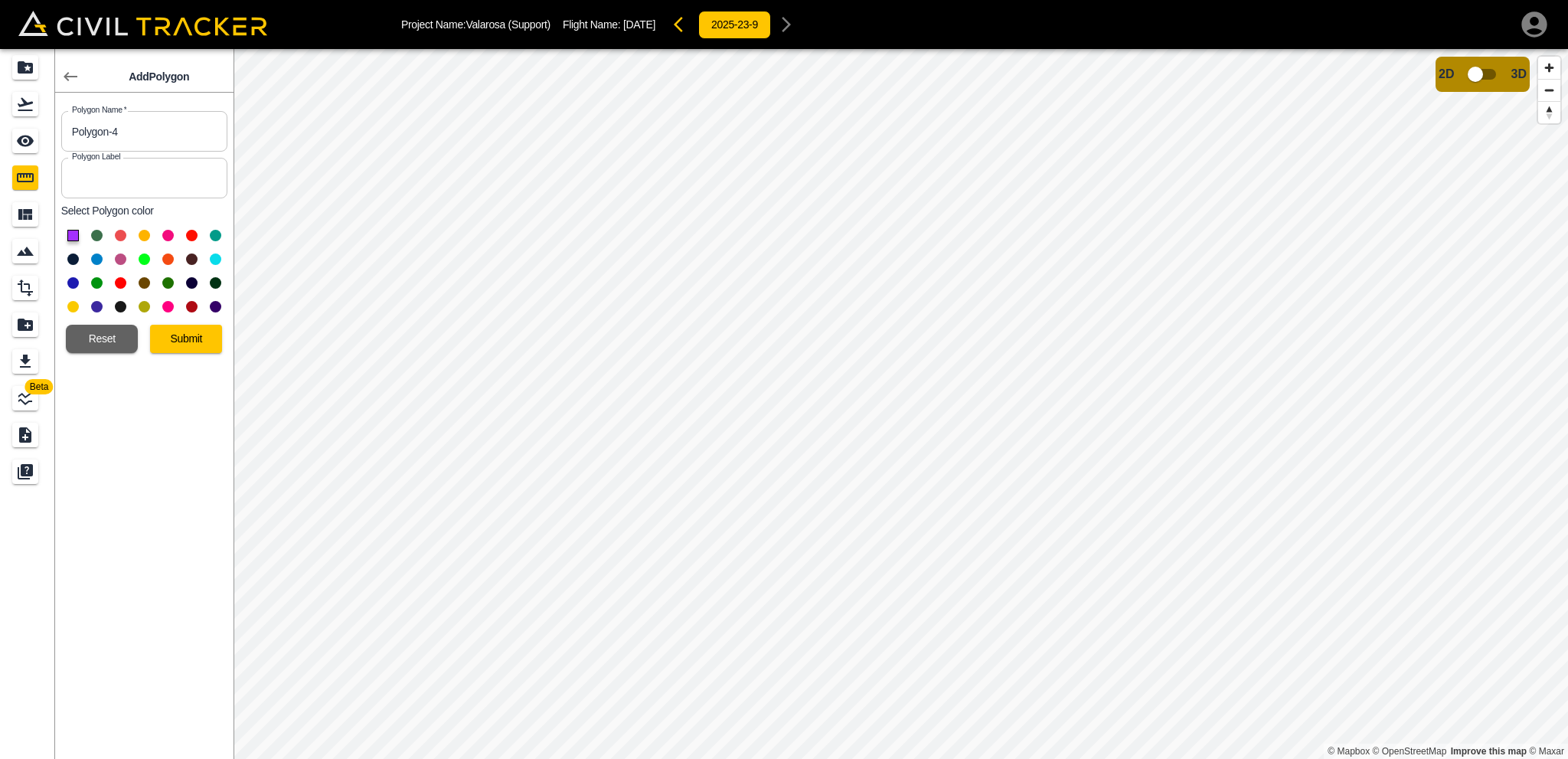
click at [123, 261] on button at bounding box center [120, 259] width 12 height 12
drag, startPoint x: 153, startPoint y: 130, endPoint x: 0, endPoint y: 134, distance: 153.1
click at [0, 134] on div "Beta Add Polygon Polygon Name   * Polygon-4 Polygon Name * Polygon Label Polygo…" at bounding box center [117, 403] width 234 height 710
type input "C"
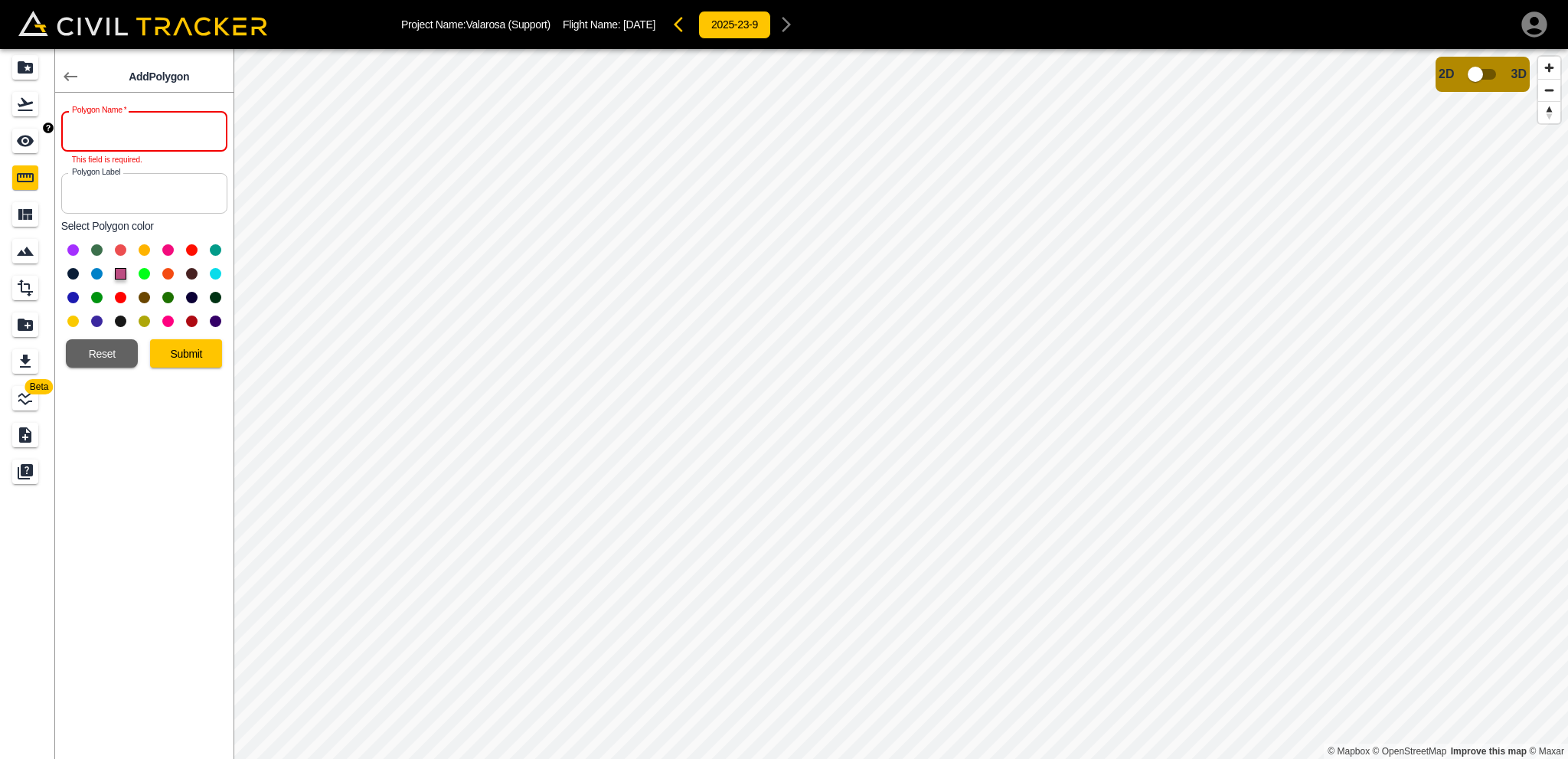
type input "V"
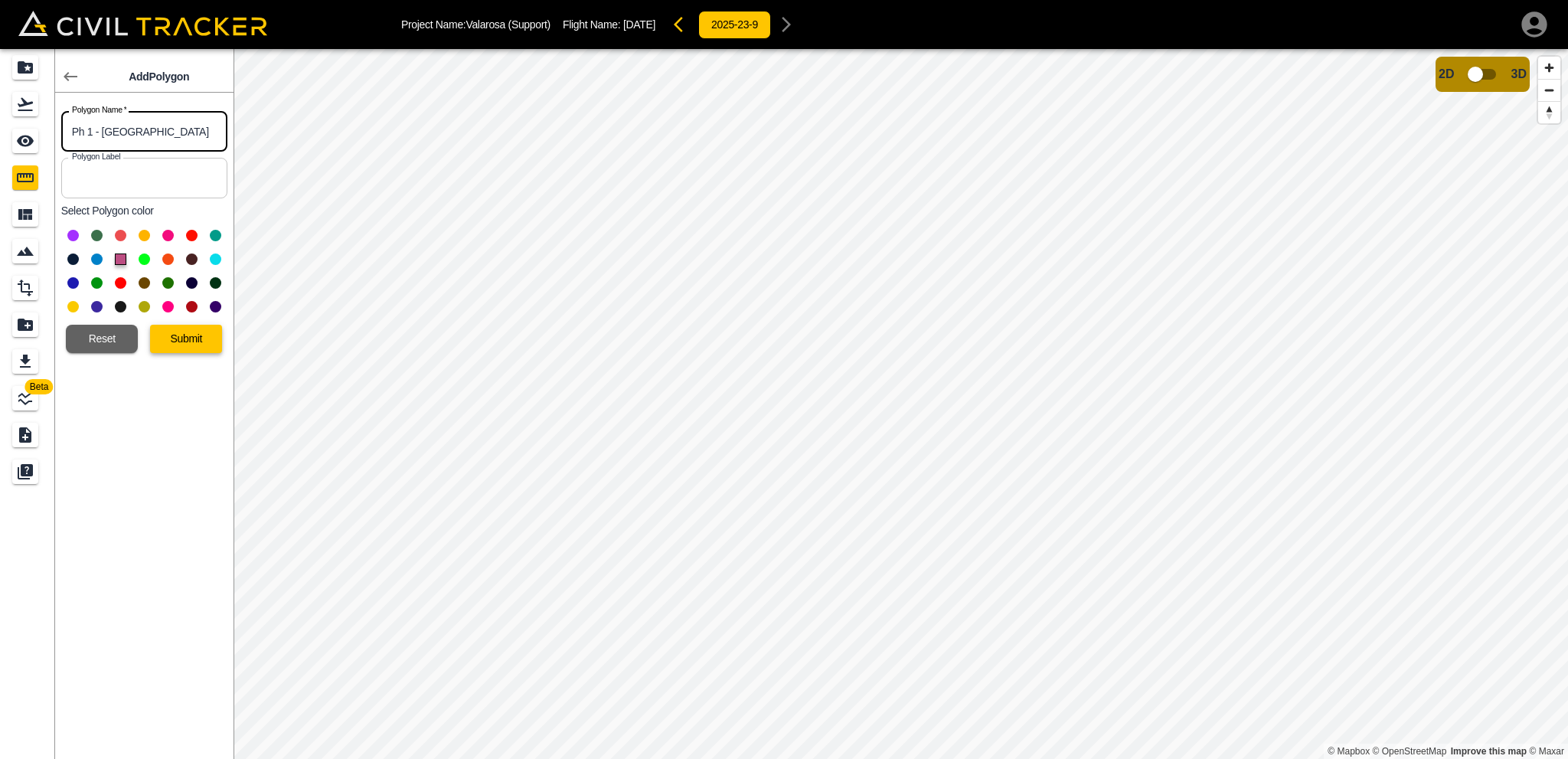
type input "Ph 1 - [GEOGRAPHIC_DATA]"
click at [195, 340] on button "Submit" at bounding box center [186, 339] width 72 height 28
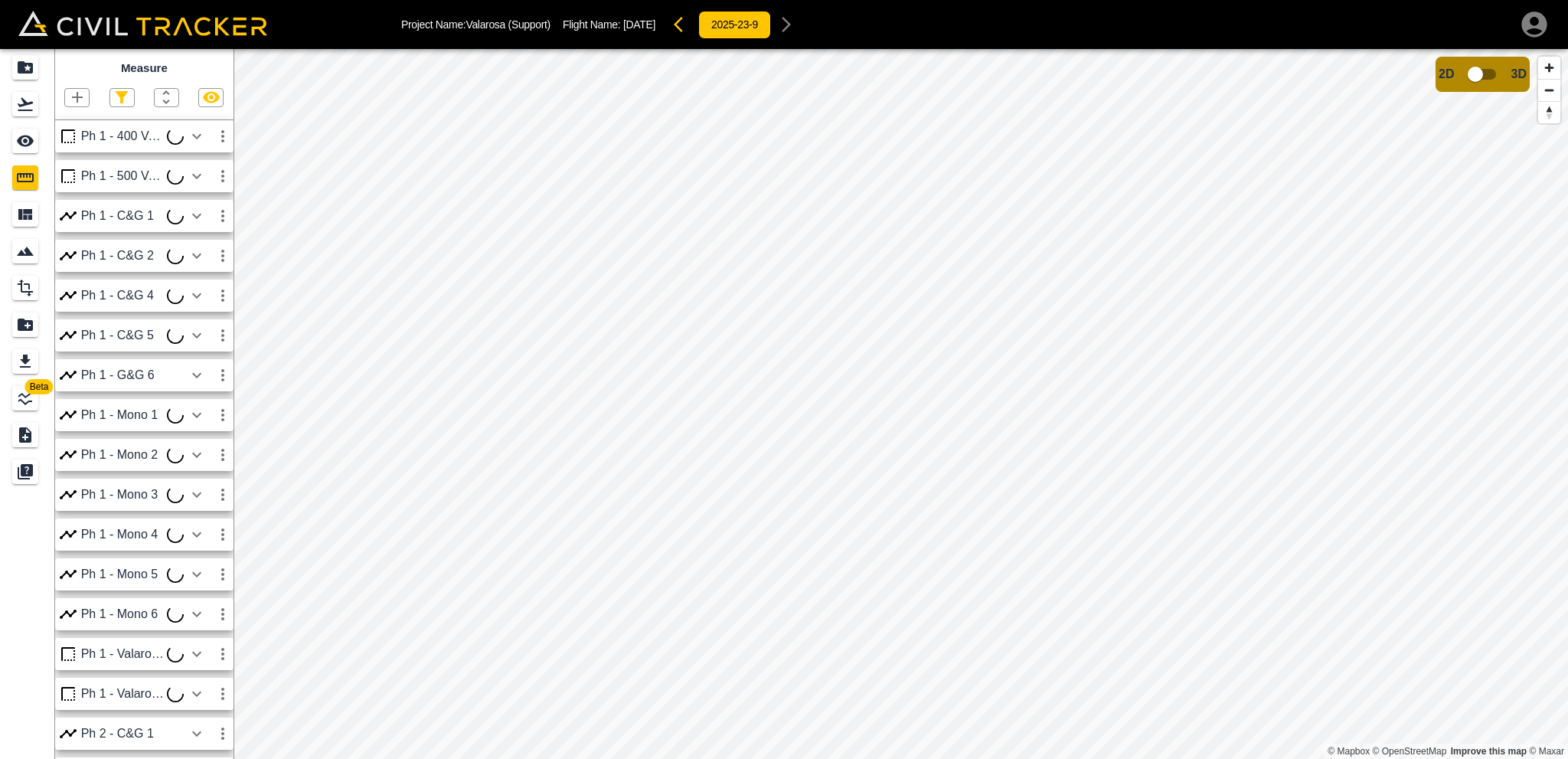
click at [88, 93] on div at bounding box center [77, 97] width 25 height 19
click at [77, 100] on icon "button" at bounding box center [78, 97] width 11 height 11
click at [86, 170] on p "Polygon" at bounding box center [73, 171] width 37 height 13
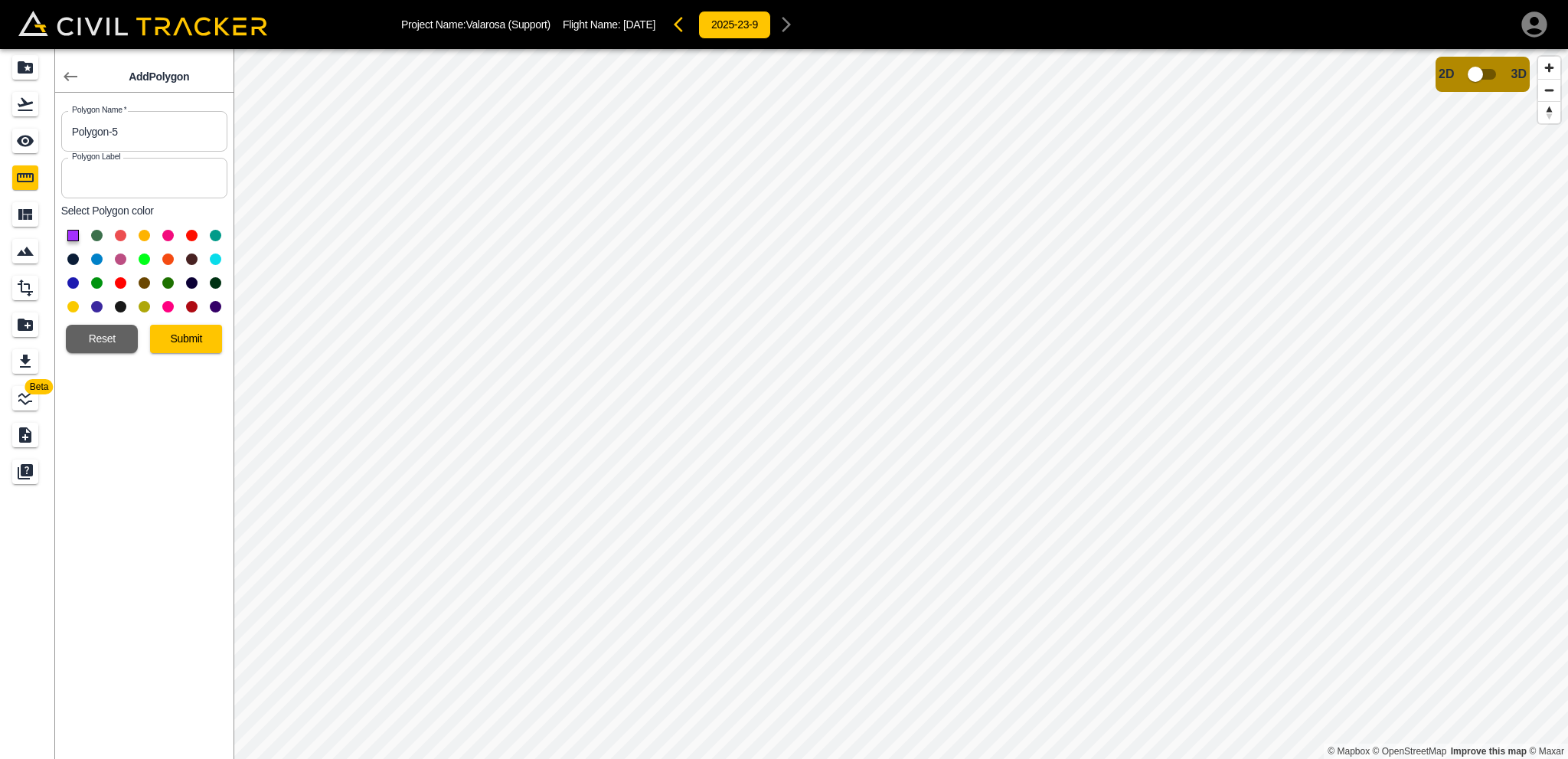
click at [119, 258] on button at bounding box center [120, 259] width 12 height 12
drag, startPoint x: 143, startPoint y: 138, endPoint x: 35, endPoint y: 119, distance: 109.7
click at [35, 118] on div "Beta Add Polygon Polygon Name   * Polygon-5 Polygon Name * Polygon Label Polygo…" at bounding box center [117, 403] width 234 height 710
type input "Ph 1 - Valarosa Way"
click at [173, 342] on button "Submit" at bounding box center [186, 339] width 72 height 28
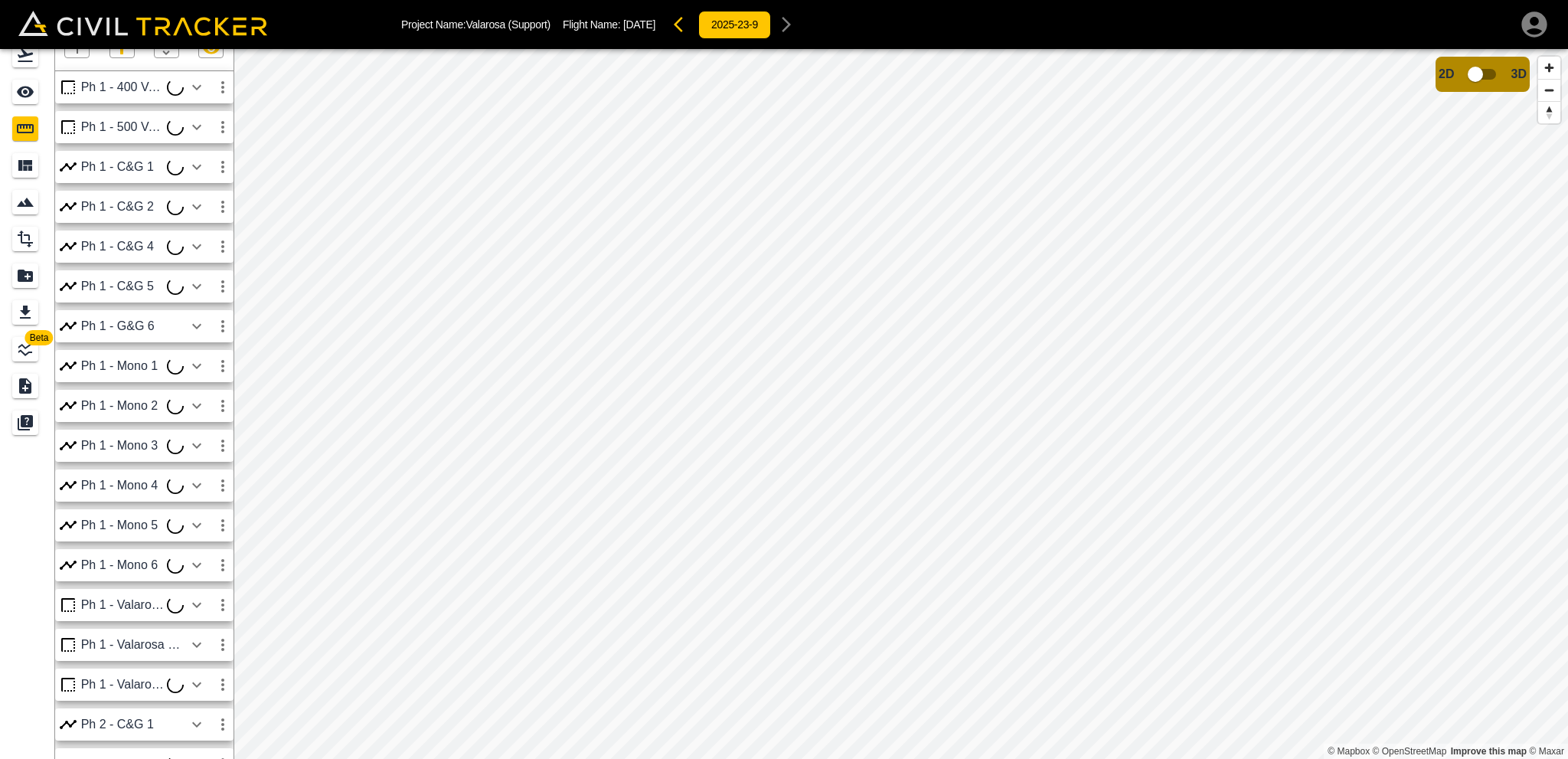
click at [78, 52] on icon "button" at bounding box center [77, 48] width 18 height 18
click at [79, 97] on p "Polyline" at bounding box center [72, 99] width 35 height 13
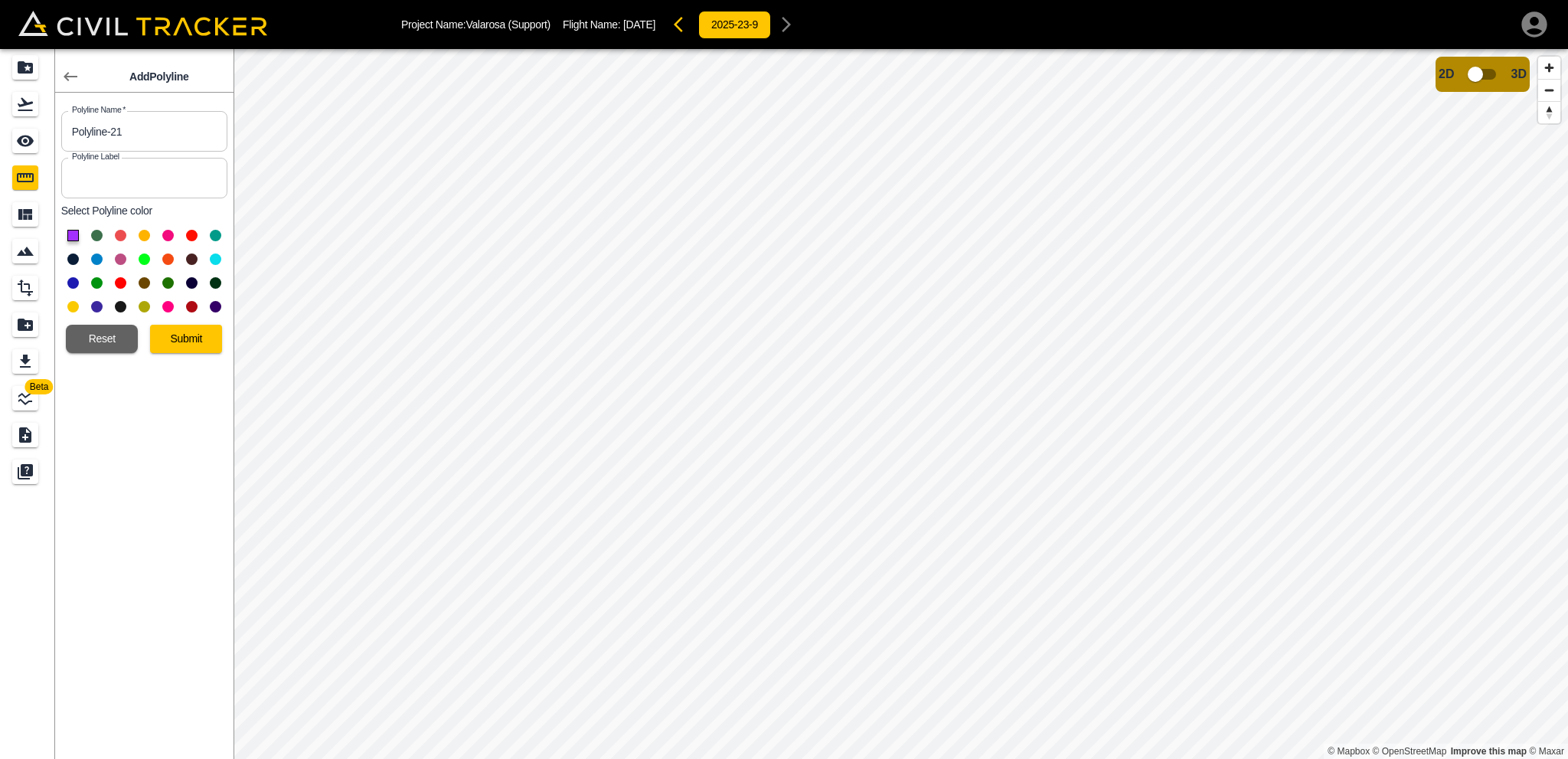
click at [93, 257] on button at bounding box center [96, 259] width 12 height 12
drag, startPoint x: 140, startPoint y: 128, endPoint x: 0, endPoint y: 151, distance: 141.9
click at [0, 151] on div "Beta Add Polyline Polyline Name   * Polyline-21 Polyline Name * Polyline Label …" at bounding box center [117, 403] width 234 height 710
type input "Ph 1 - Mono 8"
click at [186, 336] on button "Submit" at bounding box center [186, 339] width 72 height 28
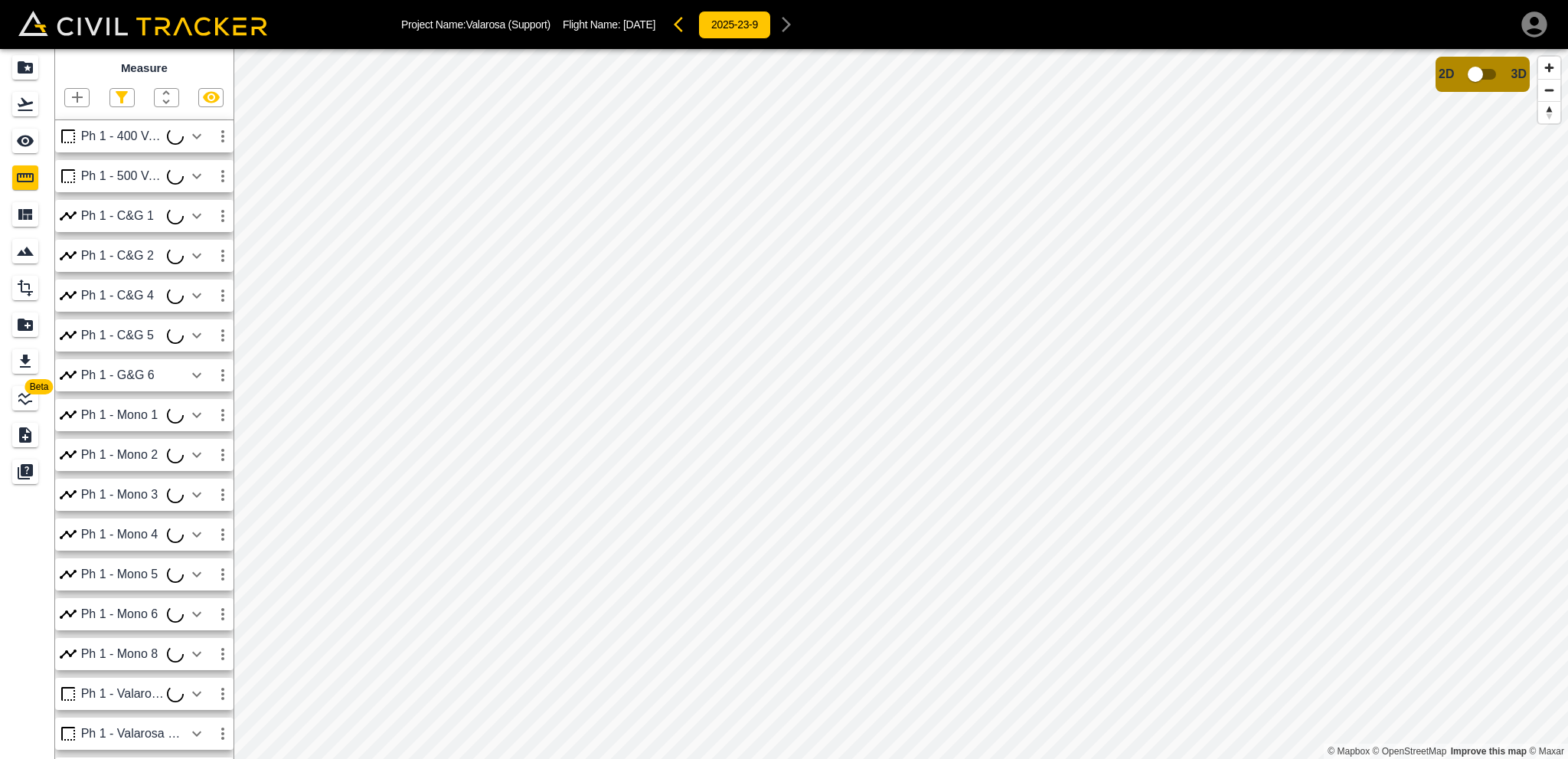
scroll to position [77, 0]
click at [222, 576] on icon "button" at bounding box center [222, 577] width 18 height 18
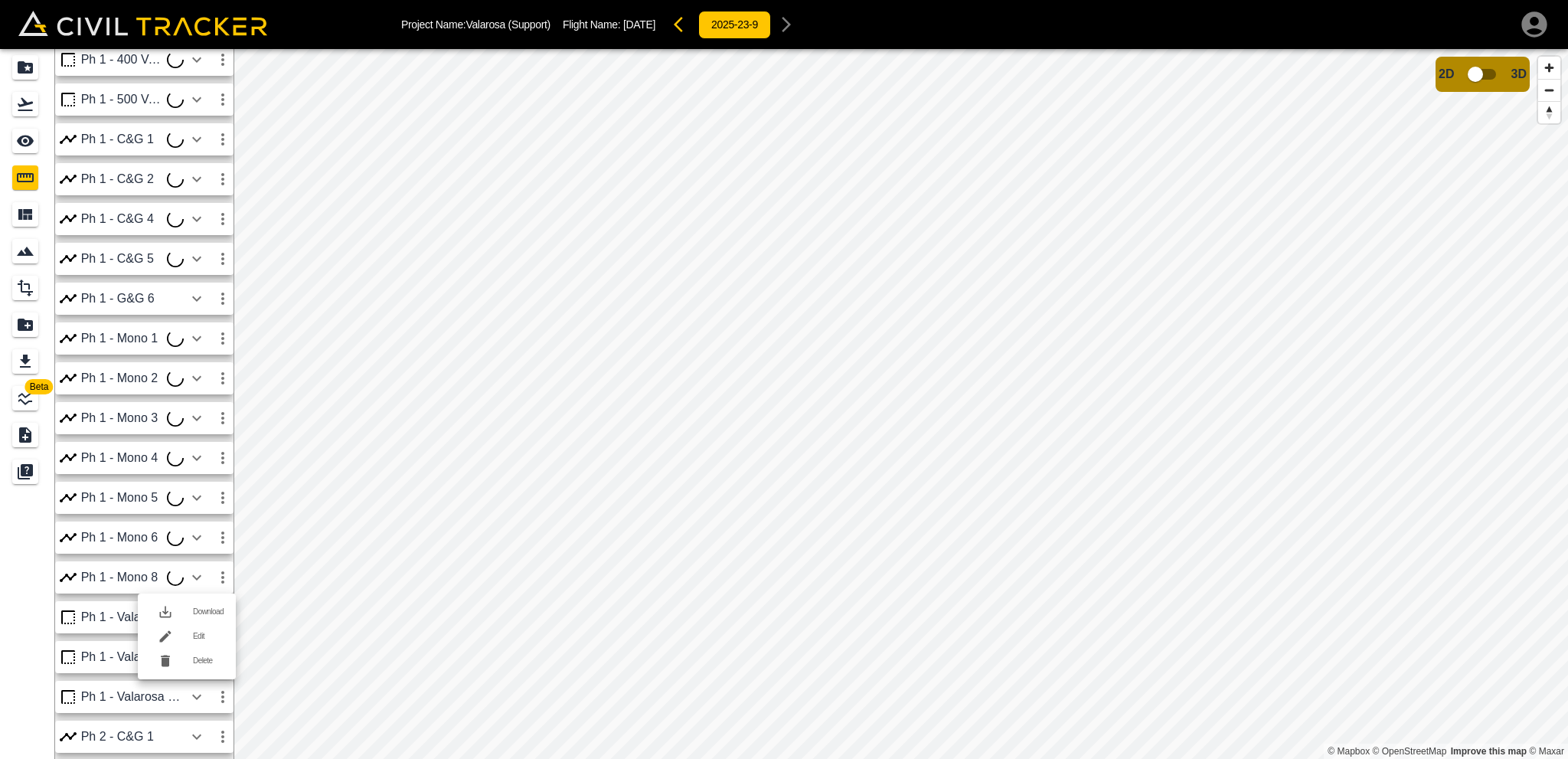
click at [204, 637] on h6 "Edit" at bounding box center [208, 637] width 31 height 9
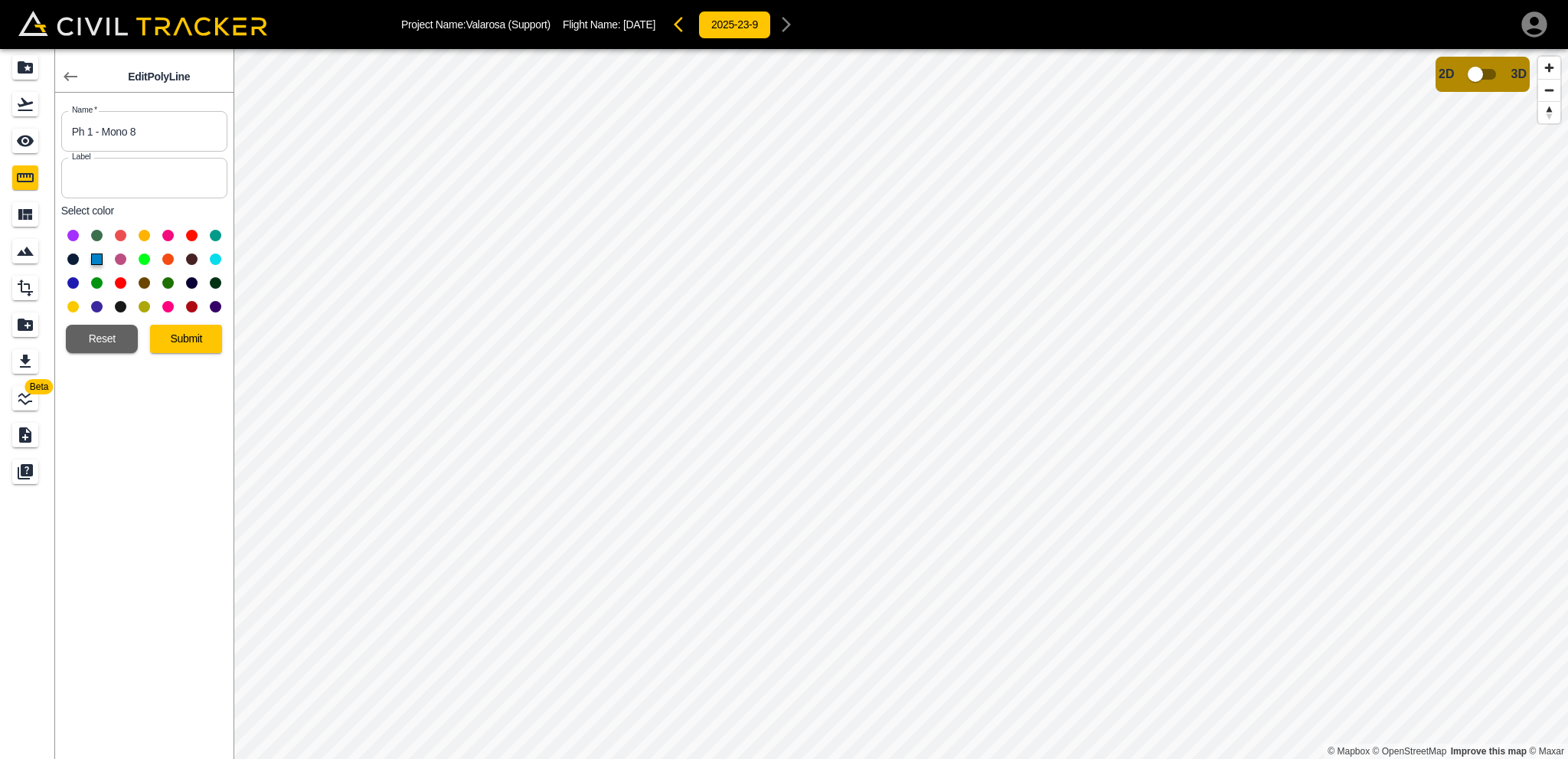
click at [165, 127] on input "Ph 1 - Mono 8" at bounding box center [144, 132] width 166 height 41
type input "Ph 1 - Mono 7"
click at [183, 340] on button "Submit" at bounding box center [186, 339] width 72 height 28
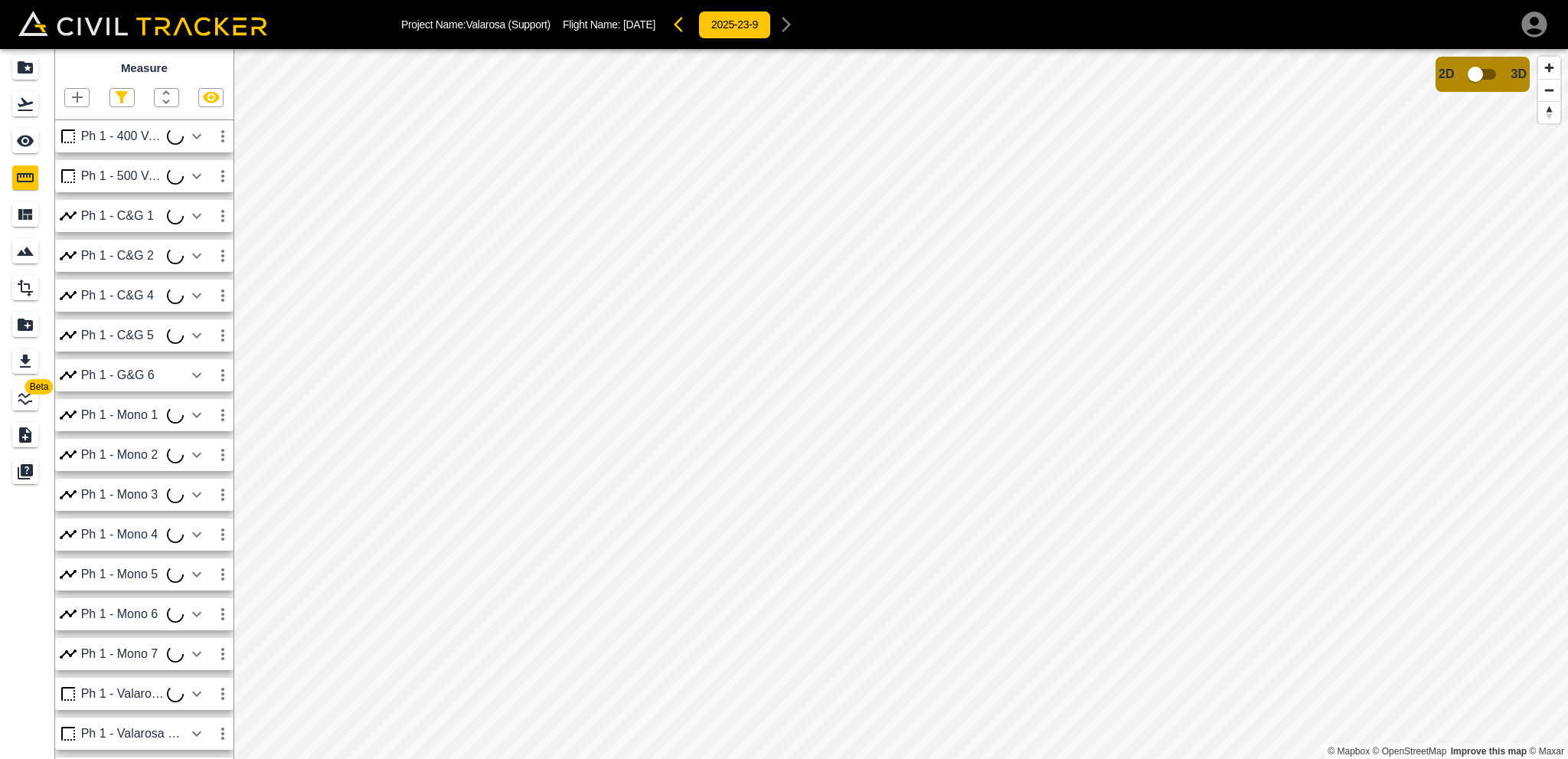
click at [72, 96] on icon "button" at bounding box center [77, 97] width 18 height 18
click at [71, 172] on p "Polygon" at bounding box center [73, 171] width 37 height 13
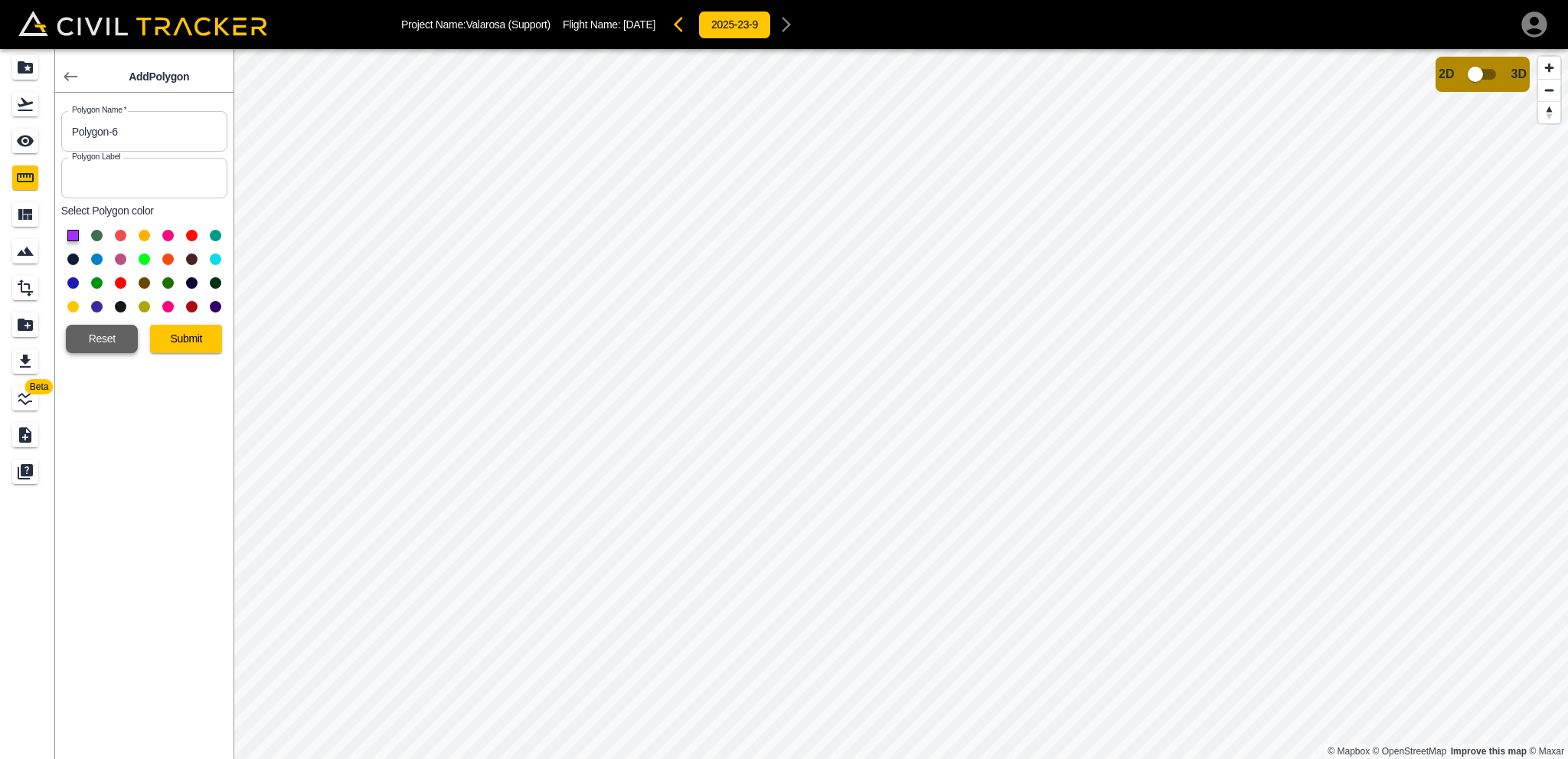
click at [106, 338] on button "Reset" at bounding box center [102, 339] width 72 height 28
click at [117, 339] on button "Reset" at bounding box center [102, 339] width 72 height 28
click at [77, 72] on icon "button" at bounding box center [70, 76] width 18 height 18
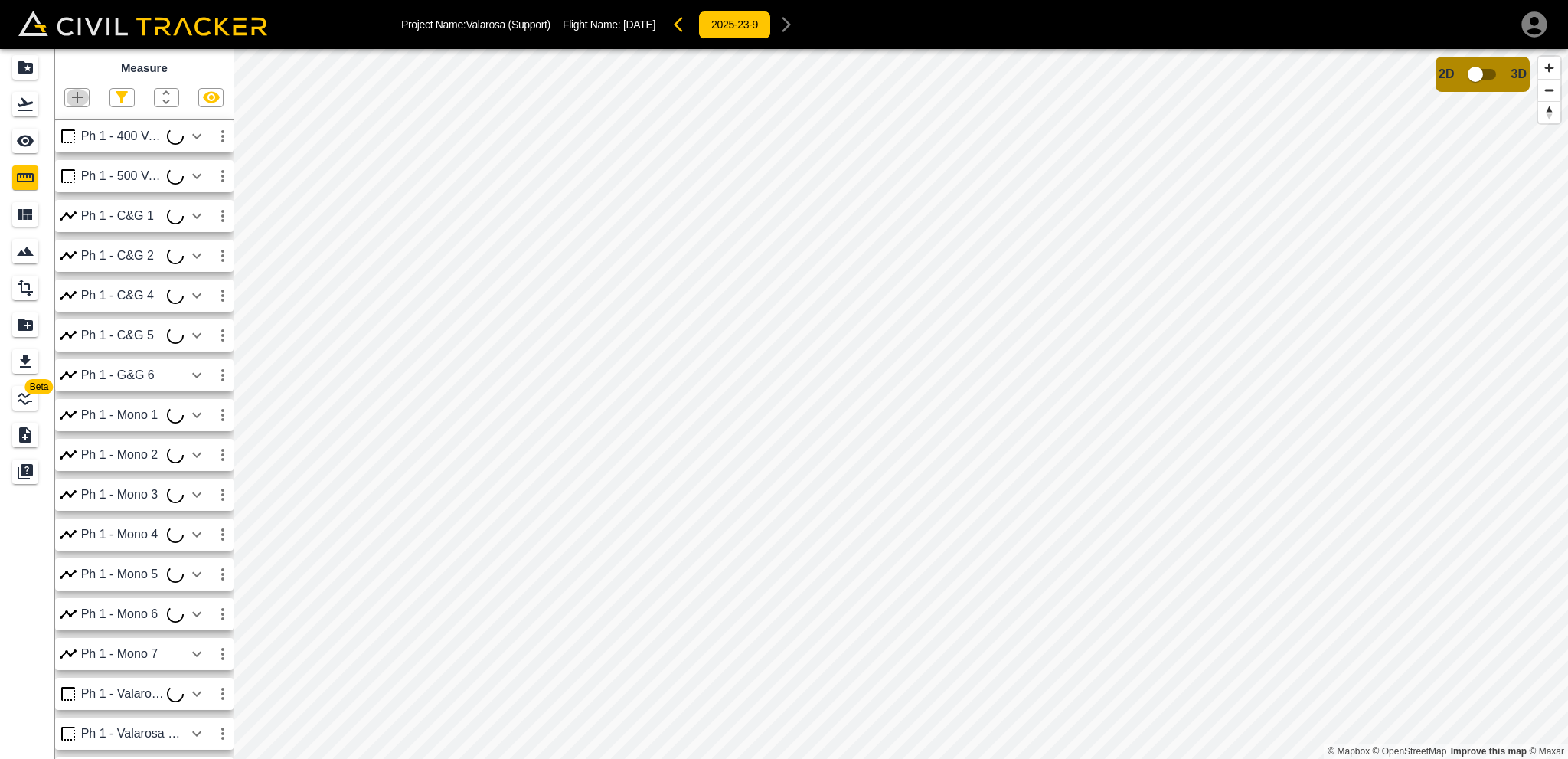
click at [76, 102] on icon "button" at bounding box center [77, 97] width 18 height 18
click at [78, 169] on p "Polygon" at bounding box center [73, 171] width 37 height 13
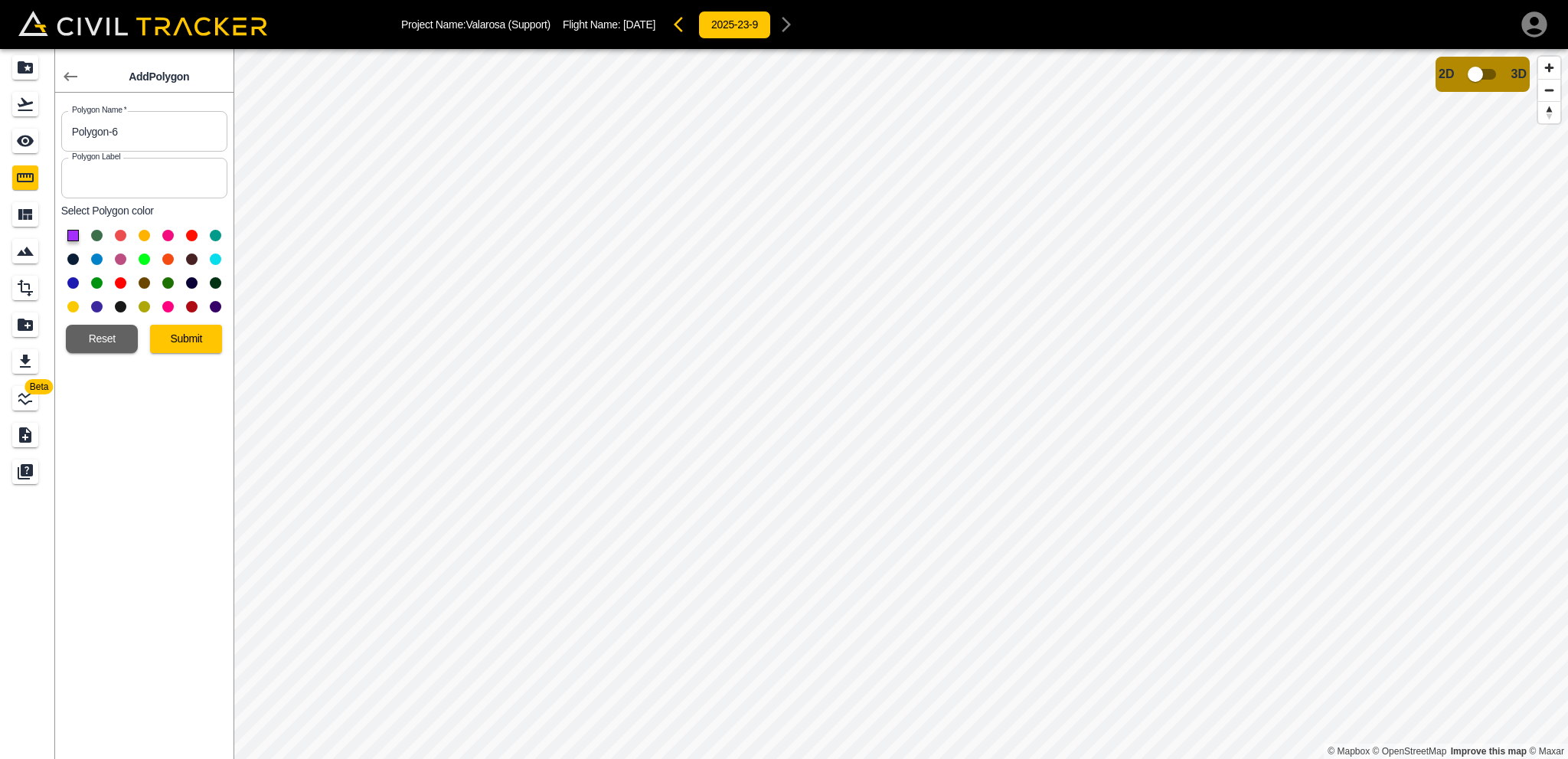
click at [65, 77] on icon "button" at bounding box center [71, 77] width 14 height 9
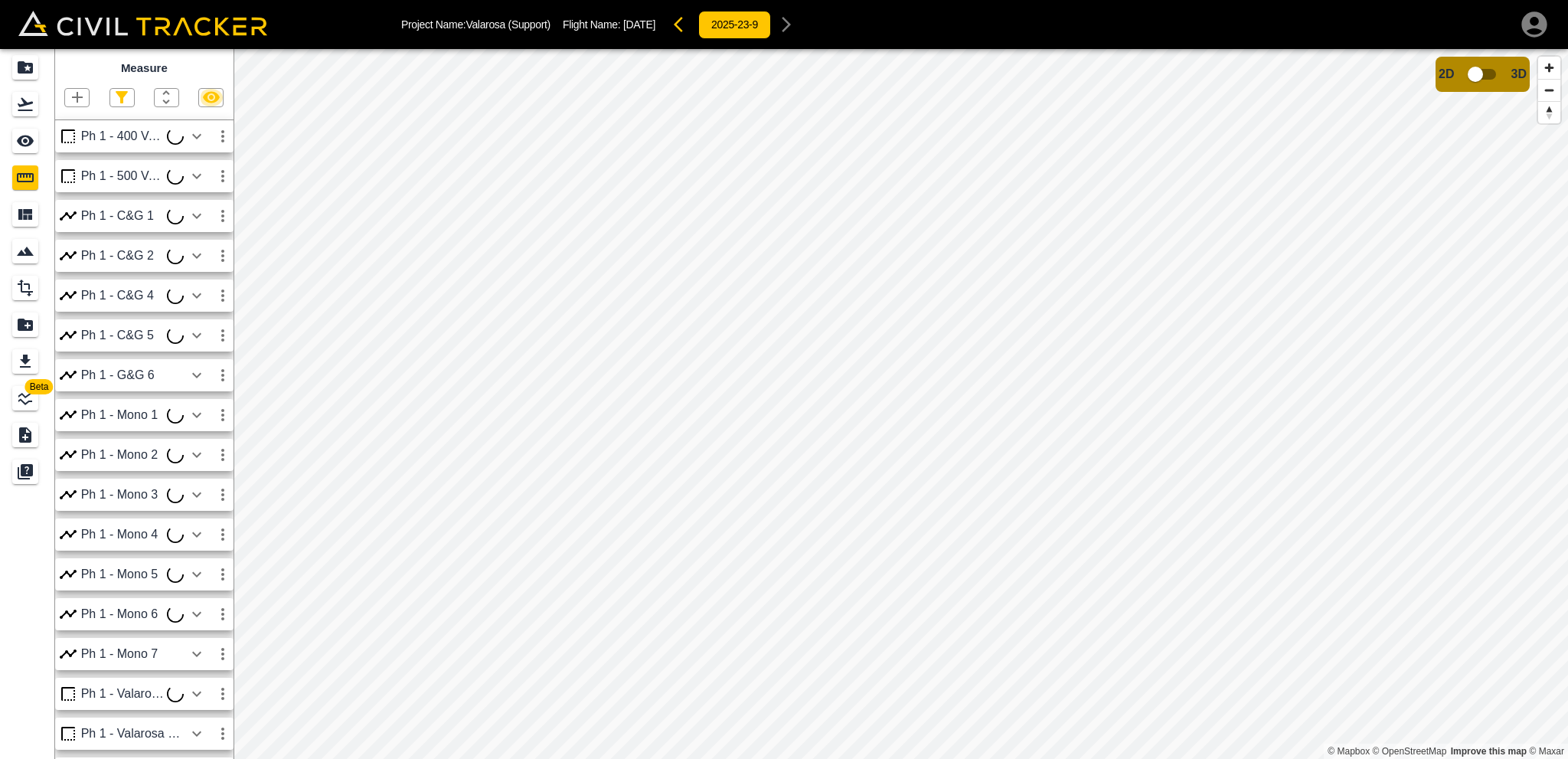
click at [202, 100] on icon "button" at bounding box center [211, 97] width 18 height 18
click at [212, 100] on icon "button" at bounding box center [211, 97] width 18 height 18
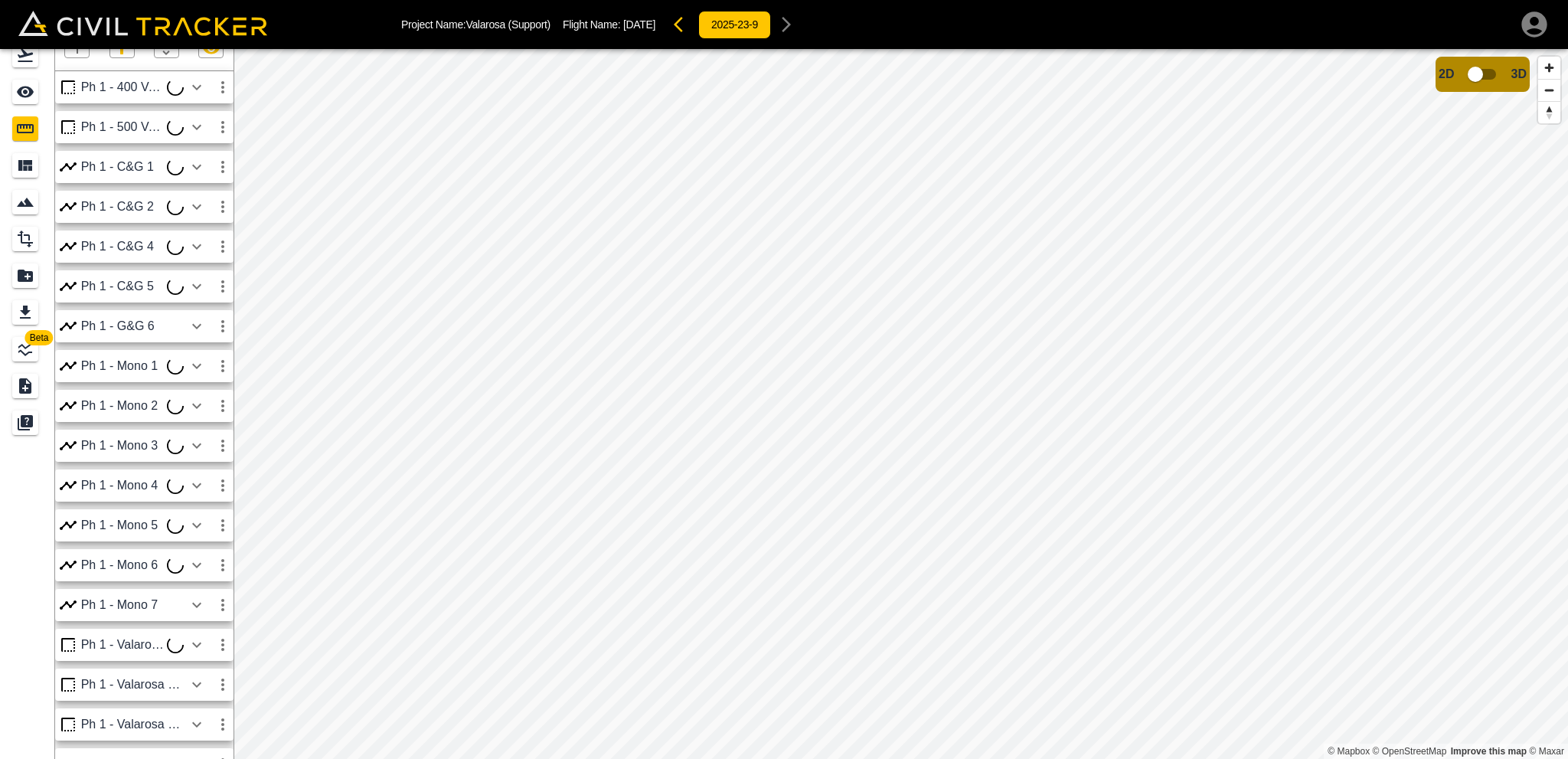
click at [81, 57] on icon "button" at bounding box center [77, 48] width 18 height 18
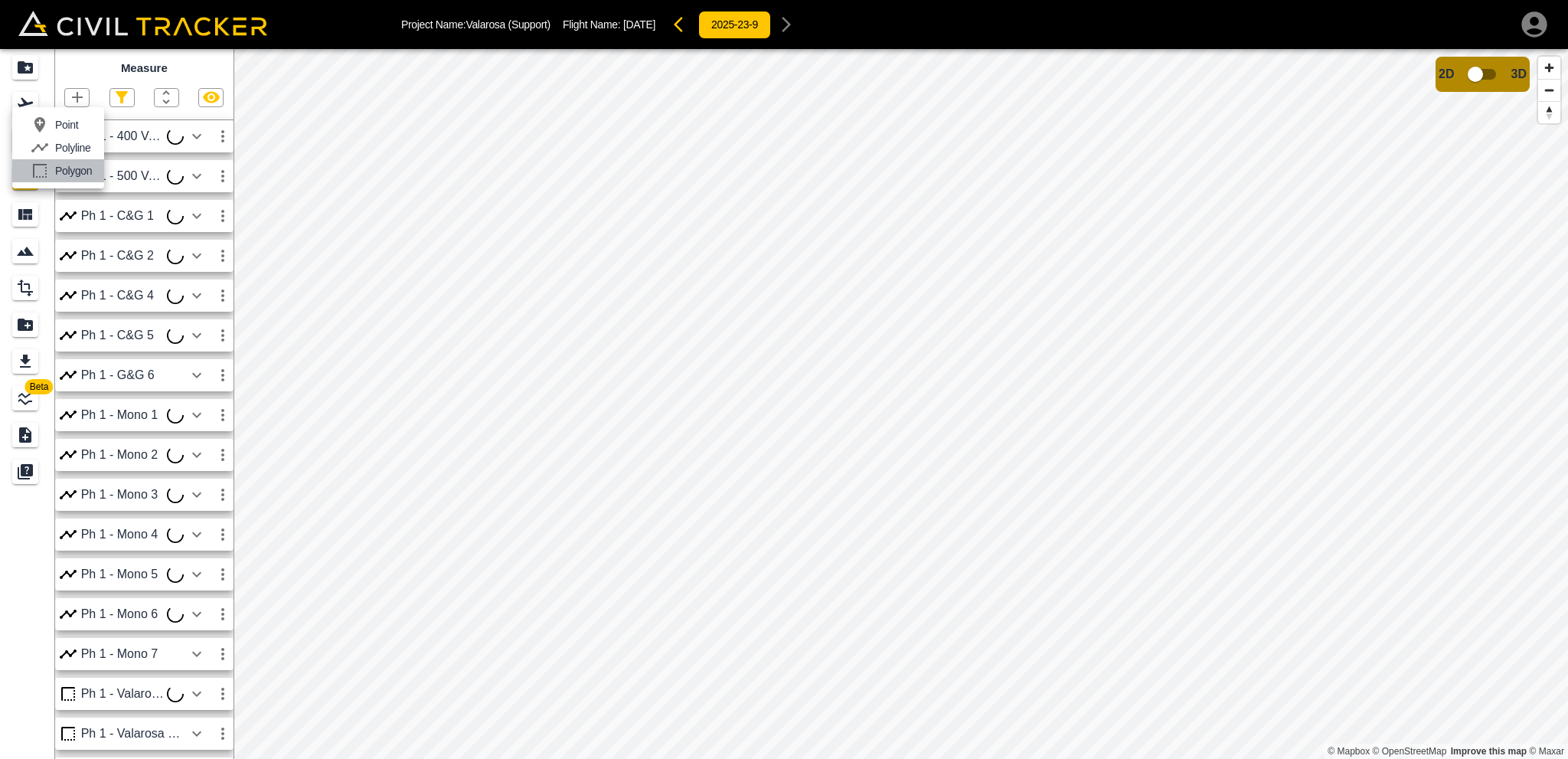
click at [78, 175] on p "Polygon" at bounding box center [73, 171] width 37 height 13
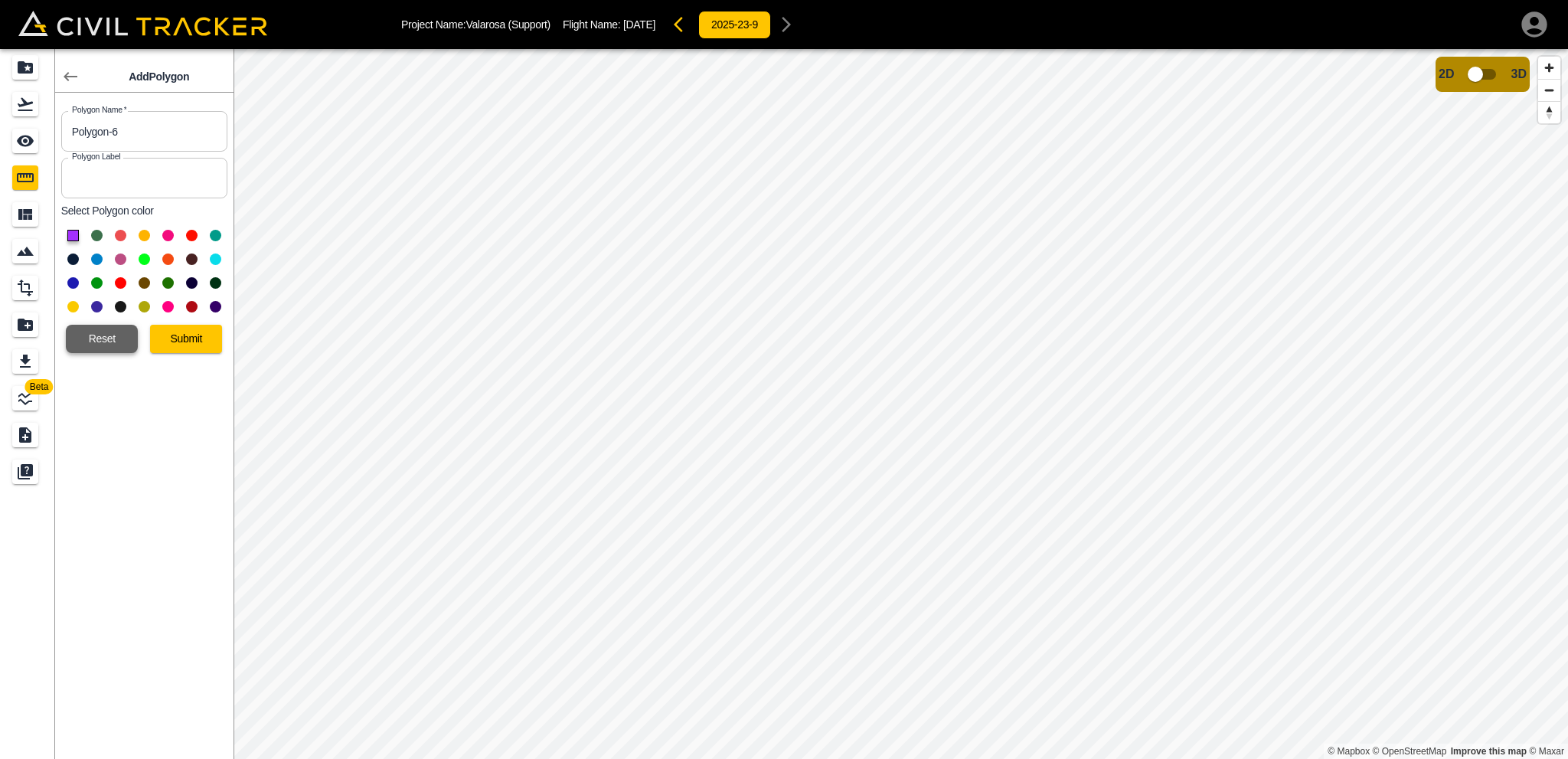
click at [93, 344] on button "Reset" at bounding box center [102, 339] width 72 height 28
click at [76, 81] on icon "button" at bounding box center [70, 76] width 18 height 18
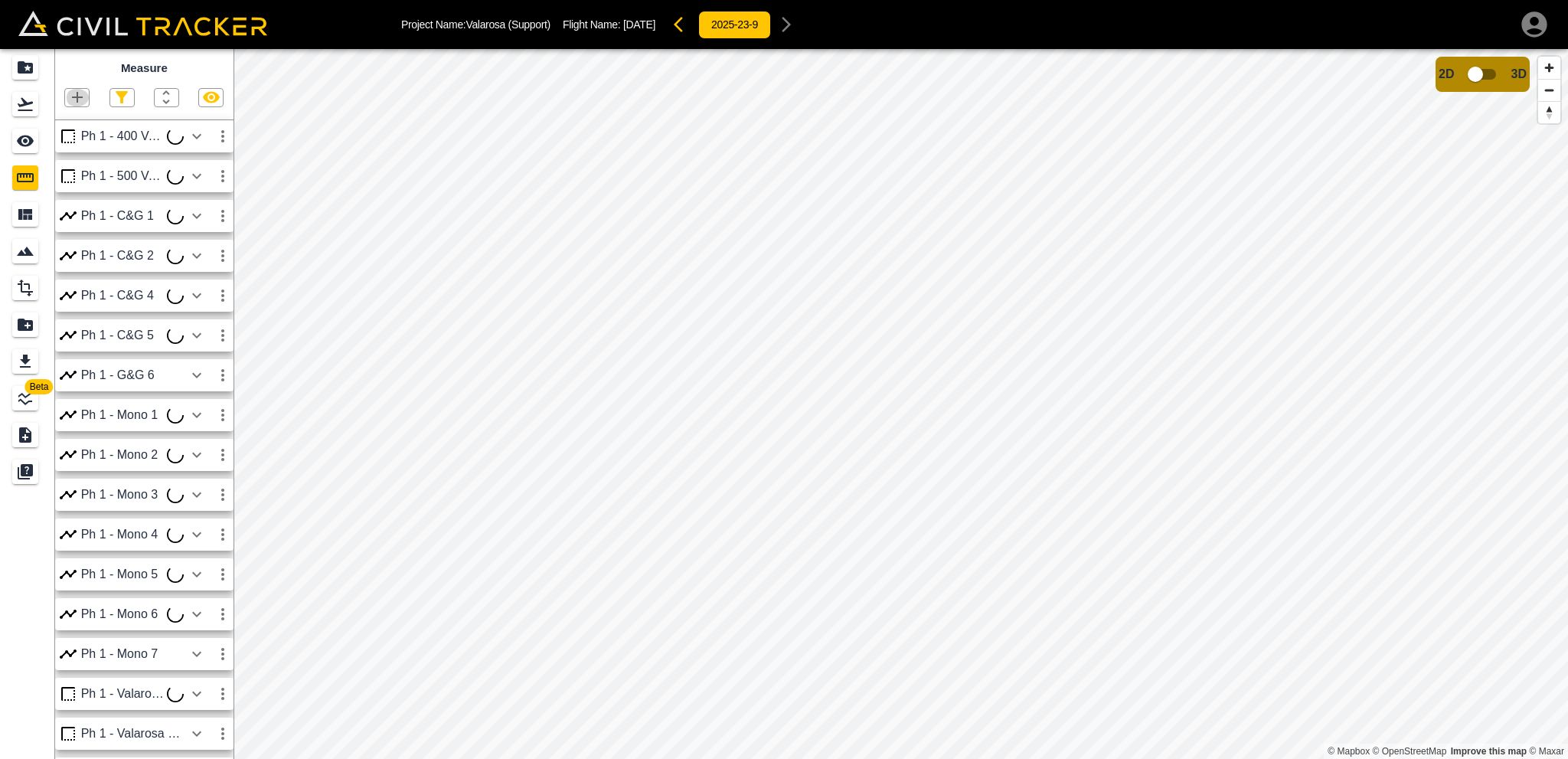
click at [80, 102] on icon "button" at bounding box center [77, 97] width 18 height 18
click at [73, 165] on p "Polygon" at bounding box center [73, 171] width 37 height 13
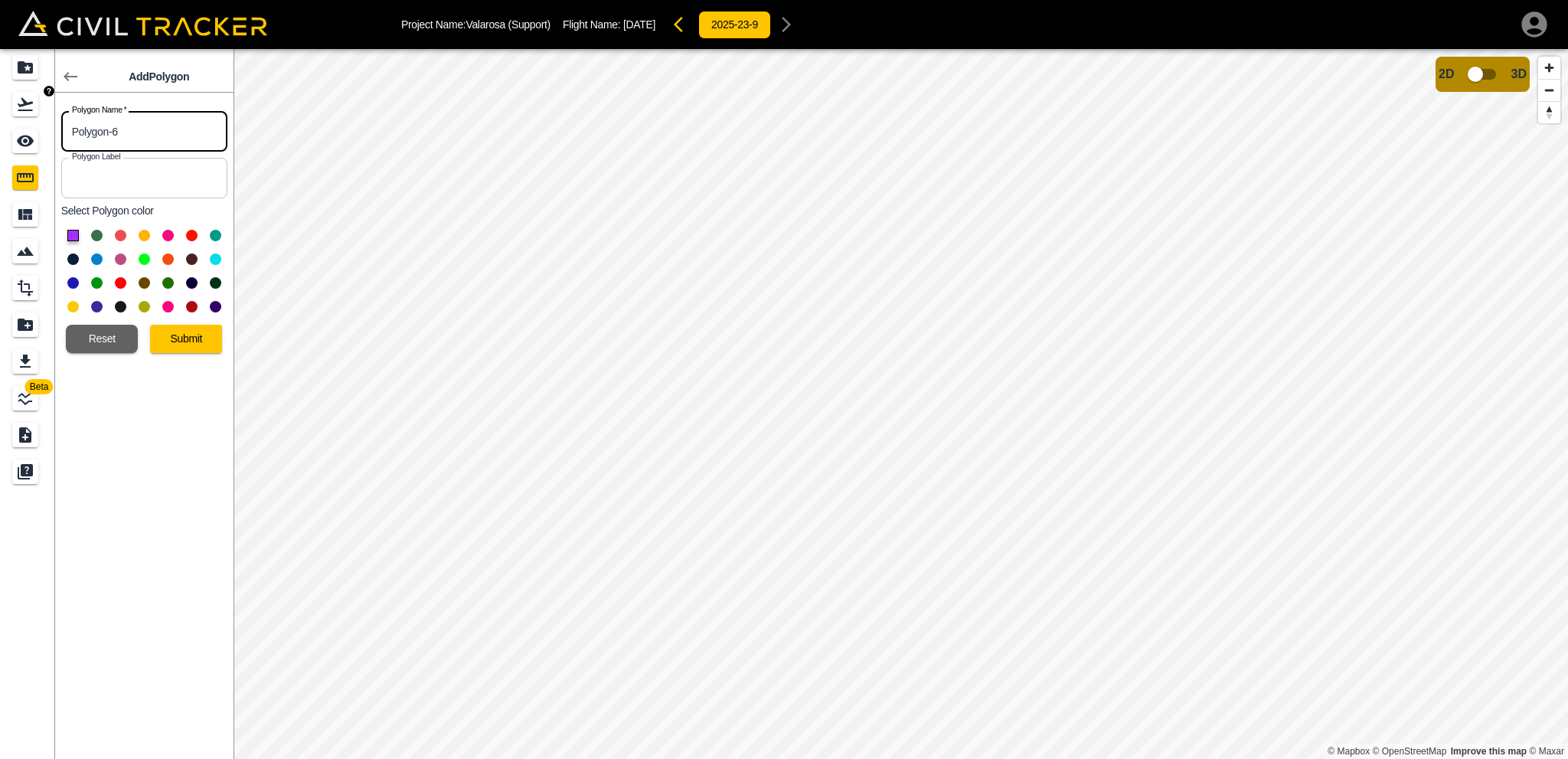
drag, startPoint x: 162, startPoint y: 130, endPoint x: 0, endPoint y: 109, distance: 163.4
click at [0, 109] on div "Beta Add Polygon Polygon Name   * Polygon-6 Polygon Name * Polygon Label Polygo…" at bounding box center [117, 403] width 234 height 710
click at [129, 124] on input "Polygon-6" at bounding box center [144, 132] width 166 height 41
drag, startPoint x: 135, startPoint y: 130, endPoint x: 42, endPoint y: 137, distance: 93.3
click at [42, 137] on div "Beta Add Polygon Polygon Name   * Polygon-6 Polygon Name * Polygon Label Polygo…" at bounding box center [117, 403] width 234 height 710
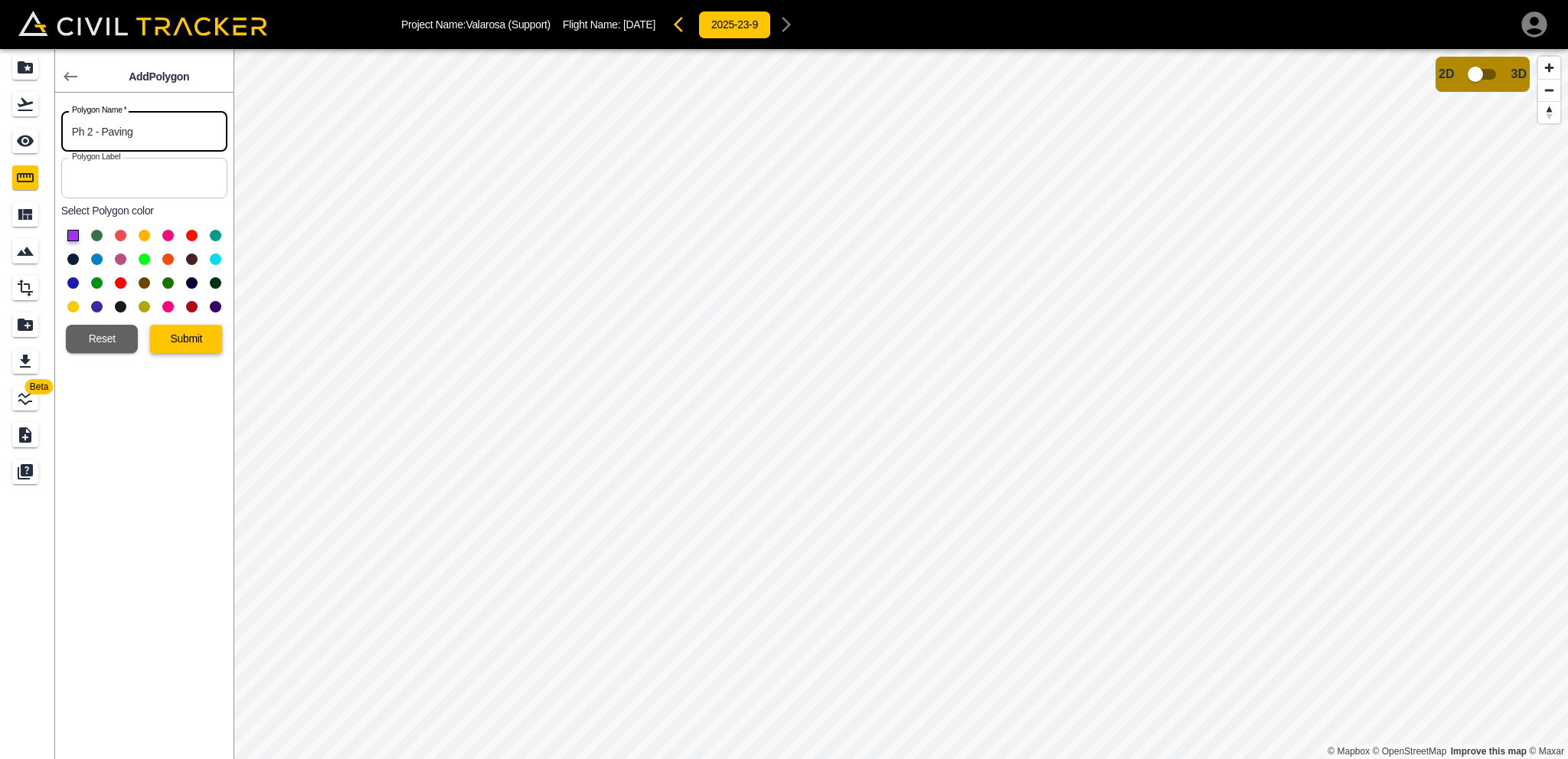
type input "Ph 2 - Paving"
click at [187, 342] on button "Submit" at bounding box center [186, 339] width 72 height 28
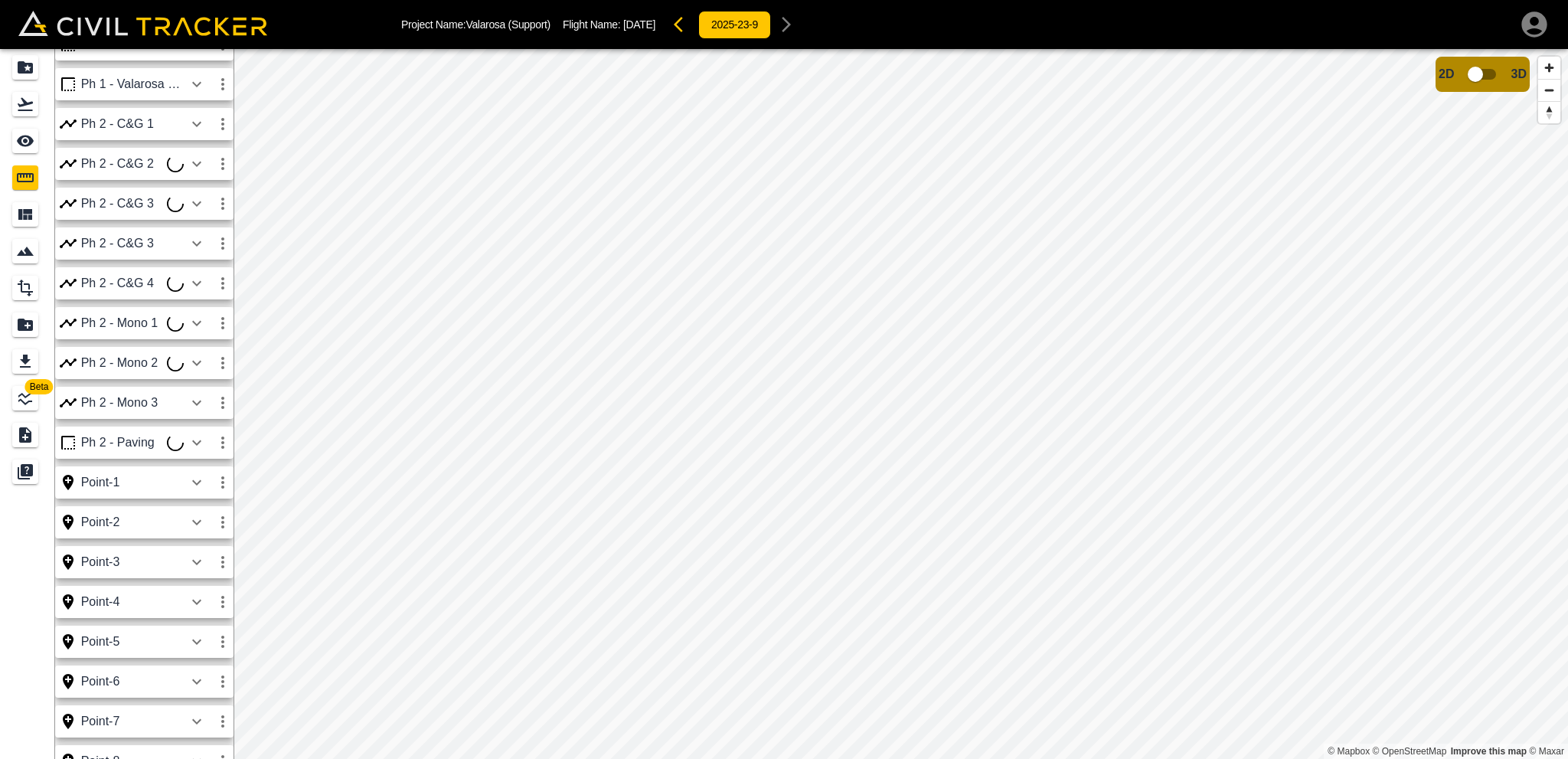
scroll to position [766, 0]
click at [219, 367] on icon "button" at bounding box center [222, 366] width 18 height 18
click at [196, 425] on h6 "Edit" at bounding box center [208, 425] width 31 height 9
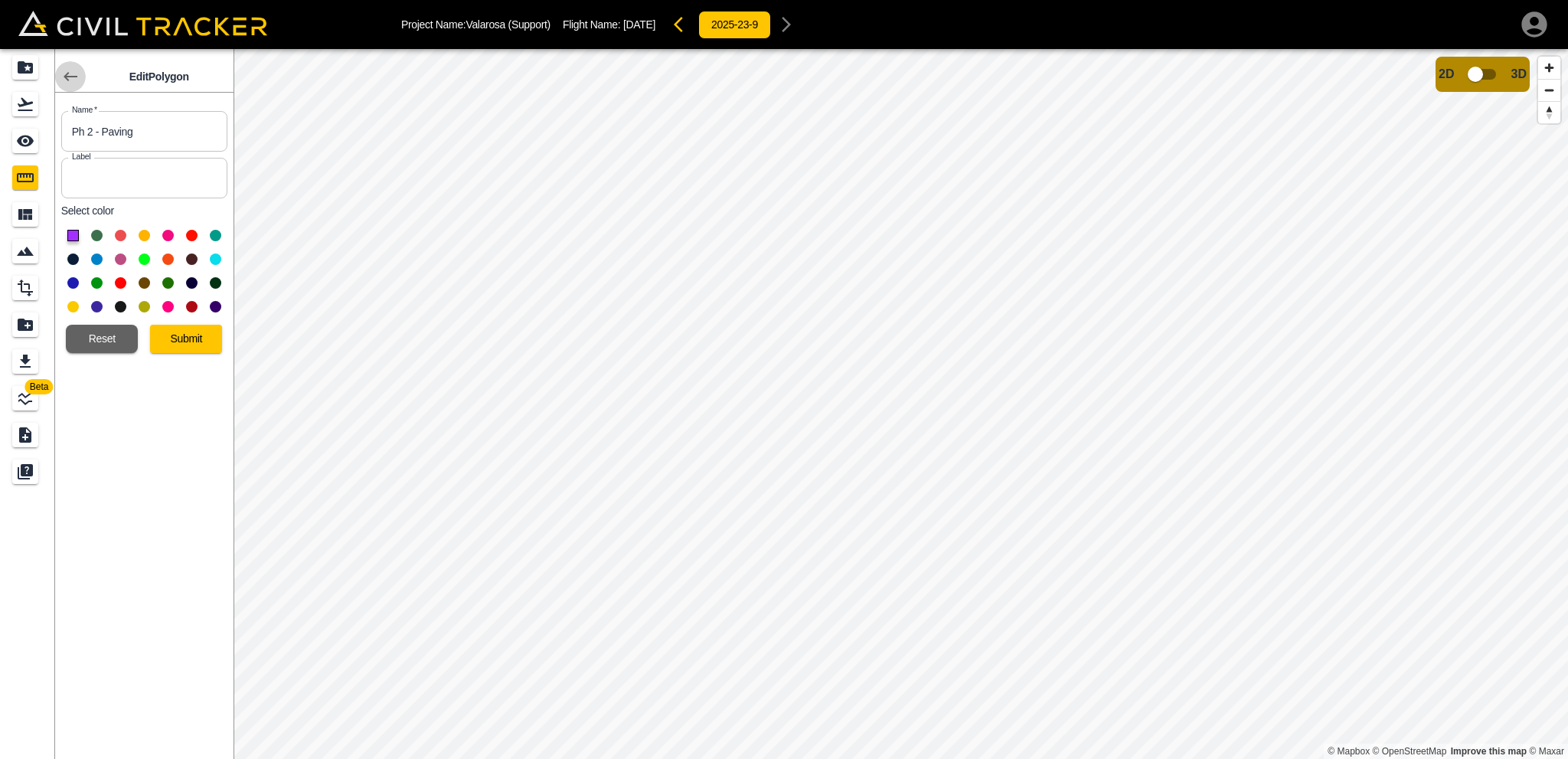
click at [71, 78] on icon "button" at bounding box center [70, 76] width 18 height 18
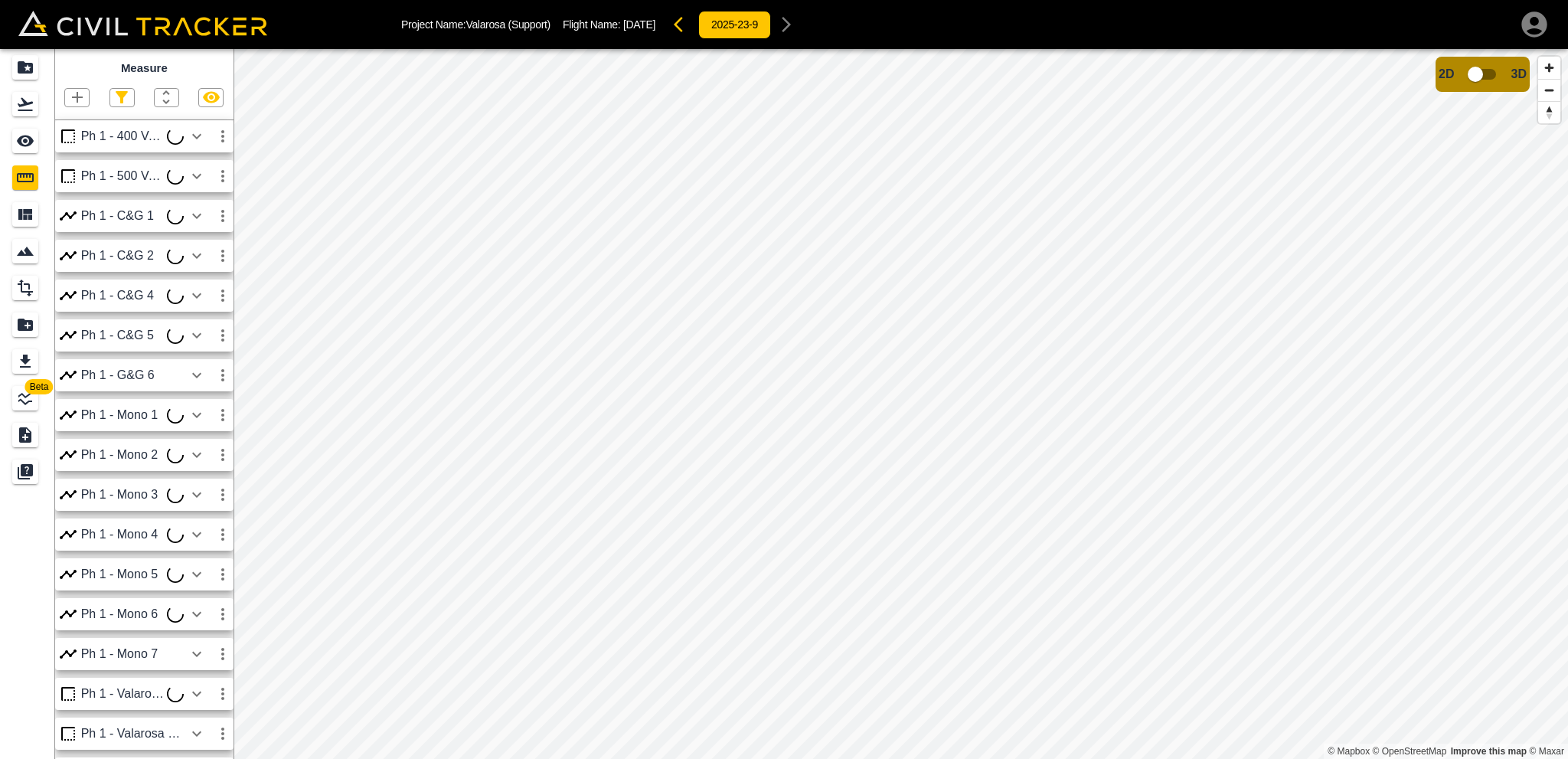
click at [77, 91] on icon "button" at bounding box center [77, 97] width 18 height 18
click at [77, 170] on p "Polygon" at bounding box center [73, 171] width 37 height 13
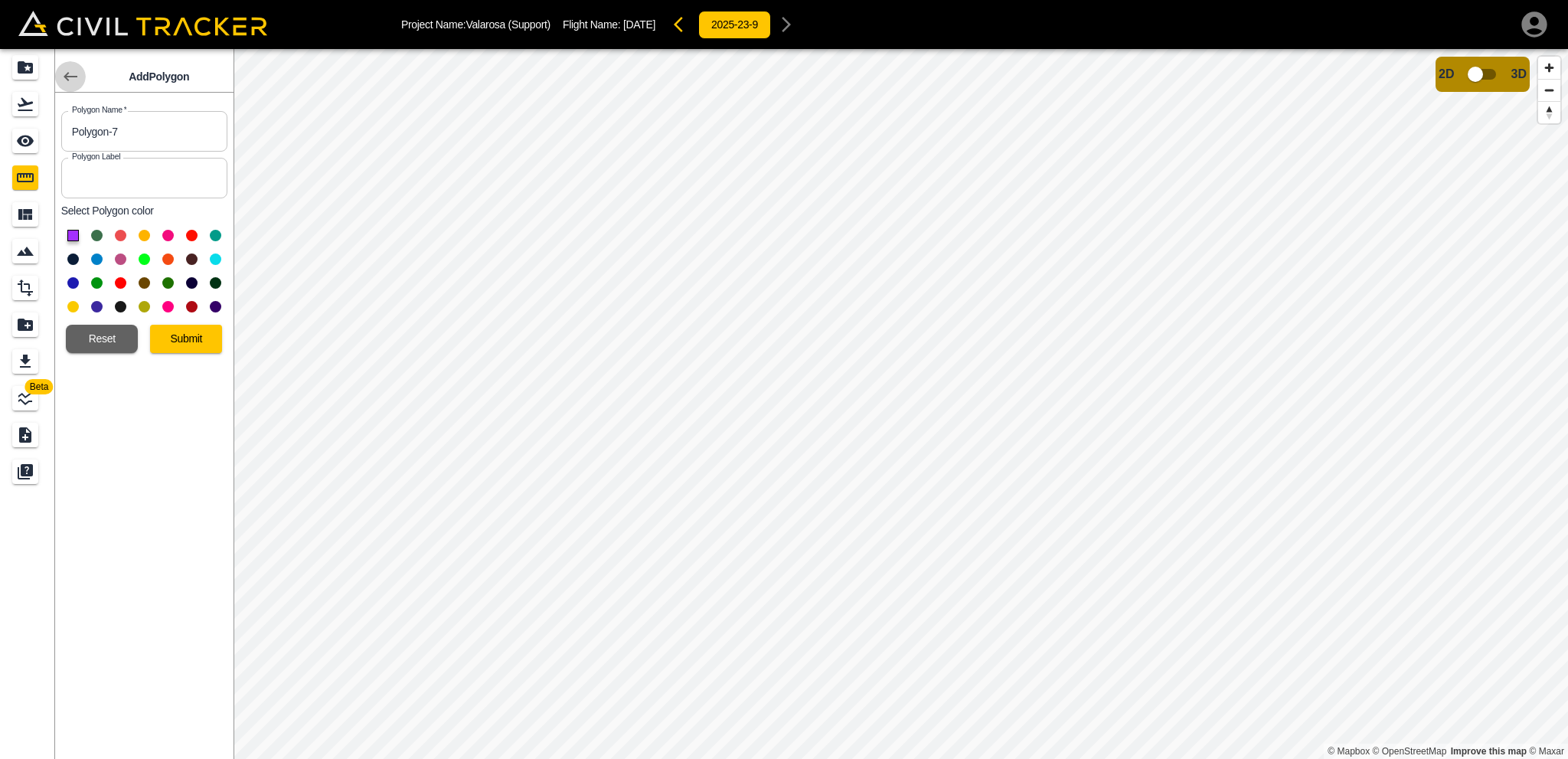
click at [70, 78] on icon "button" at bounding box center [70, 76] width 18 height 18
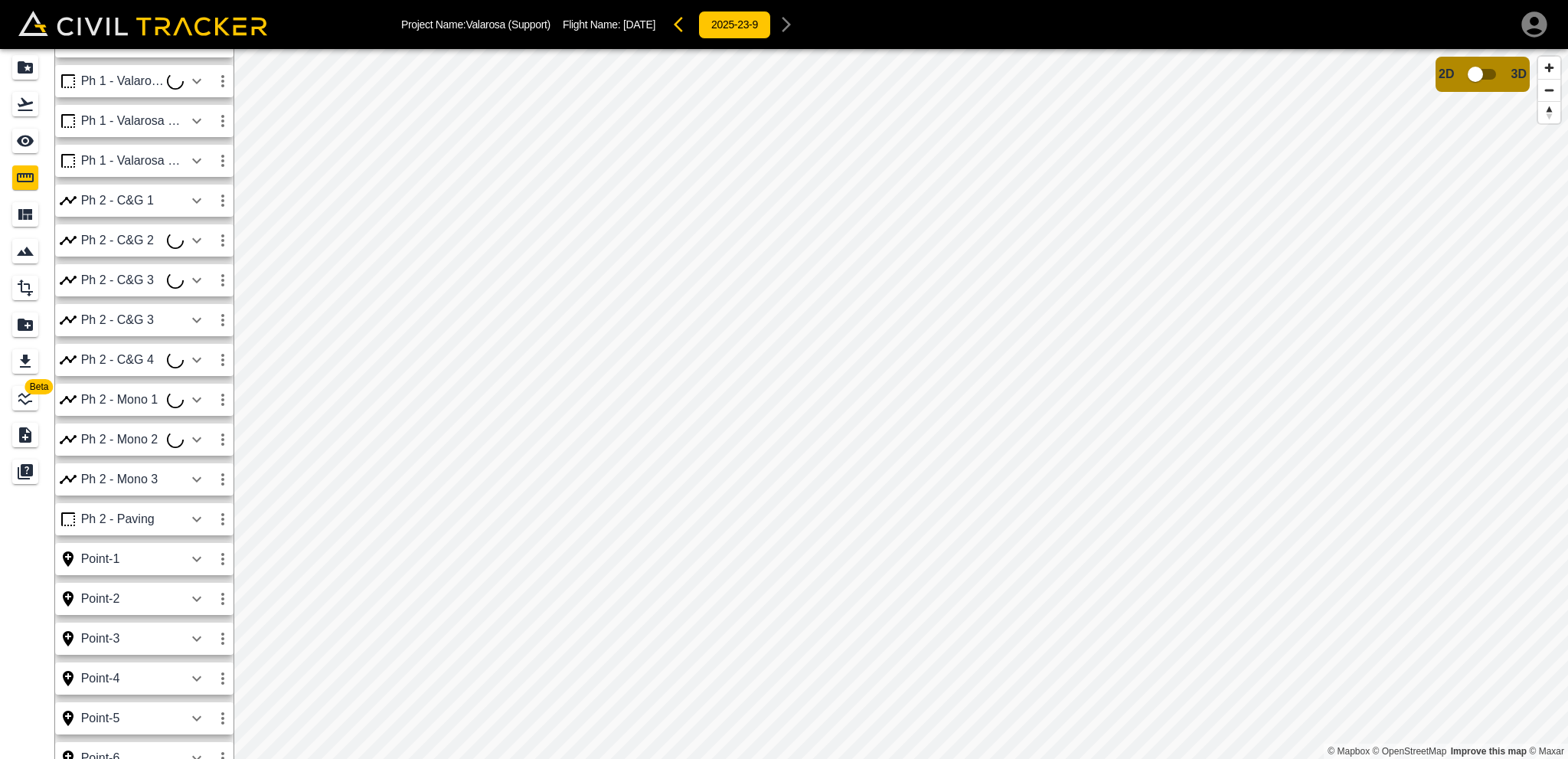
scroll to position [536, 0]
click at [199, 239] on icon "button" at bounding box center [196, 237] width 18 height 18
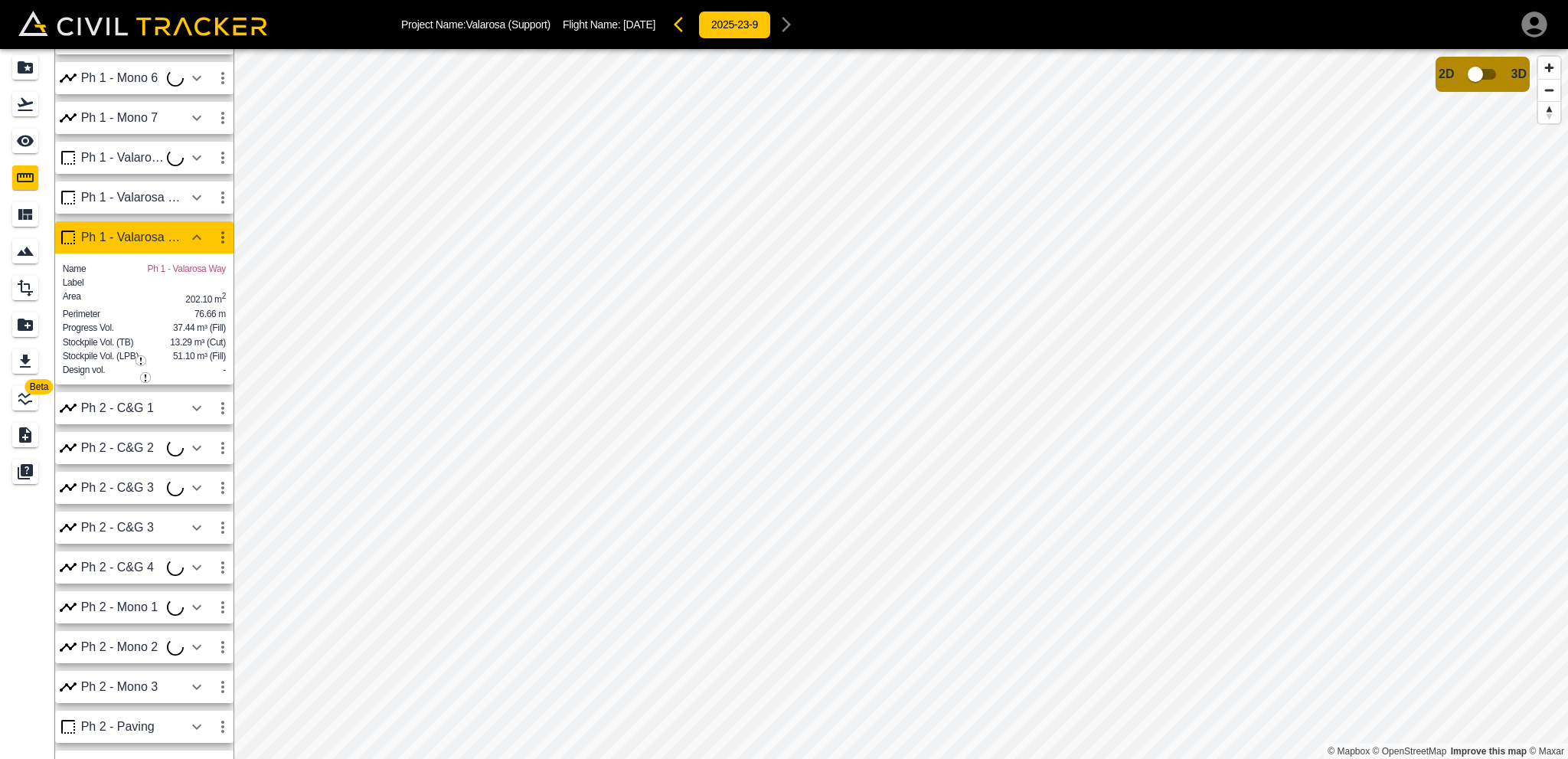
click at [218, 239] on icon "button" at bounding box center [222, 237] width 18 height 18
click at [194, 298] on h6 "Edit" at bounding box center [208, 297] width 31 height 9
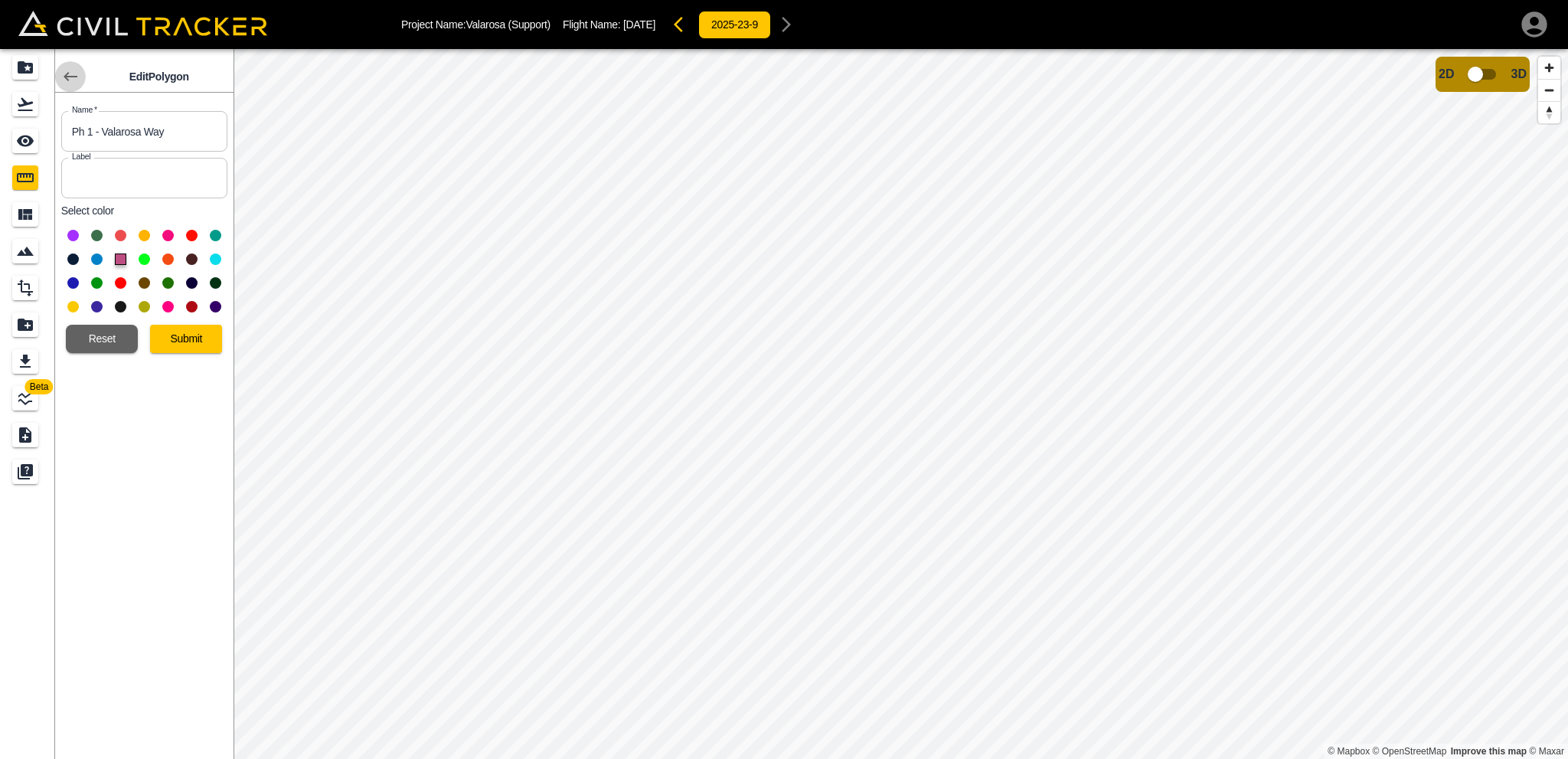
click at [73, 79] on icon "button" at bounding box center [70, 76] width 18 height 18
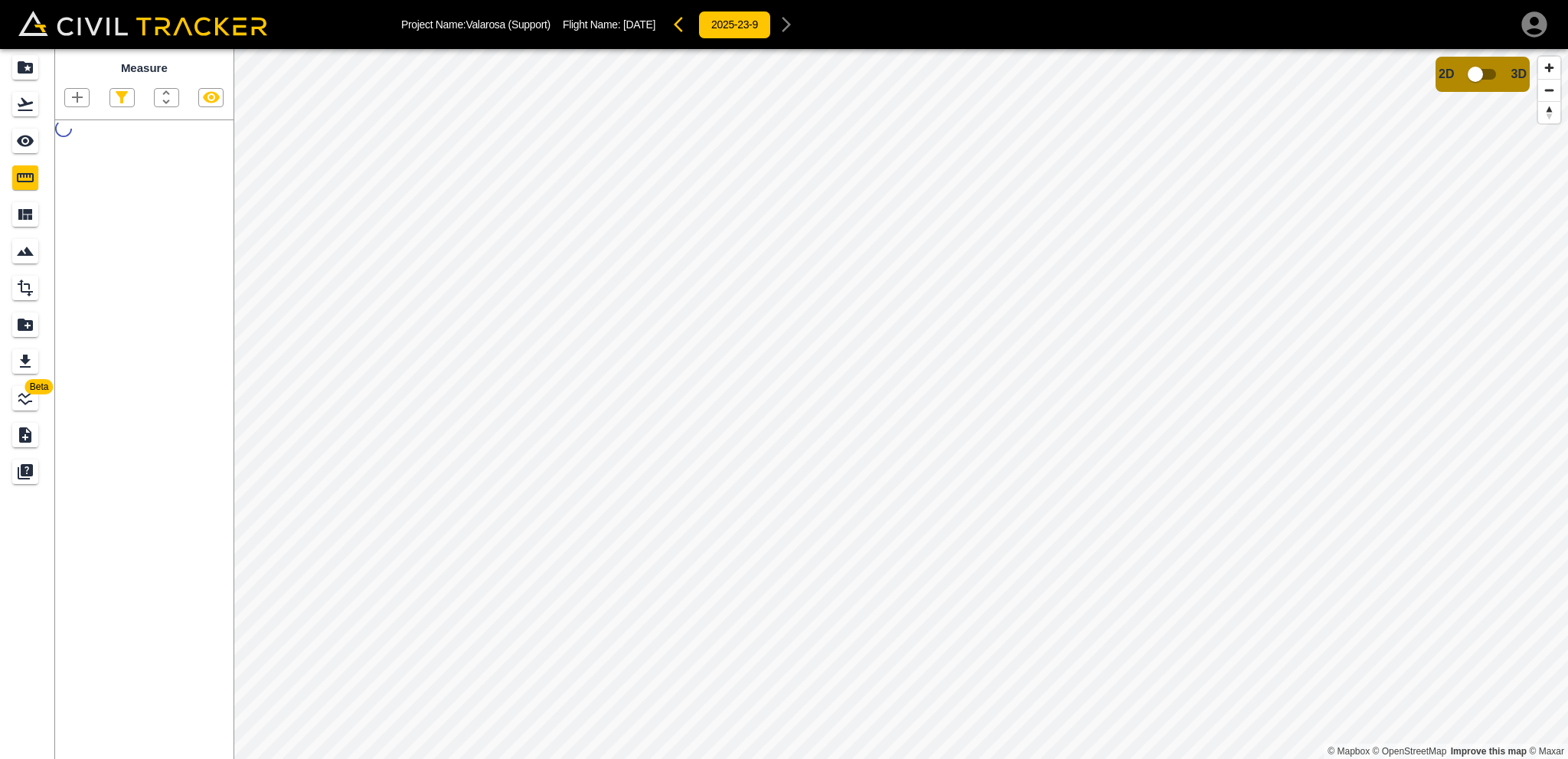
scroll to position [49, 0]
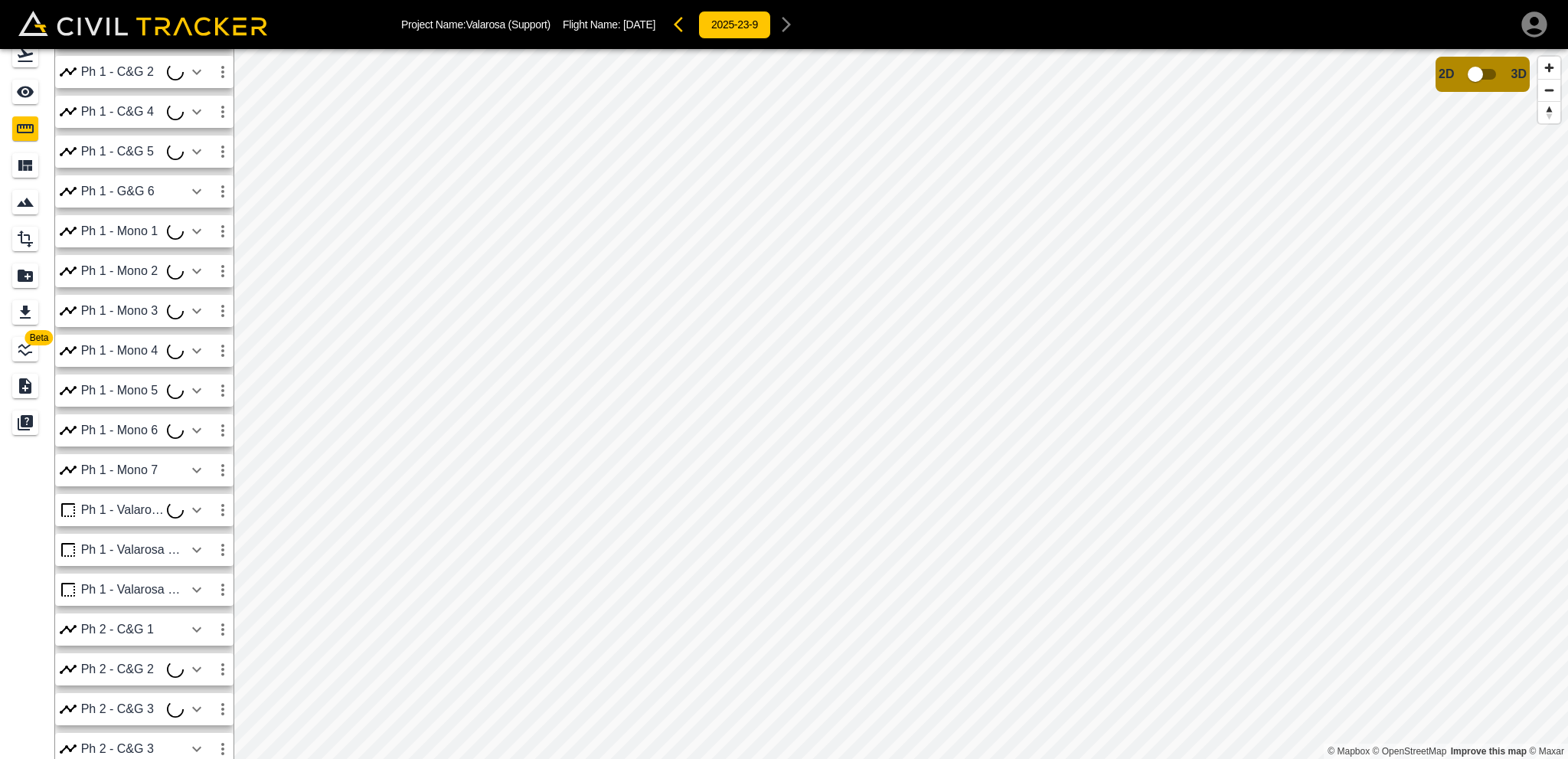
click at [148, 593] on div "Ph 1 - Valarosa Way" at bounding box center [132, 590] width 103 height 14
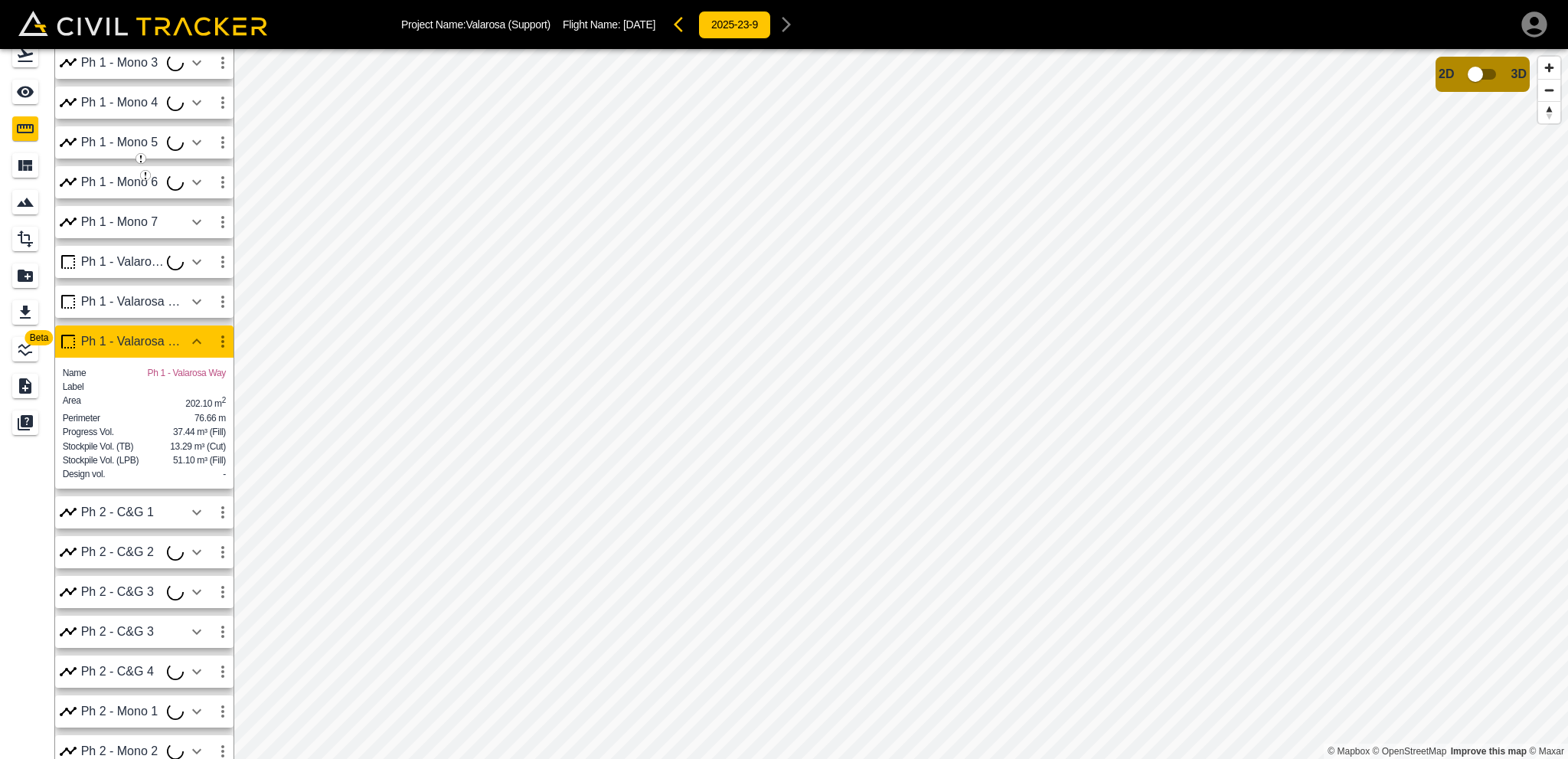
scroll to position [689, 0]
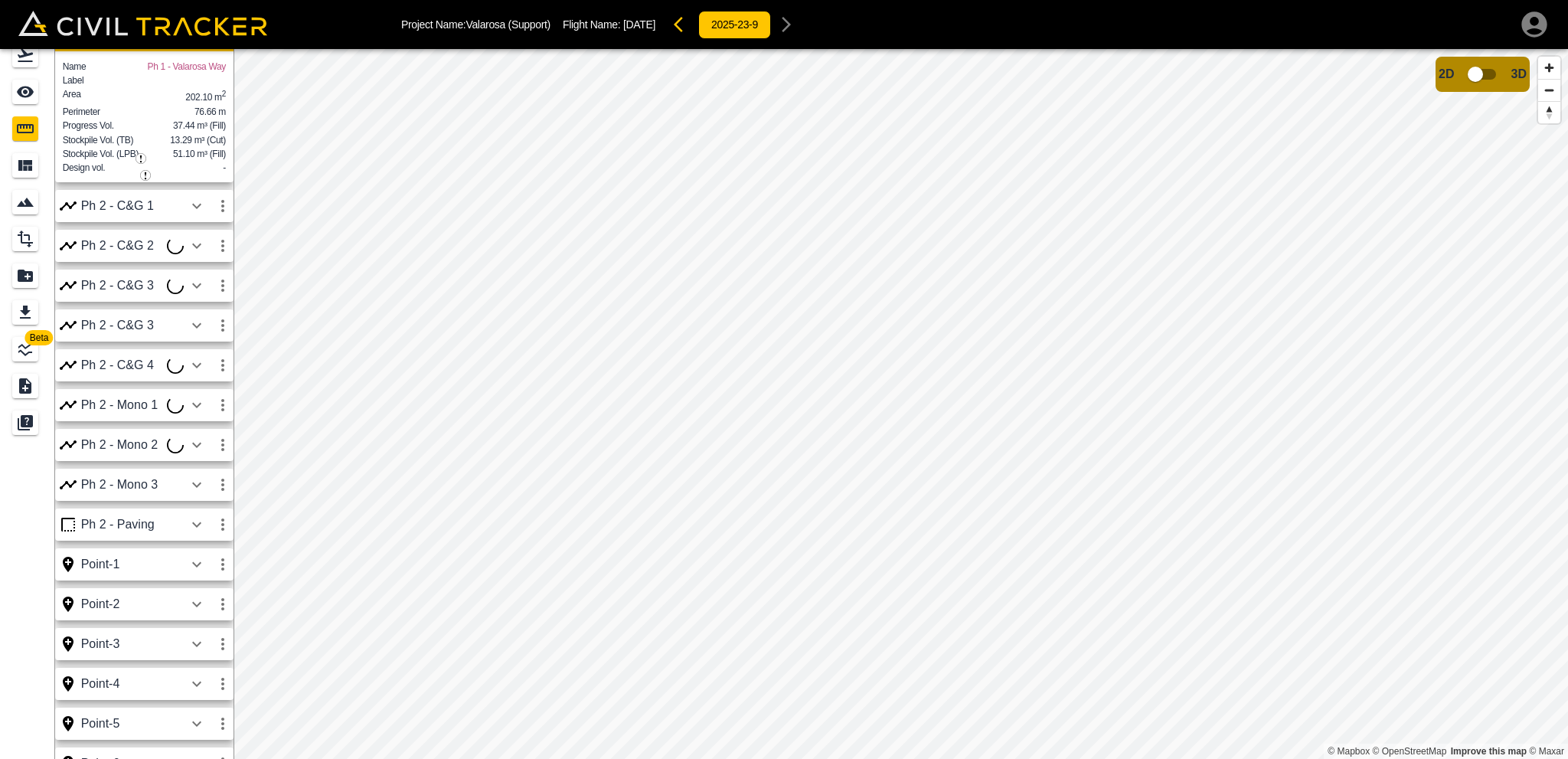
click at [225, 534] on icon "button" at bounding box center [222, 524] width 18 height 18
click at [195, 631] on h6 "Delete" at bounding box center [208, 630] width 31 height 9
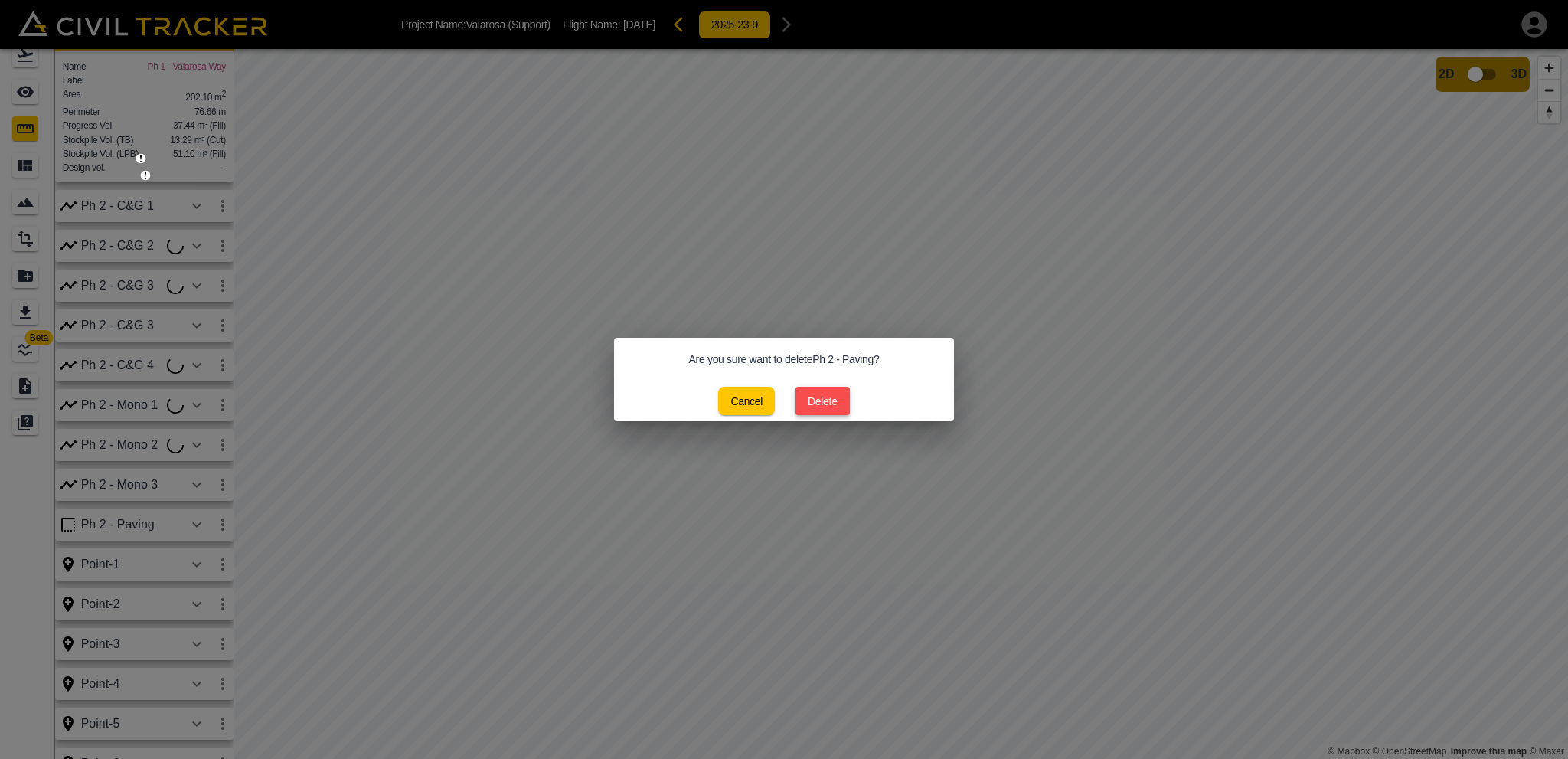
click at [825, 394] on button "Delete" at bounding box center [822, 401] width 54 height 28
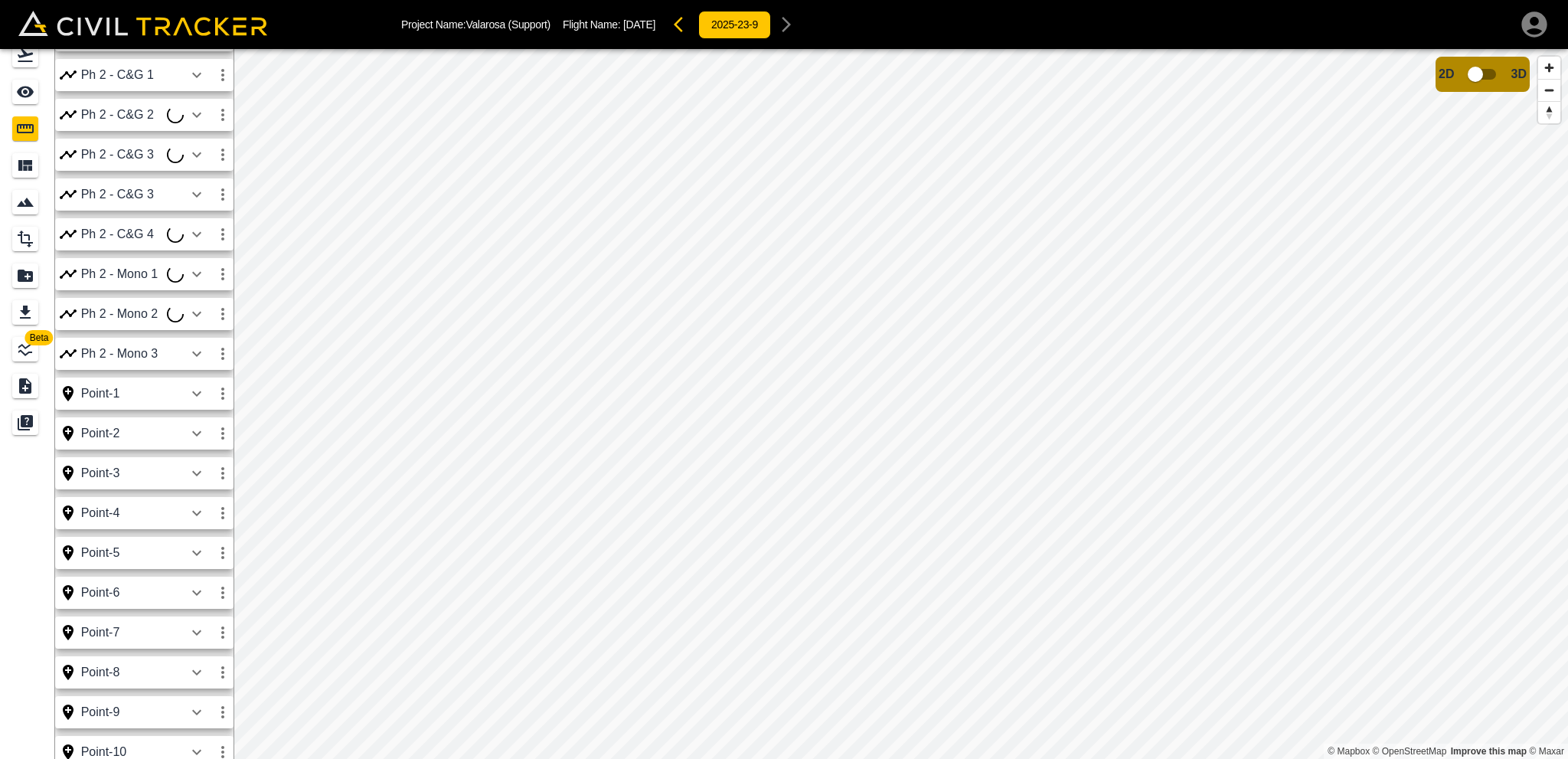
scroll to position [49, 0]
